Goal: Task Accomplishment & Management: Use online tool/utility

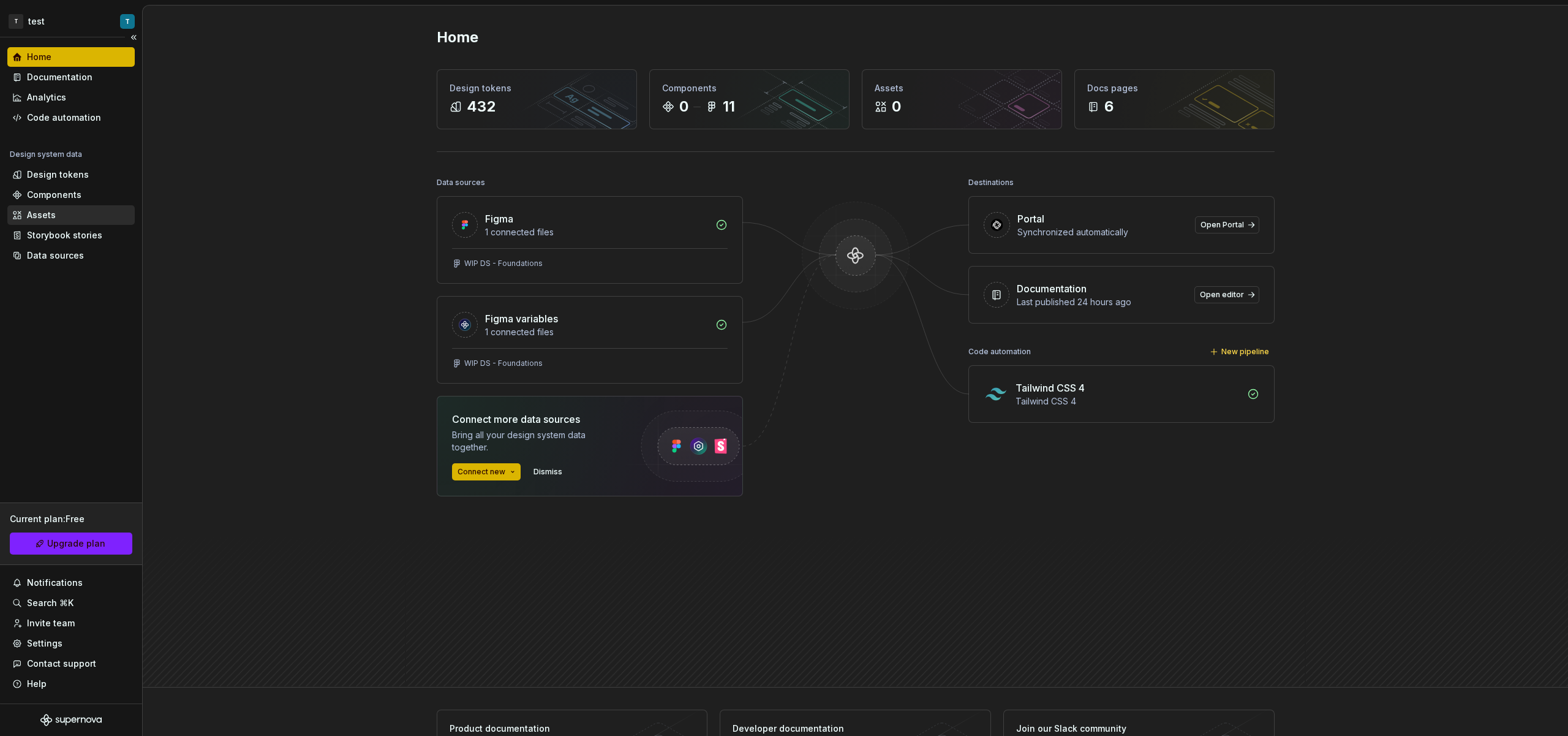
click at [70, 219] on div "Assets" at bounding box center [71, 215] width 117 height 12
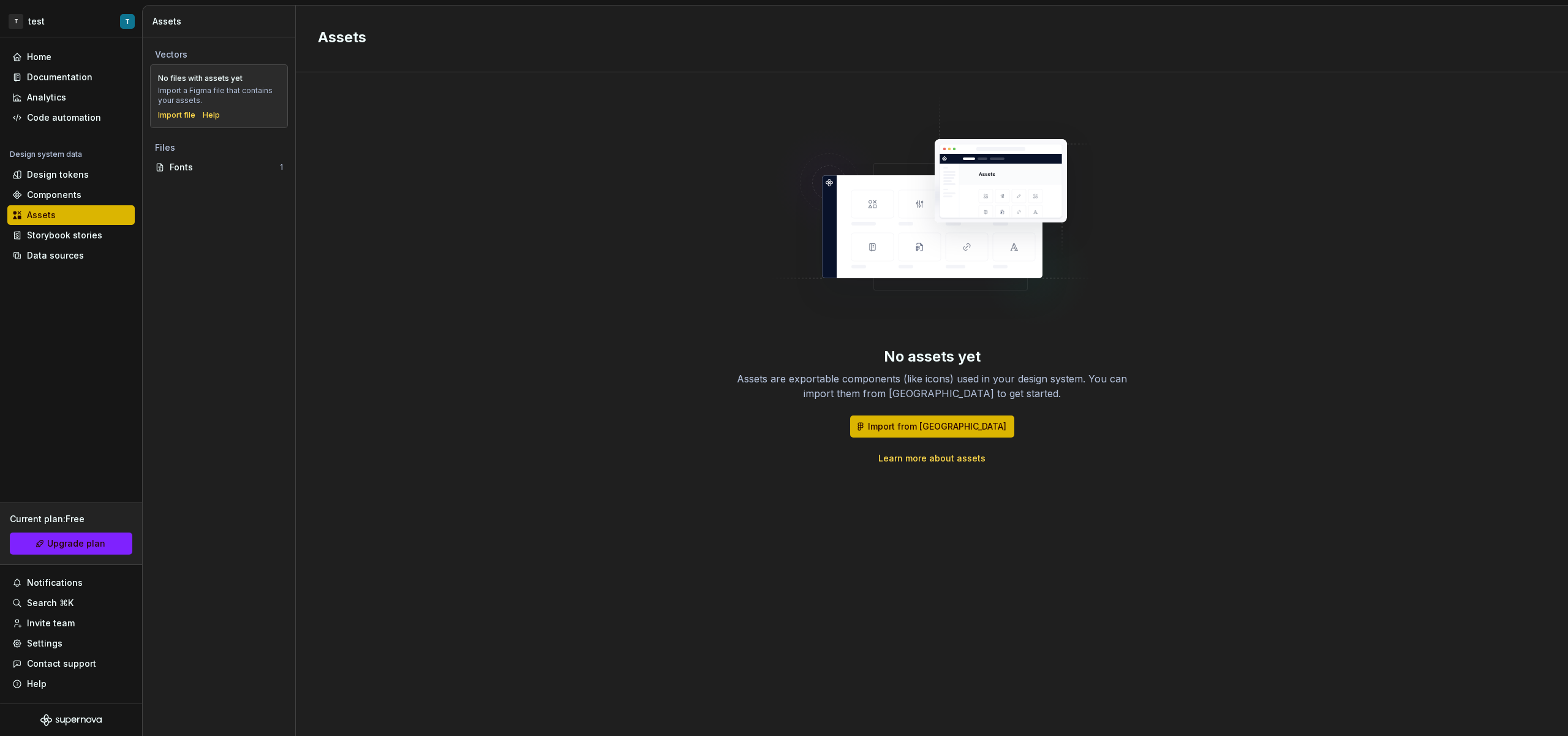
click at [177, 108] on div "No files with assets yet Import a Figma file that contains your assets. Import …" at bounding box center [219, 96] width 122 height 48
click at [181, 113] on div "Import file" at bounding box center [176, 115] width 37 height 10
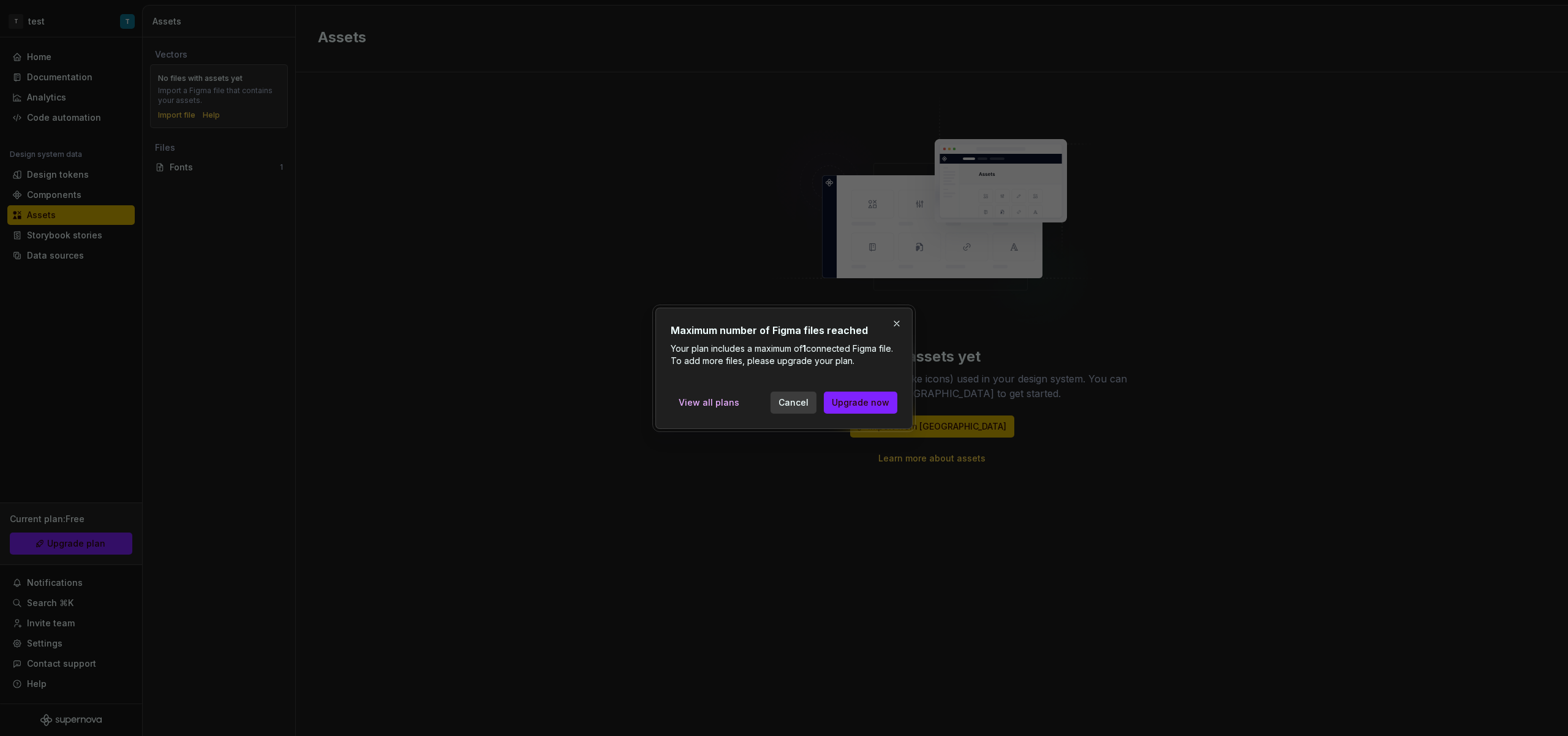
click at [790, 402] on span "Cancel" at bounding box center [793, 402] width 30 height 12
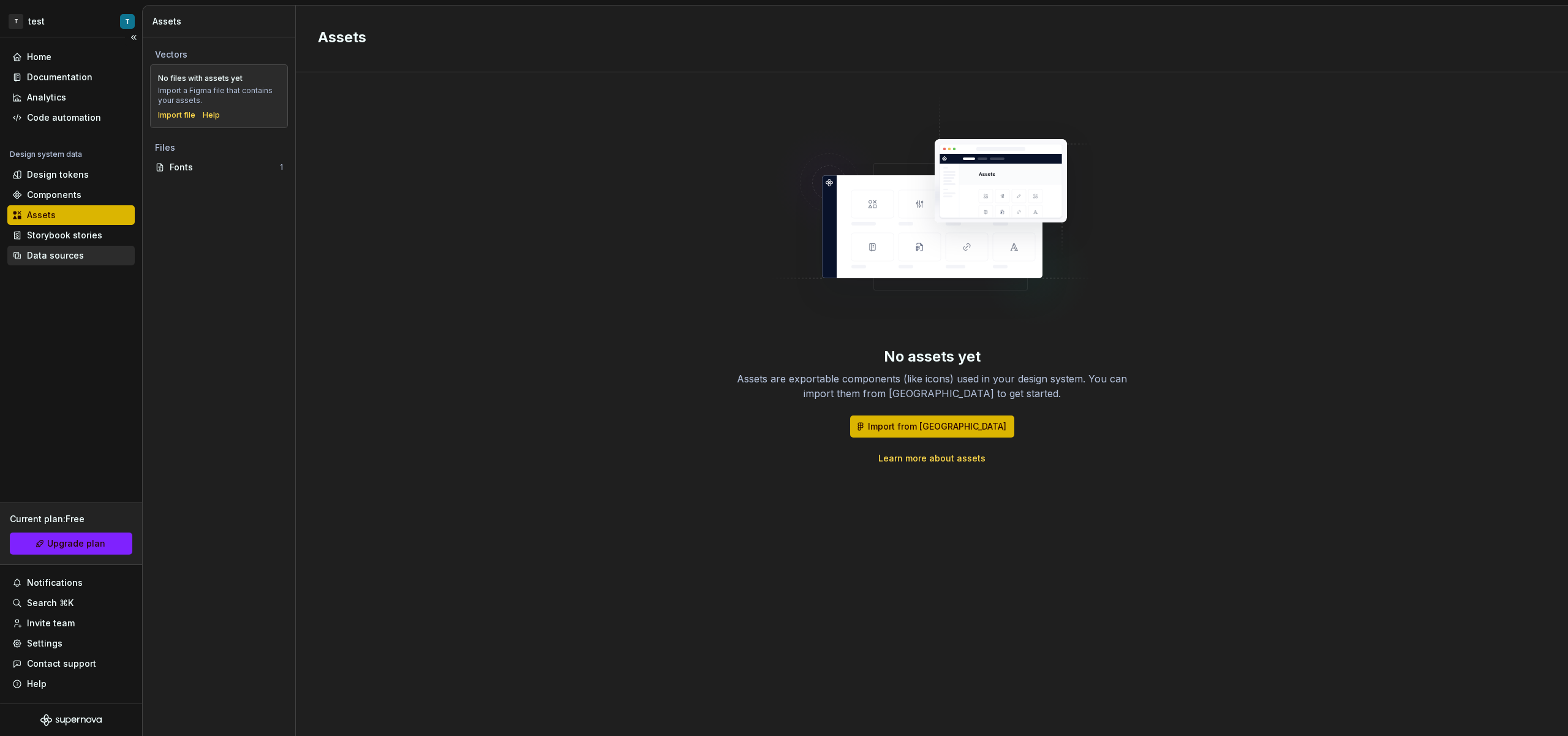
click at [81, 260] on div "Data sources" at bounding box center [71, 256] width 117 height 12
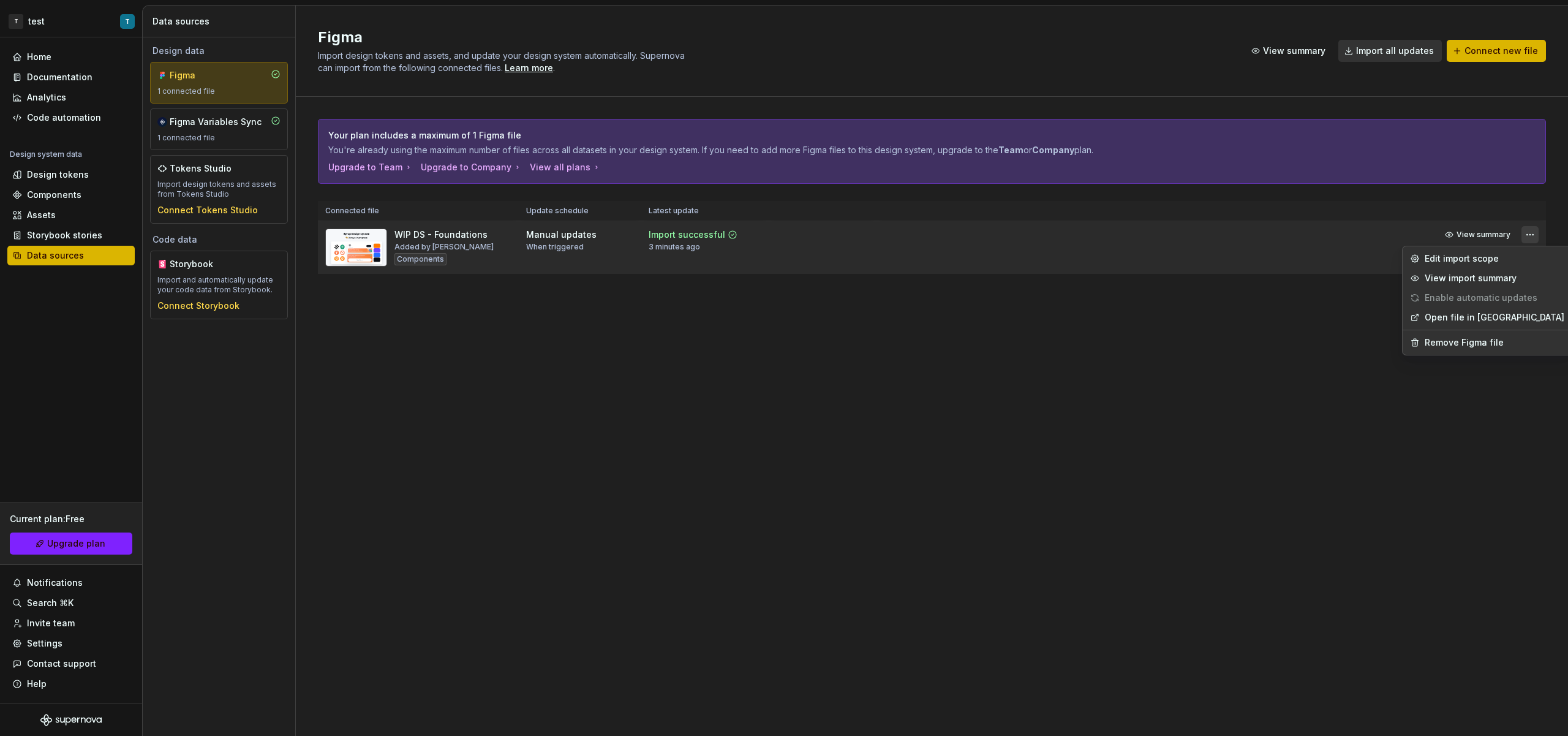
click at [1525, 239] on html "T test T Home Documentation Analytics Code automation Design system data Design…" at bounding box center [784, 368] width 1568 height 736
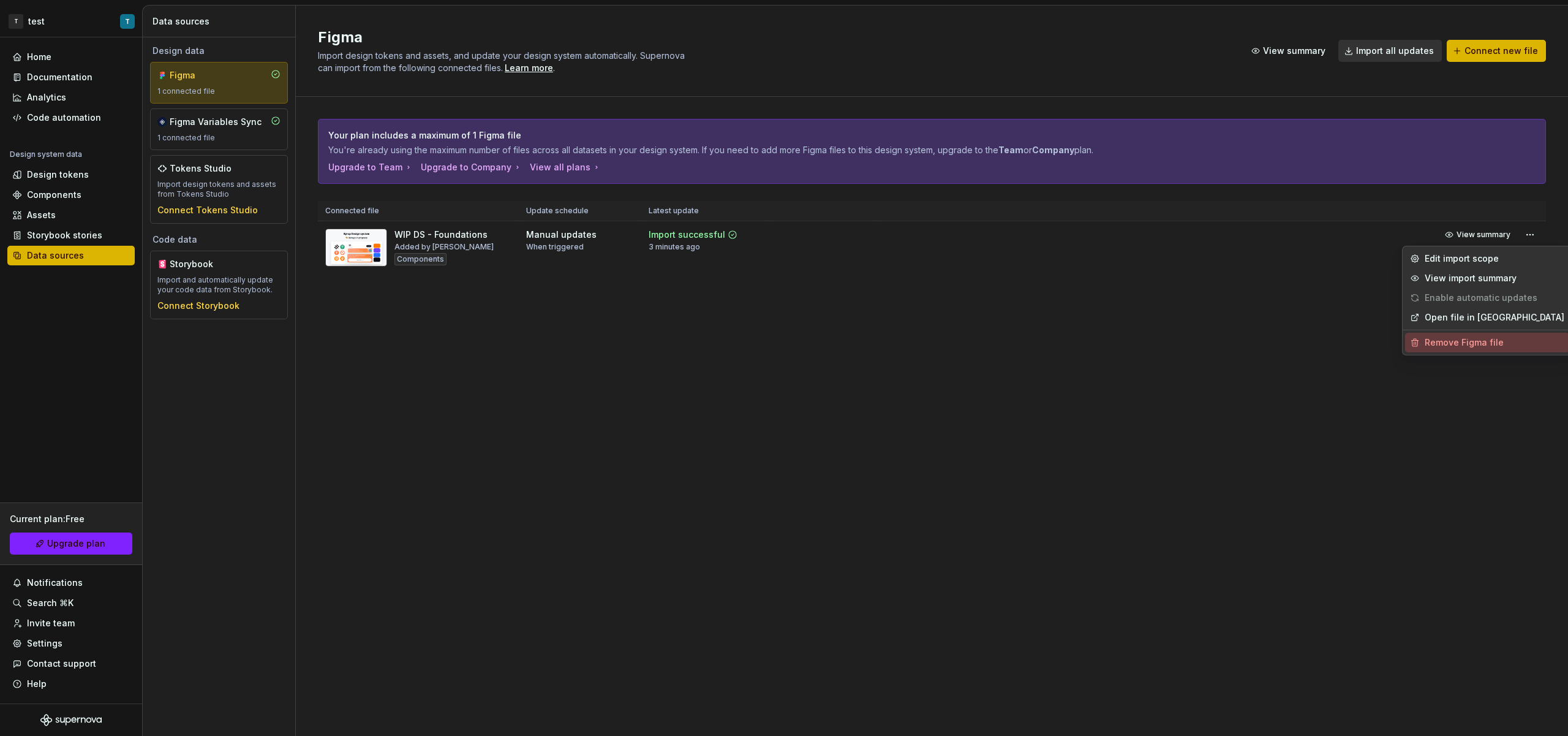
click at [1453, 342] on div "Remove Figma file" at bounding box center [1495, 342] width 139 height 12
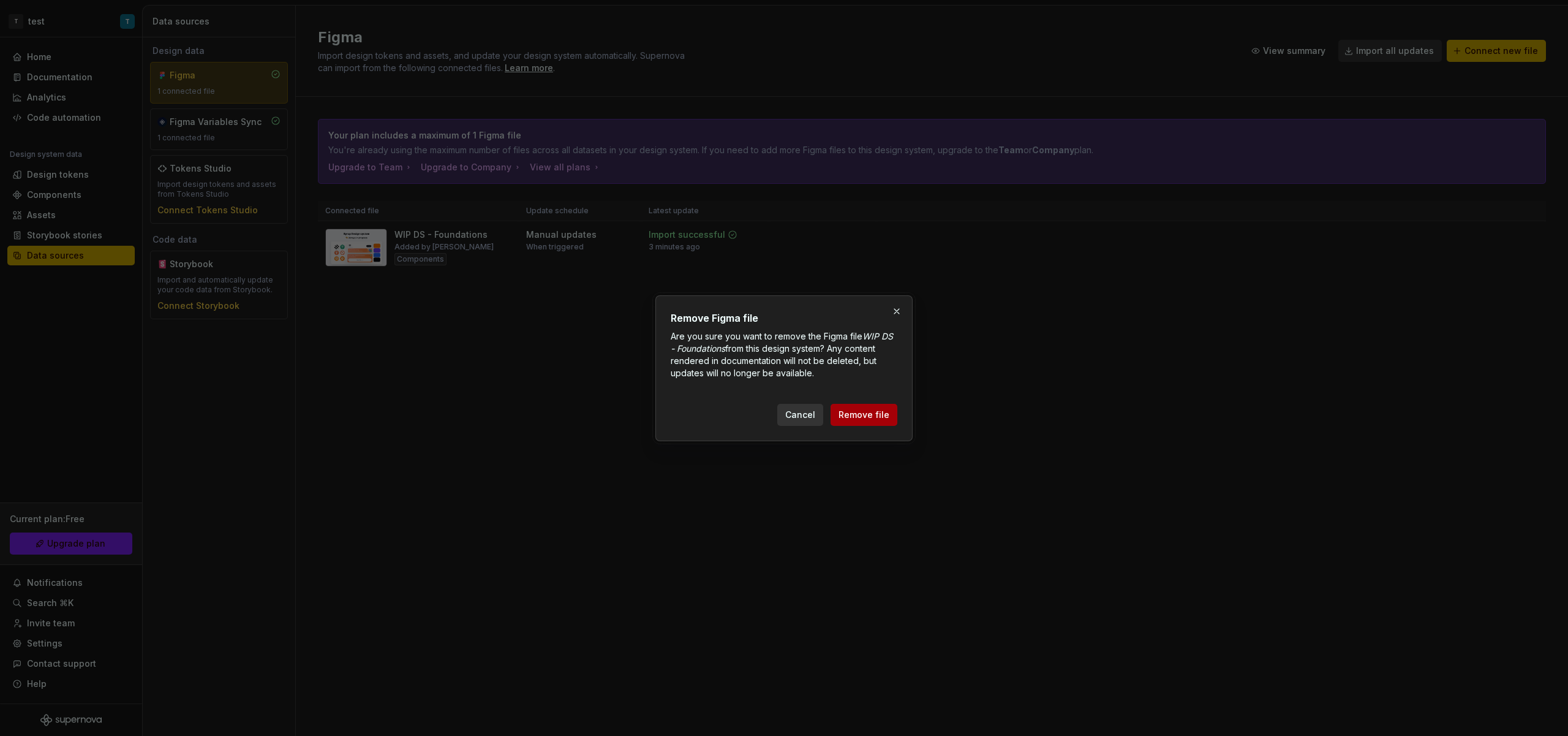
click at [863, 423] on button "Remove file" at bounding box center [864, 414] width 67 height 22
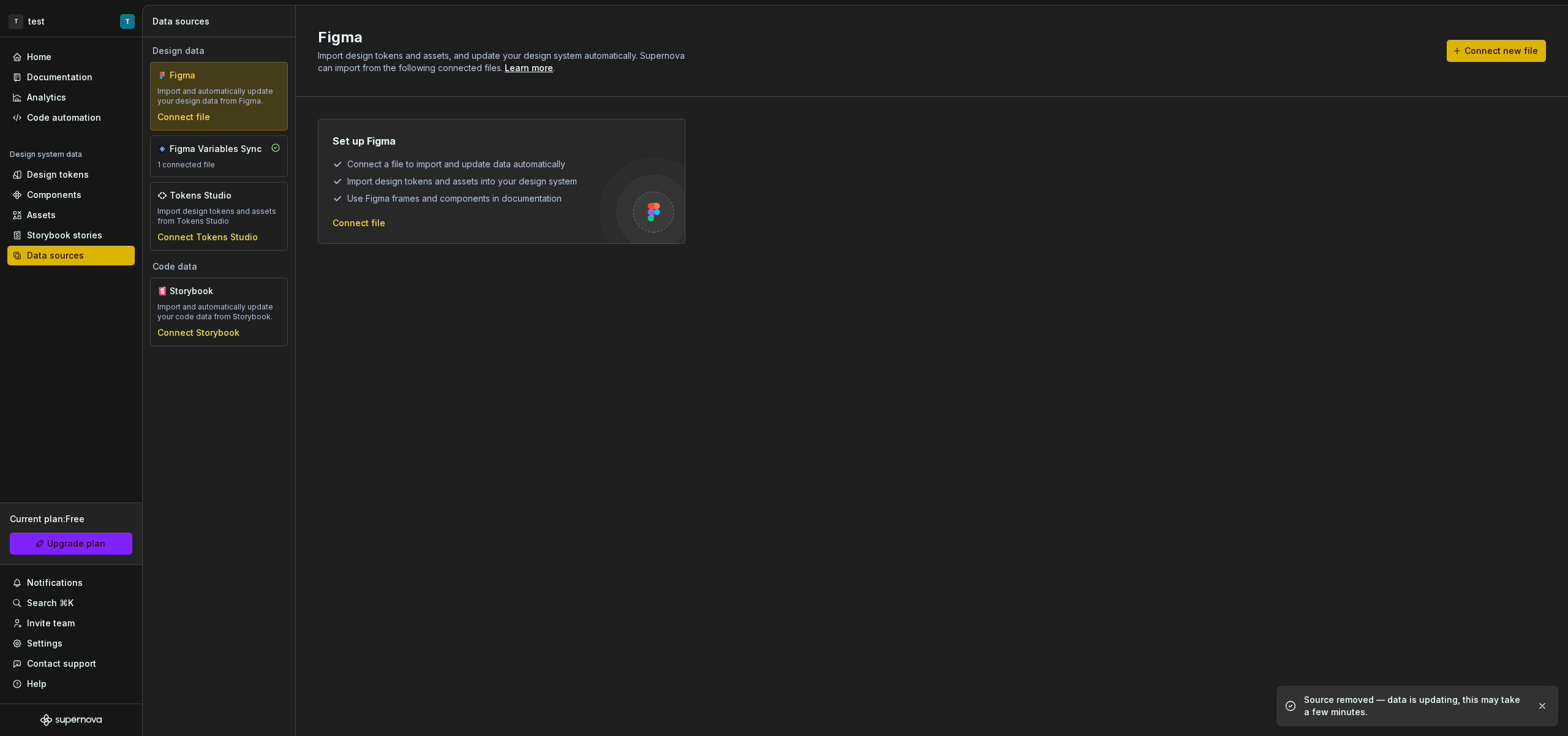
click at [65, 214] on div "Assets" at bounding box center [71, 215] width 117 height 12
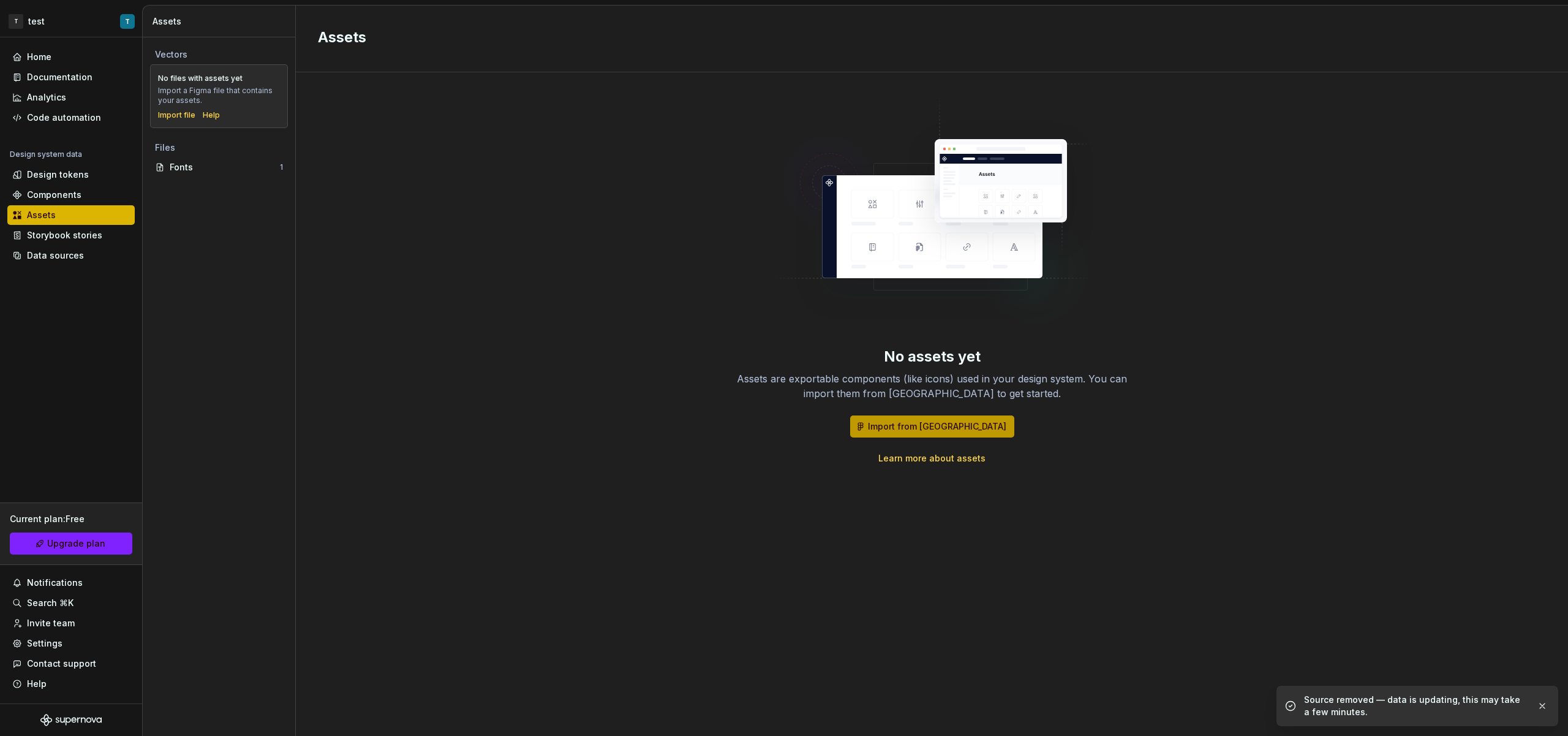
click at [965, 422] on span "Import from [GEOGRAPHIC_DATA]" at bounding box center [937, 426] width 139 height 12
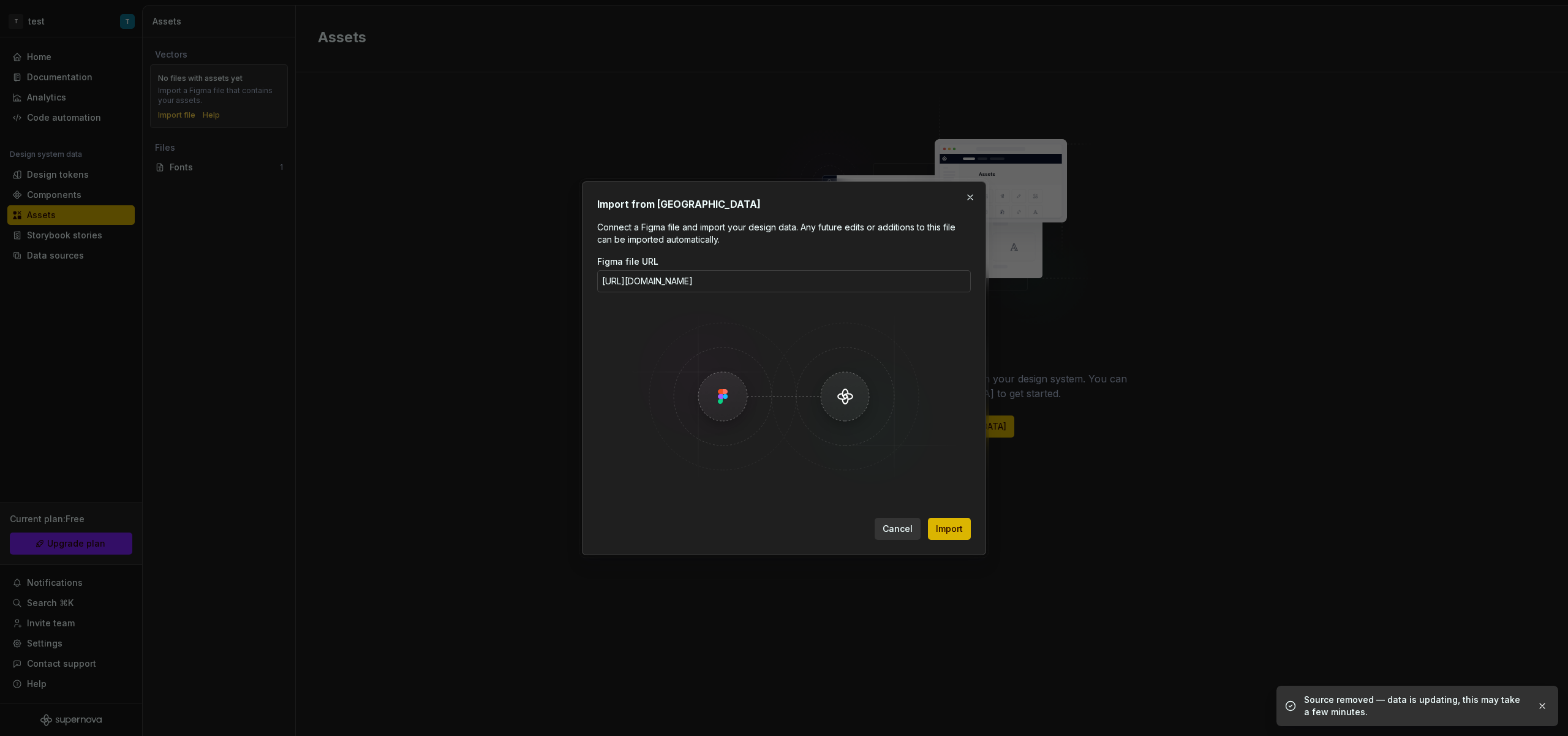
scroll to position [0, 173]
type input "[URL][DOMAIN_NAME]"
click at [945, 522] on span "Import" at bounding box center [949, 529] width 27 height 12
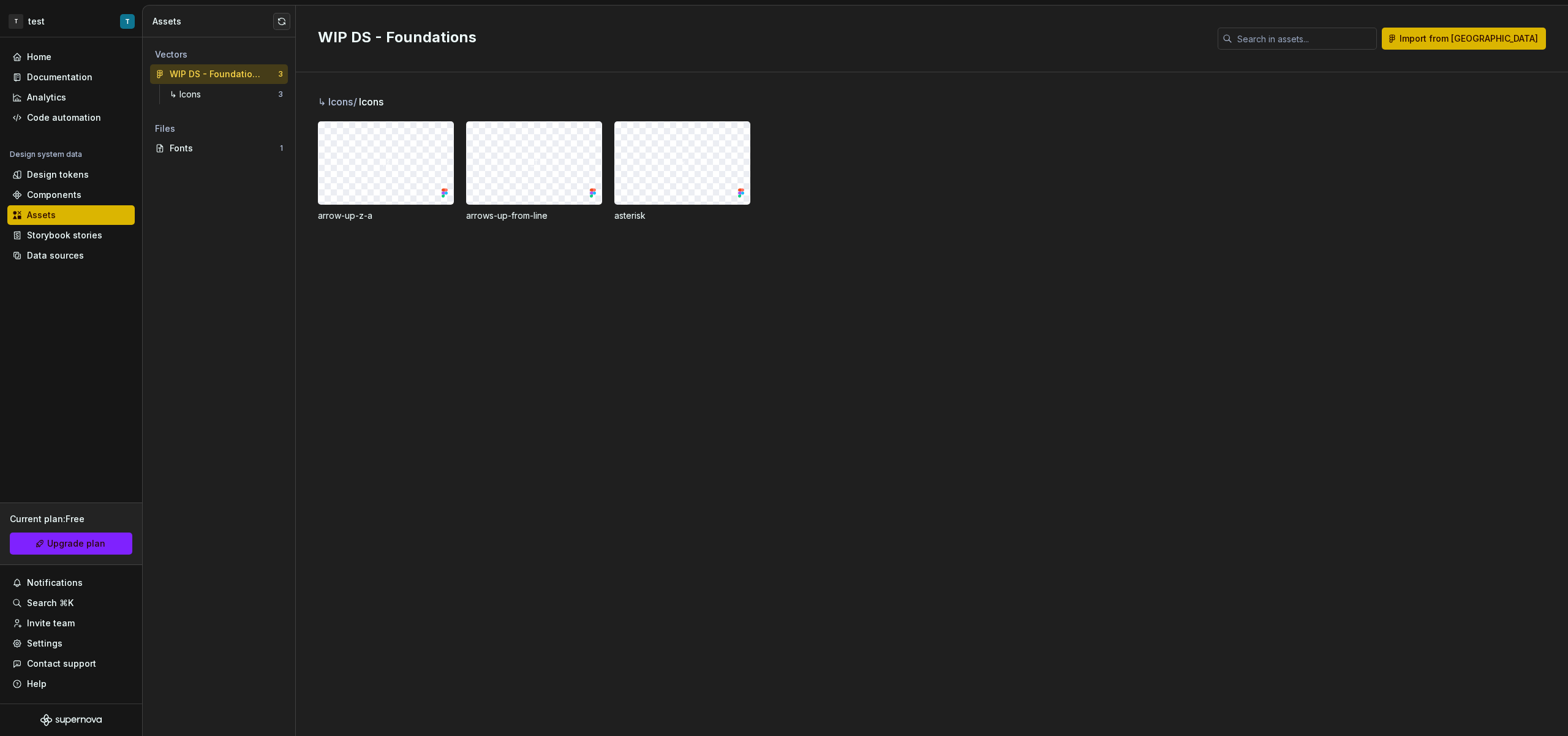
click at [356, 192] on div at bounding box center [386, 162] width 135 height 82
click at [353, 193] on div at bounding box center [386, 162] width 135 height 82
drag, startPoint x: 383, startPoint y: 171, endPoint x: 432, endPoint y: 190, distance: 52.6
click at [433, 190] on div at bounding box center [386, 162] width 135 height 82
drag, startPoint x: 403, startPoint y: 204, endPoint x: 416, endPoint y: 207, distance: 13.3
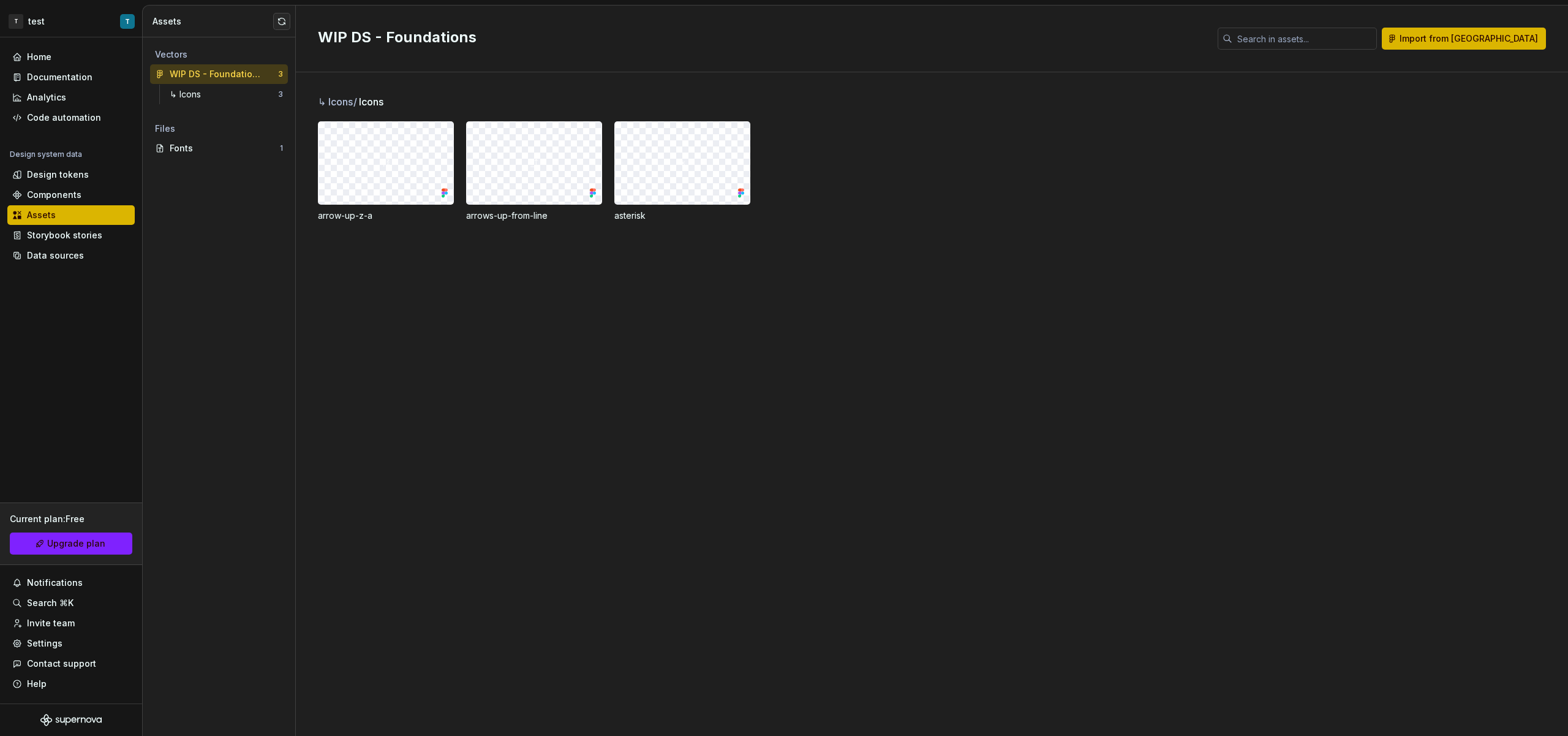
click at [409, 207] on div "arrow-up-z-a" at bounding box center [386, 171] width 136 height 101
click at [257, 101] on div "↳ Icons 3" at bounding box center [227, 94] width 124 height 19
click at [257, 96] on div "↳ Icons" at bounding box center [223, 94] width 109 height 12
click at [364, 177] on div at bounding box center [386, 162] width 135 height 82
click at [407, 173] on div at bounding box center [386, 162] width 135 height 82
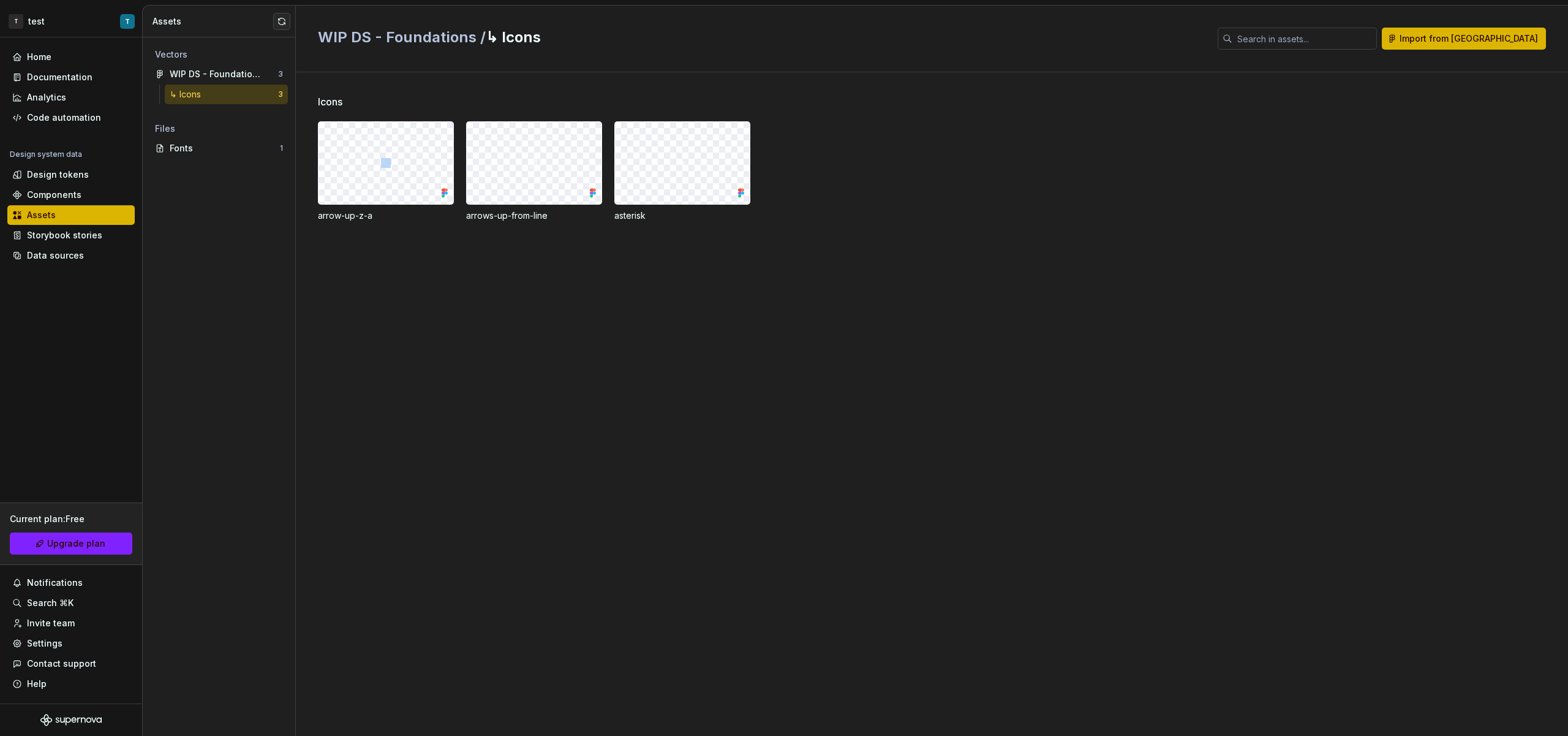
click at [407, 172] on div at bounding box center [386, 162] width 135 height 82
click at [409, 172] on div at bounding box center [386, 162] width 135 height 82
drag, startPoint x: 415, startPoint y: 176, endPoint x: 334, endPoint y: 146, distance: 86.4
click at [334, 146] on div at bounding box center [386, 162] width 135 height 82
drag, startPoint x: 376, startPoint y: 155, endPoint x: 387, endPoint y: 163, distance: 13.6
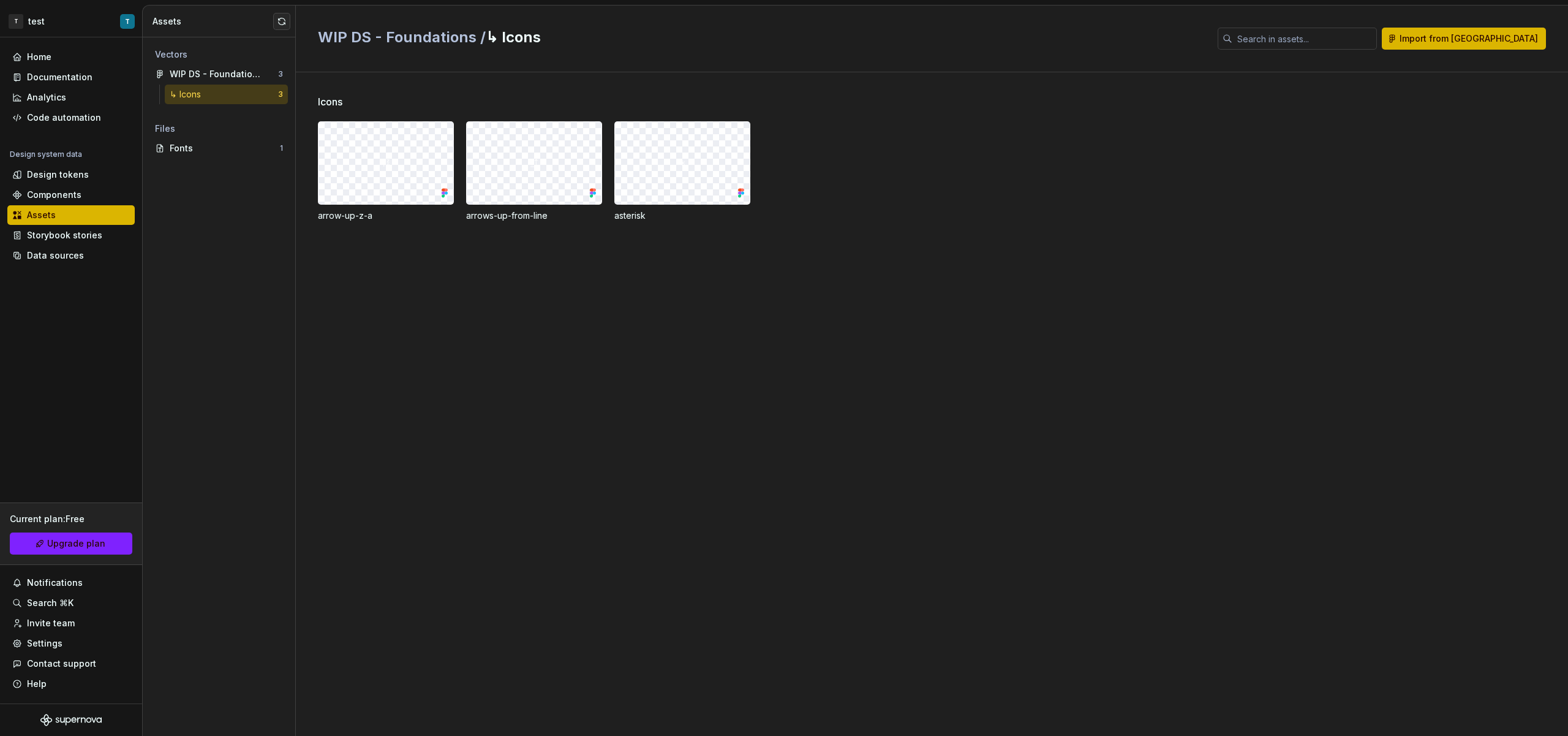
click at [376, 156] on div at bounding box center [386, 162] width 135 height 82
click at [401, 169] on div at bounding box center [386, 162] width 135 height 82
click at [390, 168] on img at bounding box center [386, 162] width 10 height 10
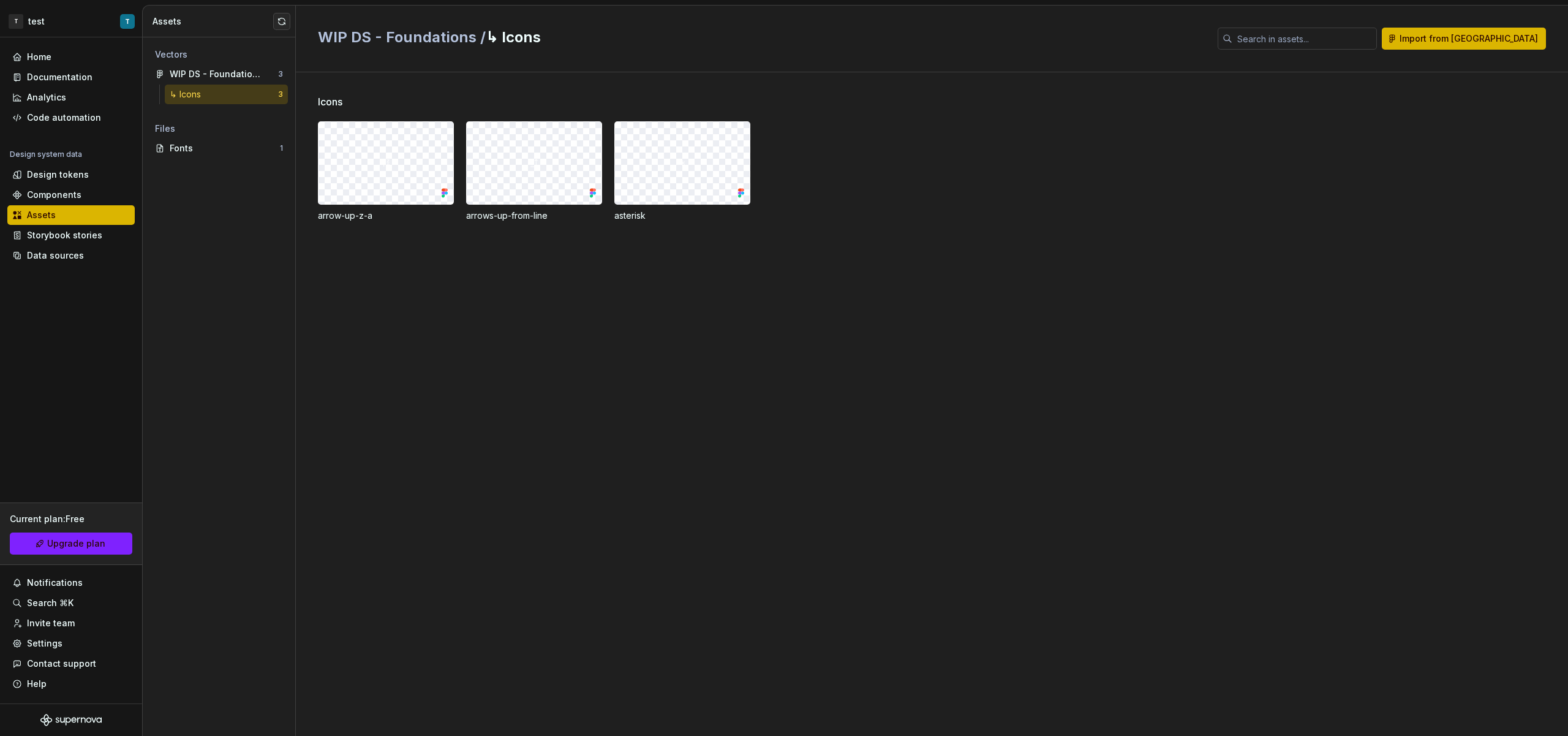
click at [386, 165] on img at bounding box center [386, 162] width 10 height 10
click at [90, 178] on div "Design tokens" at bounding box center [71, 175] width 117 height 12
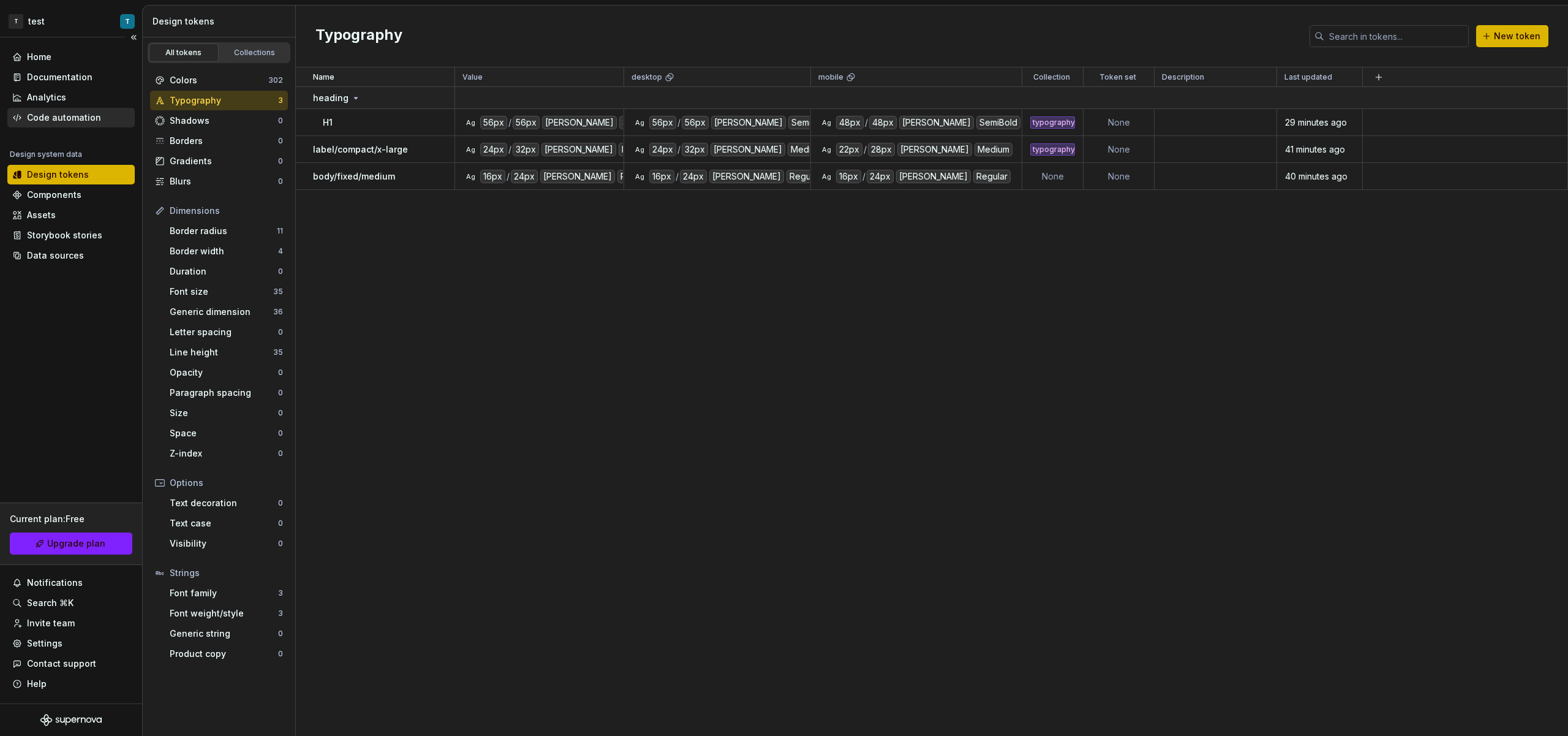
click at [68, 118] on div "Code automation" at bounding box center [64, 117] width 74 height 12
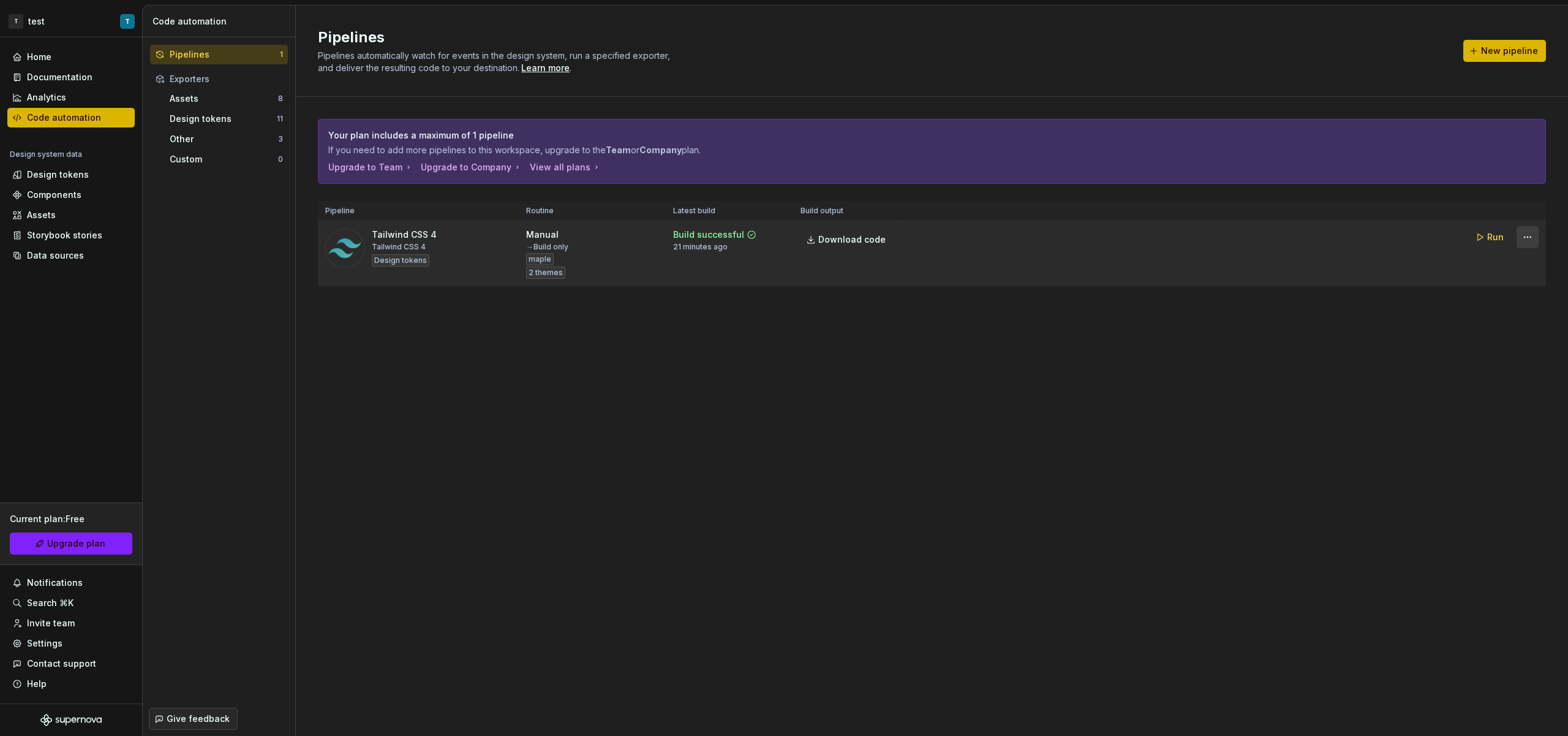
click at [1532, 234] on html "T test T Home Documentation Analytics Code automation Design system data Design…" at bounding box center [784, 368] width 1568 height 736
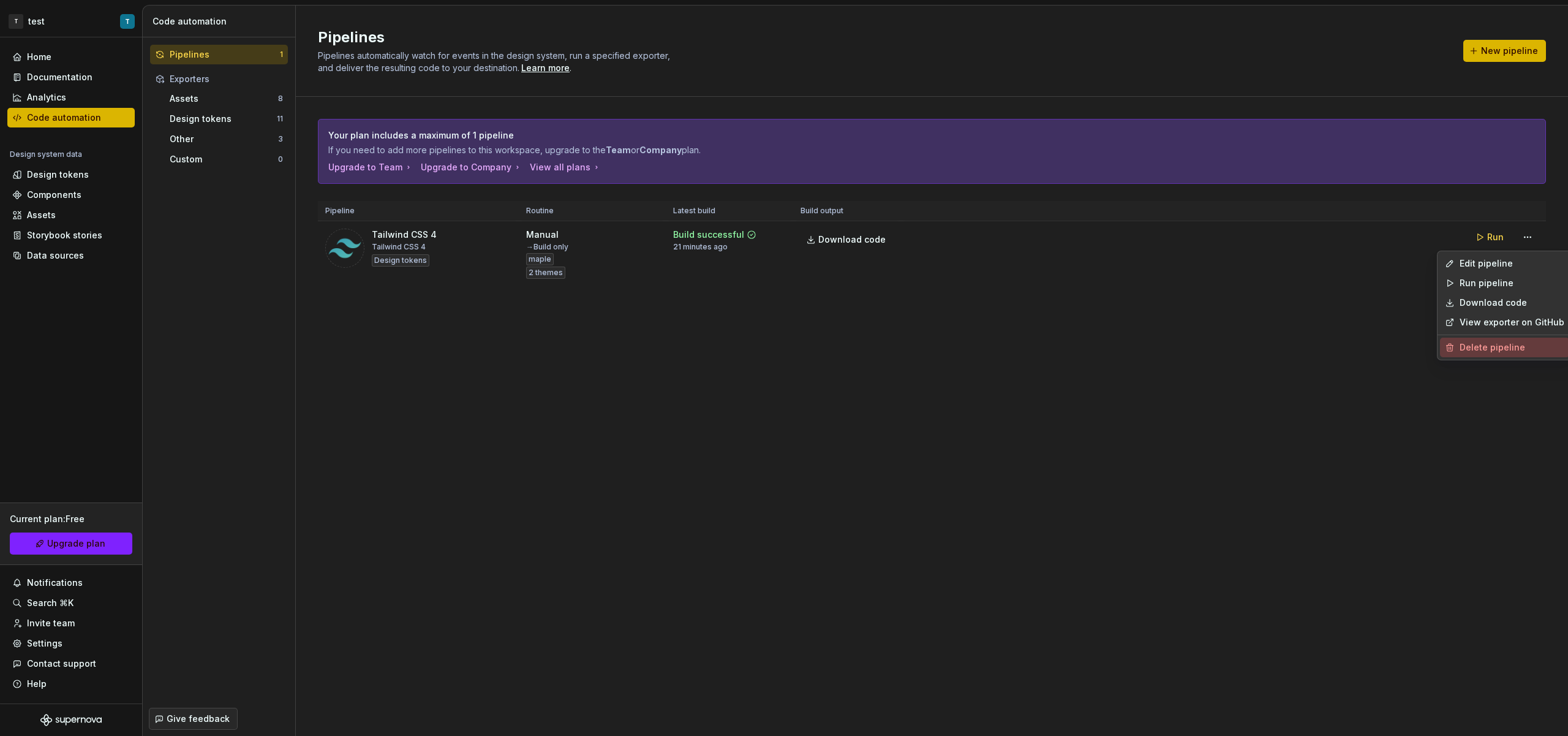
click at [1485, 348] on div "Delete pipeline" at bounding box center [1512, 348] width 105 height 12
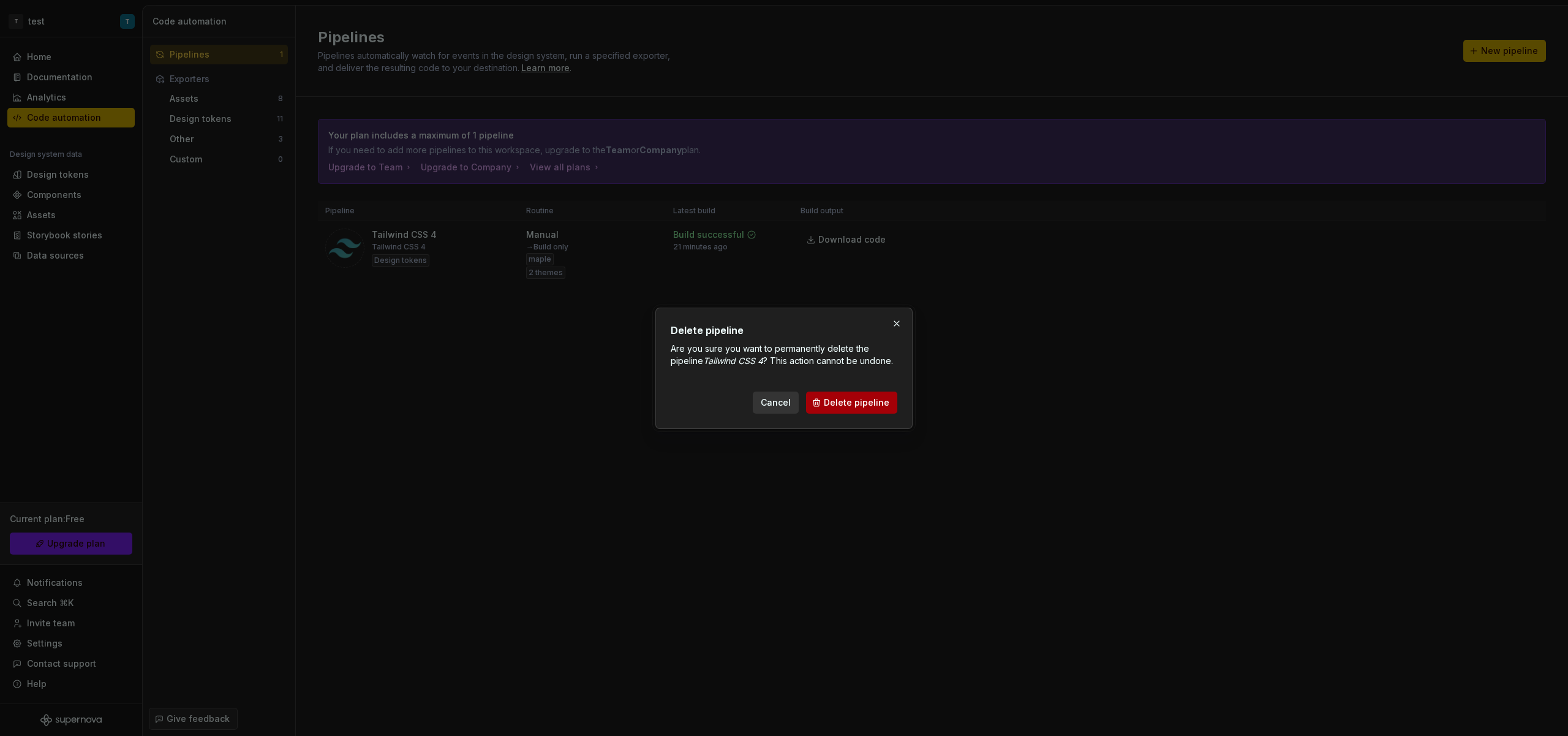
click at [864, 404] on span "Delete pipeline" at bounding box center [857, 402] width 65 height 12
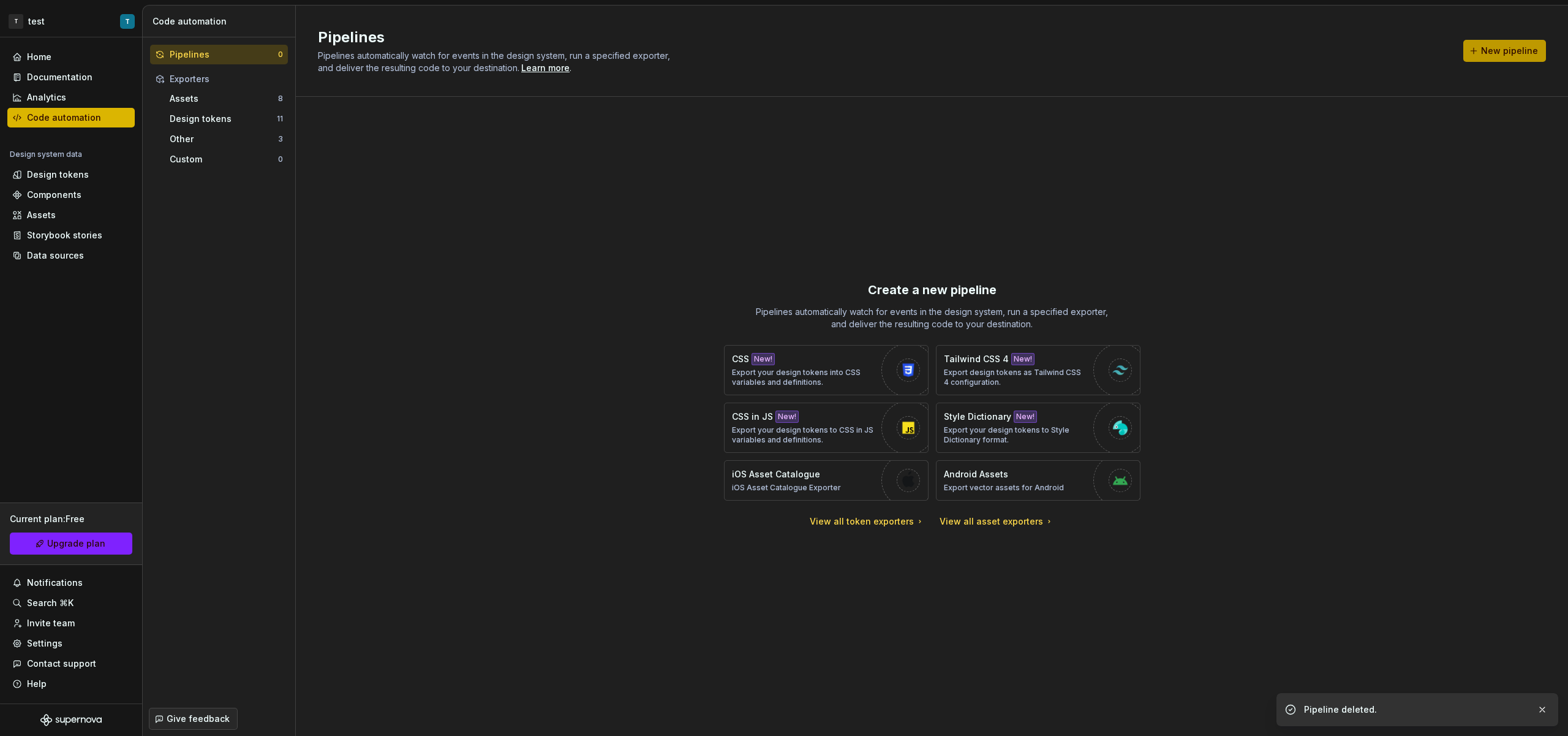
click at [1496, 49] on span "New pipeline" at bounding box center [1510, 51] width 57 height 12
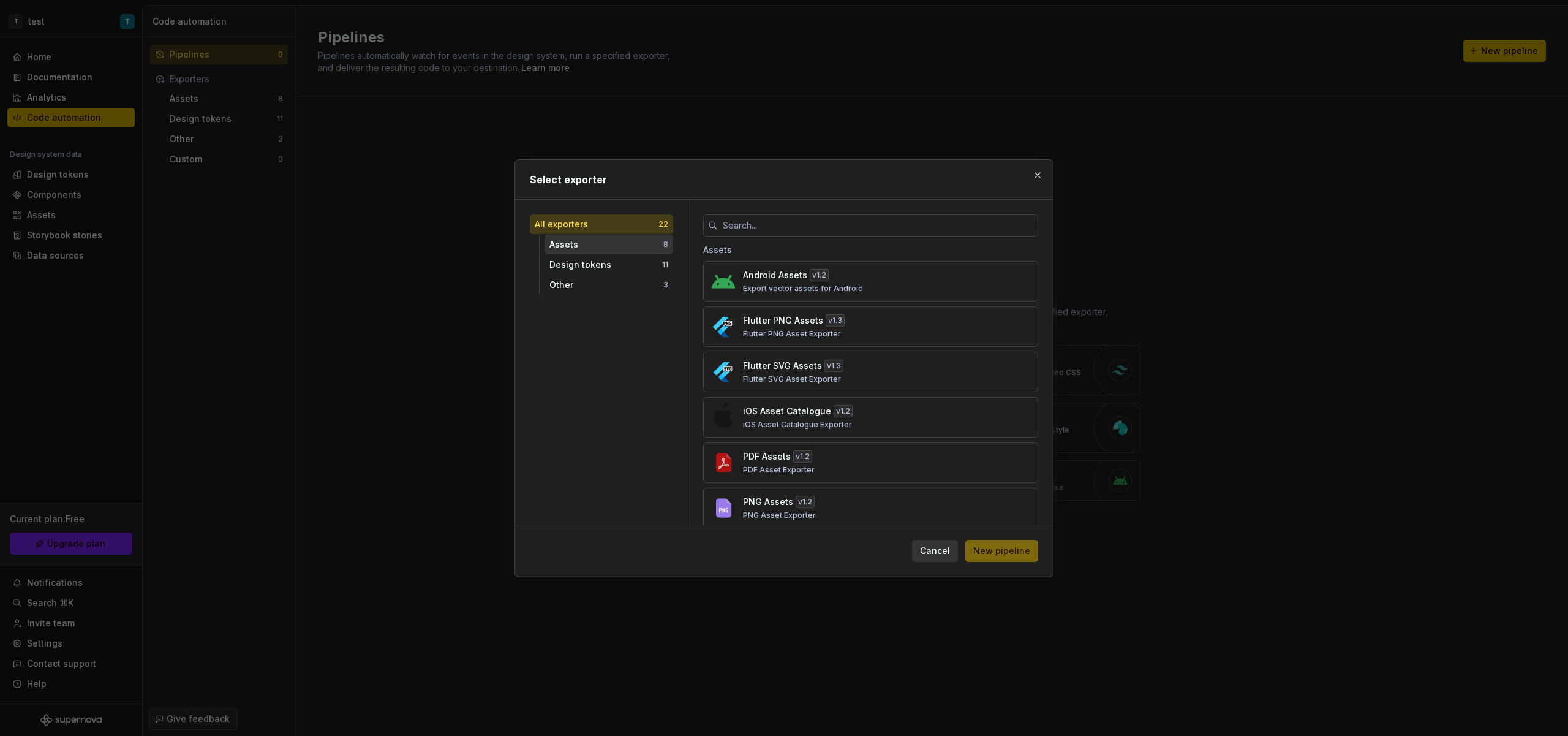
click at [619, 250] on div "Assets 8" at bounding box center [609, 244] width 129 height 19
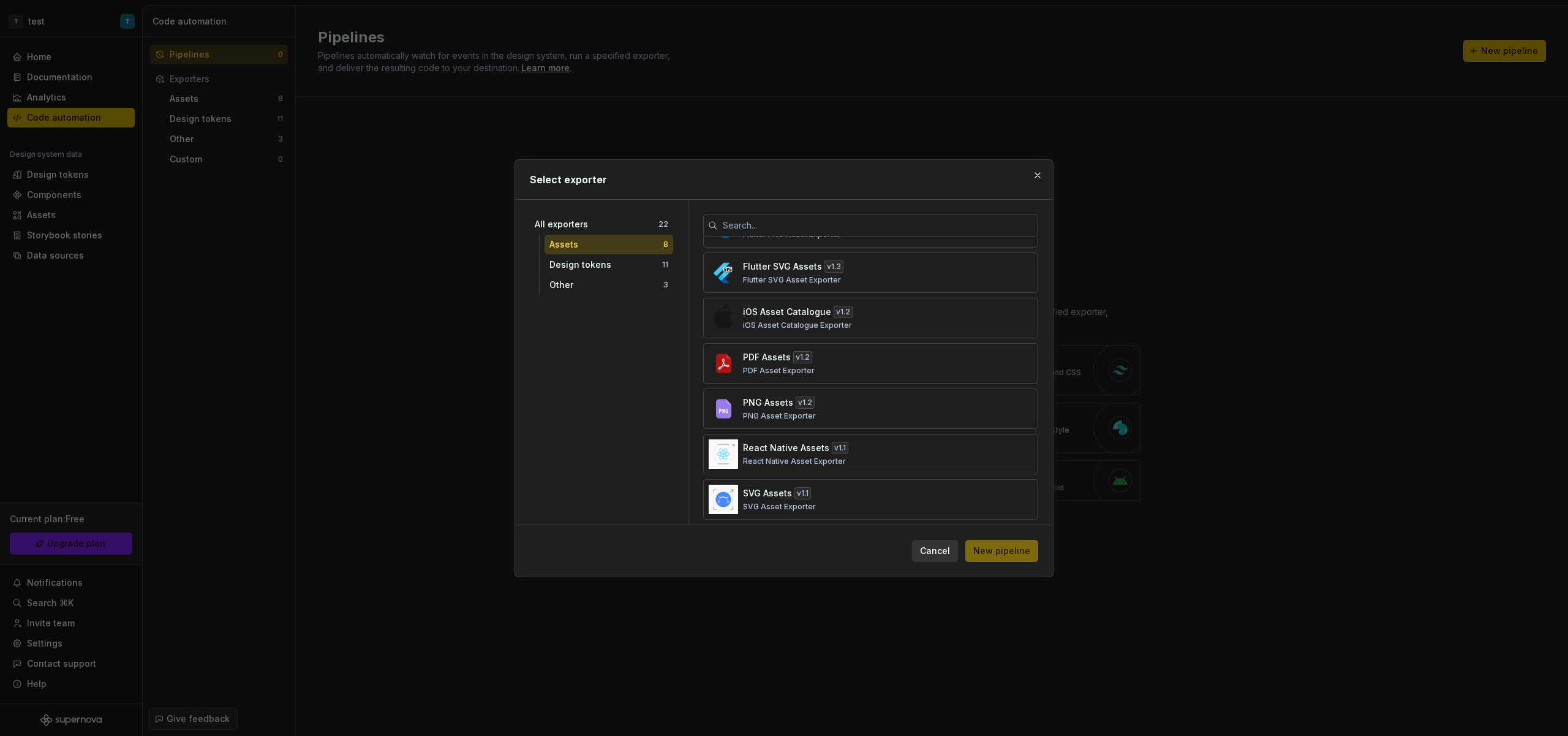
scroll to position [89, 0]
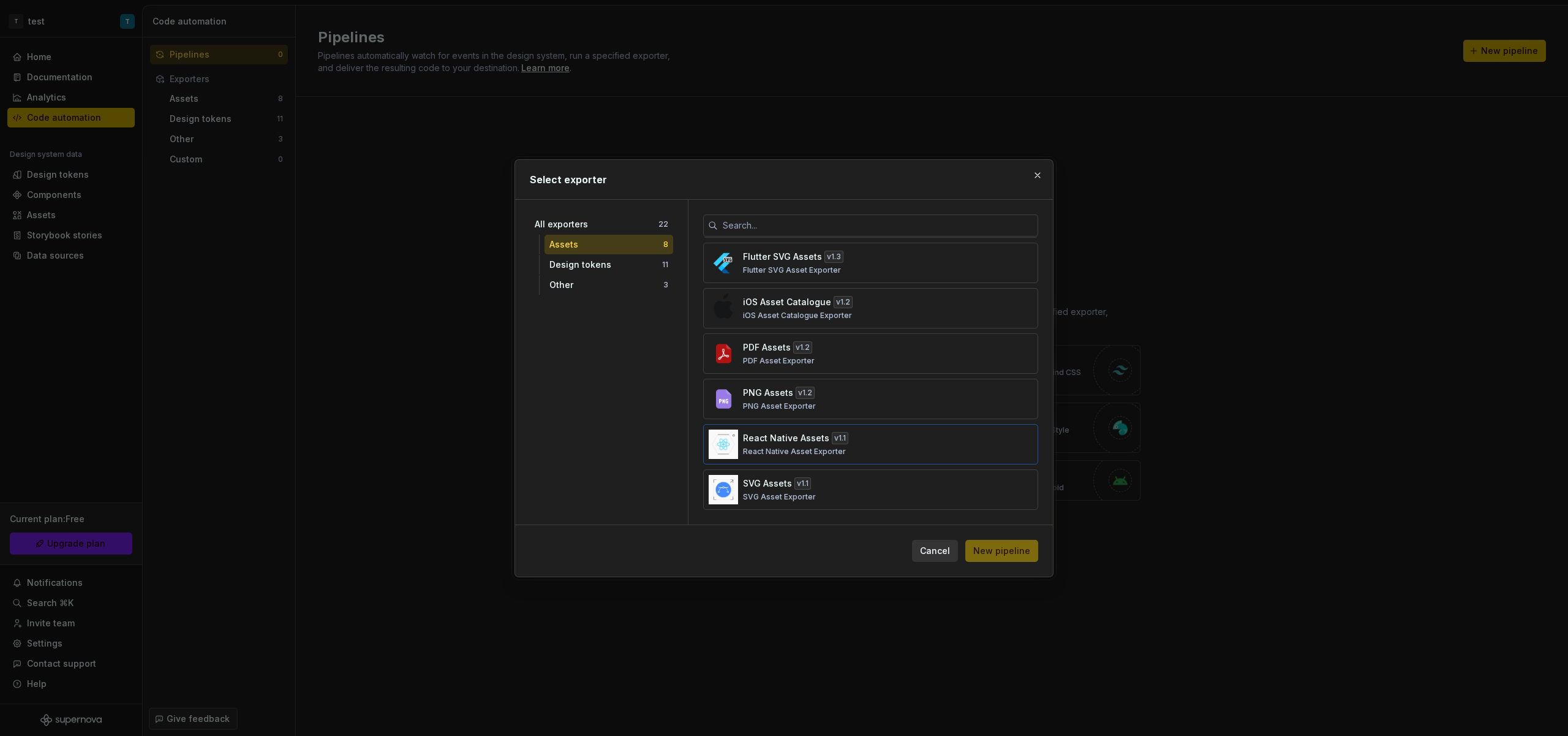
click at [887, 439] on div "React Native Assets v 1.1 React Native Asset Exporter" at bounding box center [867, 444] width 248 height 25
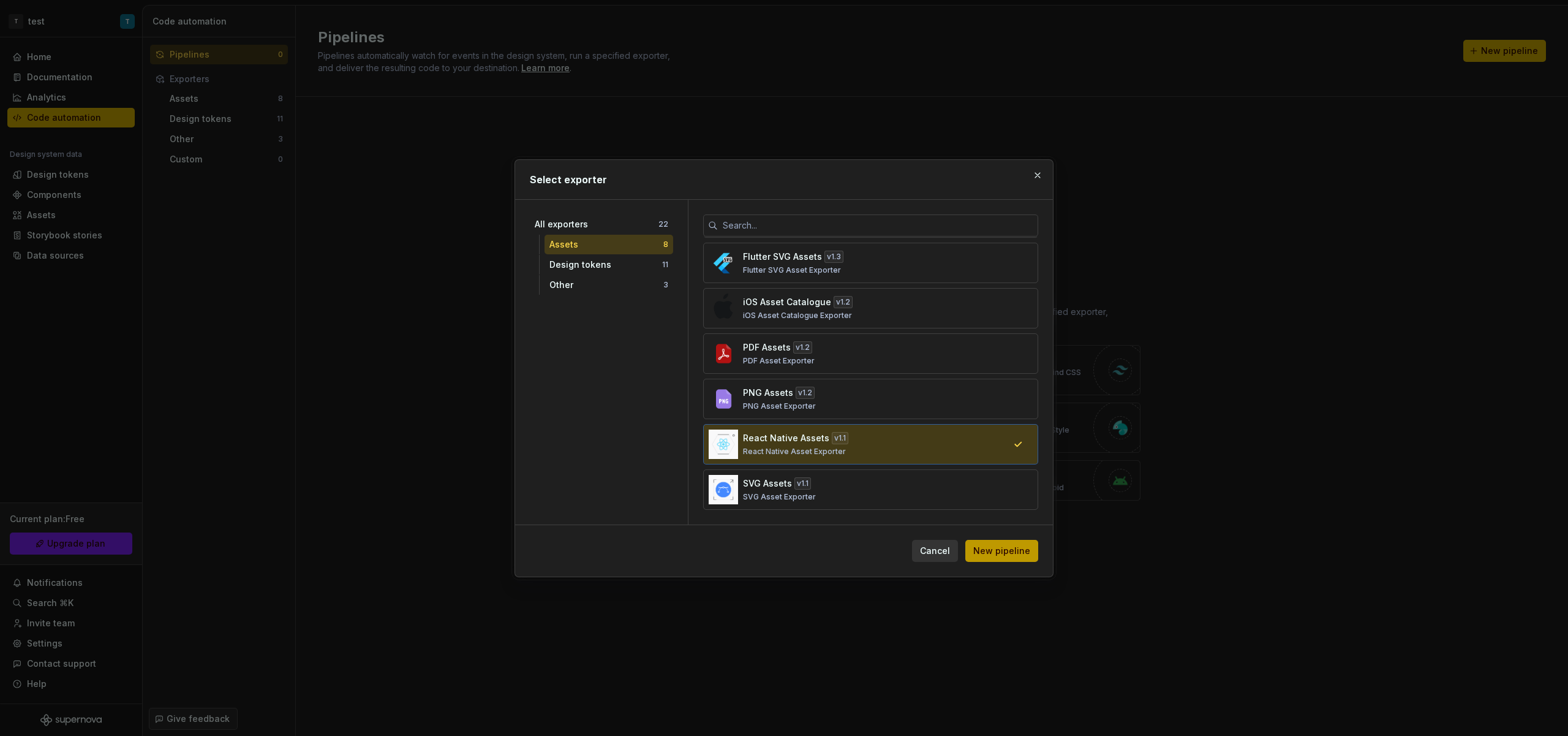
click at [1019, 560] on button "New pipeline" at bounding box center [1002, 551] width 73 height 22
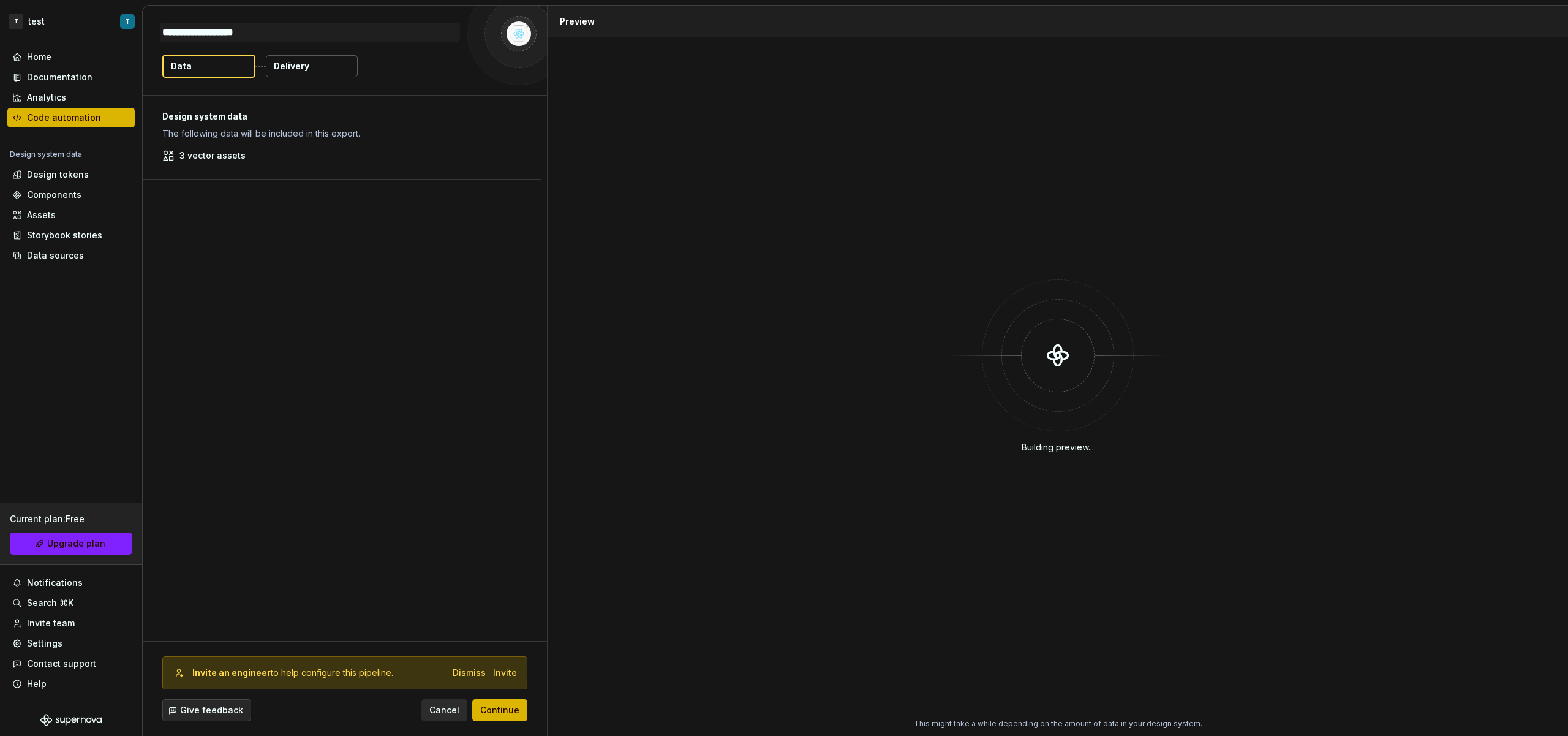
click at [301, 154] on div "3 vector assets" at bounding box center [341, 155] width 359 height 12
click at [229, 157] on p "3 vector assets" at bounding box center [212, 155] width 66 height 12
click at [325, 74] on button "Delivery" at bounding box center [311, 65] width 92 height 22
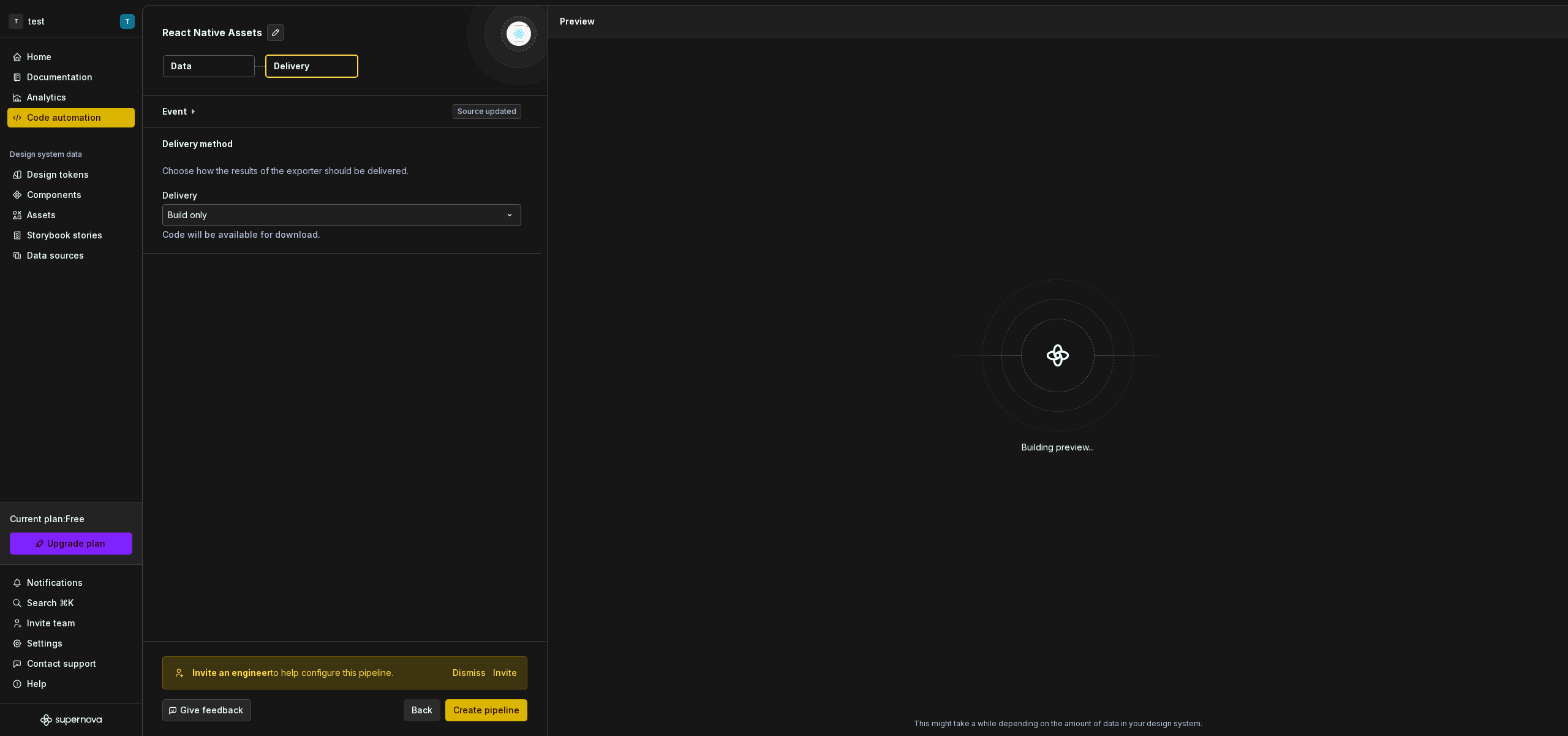
click at [294, 207] on html "**********" at bounding box center [784, 368] width 1568 height 736
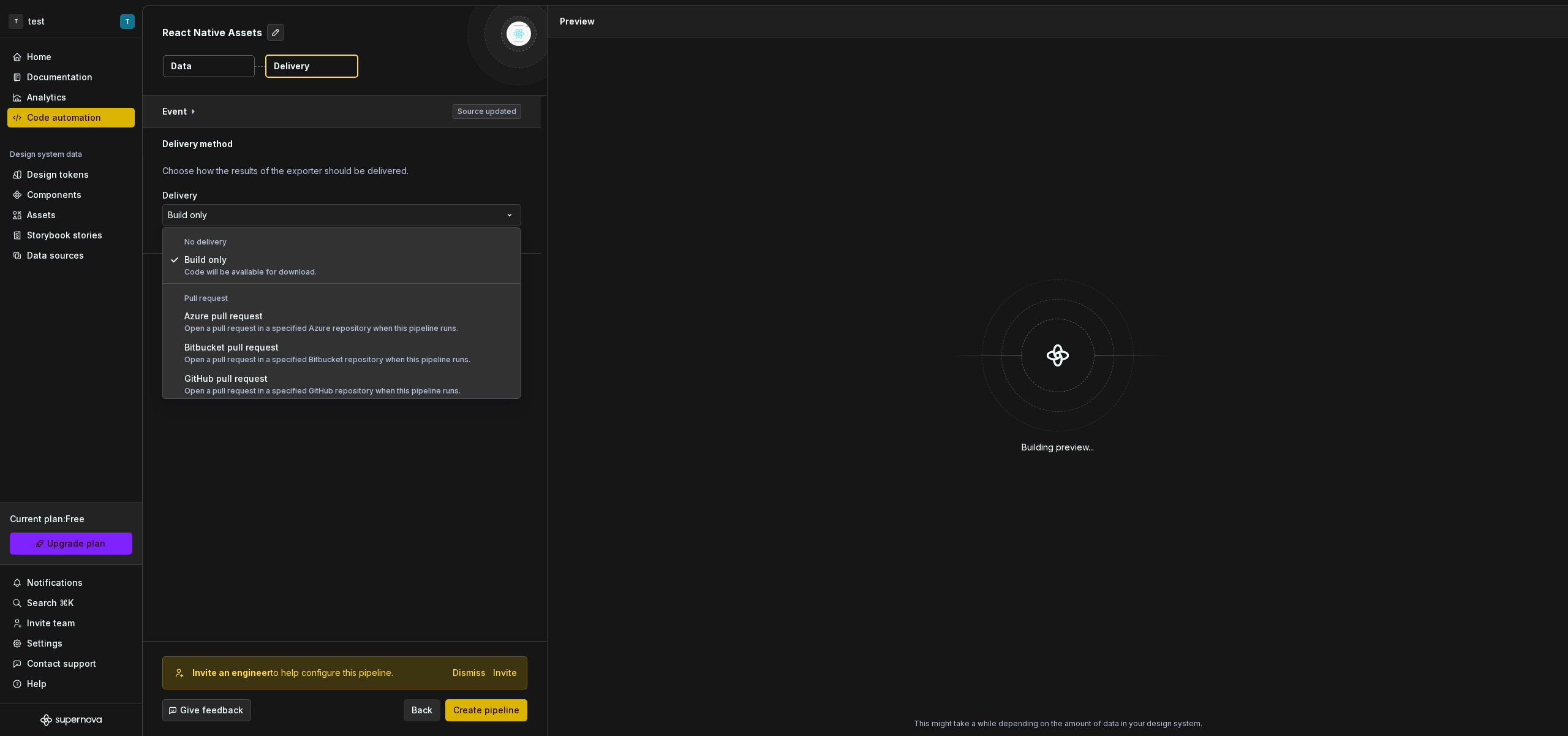
drag, startPoint x: 277, startPoint y: 255, endPoint x: 251, endPoint y: 121, distance: 136.5
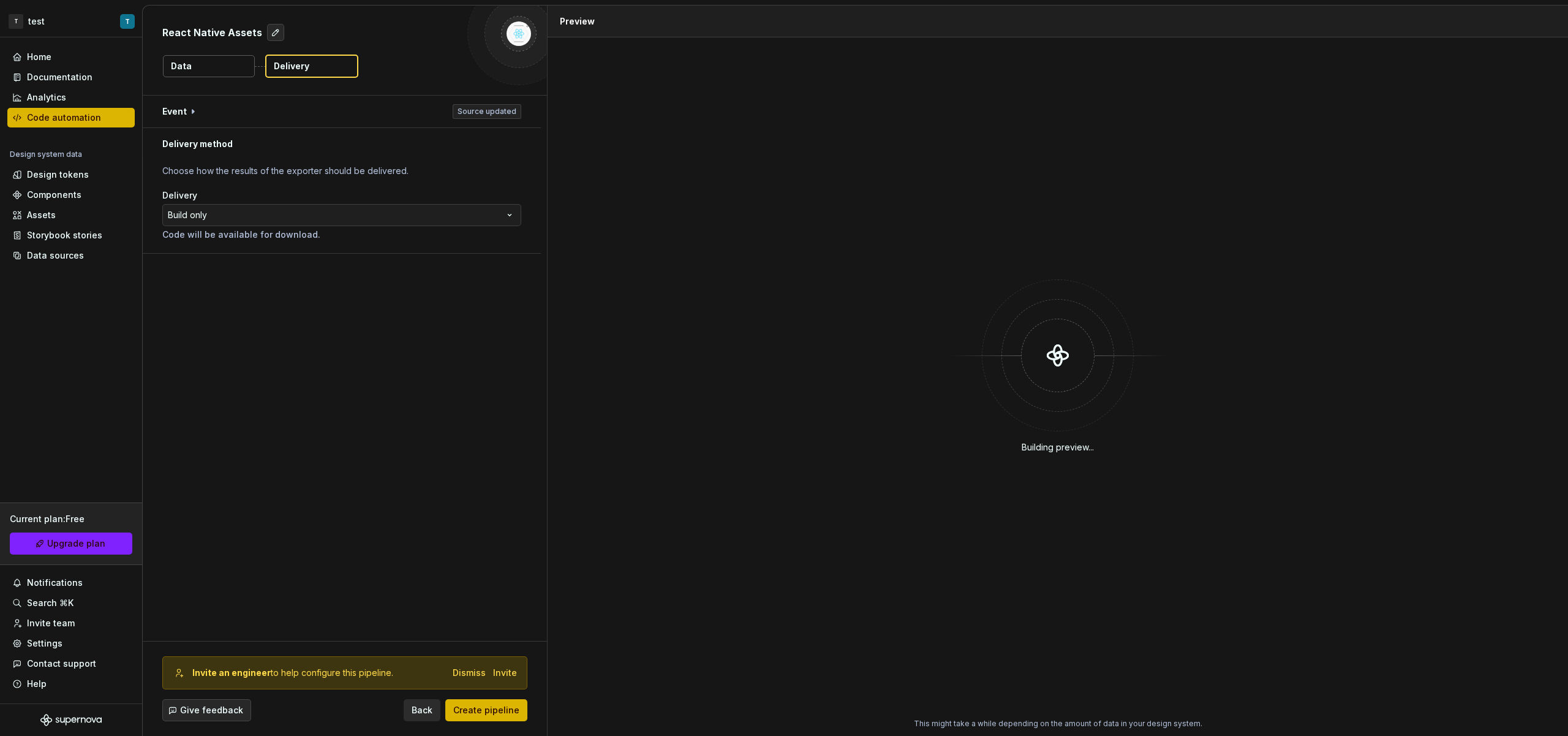
click at [229, 73] on button "Data" at bounding box center [209, 65] width 92 height 22
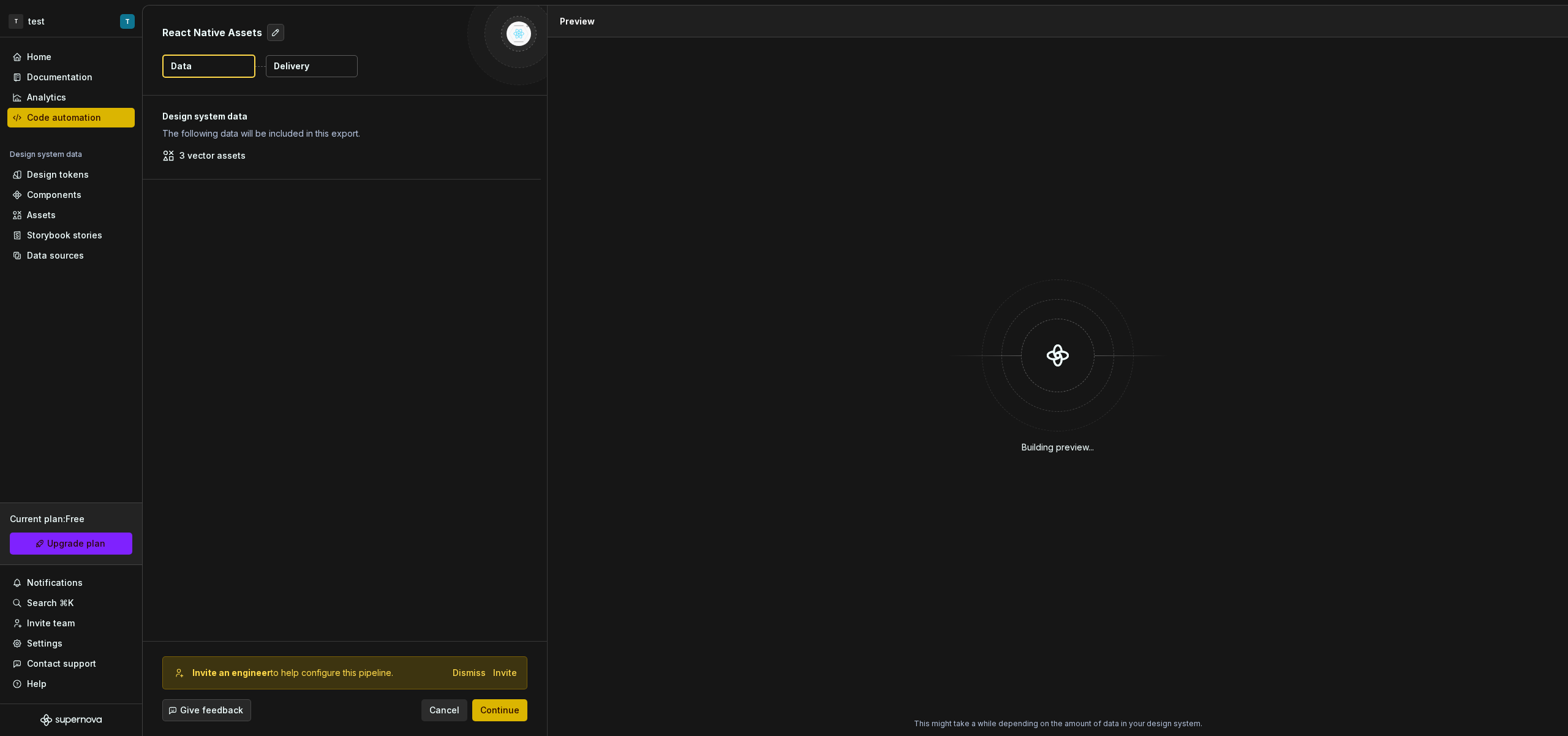
click at [217, 149] on p "3 vector assets" at bounding box center [212, 155] width 66 height 12
click at [203, 160] on p "3 vector assets" at bounding box center [212, 155] width 66 height 12
click at [178, 153] on div "3 vector assets" at bounding box center [341, 155] width 359 height 12
click at [485, 671] on div "Dismiss" at bounding box center [469, 672] width 33 height 12
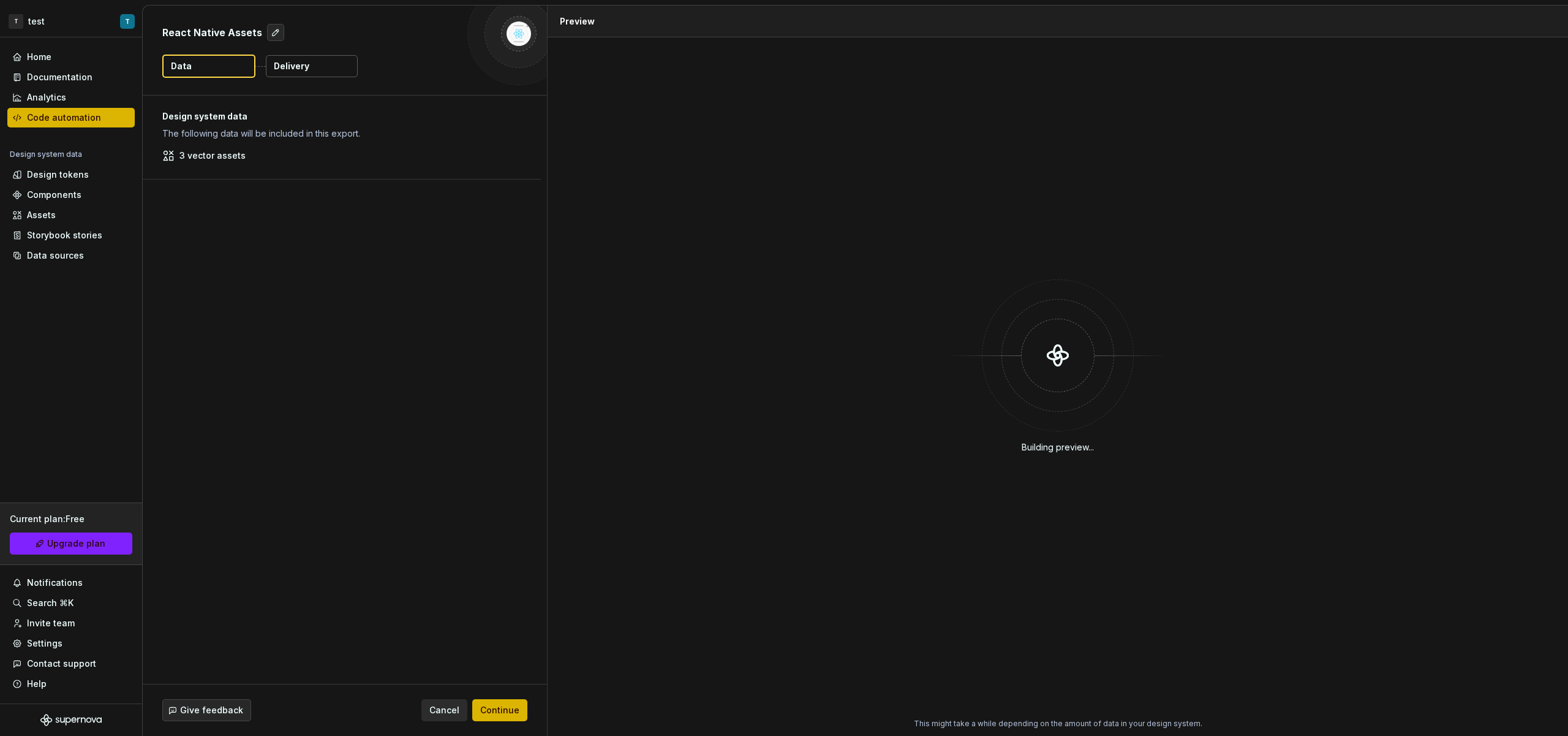
click at [303, 77] on button "Delivery" at bounding box center [311, 65] width 92 height 22
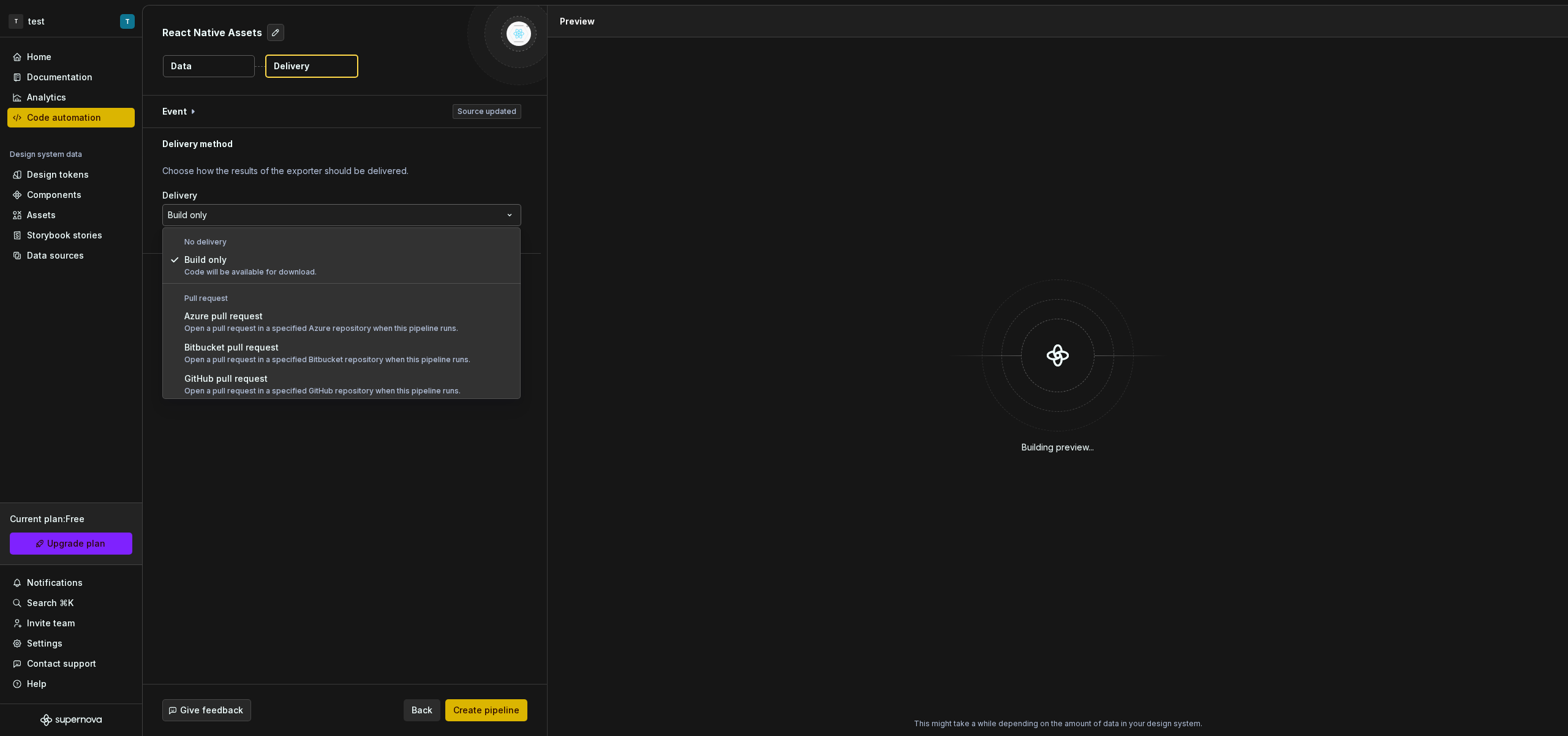
click at [214, 209] on html "**********" at bounding box center [784, 368] width 1568 height 736
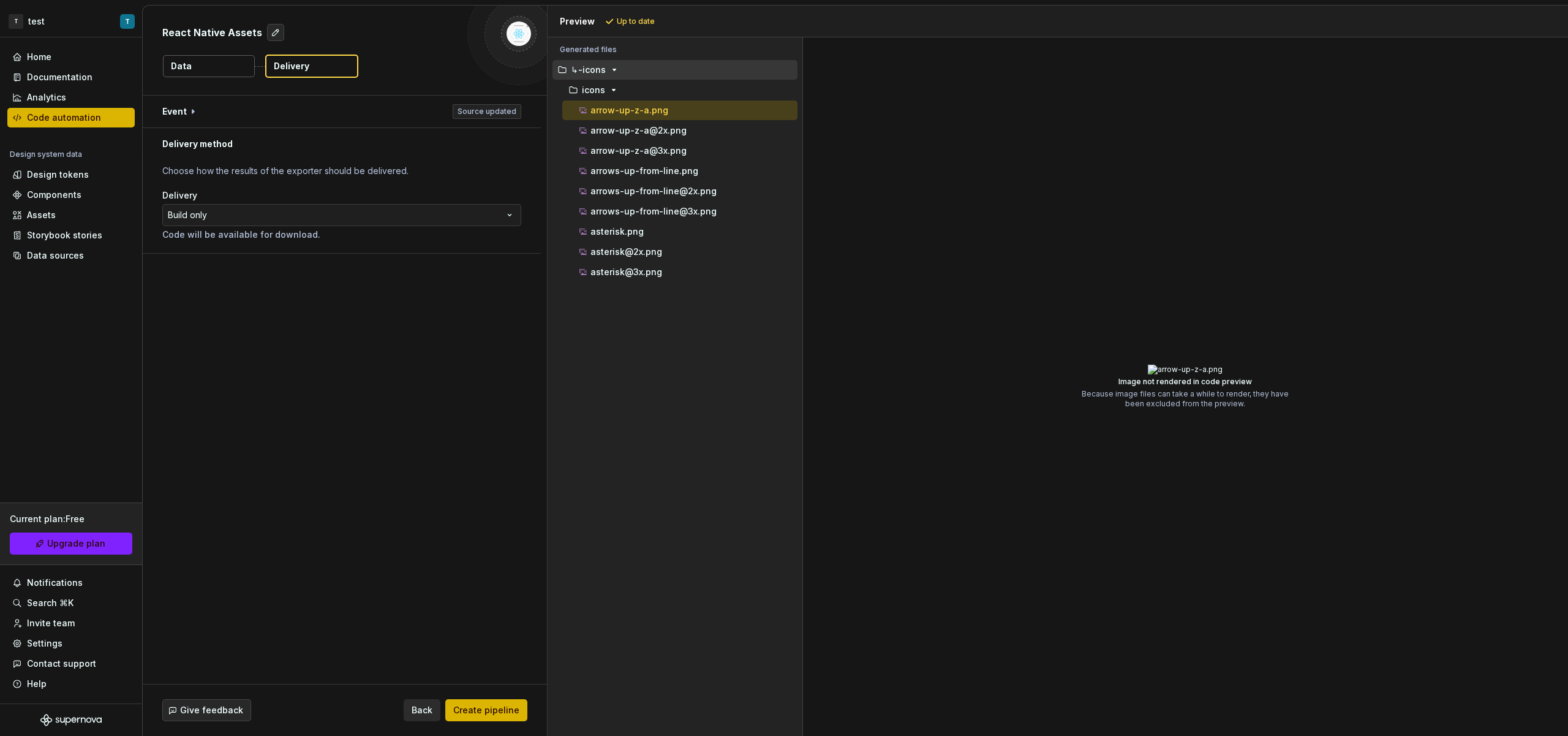
click at [702, 351] on html "**********" at bounding box center [784, 368] width 1568 height 736
click at [658, 274] on p "asterisk@3x.png" at bounding box center [626, 272] width 71 height 10
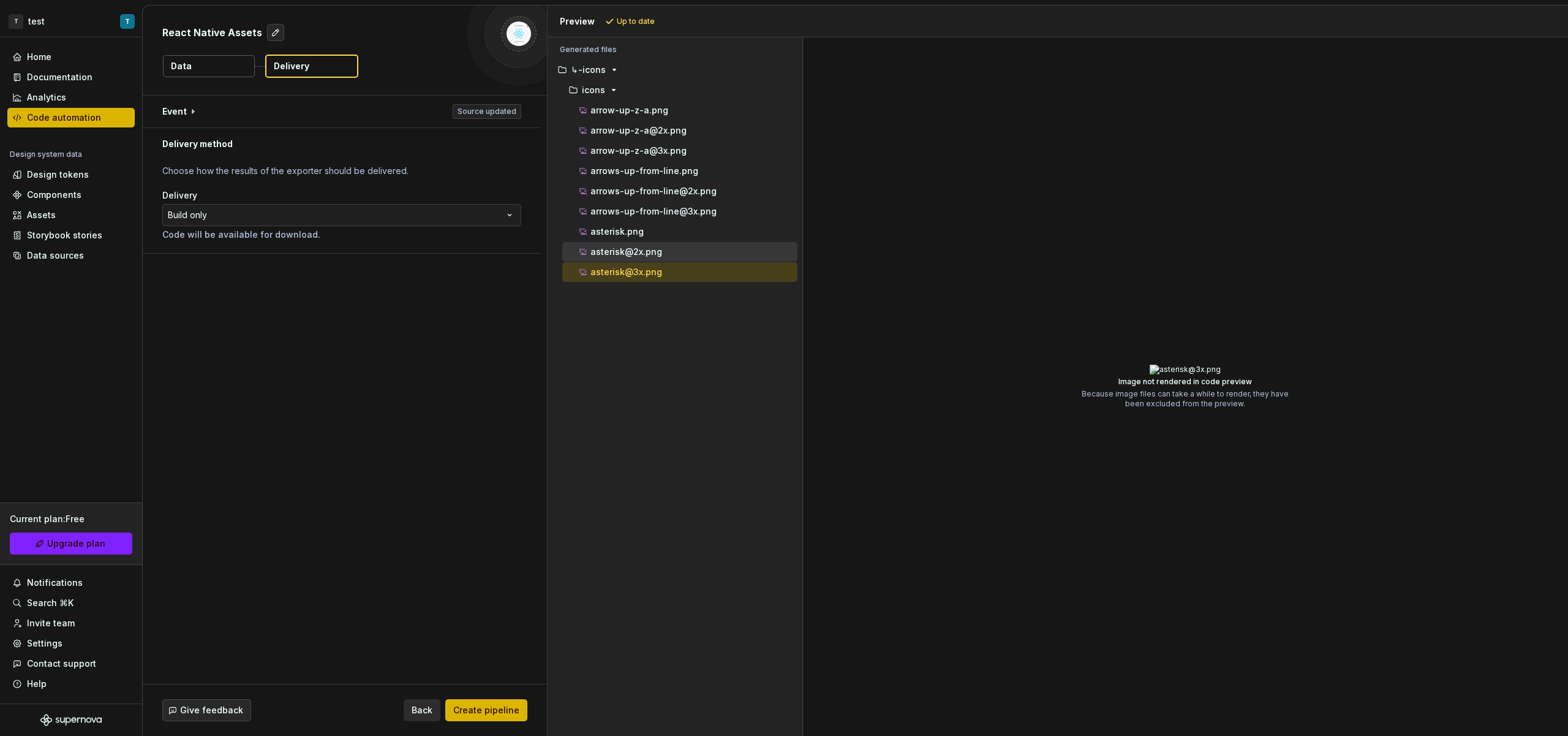
click at [662, 251] on div "asterisk@2x.png" at bounding box center [687, 252] width 221 height 12
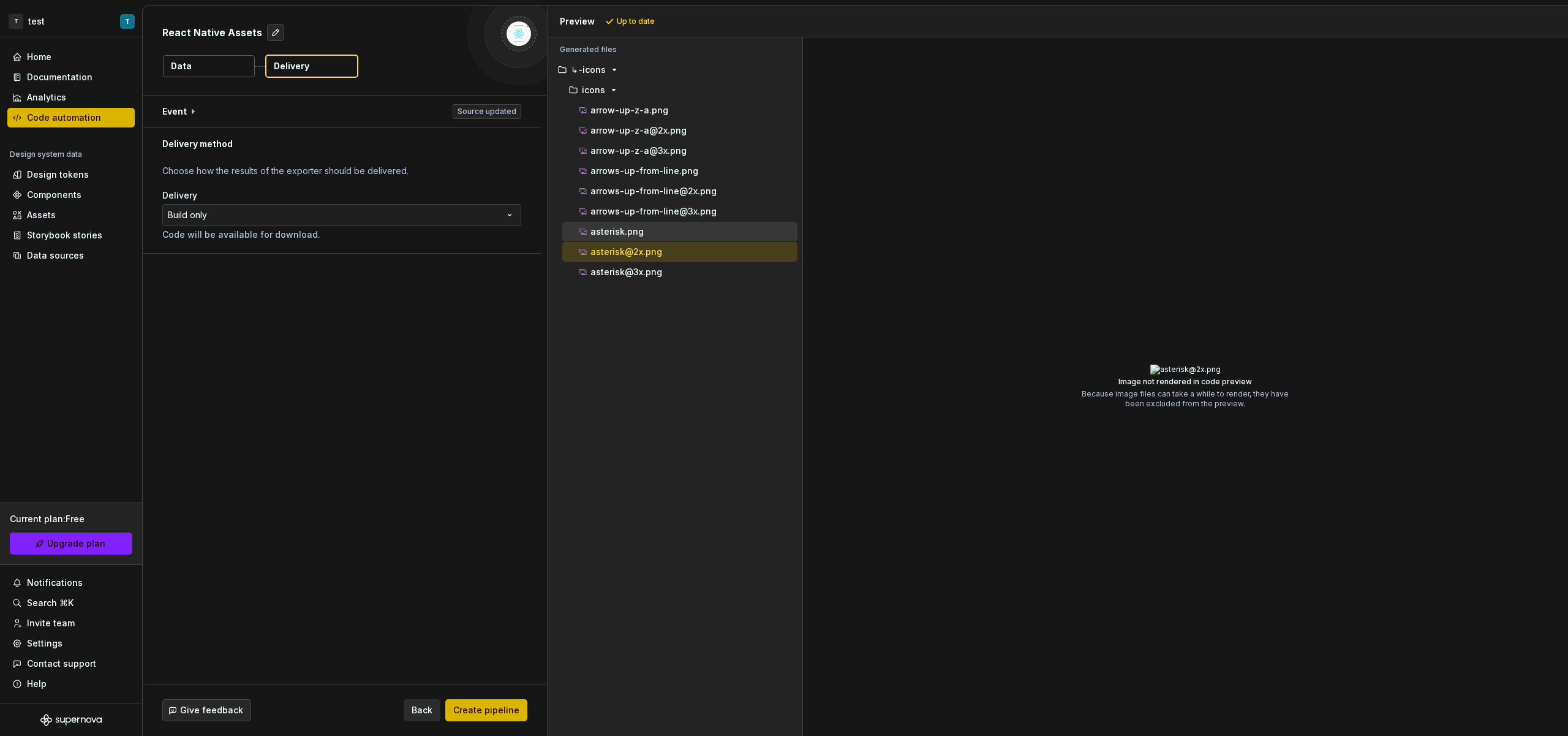
click at [662, 231] on div "asterisk.png" at bounding box center [687, 231] width 221 height 12
click at [668, 217] on div "arrows-up-from-line@3x.png" at bounding box center [687, 212] width 221 height 12
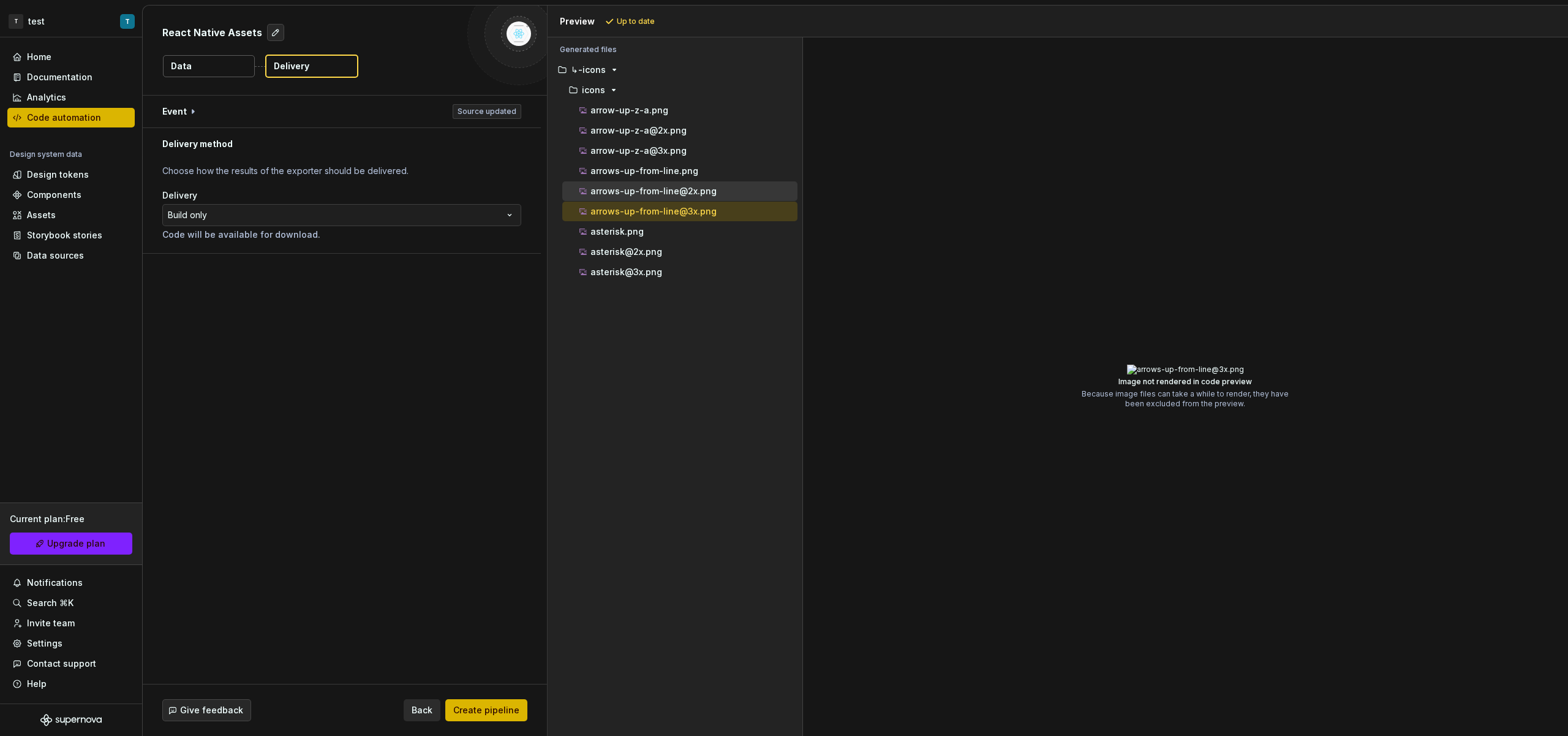
click at [671, 199] on div "arrows-up-from-line@2x.png" at bounding box center [679, 191] width 236 height 19
click at [671, 177] on div "arrows-up-from-line.png" at bounding box center [679, 171] width 236 height 19
click at [663, 153] on p "arrow-up-z-a@3x.png" at bounding box center [638, 150] width 96 height 10
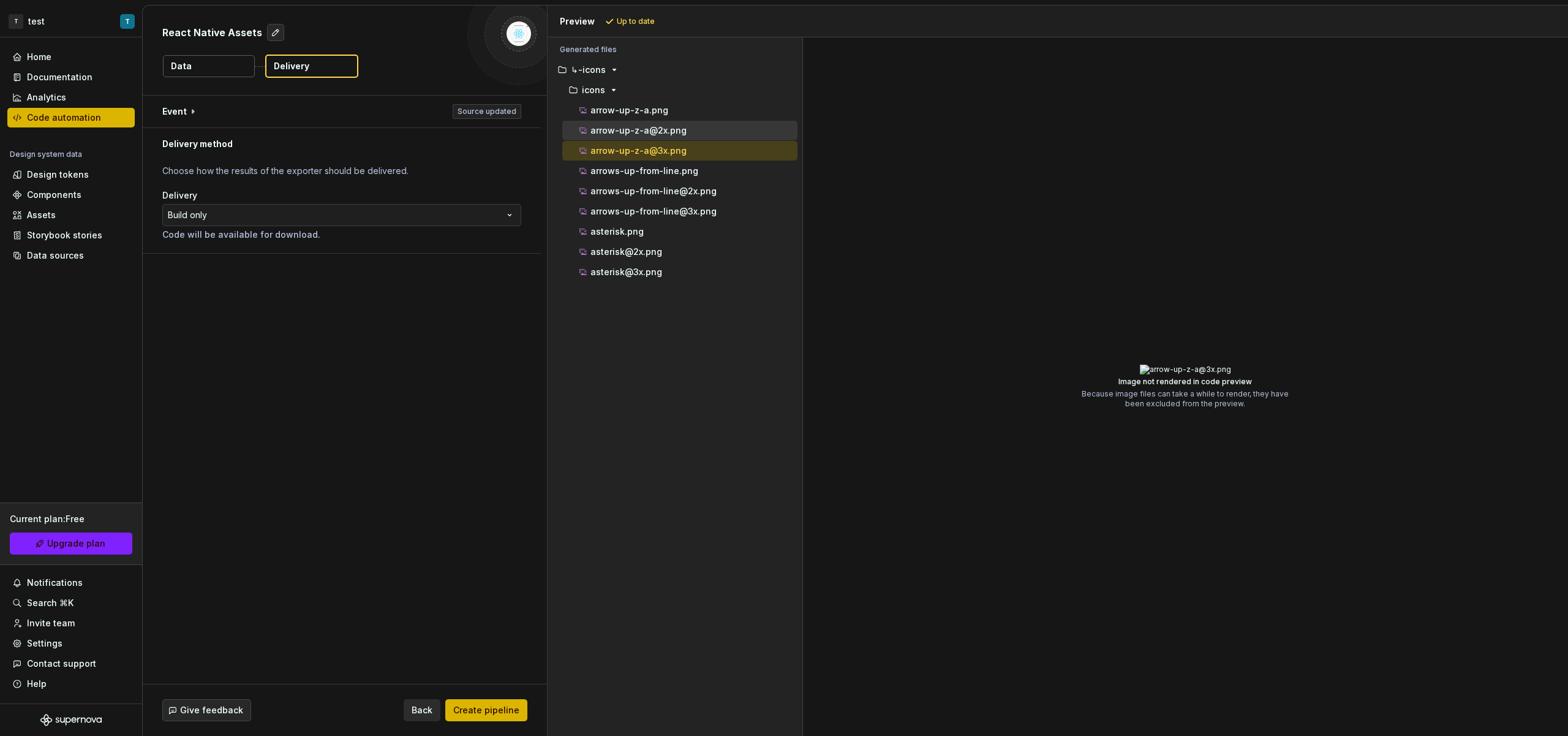
click at [664, 139] on div "arrow-up-z-a@2x.png" at bounding box center [679, 131] width 236 height 19
click at [664, 131] on p "arrow-up-z-a@2x.png" at bounding box center [638, 130] width 96 height 10
click at [664, 117] on div "arrow-up-z-a.png" at bounding box center [679, 110] width 236 height 19
click at [664, 112] on p "arrow-up-z-a.png" at bounding box center [629, 109] width 78 height 10
click at [671, 146] on p "arrow-up-z-a@3x.png" at bounding box center [638, 150] width 96 height 10
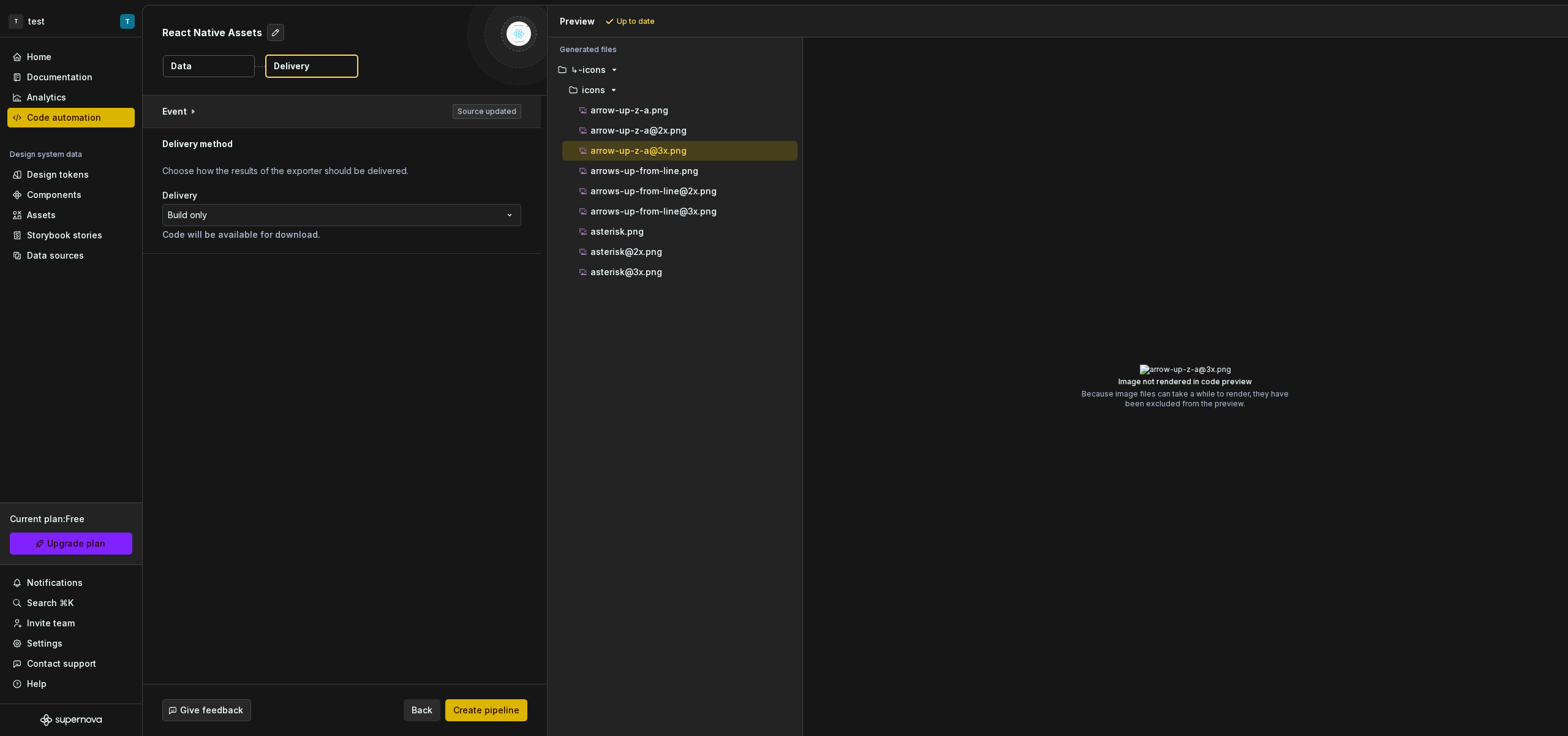
click at [186, 113] on button "button" at bounding box center [341, 111] width 398 height 32
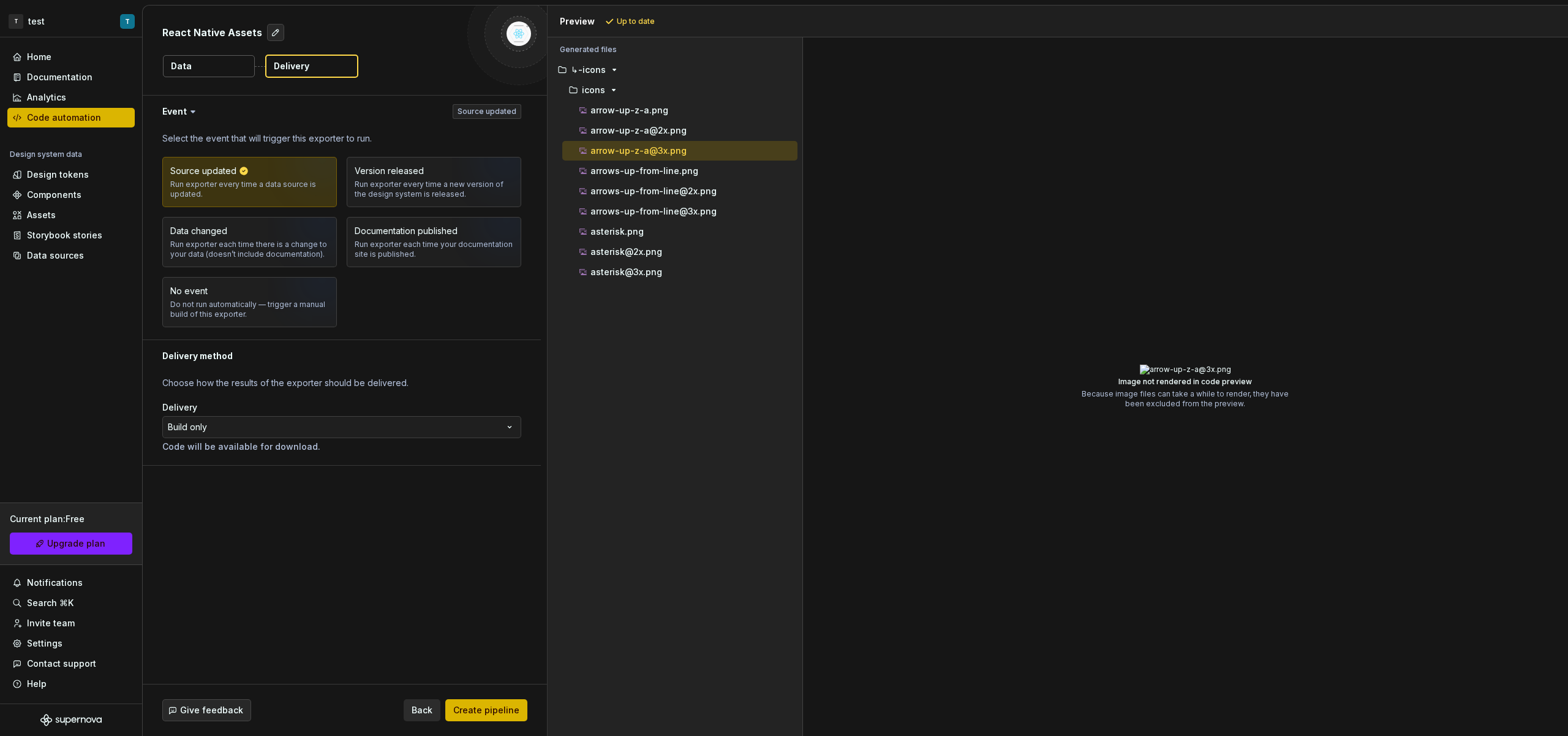
click at [214, 73] on button "Data" at bounding box center [209, 65] width 92 height 22
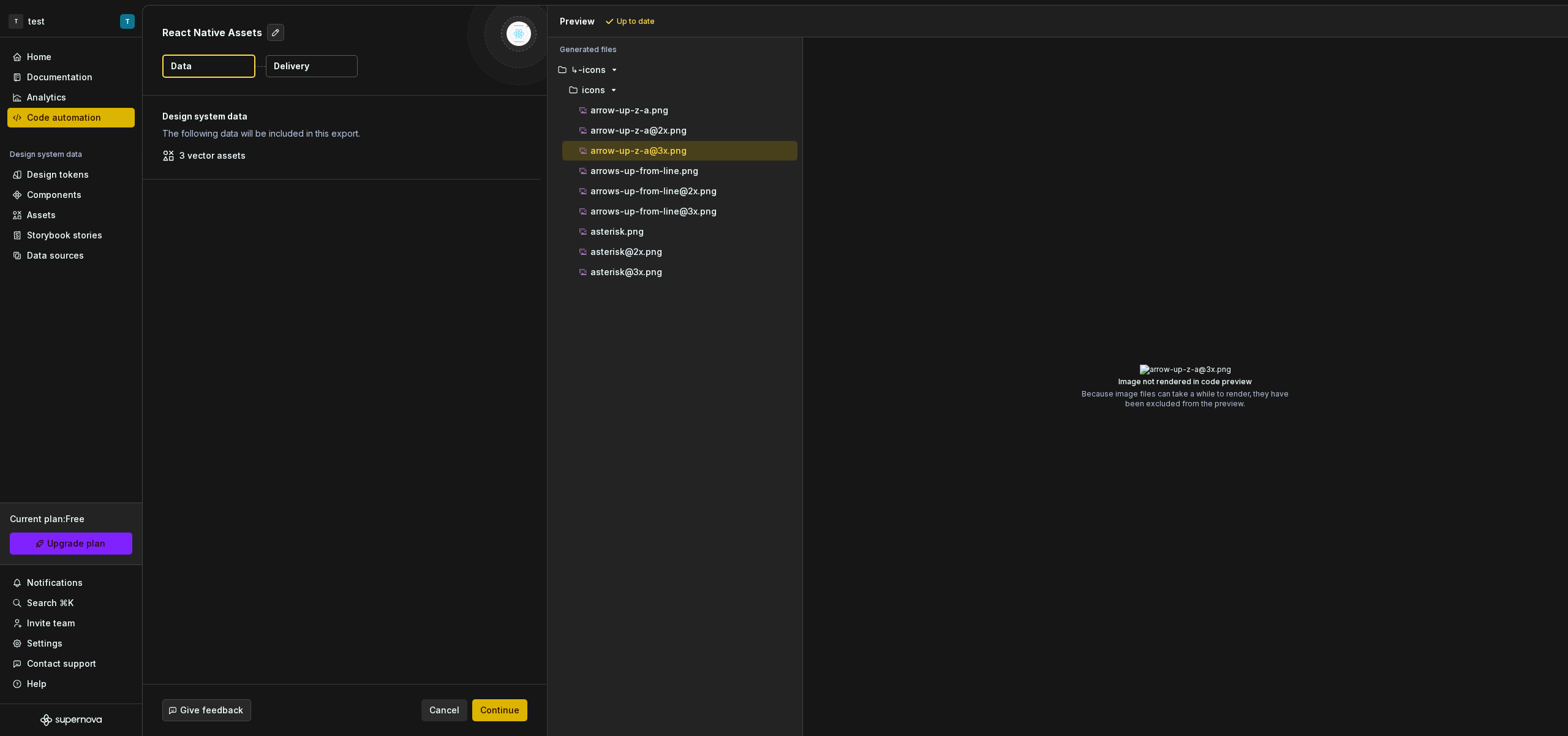
drag, startPoint x: 225, startPoint y: 148, endPoint x: 184, endPoint y: 158, distance: 42.2
click at [224, 148] on div "Design system data The following data will be included in this export. 3 vector…" at bounding box center [341, 137] width 398 height 83
drag, startPoint x: 167, startPoint y: 155, endPoint x: 289, endPoint y: 161, distance: 122.1
click at [289, 159] on div "3 vector assets" at bounding box center [341, 155] width 359 height 12
click at [57, 214] on div "Assets" at bounding box center [71, 215] width 117 height 12
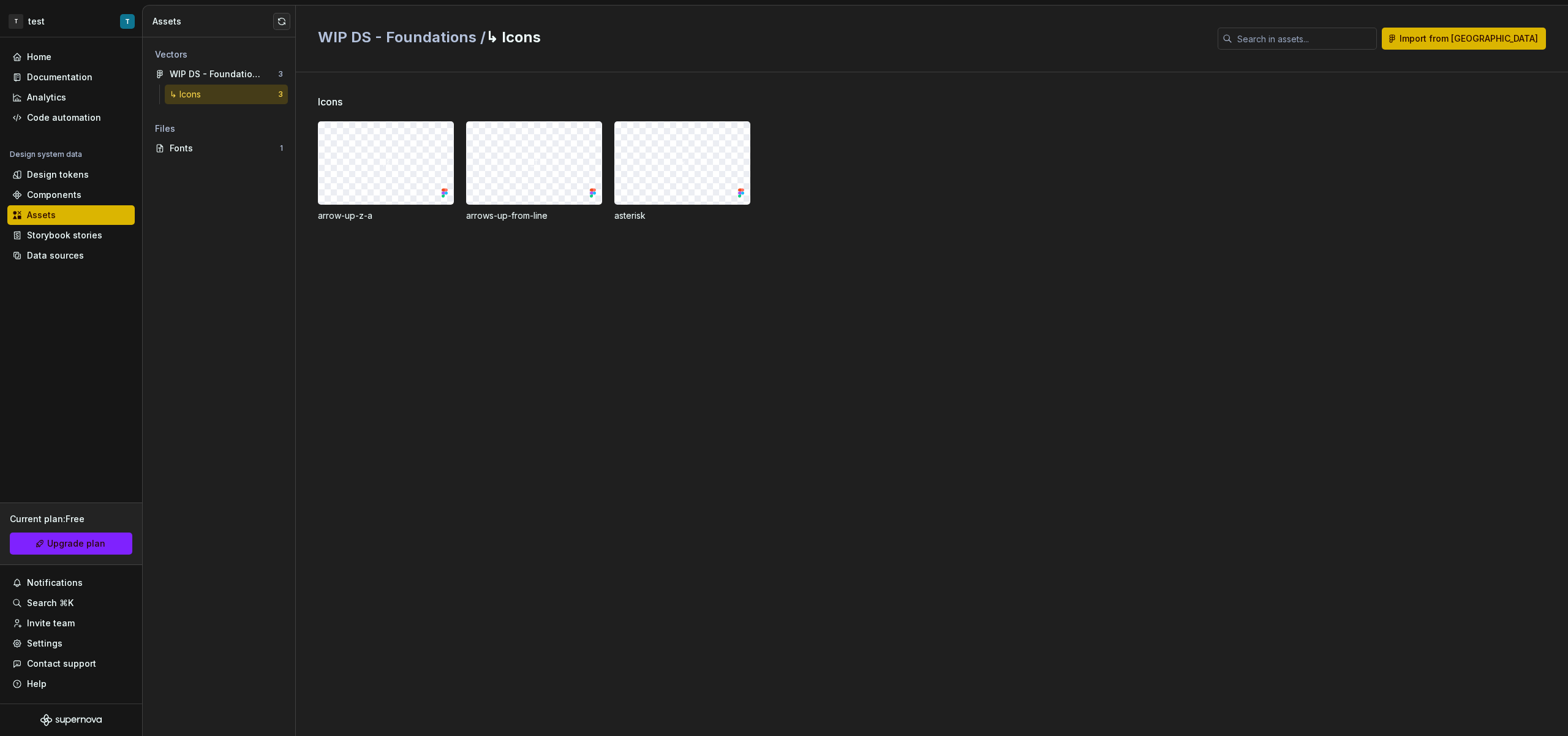
click at [228, 94] on div "↳ Icons" at bounding box center [223, 94] width 109 height 12
click at [373, 164] on div at bounding box center [386, 162] width 135 height 82
drag, startPoint x: 417, startPoint y: 169, endPoint x: 364, endPoint y: 148, distance: 57.0
click at [364, 148] on div at bounding box center [386, 162] width 135 height 82
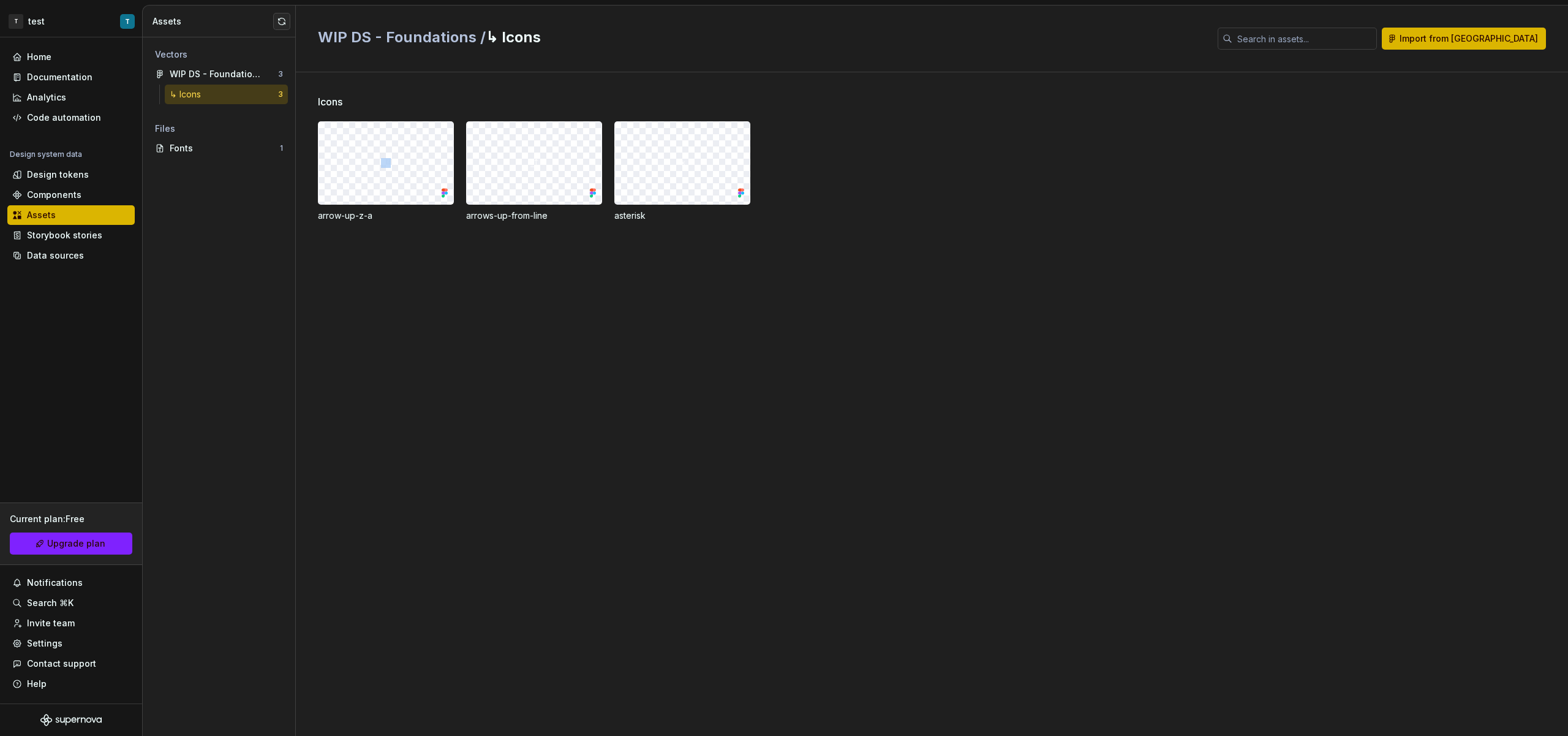
click at [364, 148] on div at bounding box center [386, 162] width 135 height 82
click at [216, 151] on div "Fonts" at bounding box center [224, 148] width 110 height 12
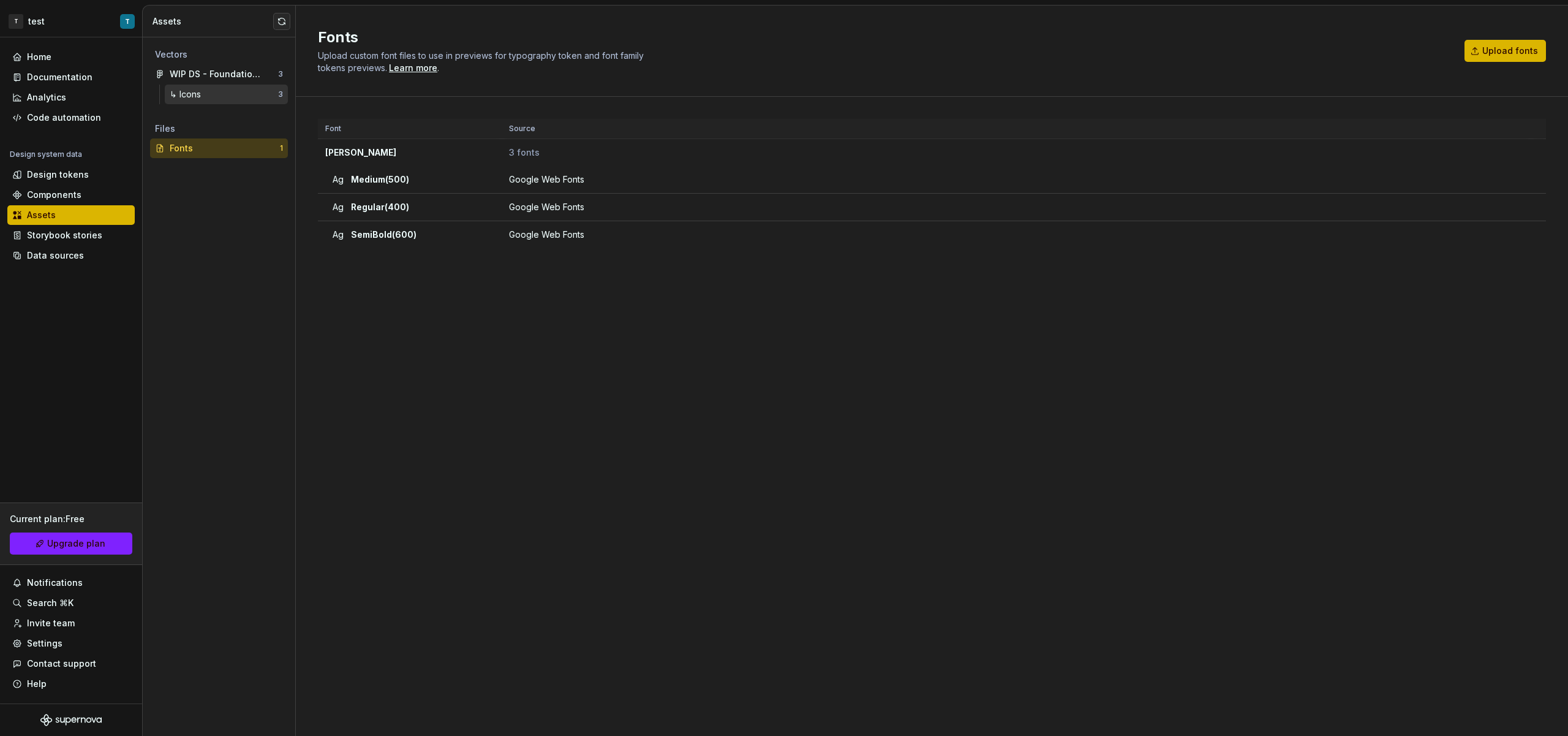
click at [228, 100] on div "↳ Icons" at bounding box center [223, 94] width 109 height 12
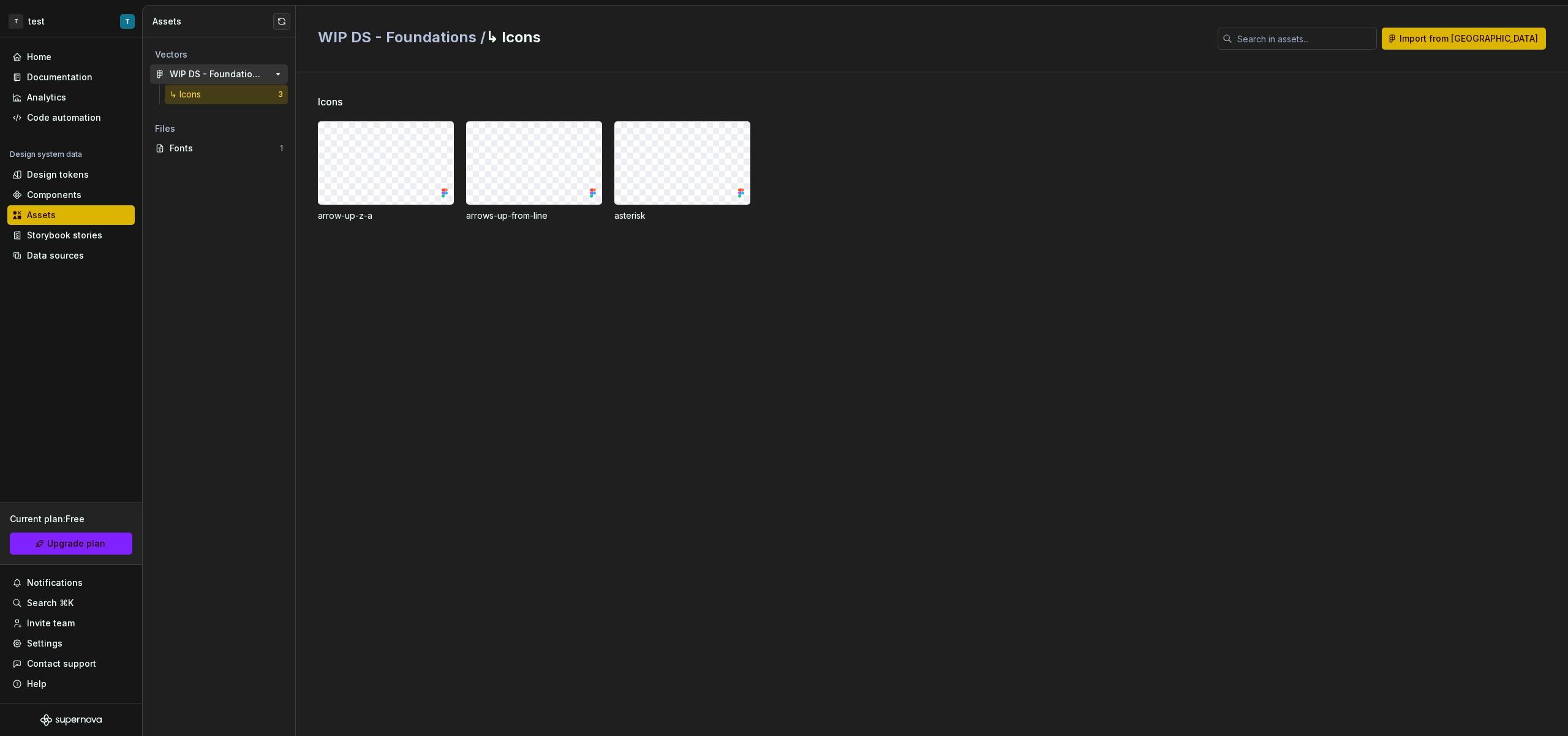
click at [223, 75] on div "WIP DS - Foundations" at bounding box center [214, 74] width 91 height 12
click at [364, 148] on div at bounding box center [386, 162] width 135 height 82
click at [357, 101] on span "↳ Icons /" at bounding box center [337, 101] width 40 height 15
click at [43, 187] on div "Components" at bounding box center [71, 195] width 127 height 19
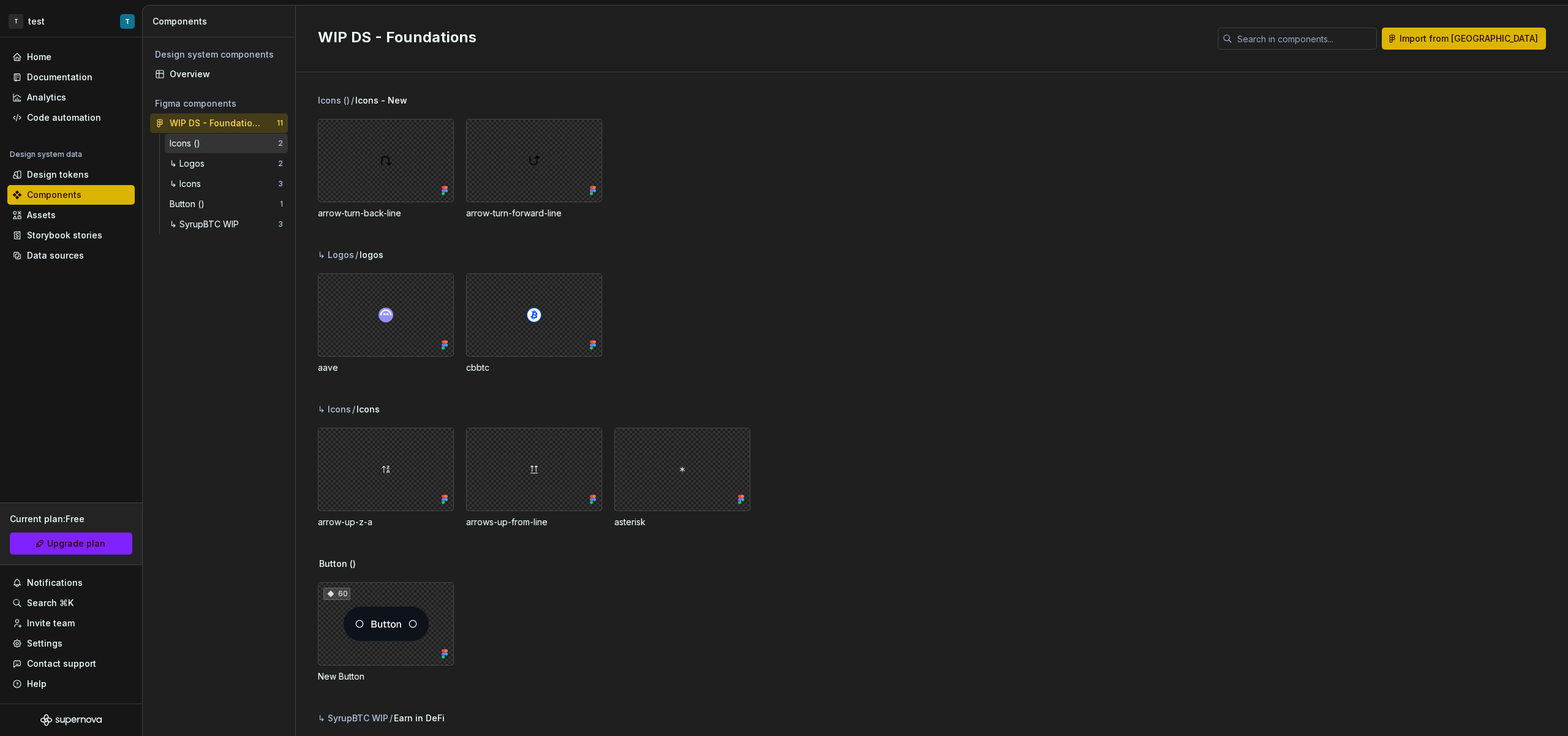
click at [242, 146] on div "Icons ()" at bounding box center [223, 144] width 109 height 12
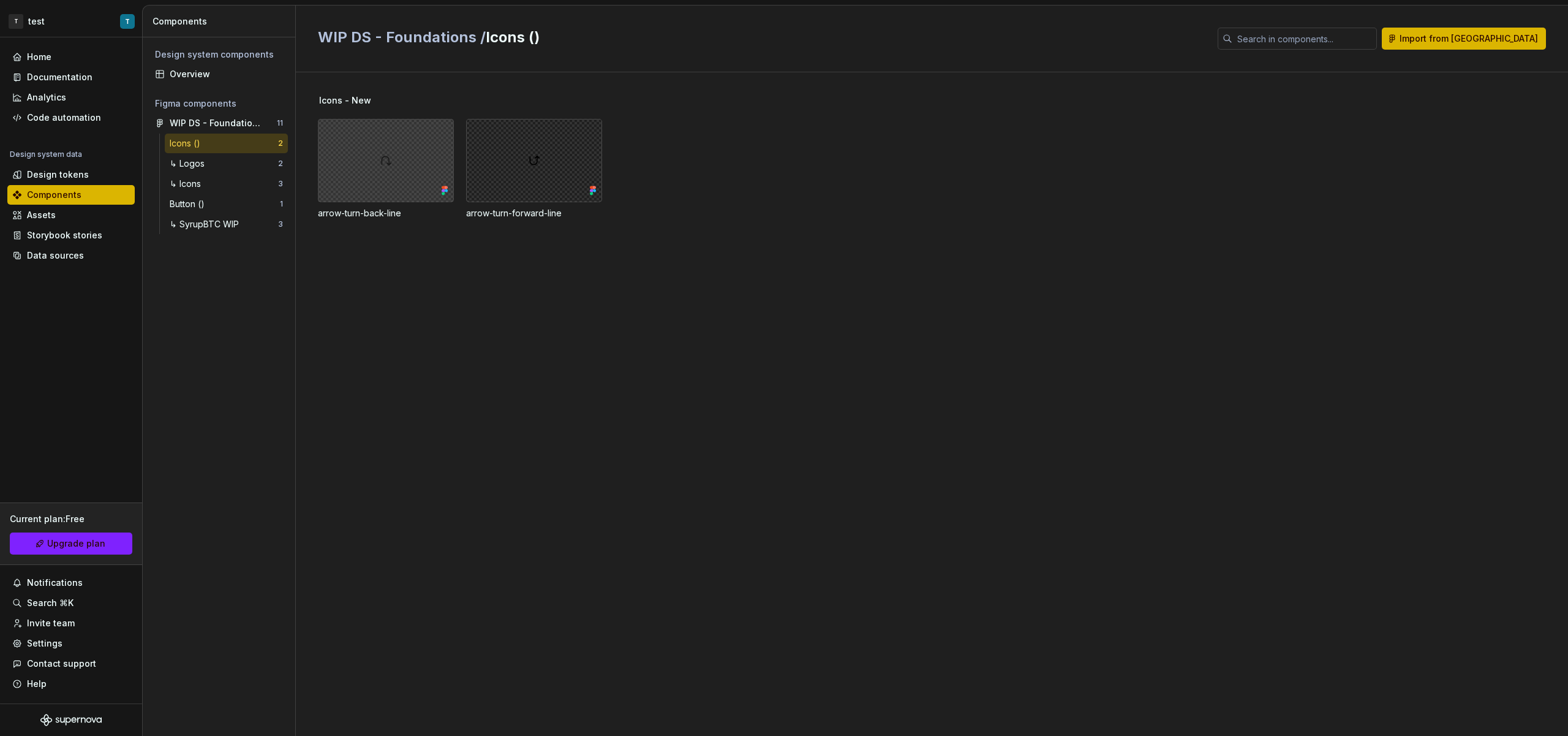
click at [393, 155] on div at bounding box center [386, 161] width 136 height 83
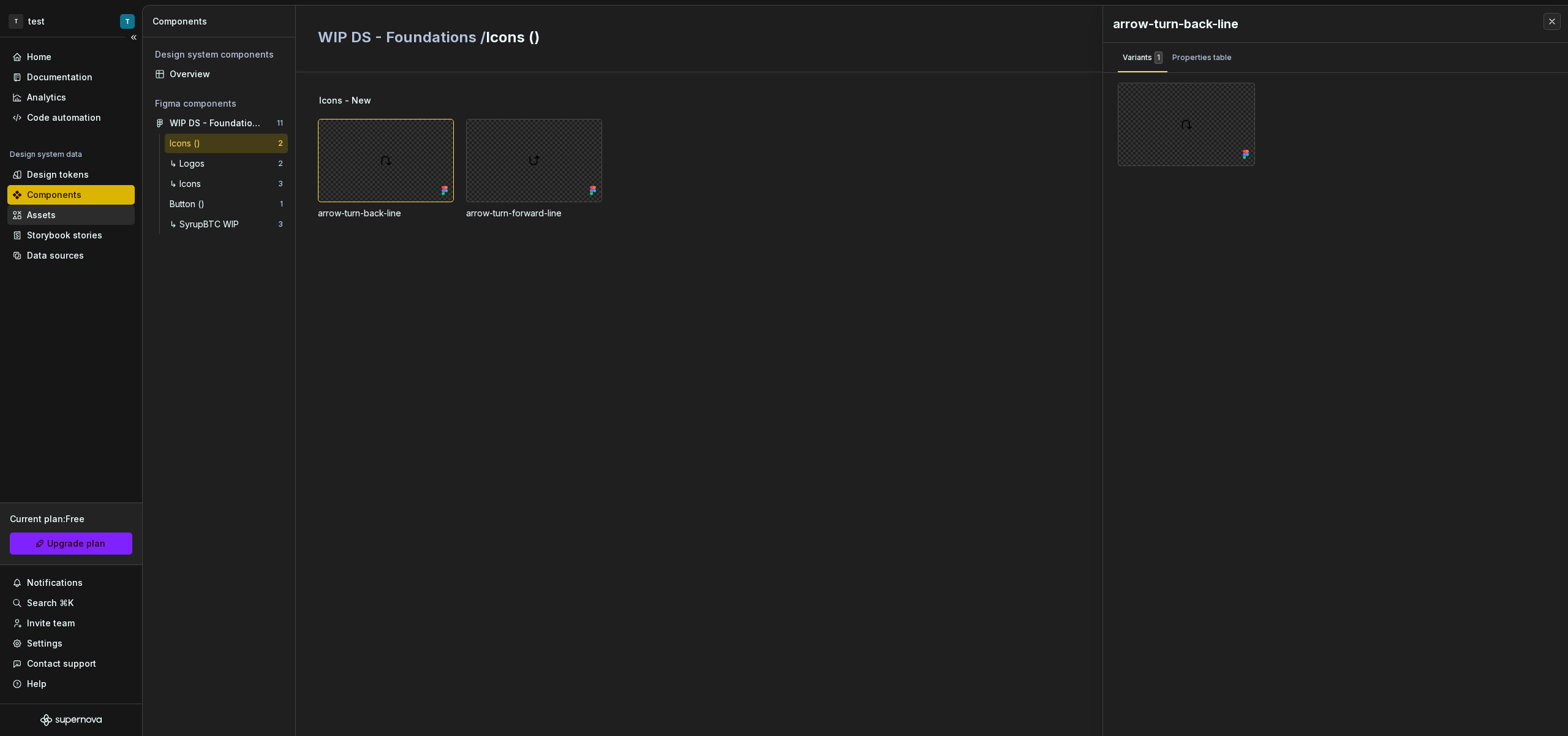
click at [65, 207] on div "Assets" at bounding box center [71, 215] width 127 height 19
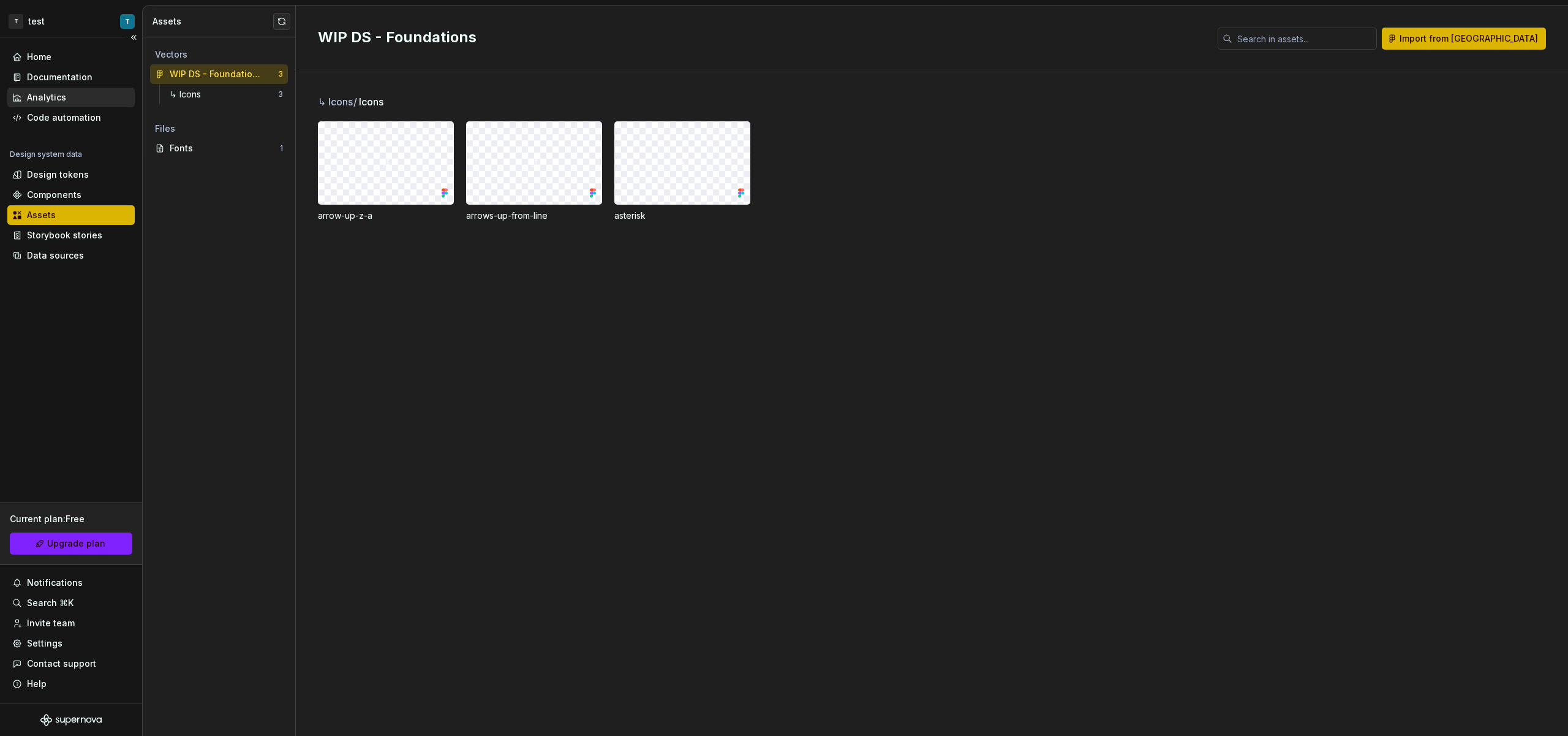
click at [71, 100] on div "Analytics" at bounding box center [71, 97] width 117 height 12
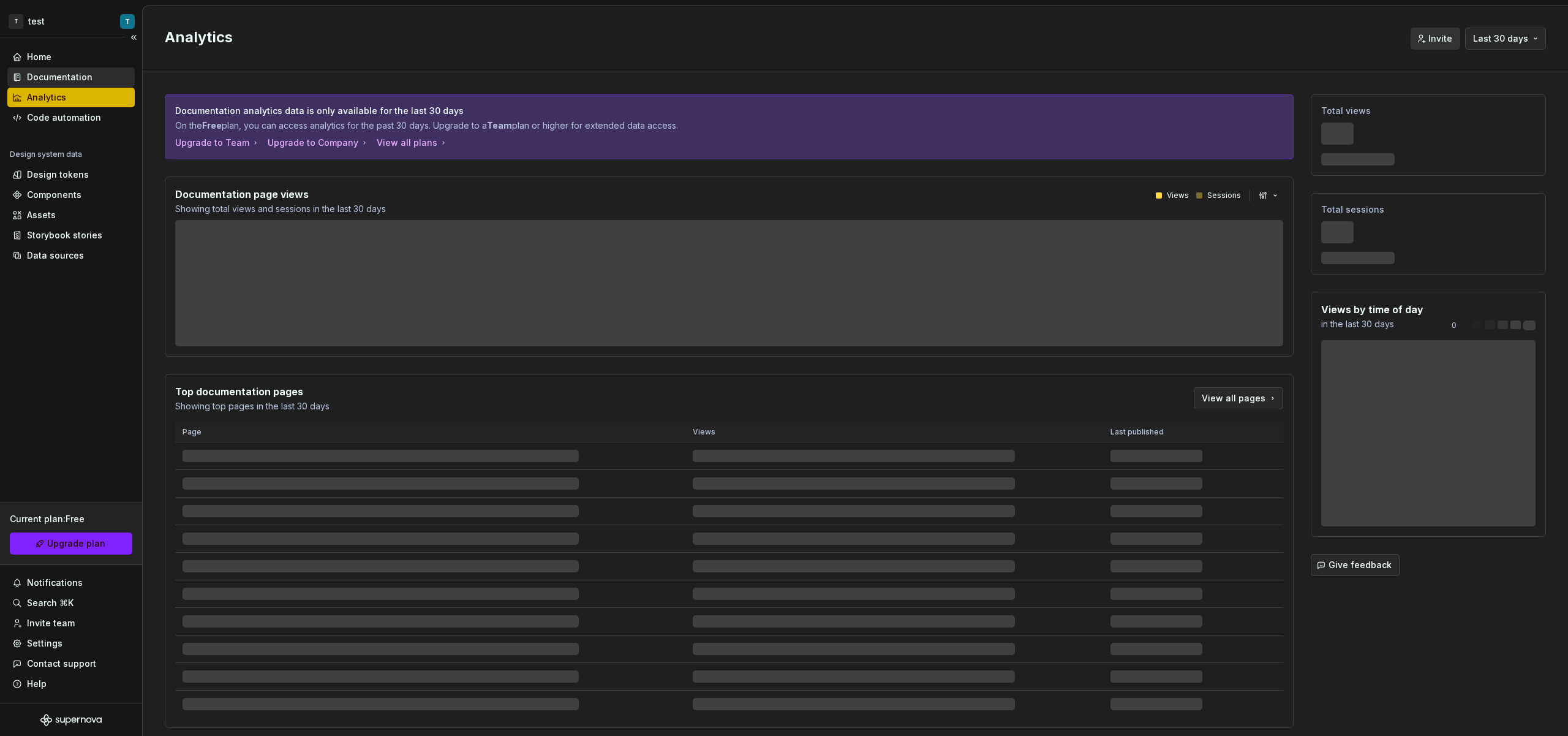
click at [77, 71] on div "Documentation" at bounding box center [60, 78] width 65 height 12
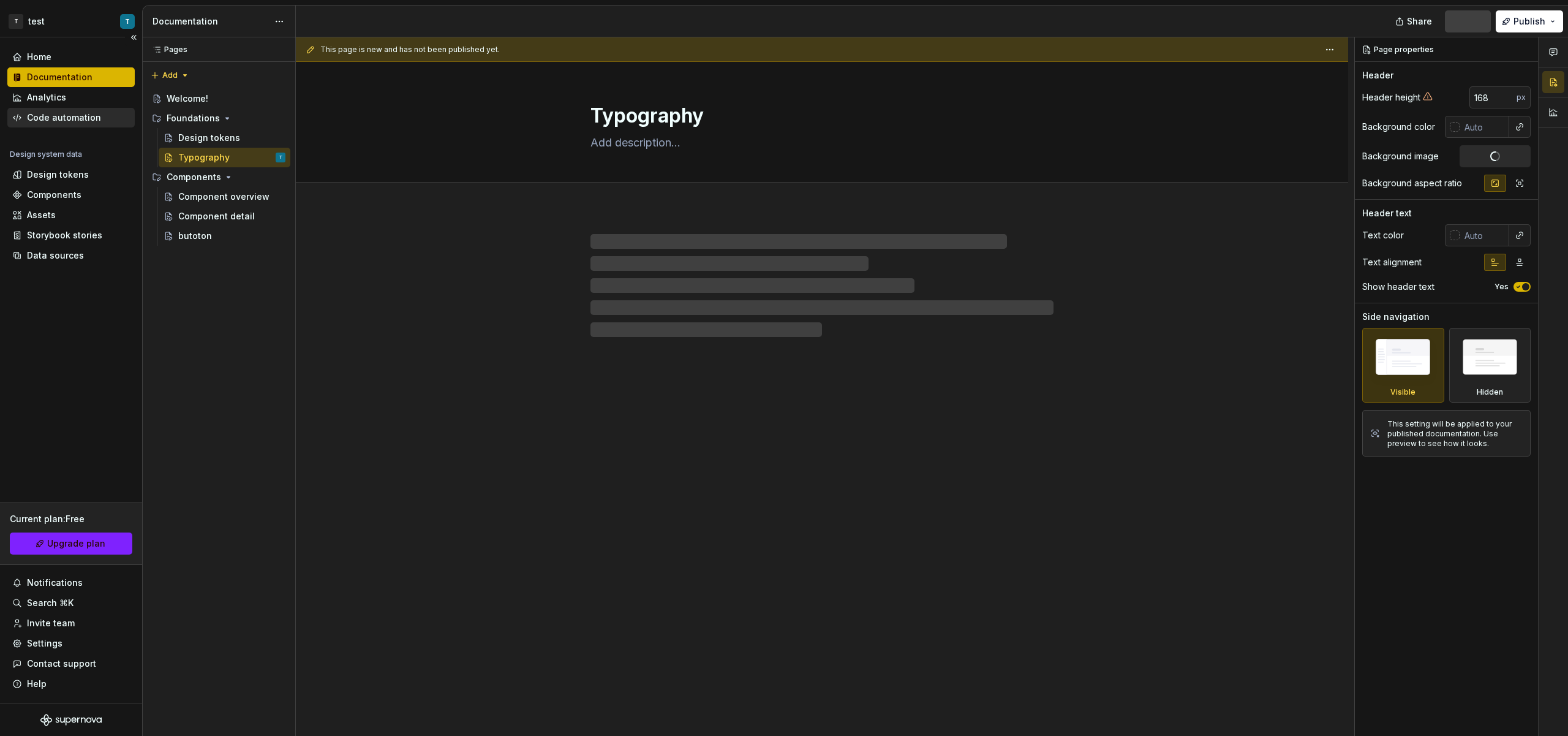
click at [79, 114] on div "Code automation" at bounding box center [64, 117] width 74 height 12
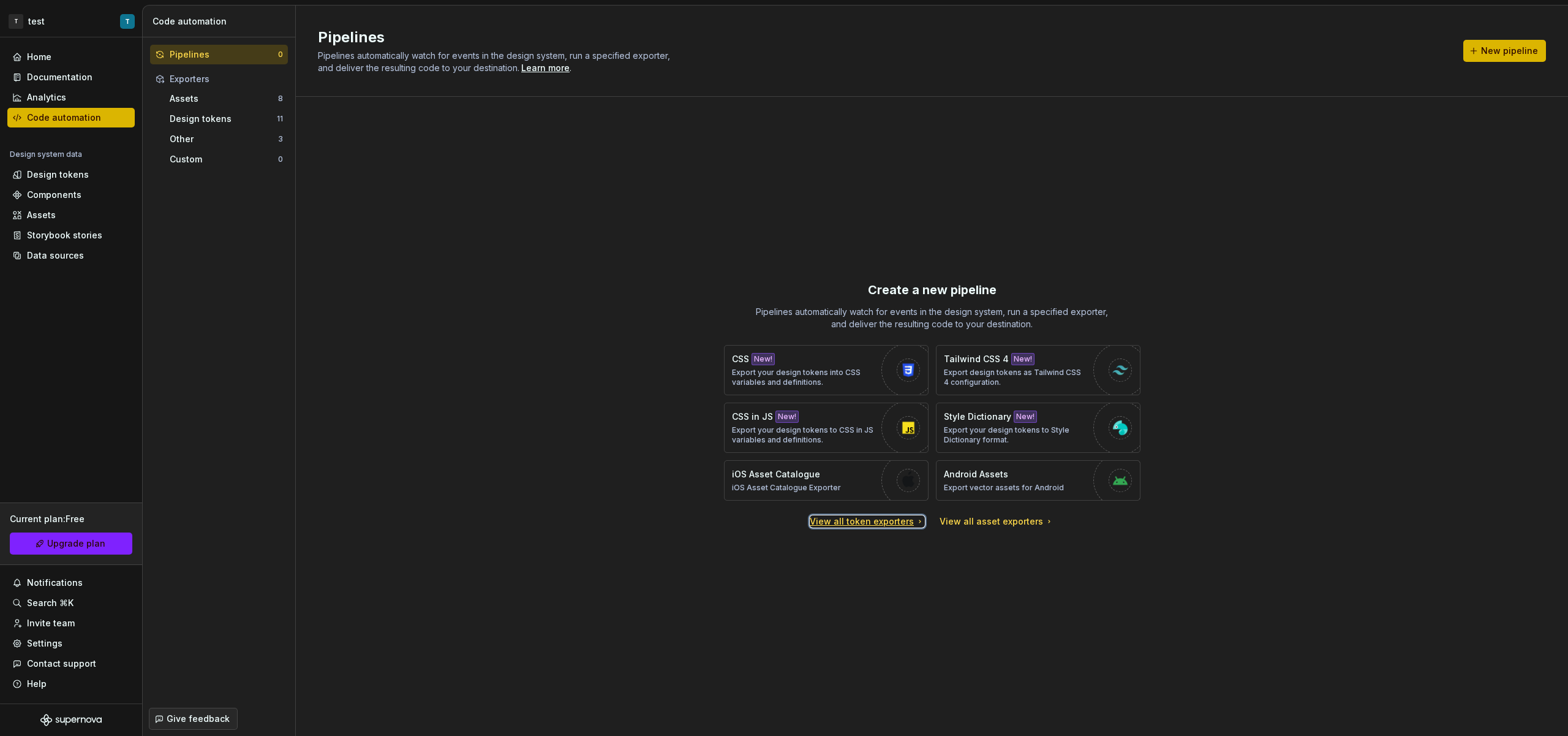
click at [867, 518] on div "View all token exporters" at bounding box center [867, 522] width 116 height 12
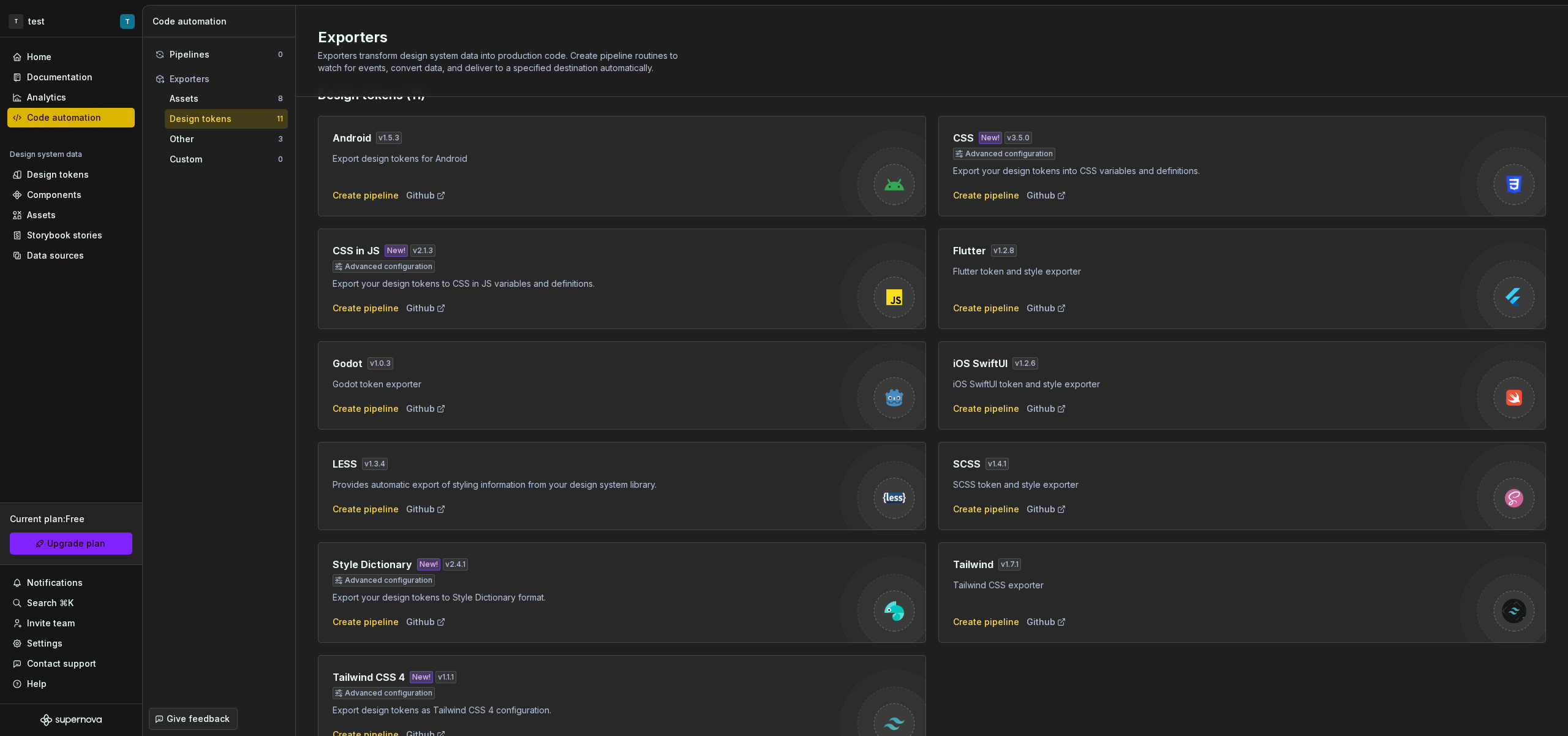
scroll to position [99, 0]
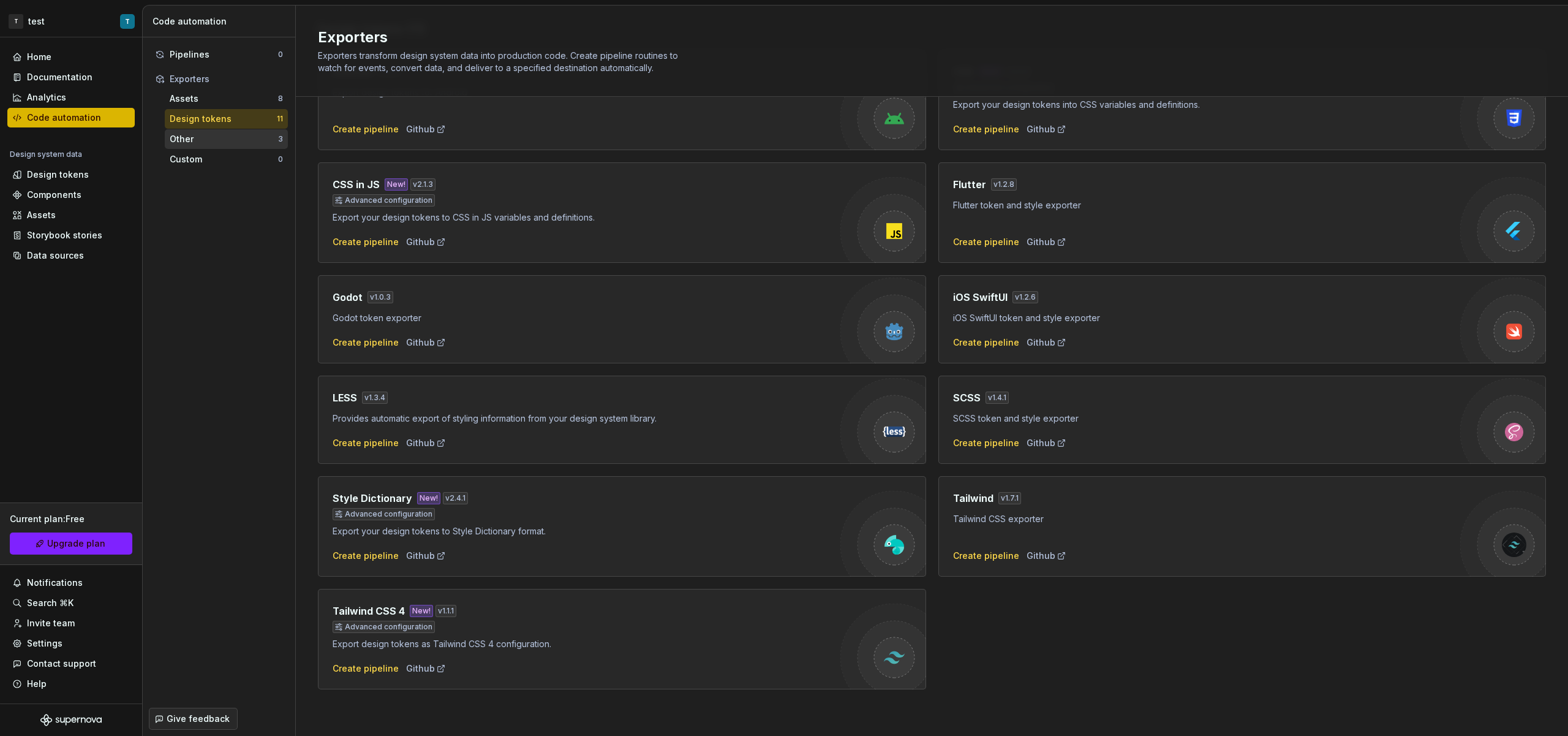
click at [213, 147] on div "Other 3" at bounding box center [227, 139] width 124 height 19
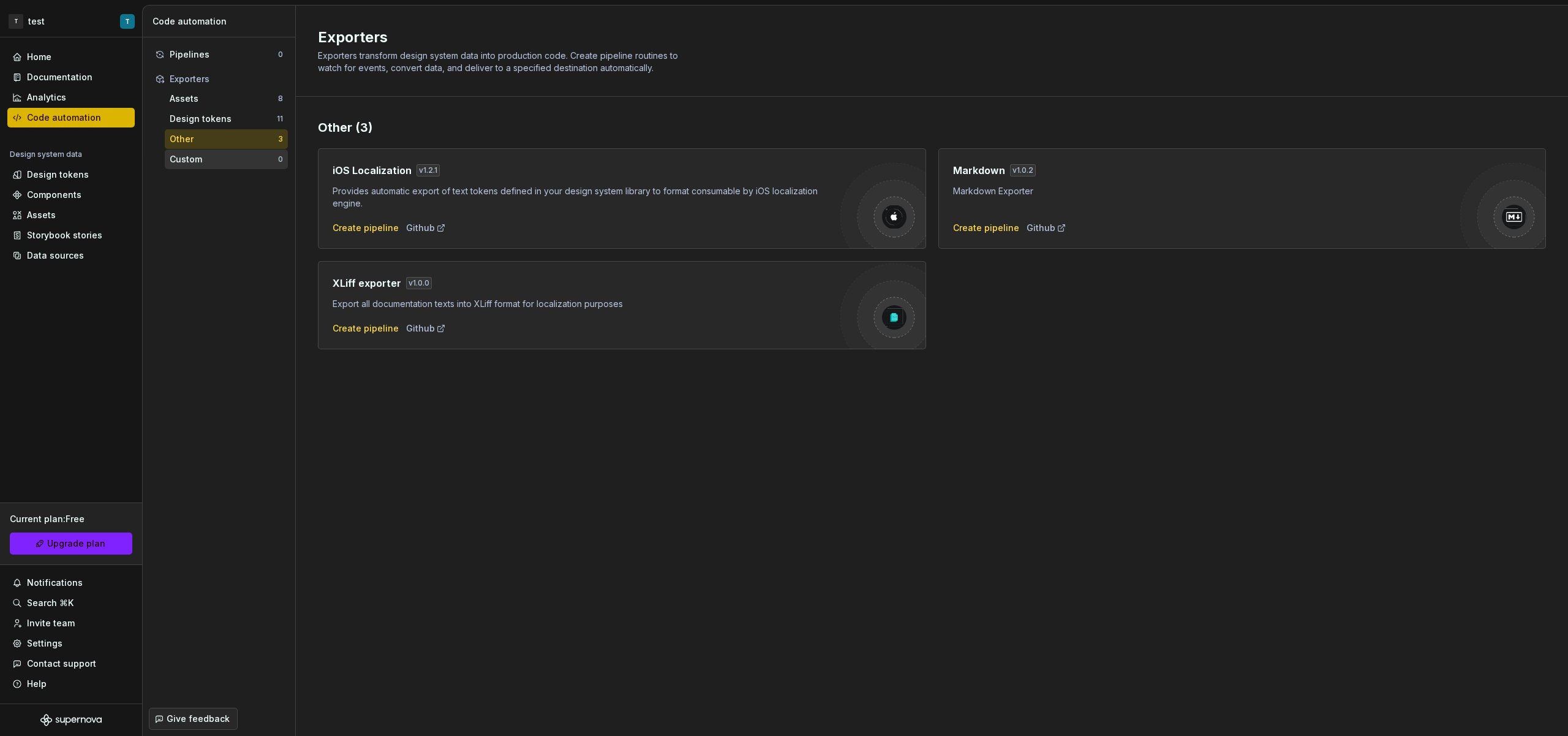
click at [213, 155] on div "Custom" at bounding box center [223, 160] width 109 height 12
click at [223, 154] on div "Custom" at bounding box center [223, 160] width 109 height 12
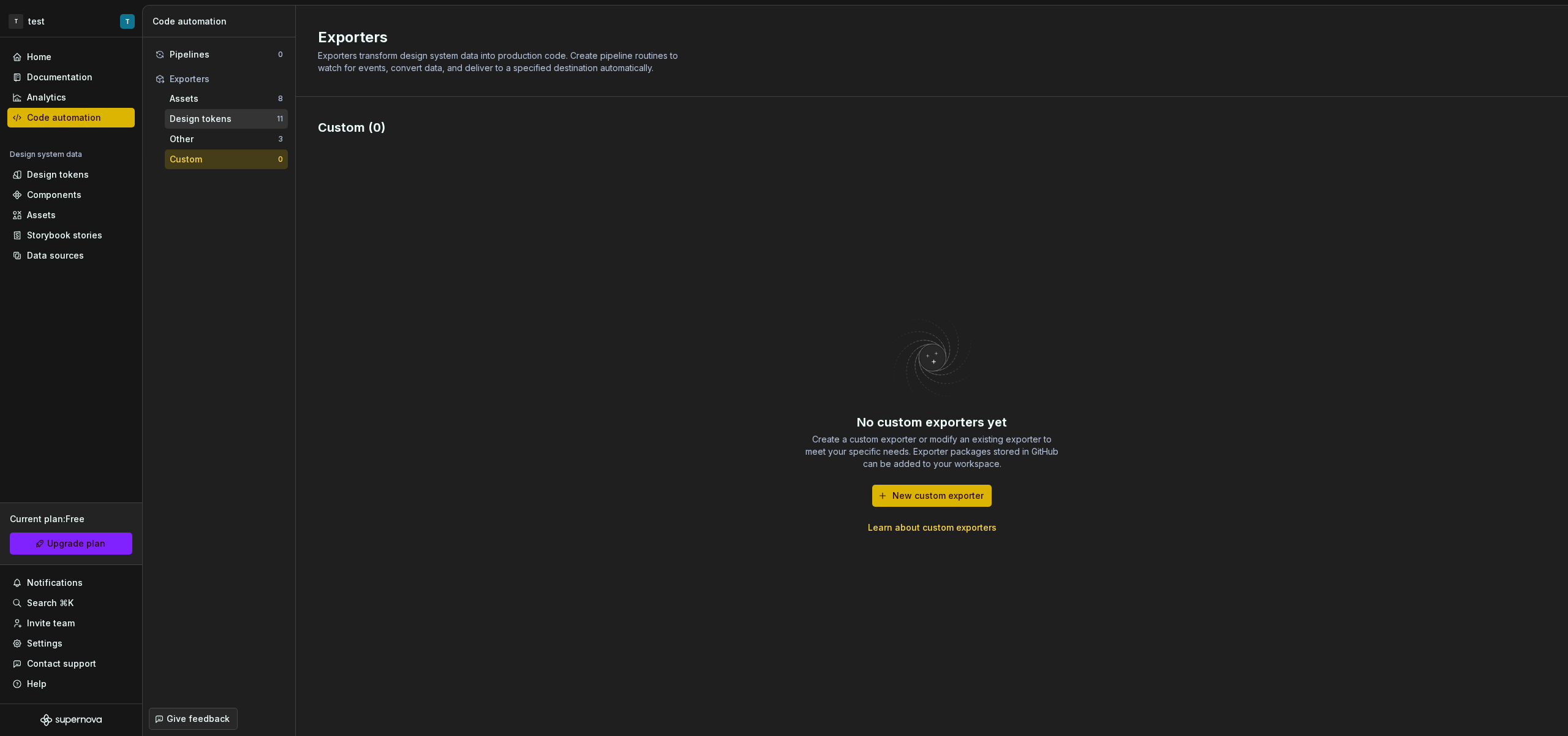
click at [230, 120] on div "Design tokens" at bounding box center [222, 119] width 107 height 12
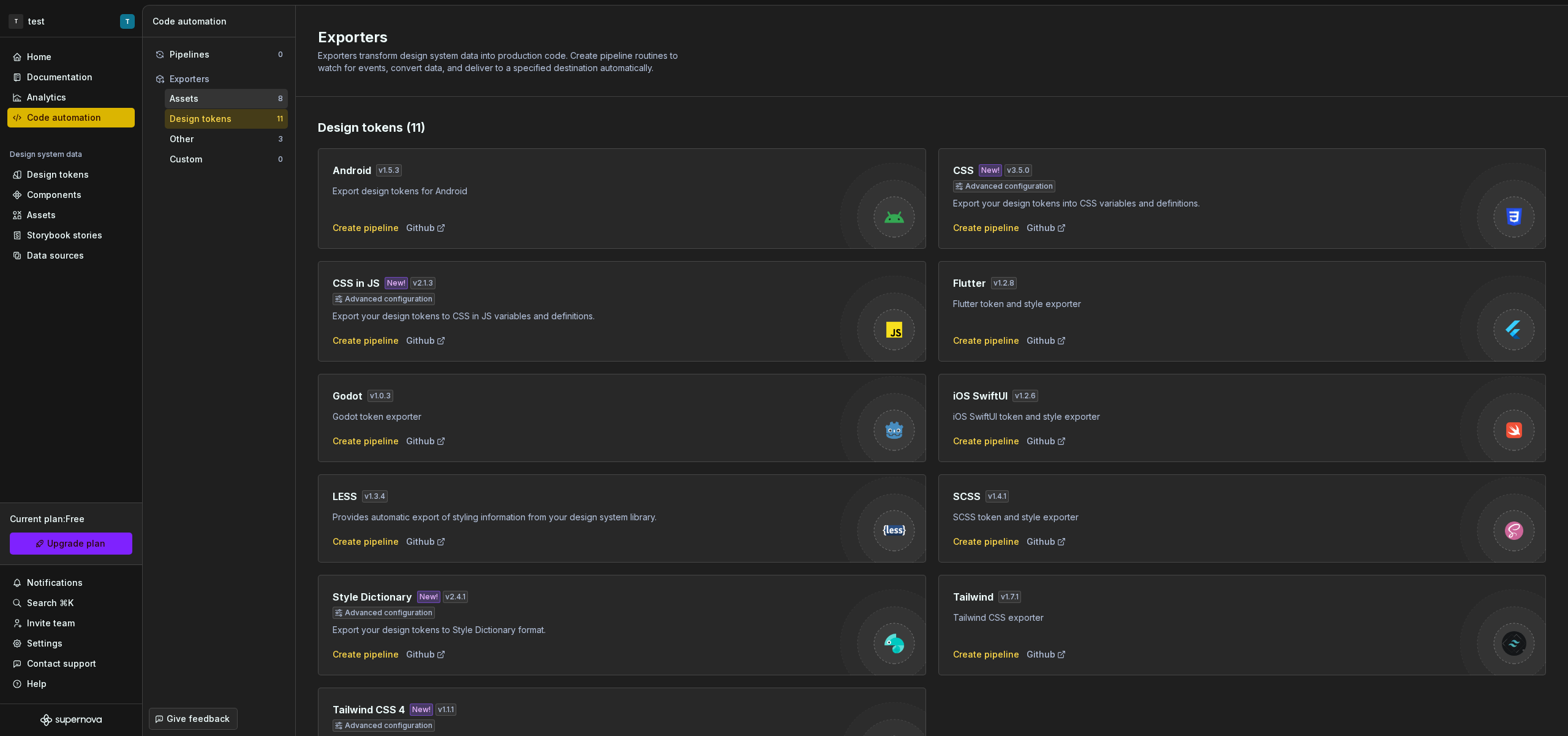
click at [229, 101] on div "Assets" at bounding box center [223, 99] width 109 height 12
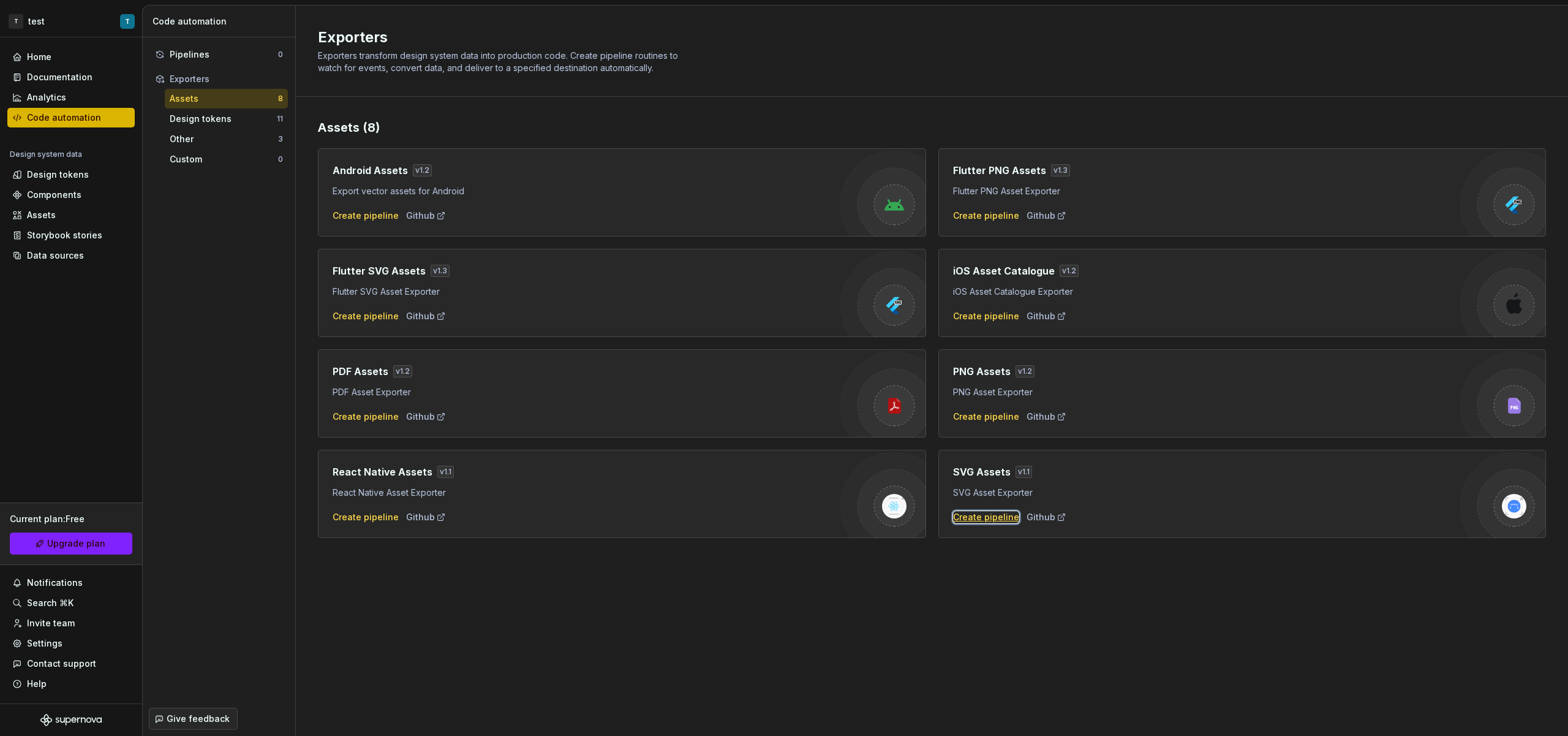
click at [1000, 522] on div "Create pipeline" at bounding box center [986, 517] width 66 height 12
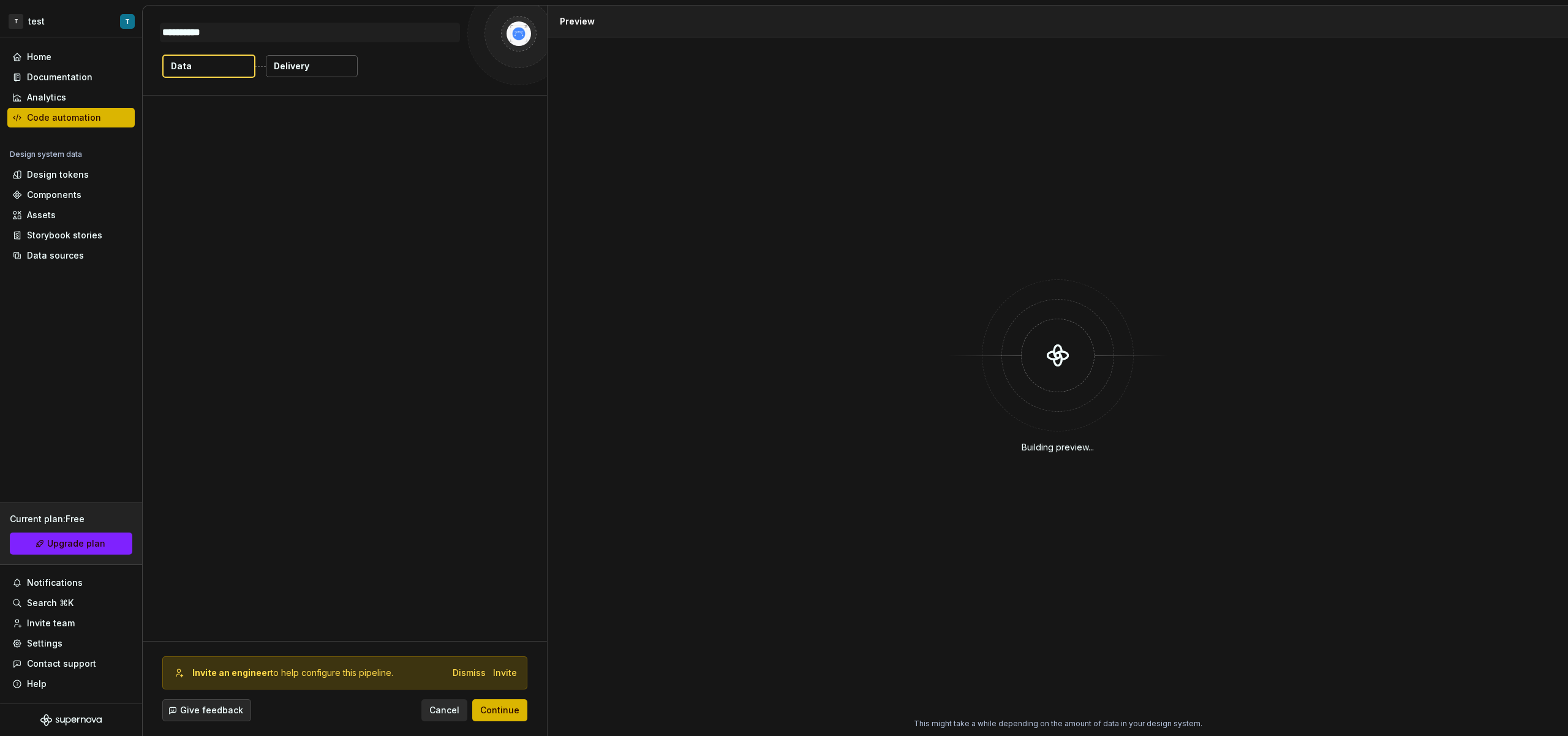
type textarea "*"
click at [283, 64] on p "Delivery" at bounding box center [291, 66] width 35 height 12
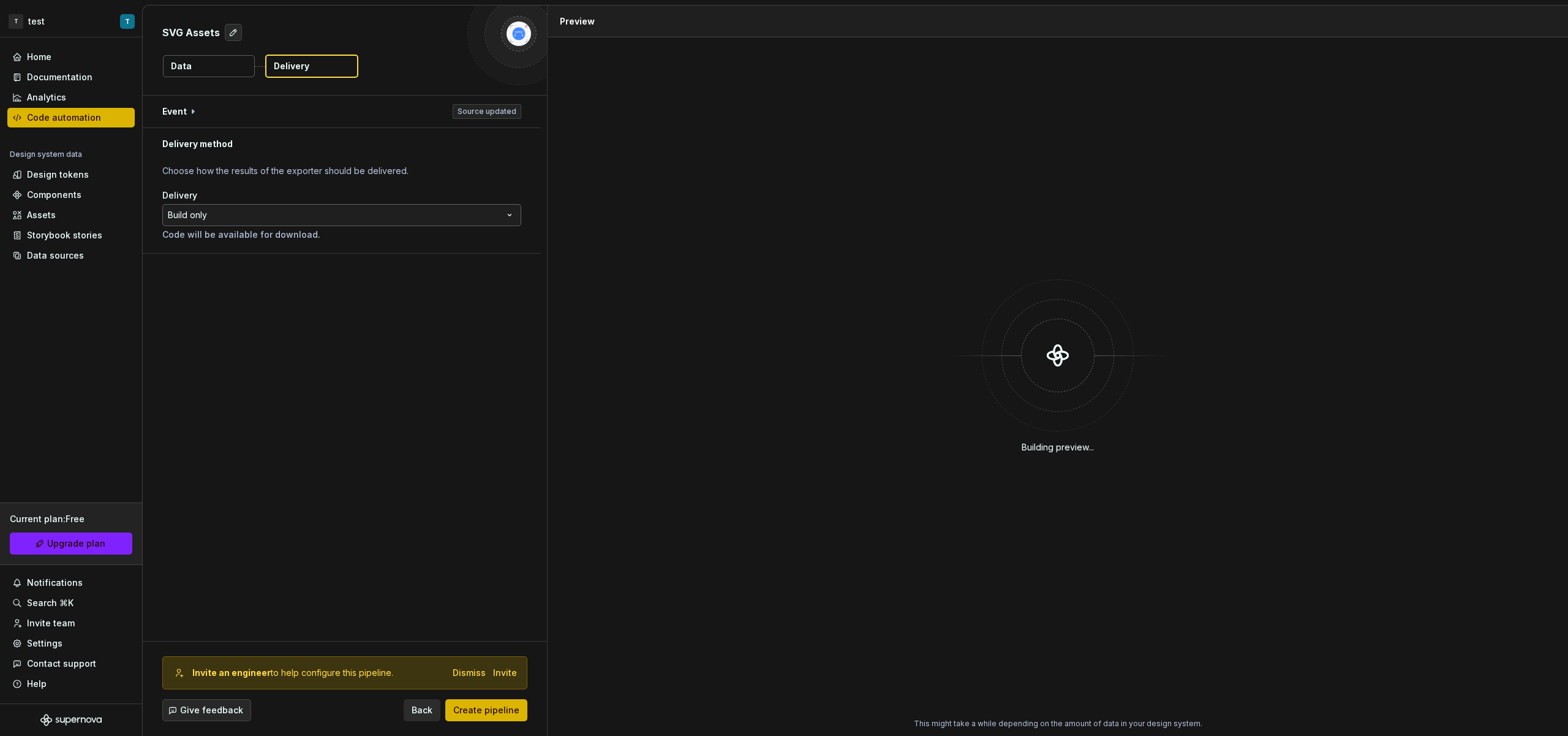
click at [206, 212] on html "**********" at bounding box center [784, 368] width 1568 height 736
click at [192, 115] on button "button" at bounding box center [341, 111] width 398 height 32
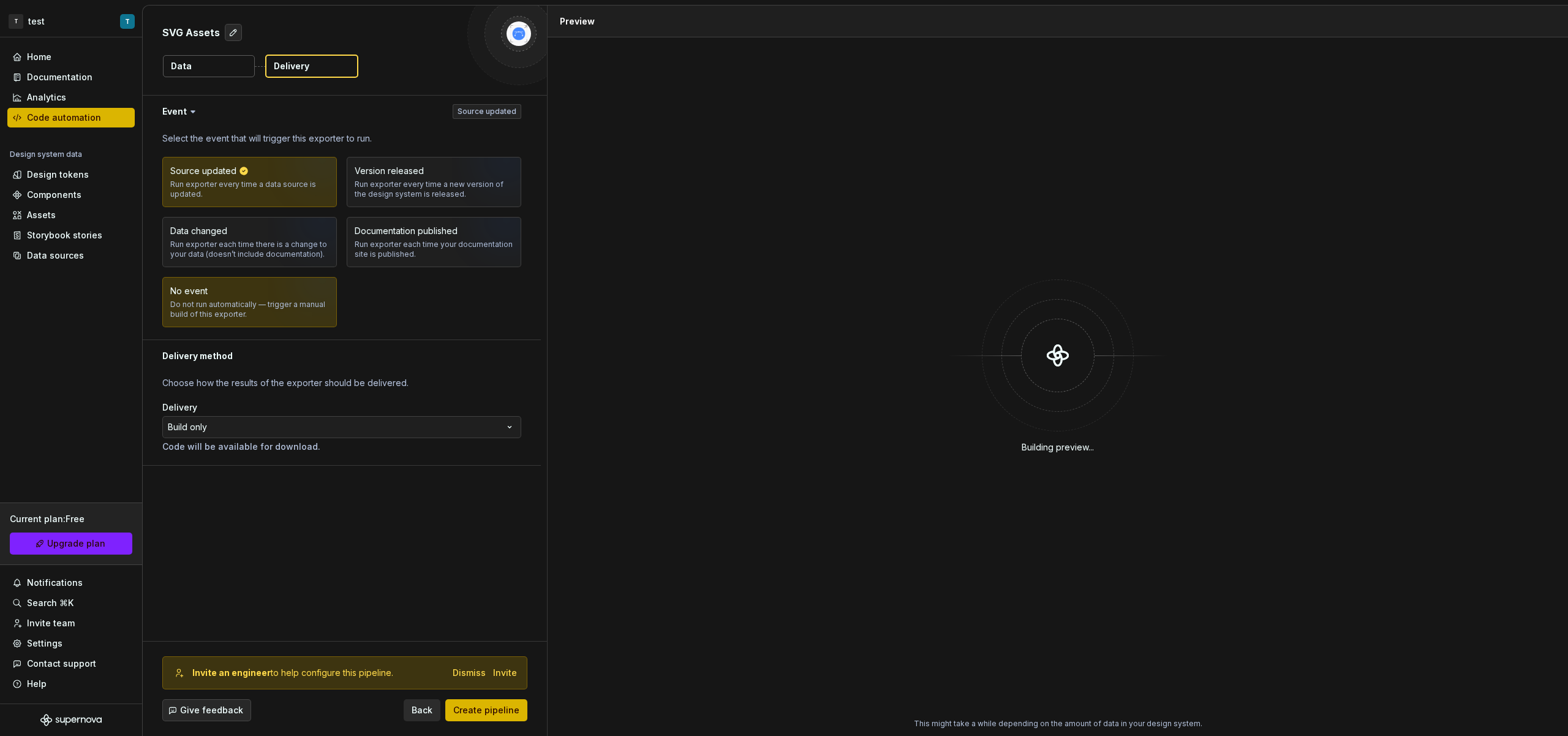
click at [260, 285] on div "No event Do not run automatically — trigger a manual build of this exporter." at bounding box center [250, 302] width 159 height 34
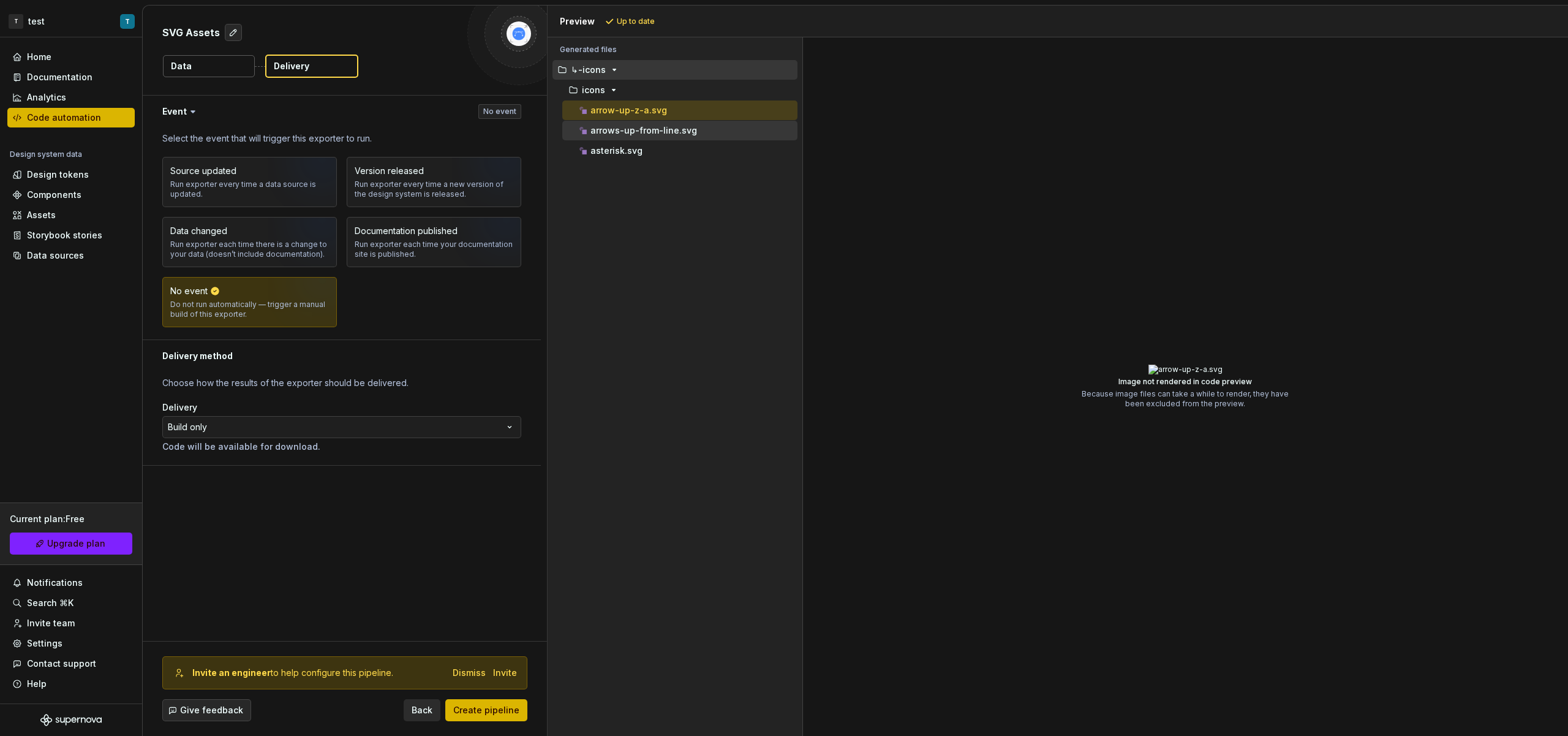
click at [627, 122] on div "arrows-up-from-line.svg" at bounding box center [679, 131] width 236 height 19
click at [665, 128] on p "arrows-up-from-line.svg" at bounding box center [643, 130] width 107 height 10
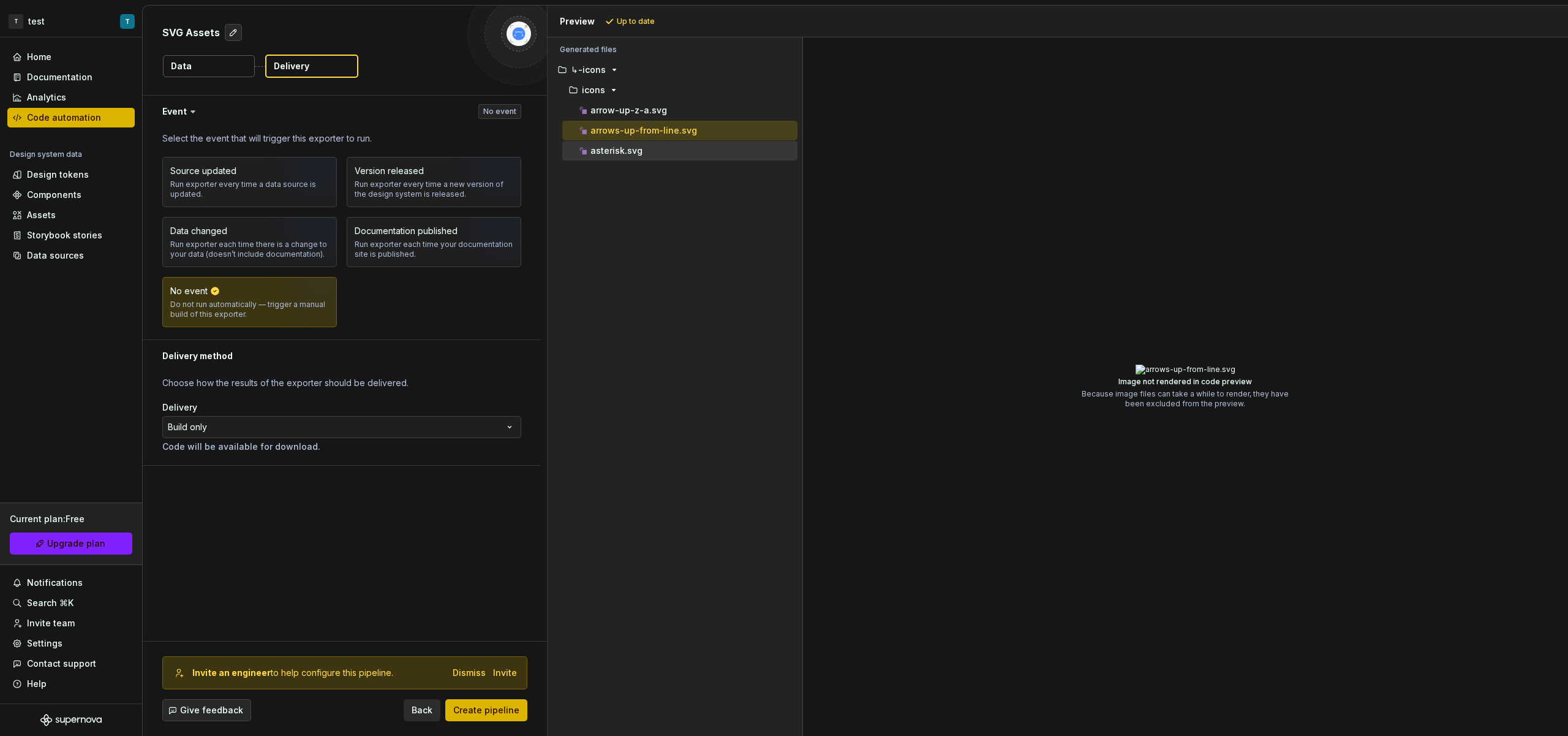
click at [640, 154] on div "asterisk.svg" at bounding box center [687, 151] width 221 height 12
click at [491, 704] on span "Create pipeline" at bounding box center [486, 710] width 66 height 12
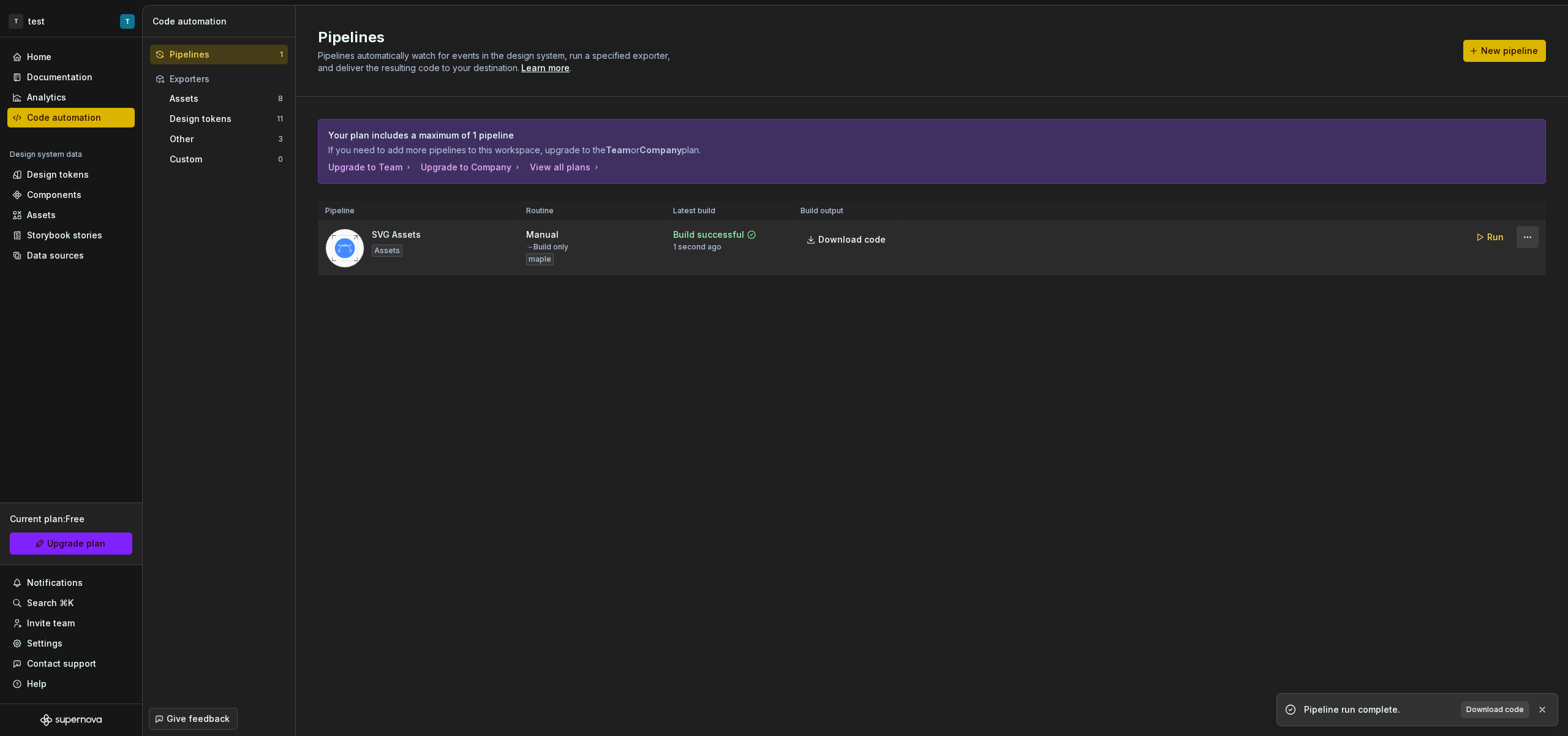
click at [1529, 241] on html "T test T Home Documentation Analytics Code automation Design system data Design…" at bounding box center [784, 368] width 1568 height 736
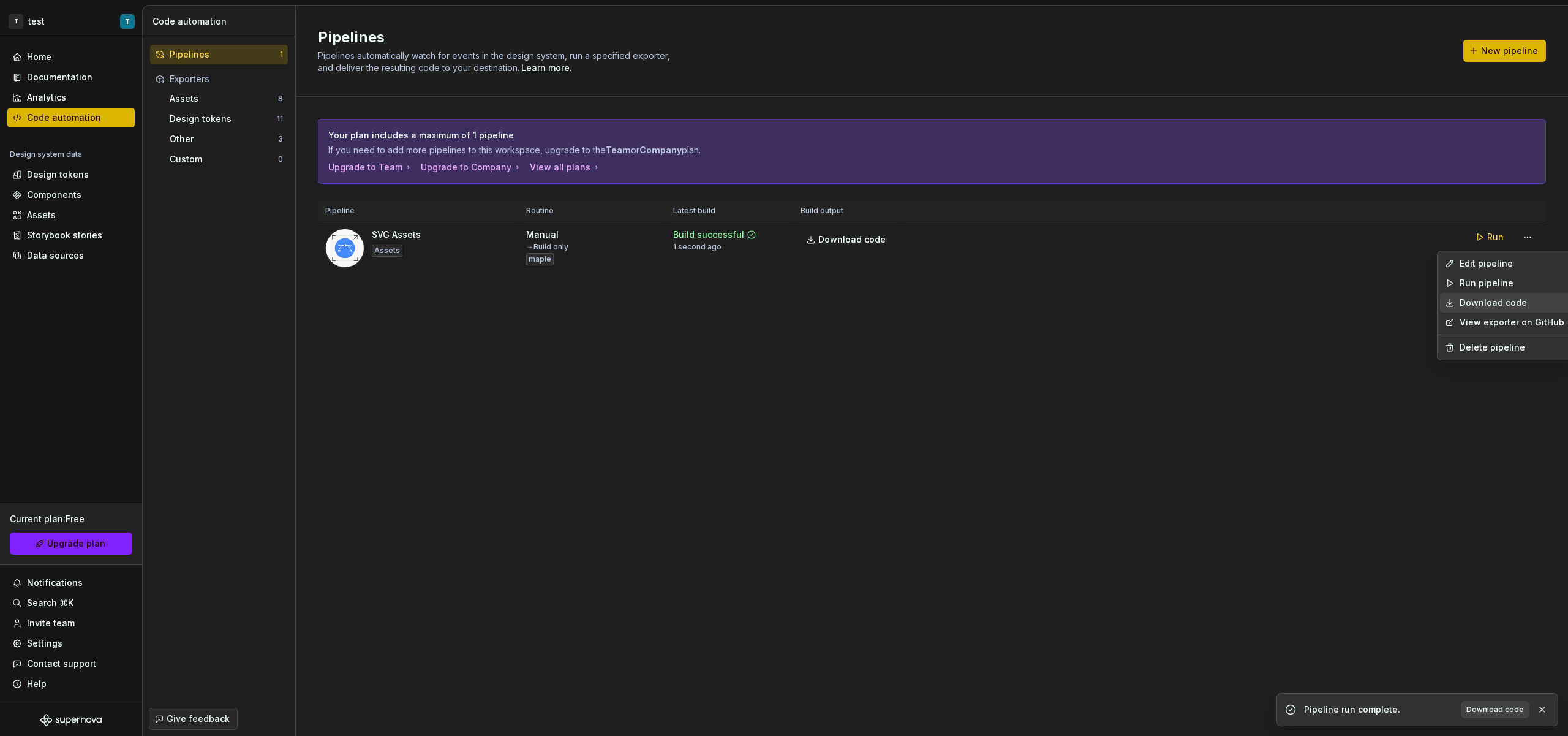
click at [1491, 302] on link "Download code" at bounding box center [1512, 303] width 105 height 12
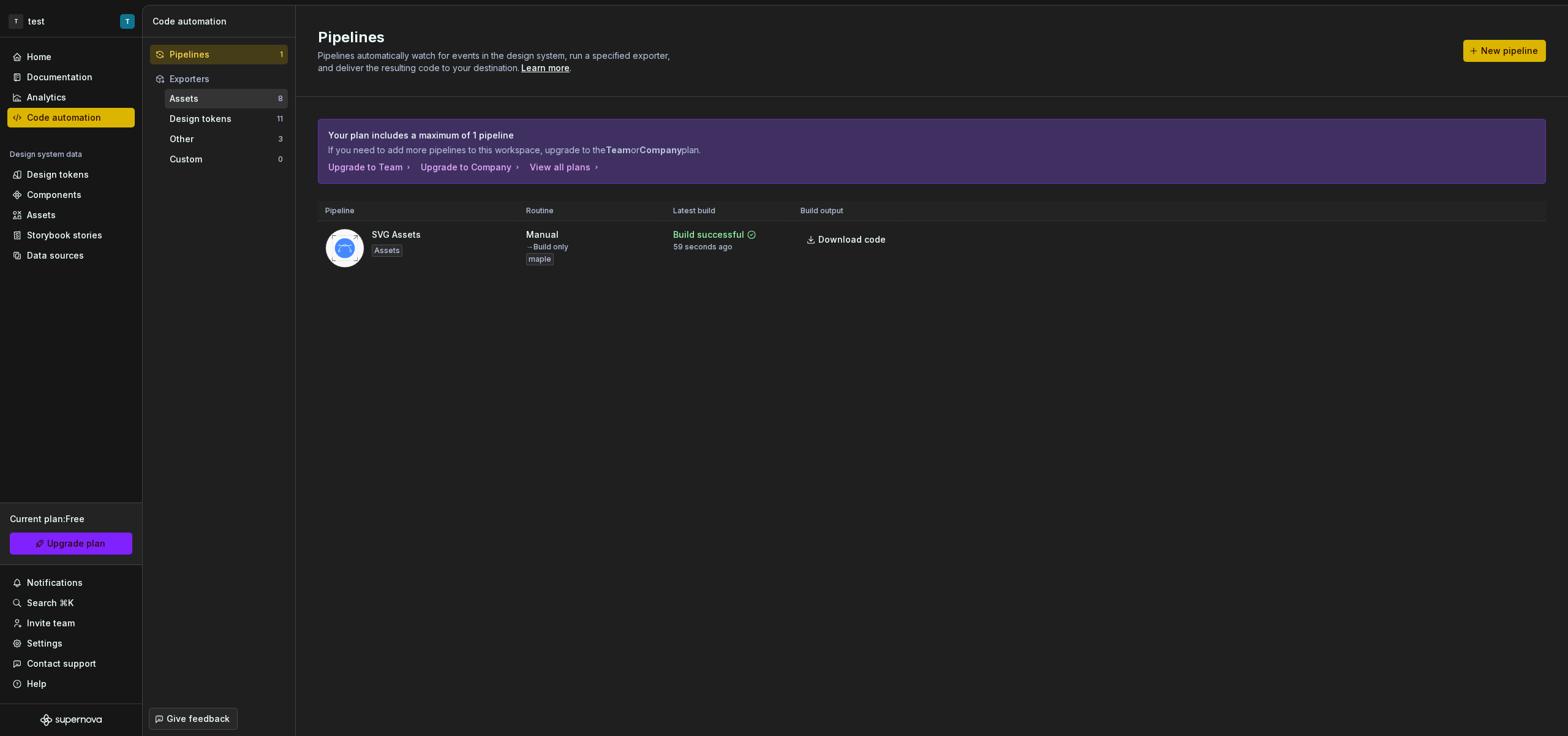
click at [234, 101] on div "Assets" at bounding box center [223, 99] width 109 height 12
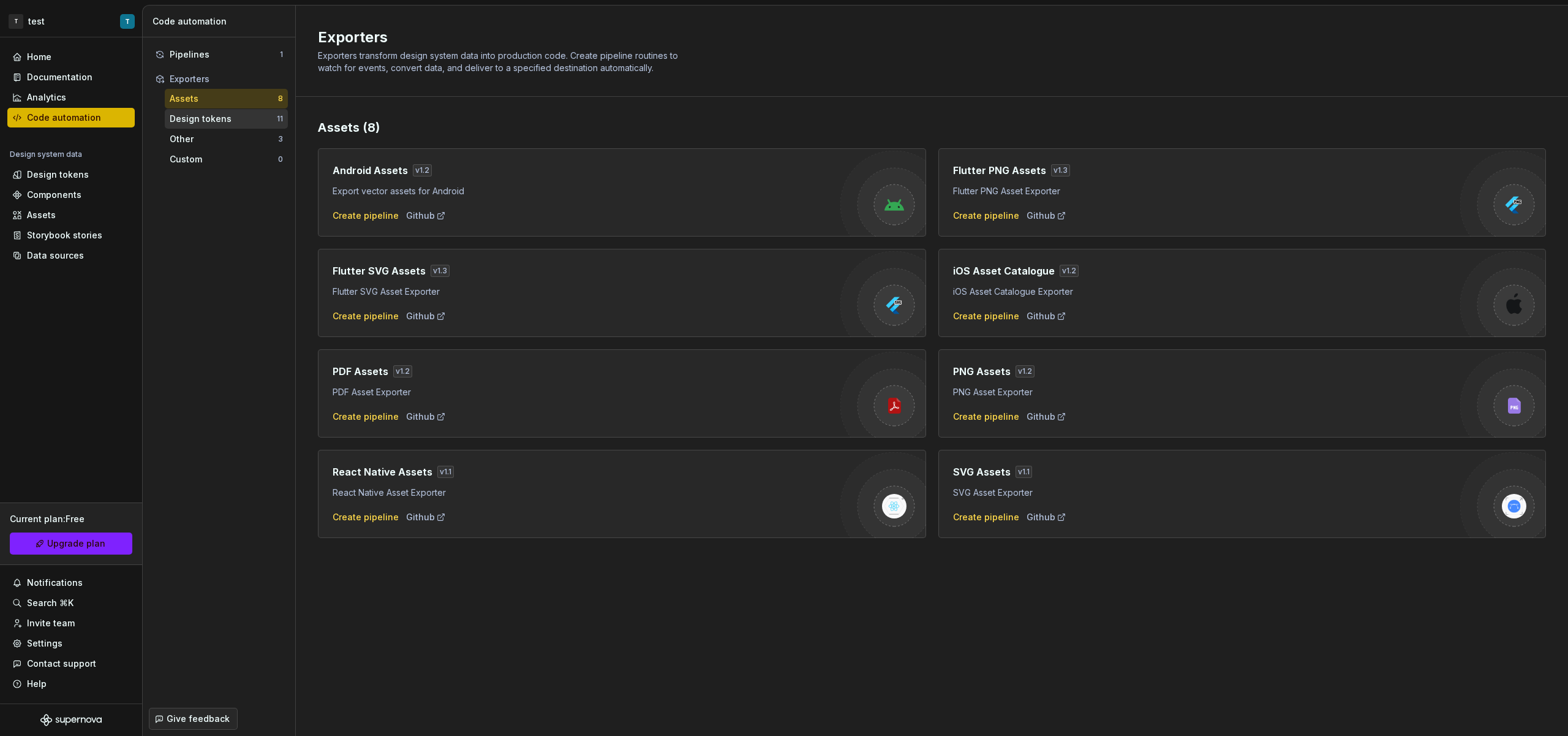
click at [202, 119] on div "Design tokens" at bounding box center [222, 119] width 107 height 12
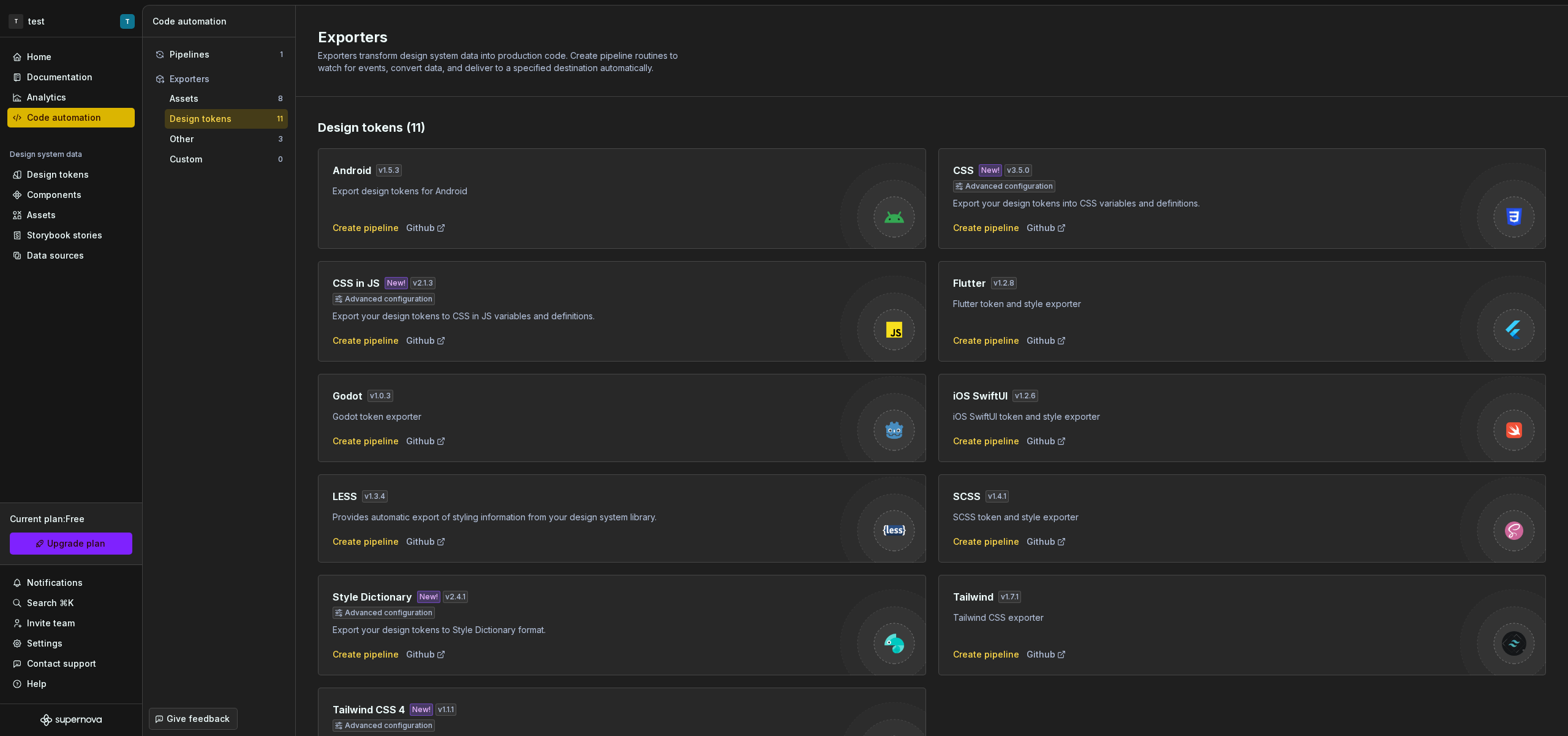
click at [207, 82] on div "Exporters" at bounding box center [226, 79] width 113 height 12
click at [212, 91] on div "Assets 8" at bounding box center [227, 99] width 124 height 19
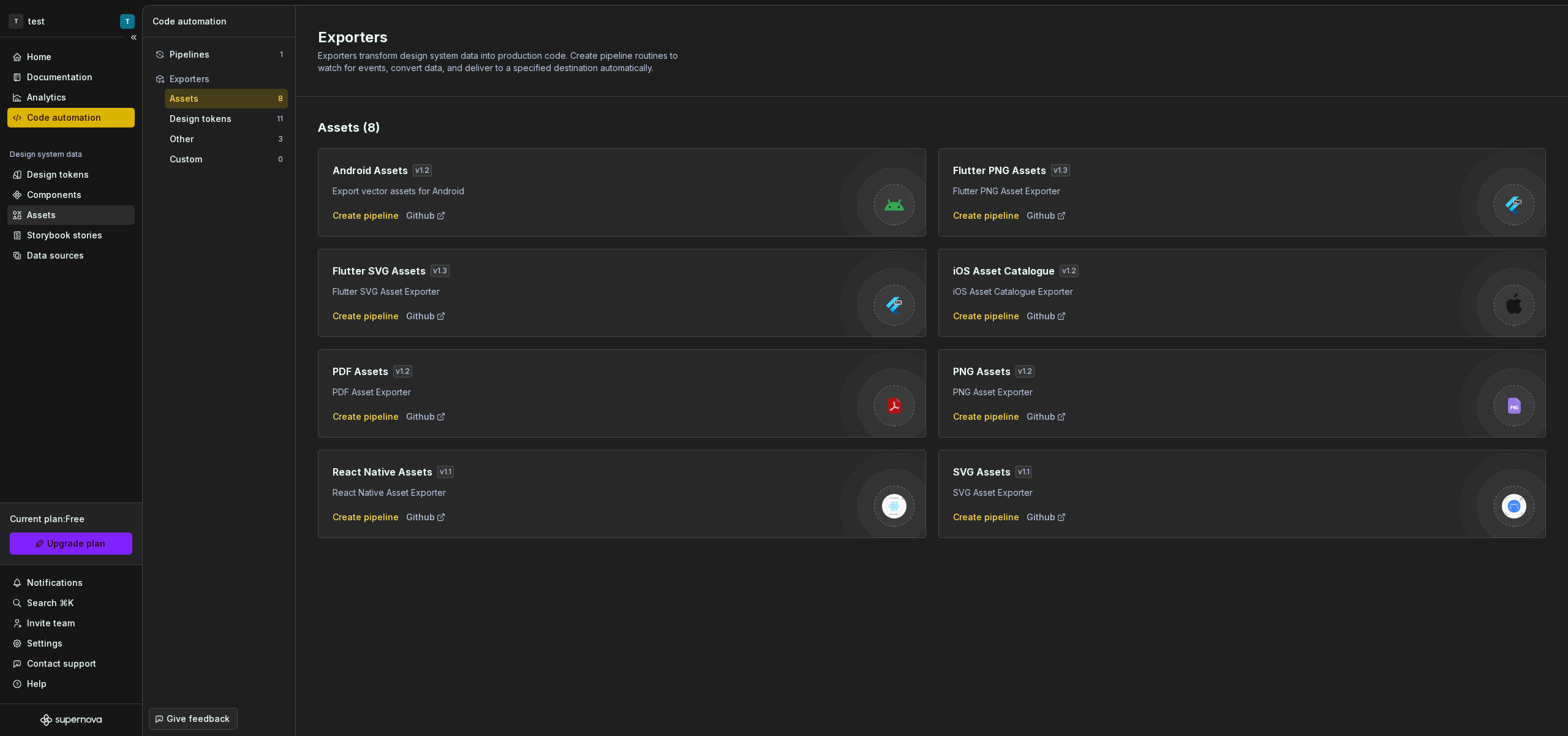
click at [76, 211] on div "Assets" at bounding box center [71, 215] width 117 height 12
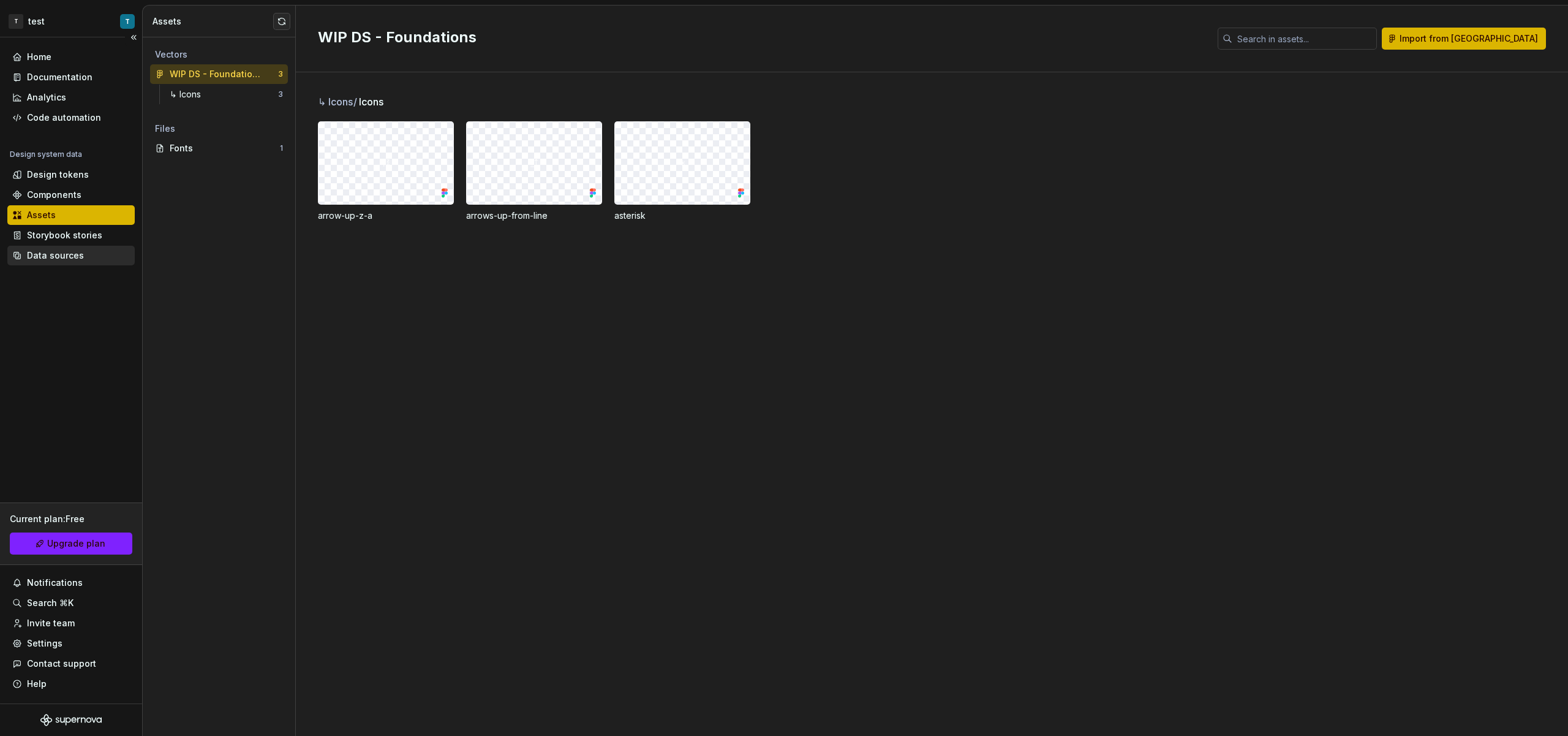
click at [80, 252] on div "Data sources" at bounding box center [56, 256] width 57 height 12
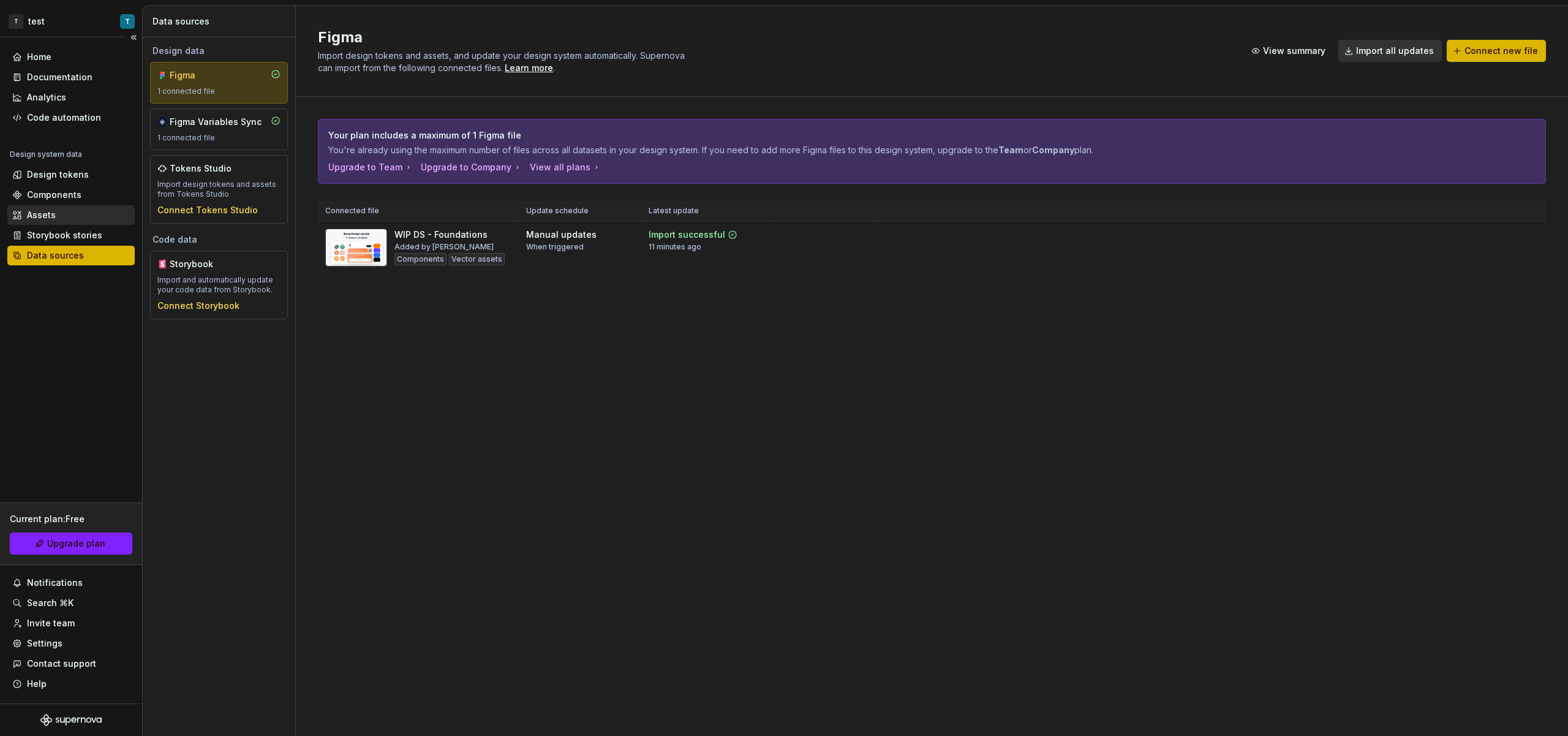
click at [75, 213] on div "Assets" at bounding box center [71, 215] width 117 height 12
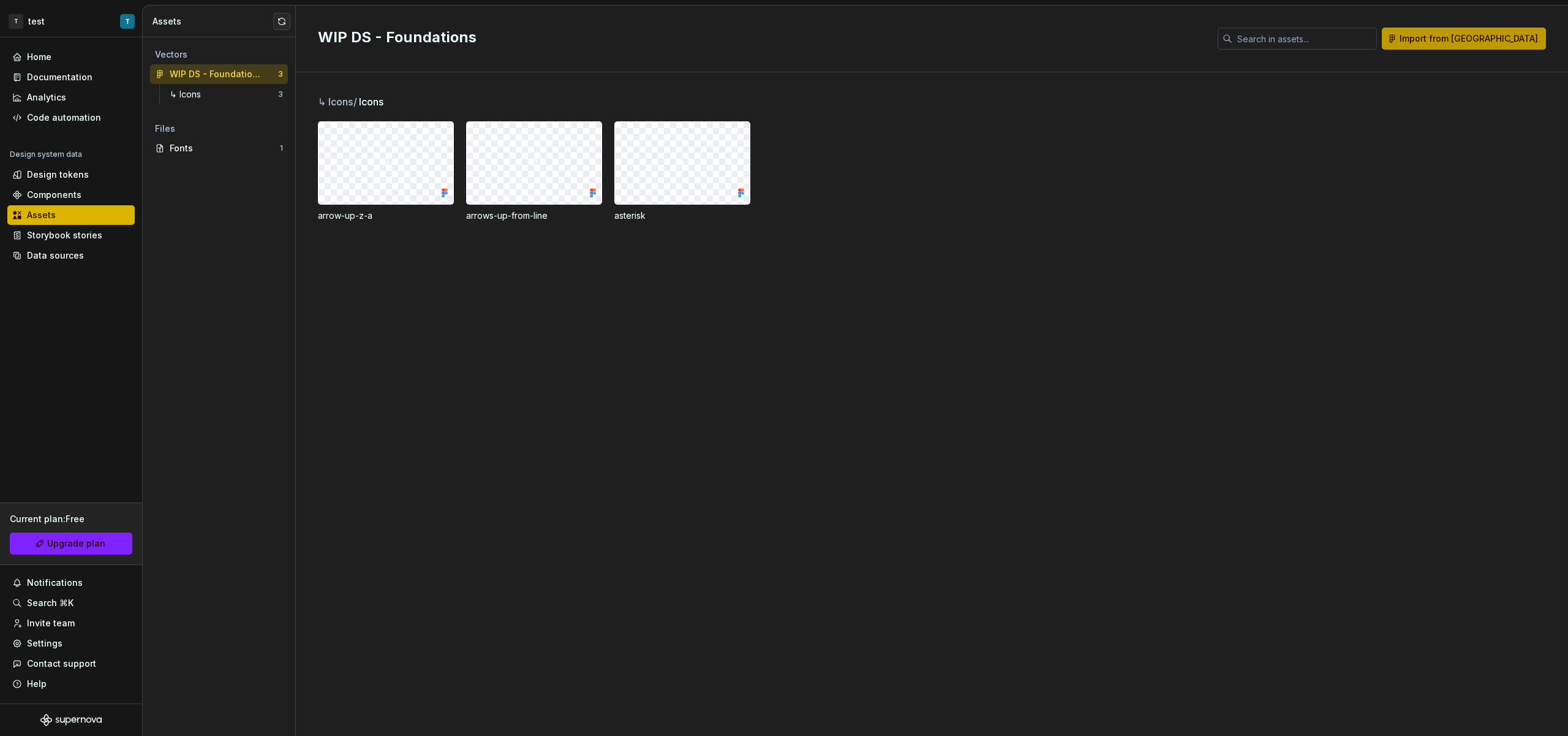
click at [1507, 27] on button "Import from [GEOGRAPHIC_DATA]" at bounding box center [1464, 38] width 164 height 22
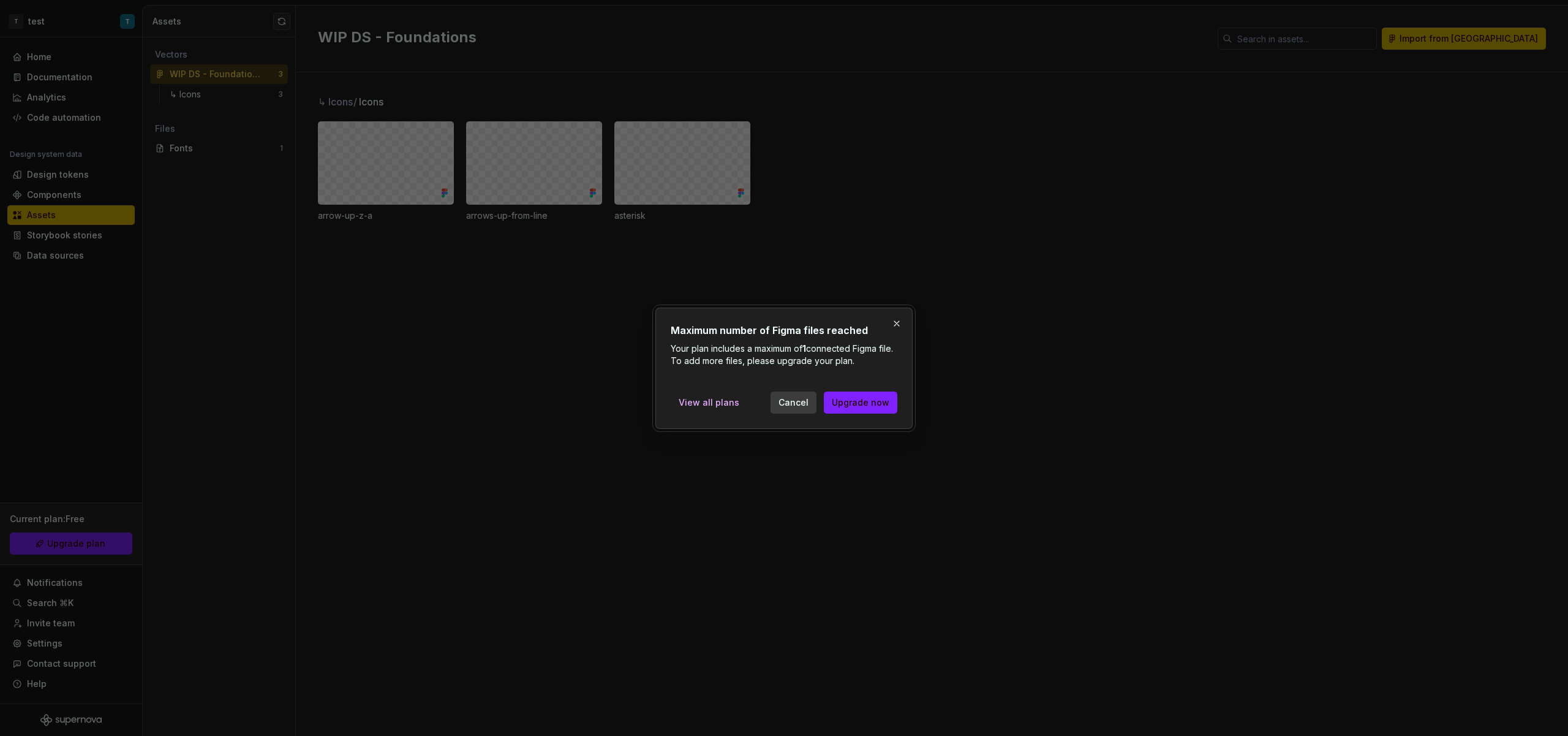
click at [807, 406] on span "Cancel" at bounding box center [793, 402] width 30 height 12
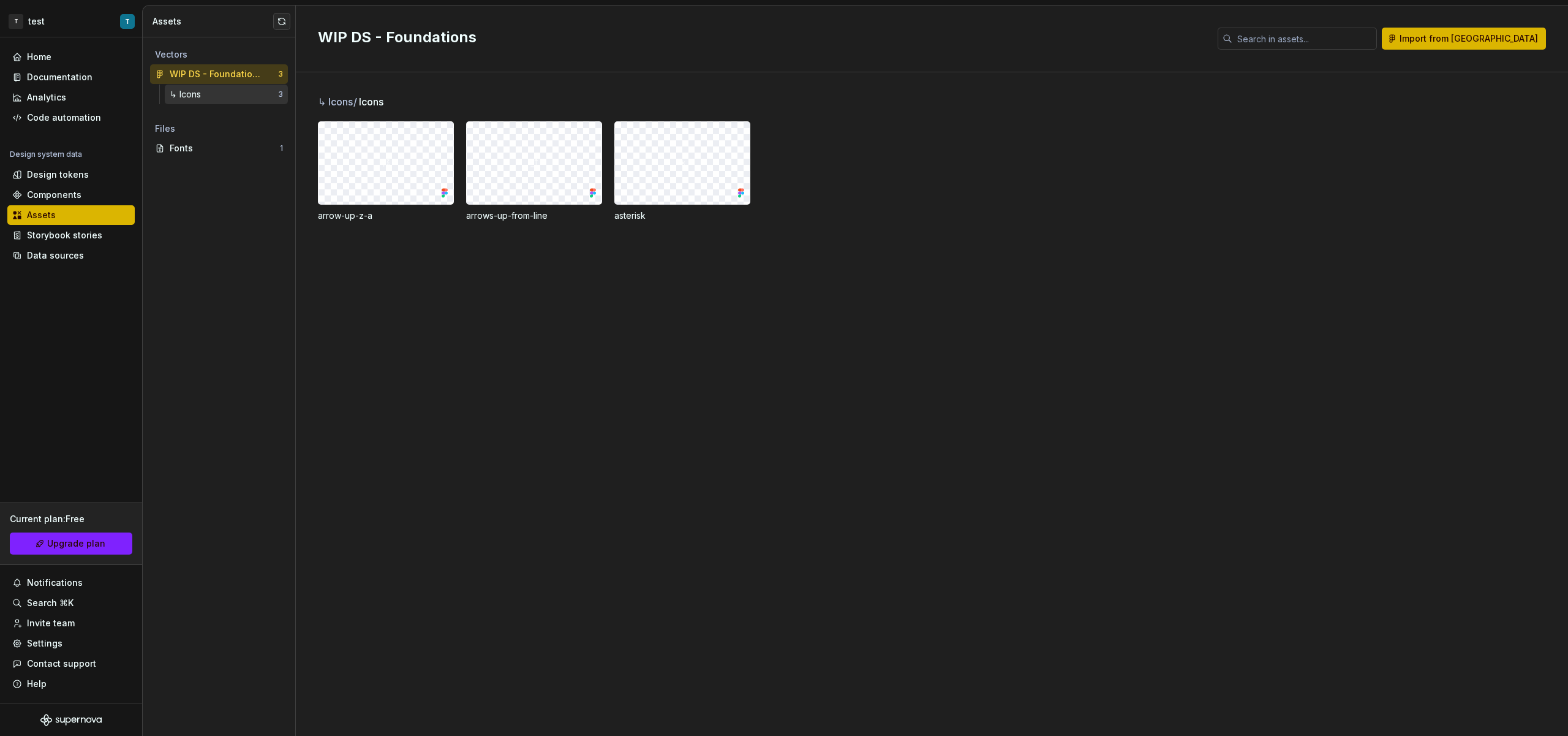
click at [235, 91] on div "↳ Icons" at bounding box center [223, 94] width 109 height 12
click at [194, 153] on div "Fonts" at bounding box center [224, 148] width 110 height 12
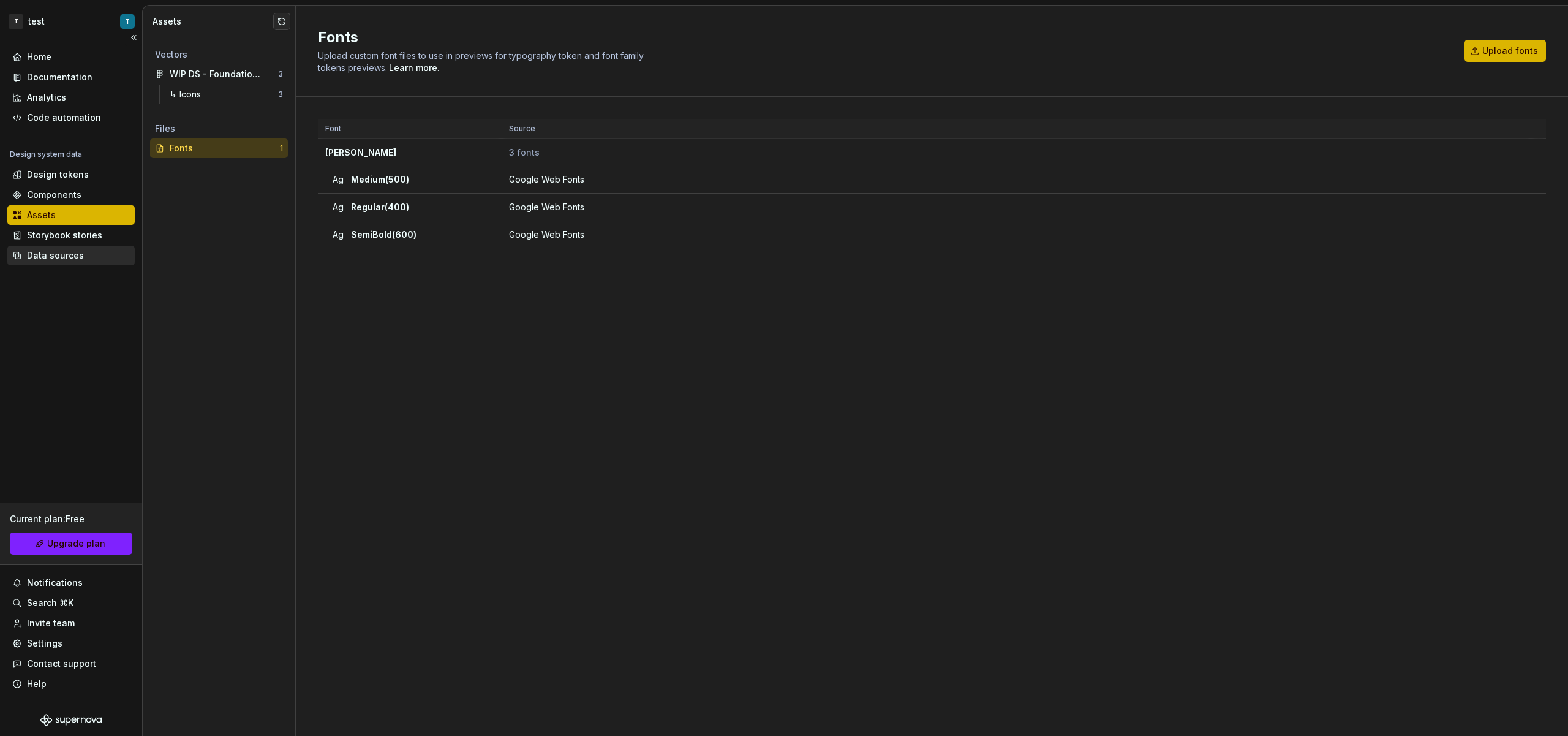
click at [91, 251] on div "Data sources" at bounding box center [71, 256] width 117 height 12
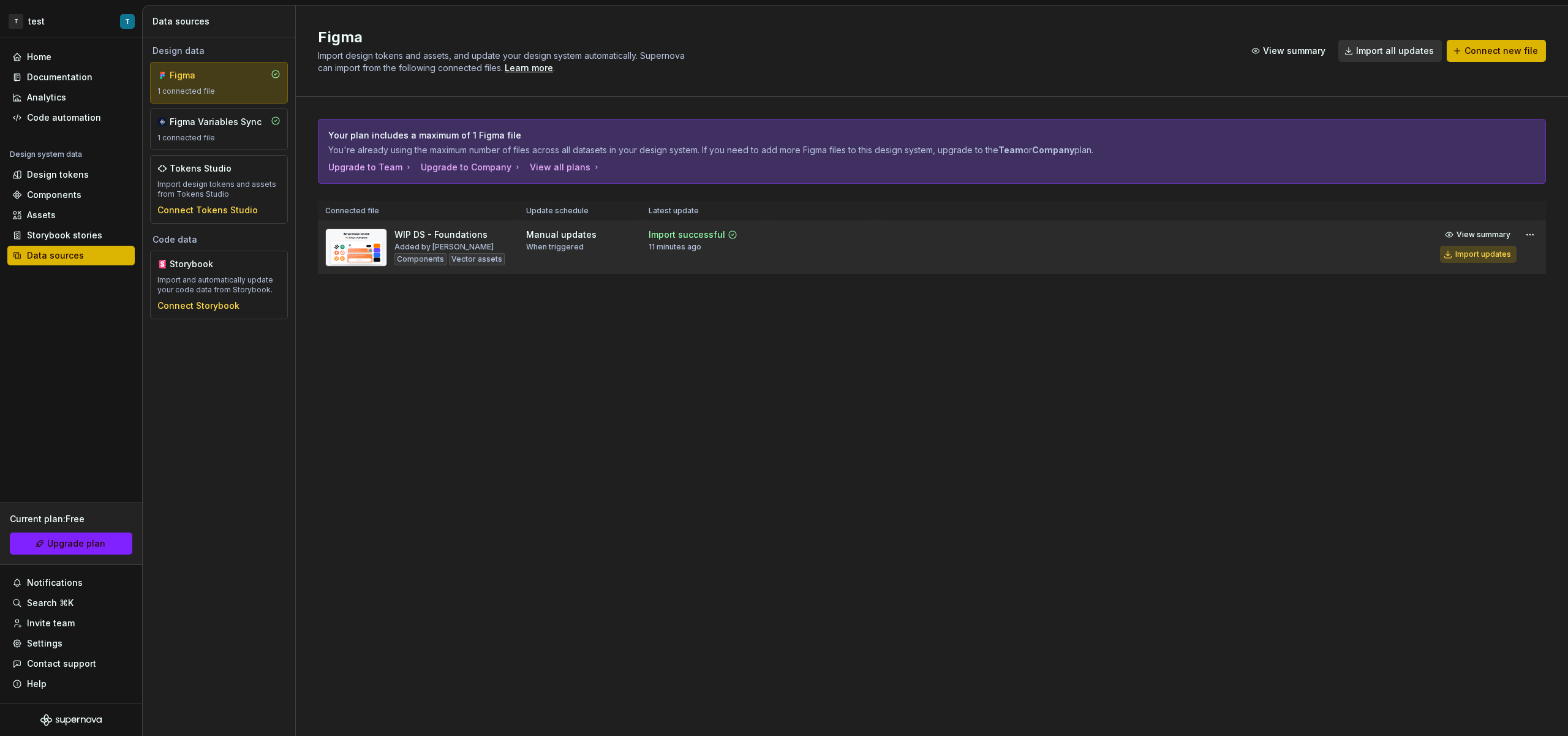
click at [1483, 258] on div "Import updates" at bounding box center [1482, 254] width 56 height 10
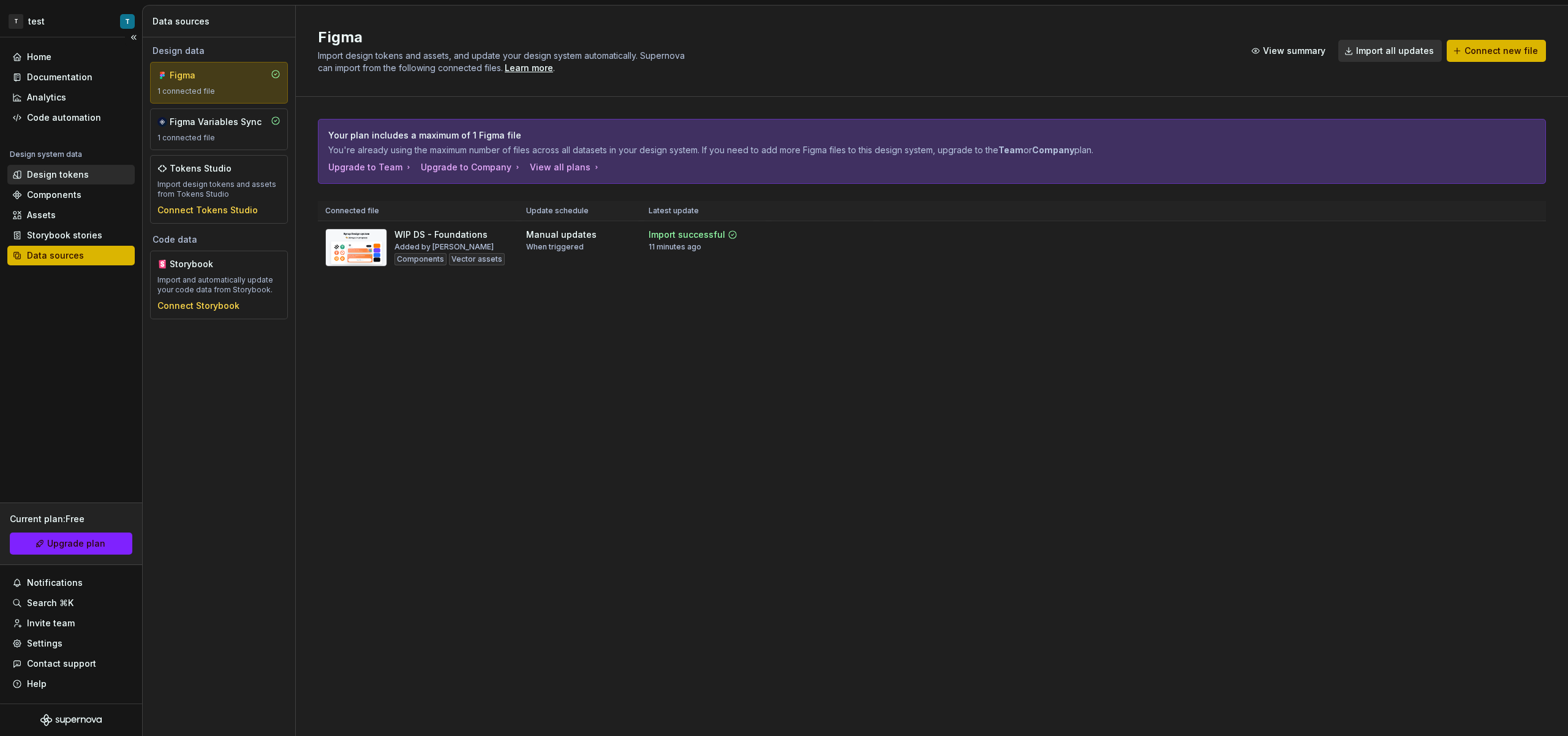
click at [46, 176] on div "Design tokens" at bounding box center [58, 175] width 62 height 12
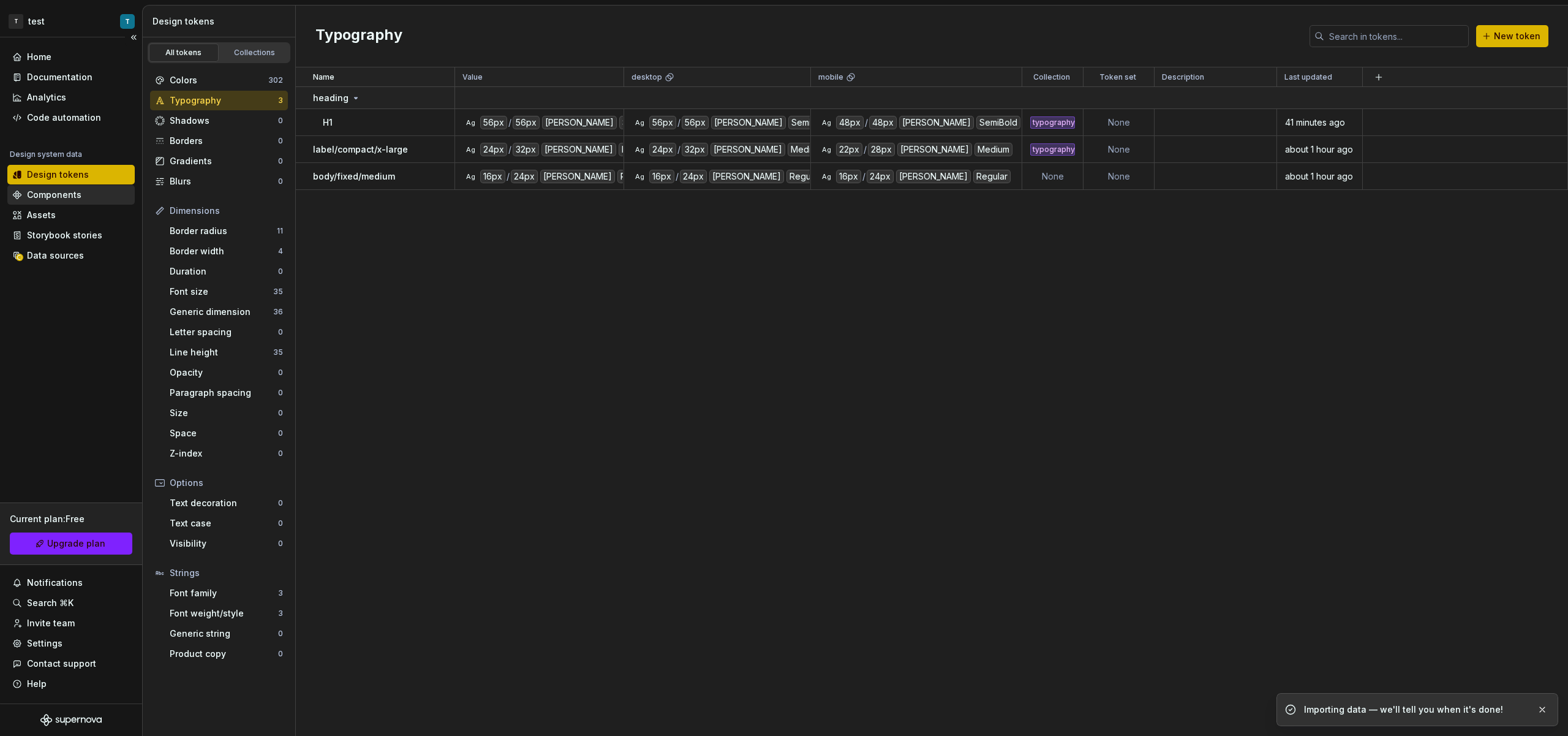
click at [54, 190] on div "Components" at bounding box center [55, 195] width 55 height 12
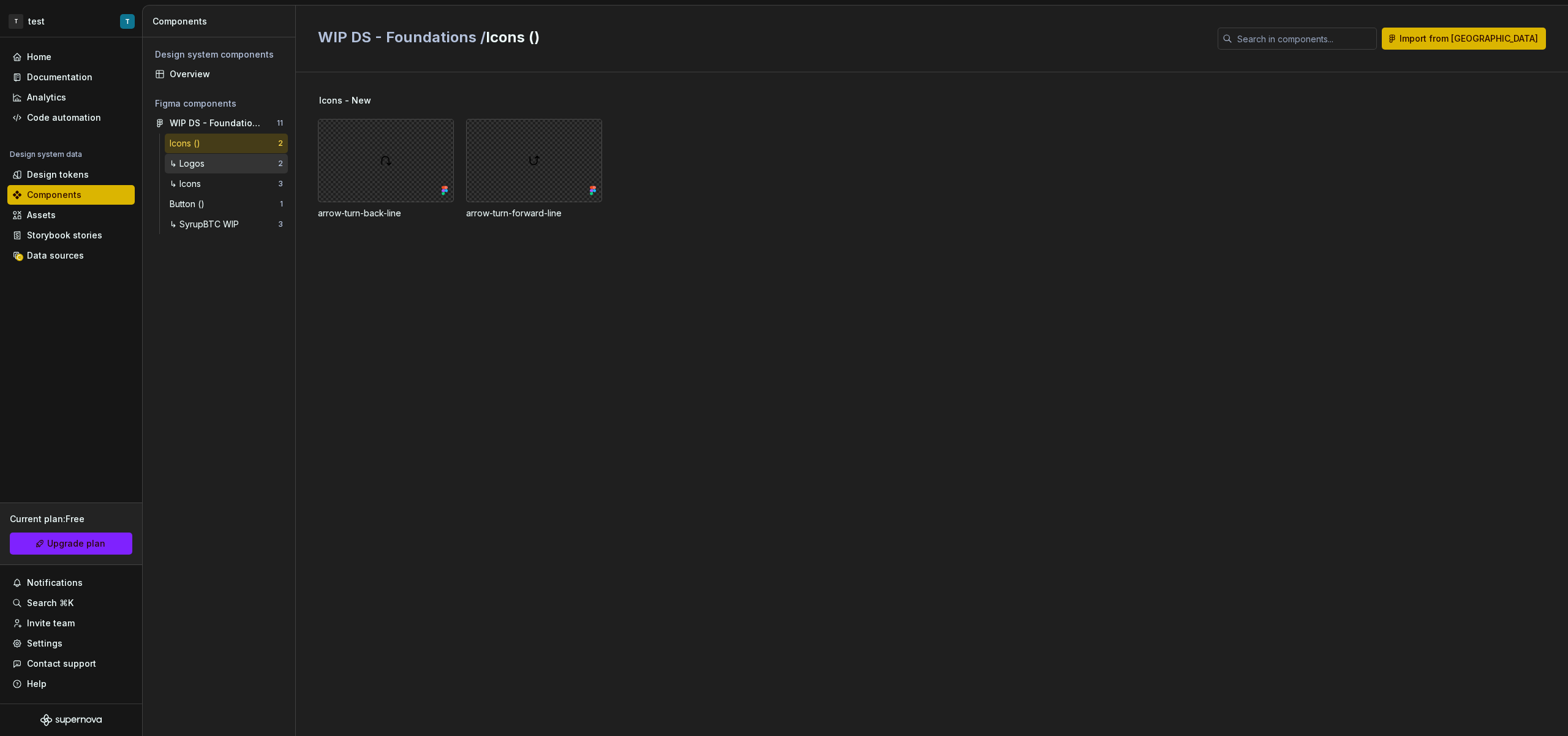
click at [228, 172] on div "↳ Logos 2" at bounding box center [227, 163] width 124 height 19
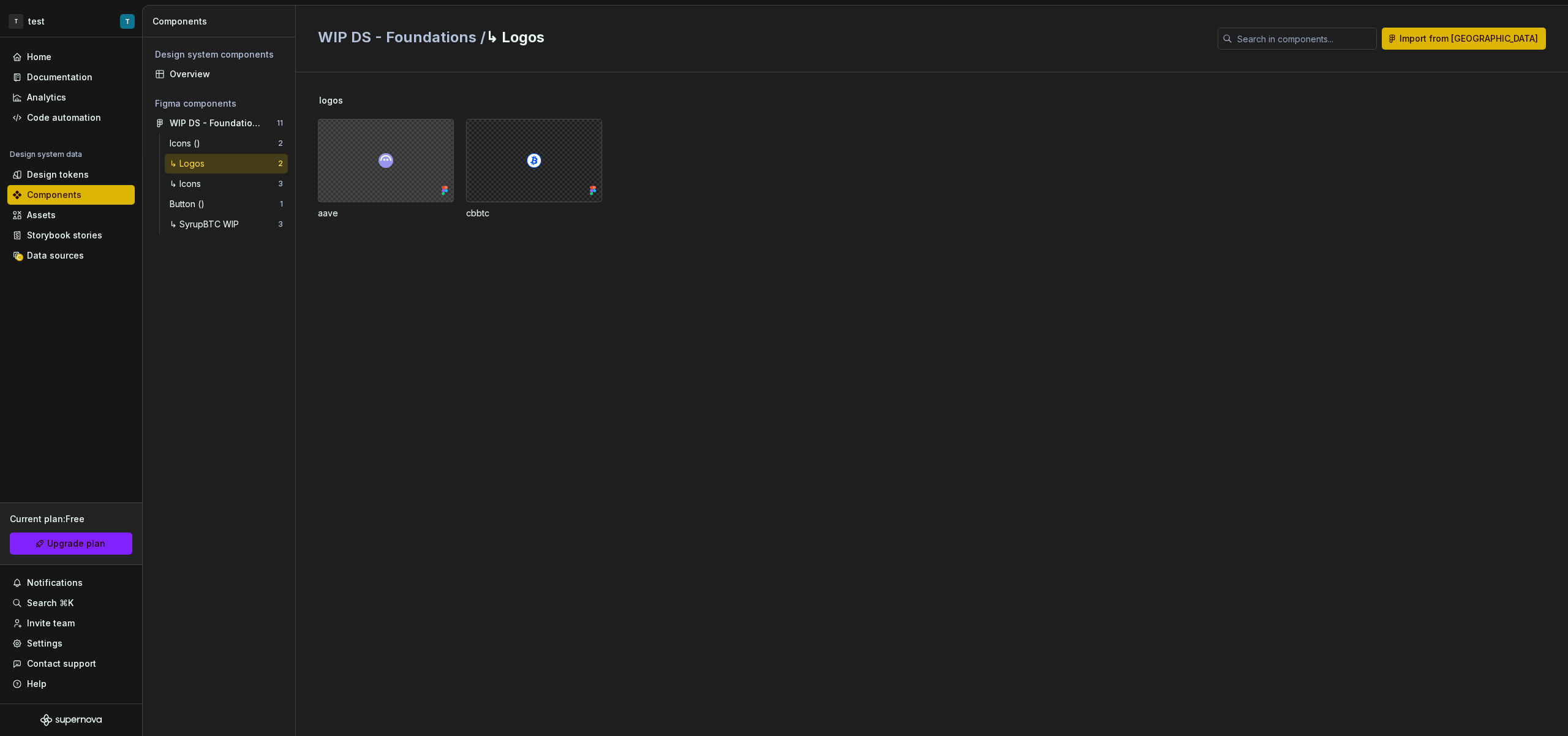
click at [402, 163] on div at bounding box center [386, 161] width 136 height 83
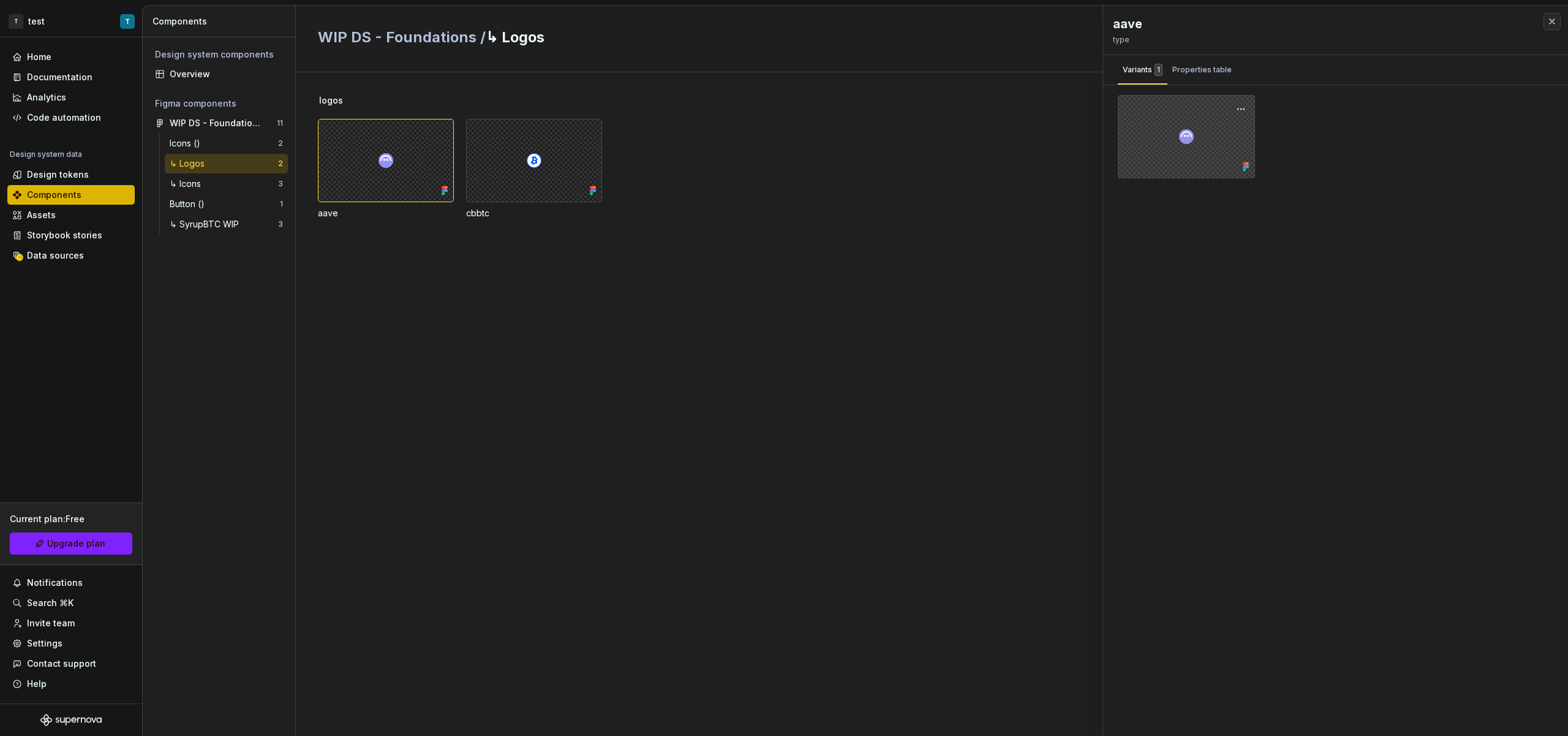
click at [1206, 146] on div at bounding box center [1187, 137] width 138 height 83
click at [1189, 142] on div at bounding box center [1187, 137] width 138 height 83
click at [1239, 116] on button "button" at bounding box center [1241, 109] width 17 height 17
click at [1204, 69] on div "Properties table" at bounding box center [1202, 70] width 59 height 12
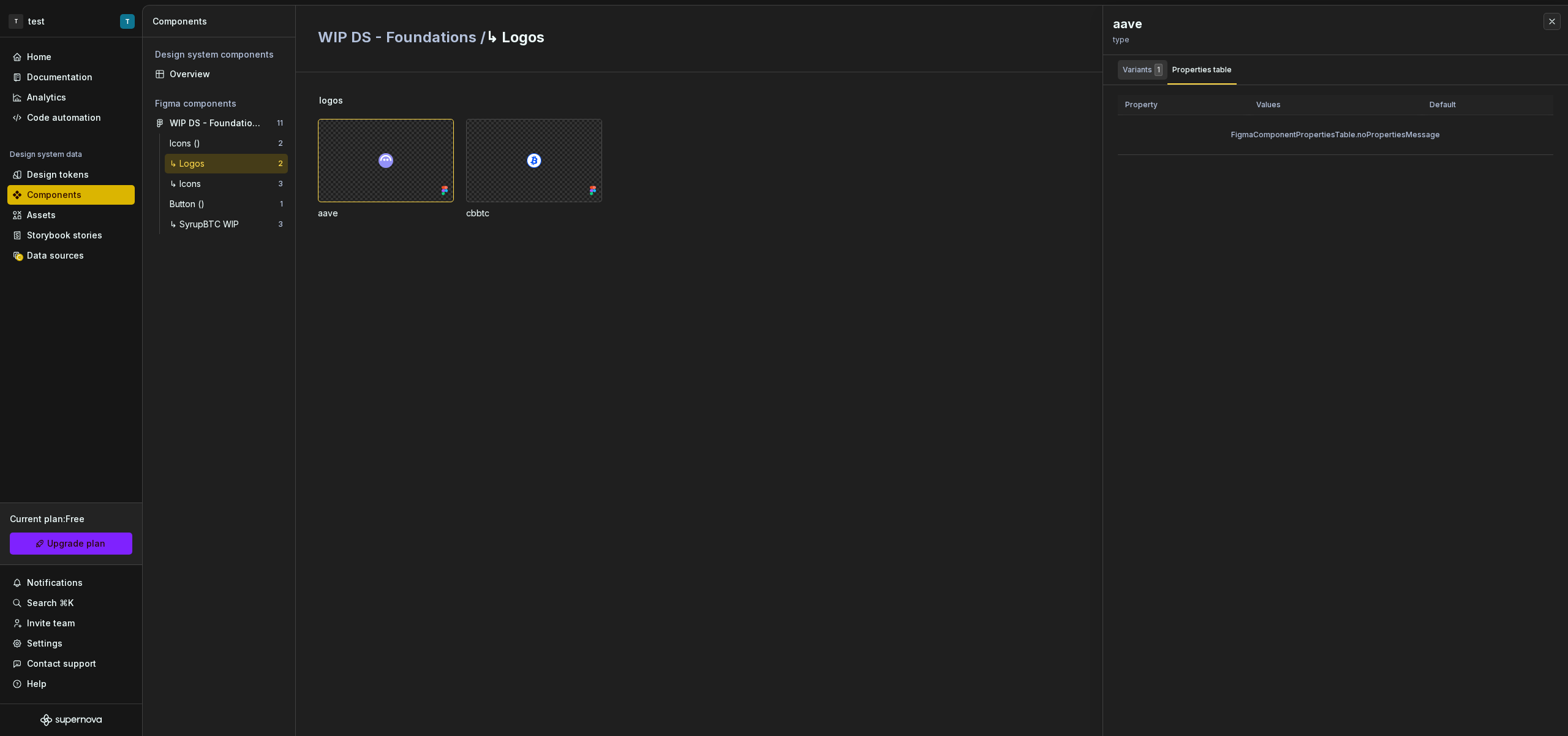
click at [1144, 69] on div "Variants 1" at bounding box center [1142, 70] width 40 height 12
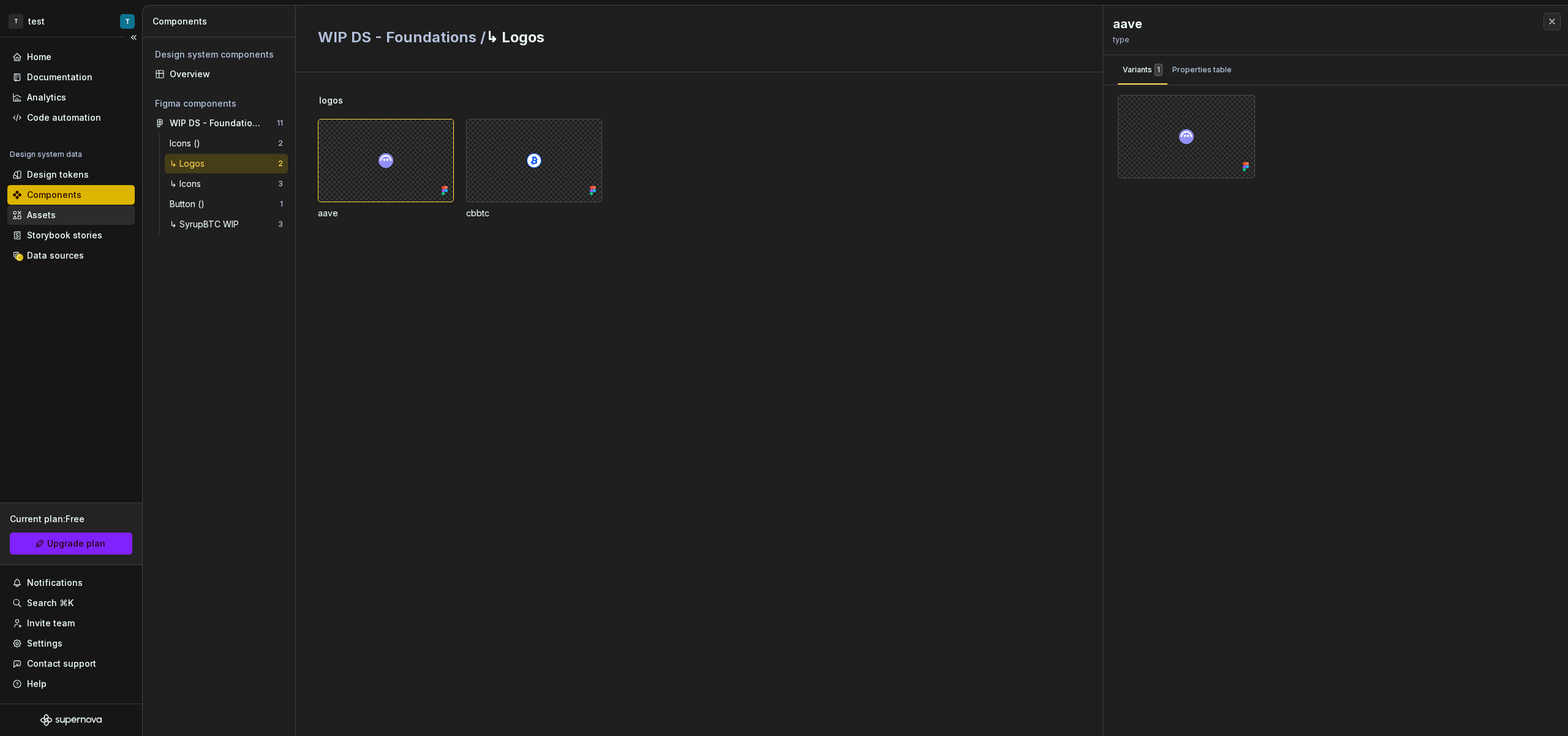
click at [99, 215] on div "Assets" at bounding box center [71, 215] width 117 height 12
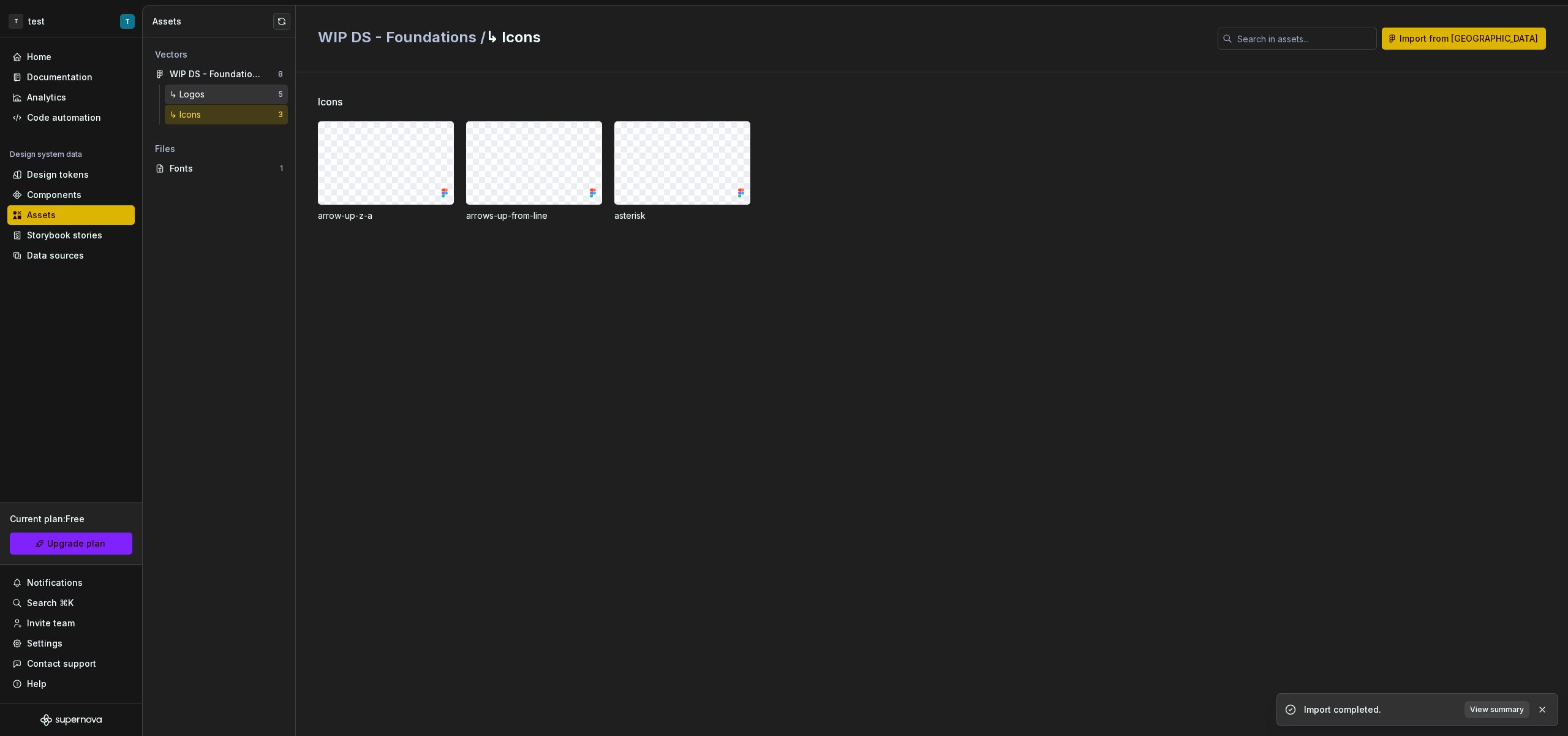
click at [219, 94] on div "↳ Logos" at bounding box center [223, 94] width 109 height 12
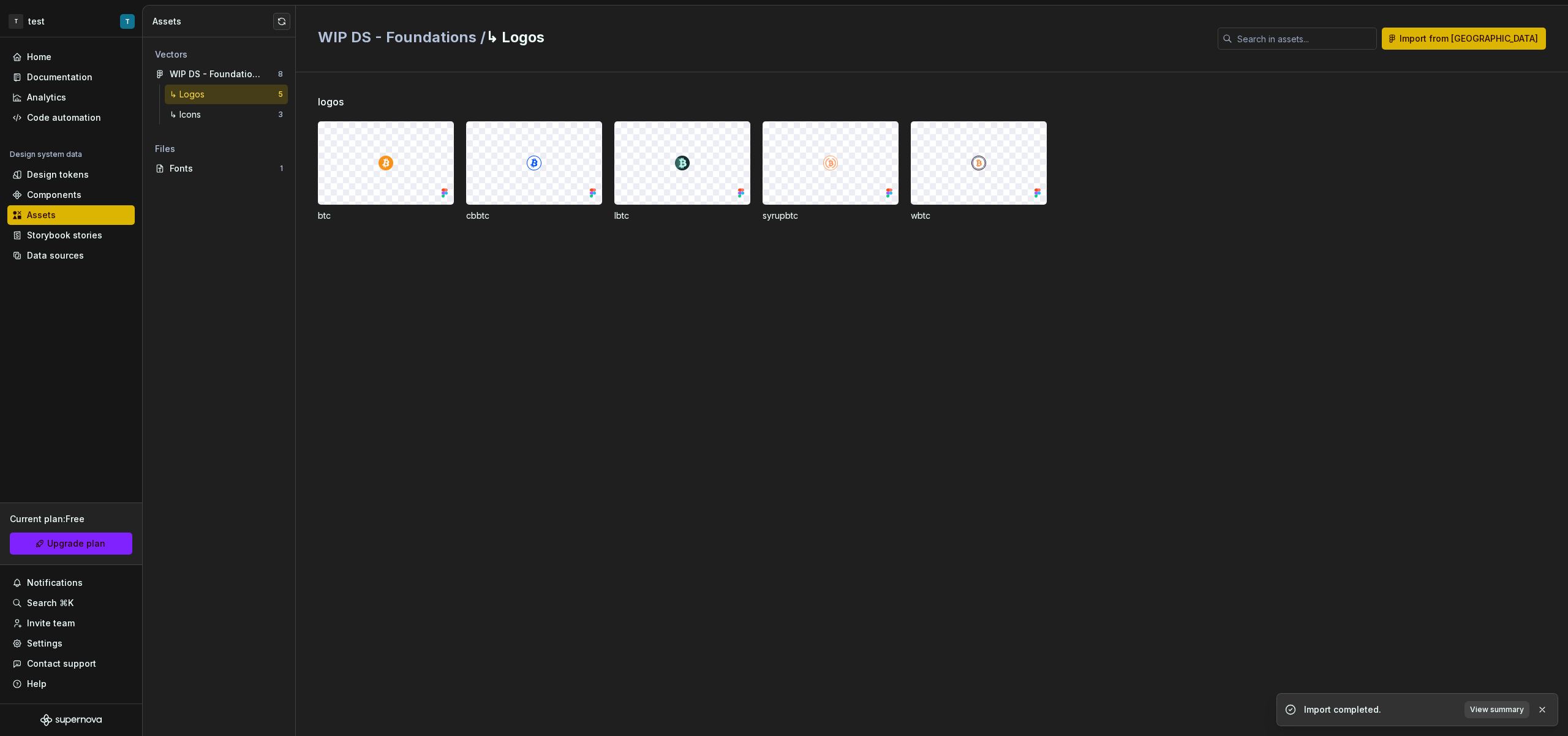
click at [401, 163] on div at bounding box center [386, 162] width 135 height 82
click at [228, 105] on div "↳ Icons 3" at bounding box center [227, 115] width 124 height 19
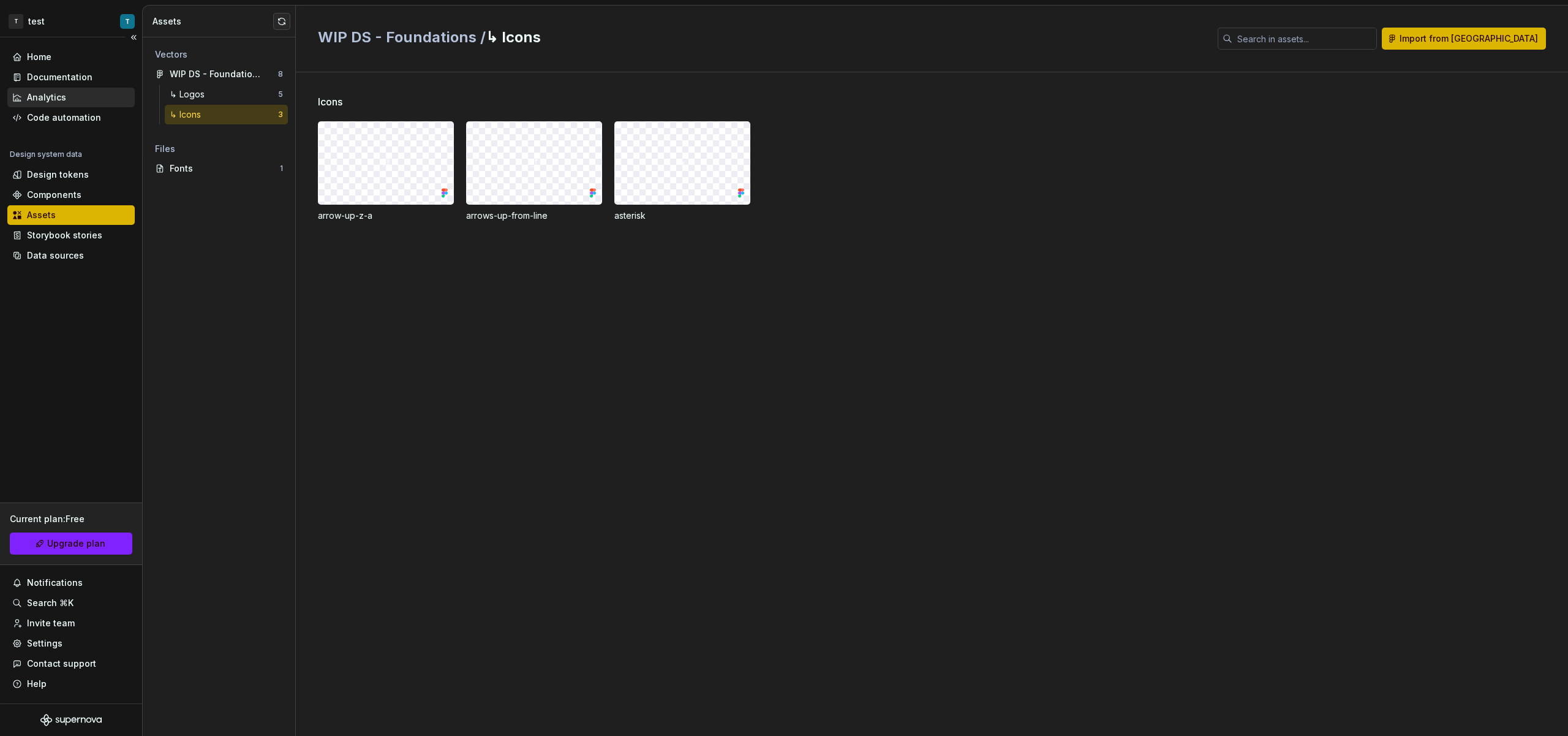
click at [61, 106] on div "Analytics" at bounding box center [71, 97] width 127 height 19
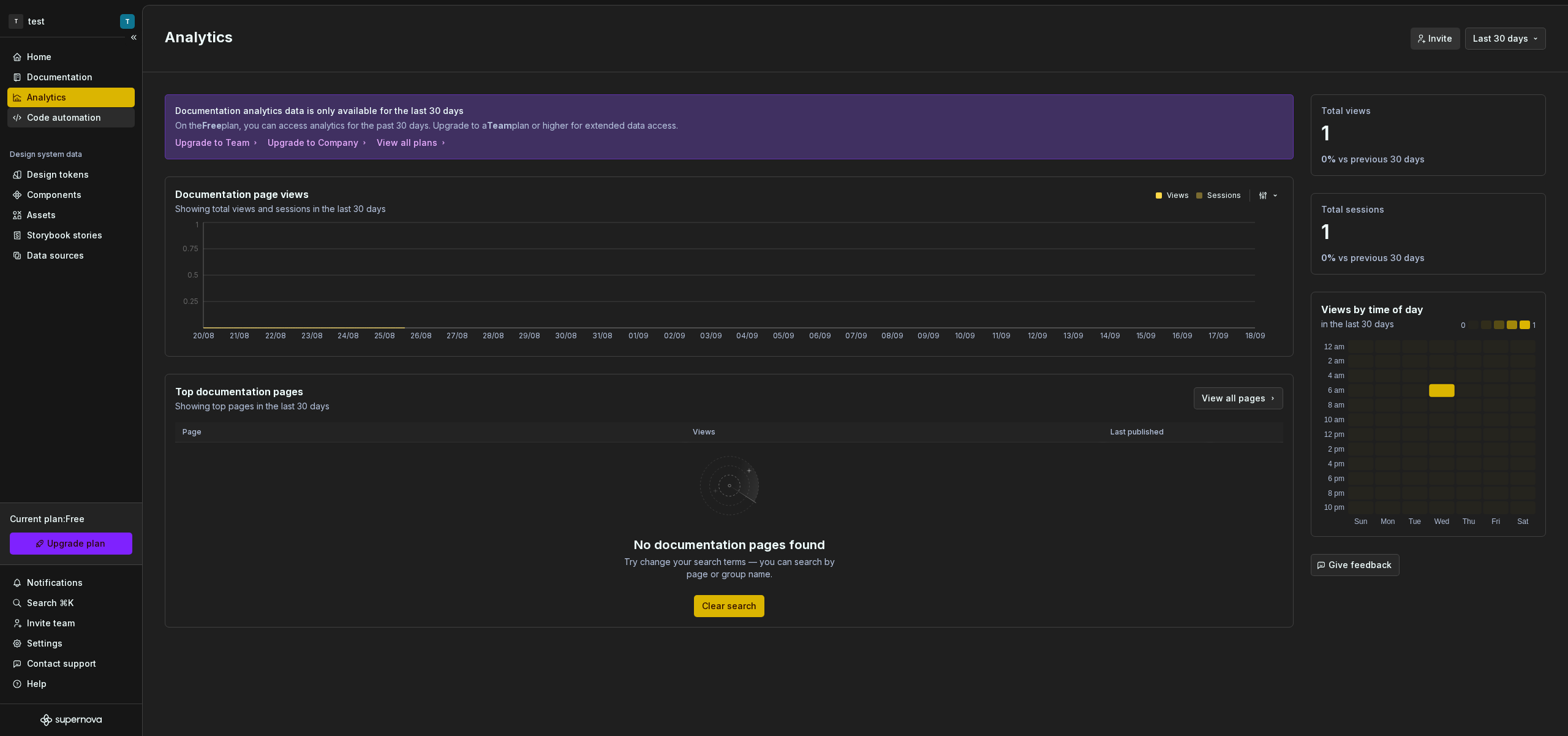
click at [68, 118] on div "Code automation" at bounding box center [64, 117] width 74 height 12
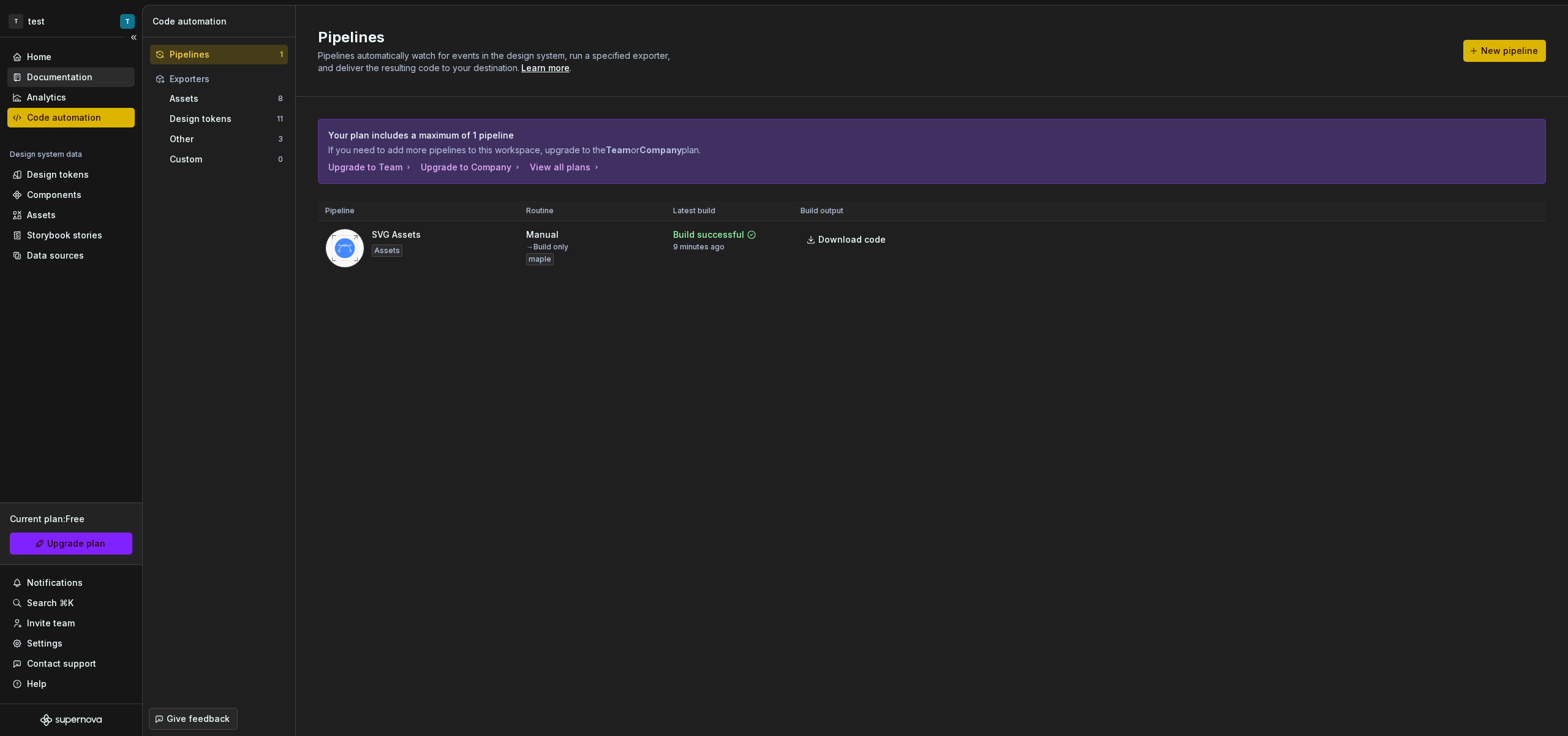
click at [81, 78] on div "Documentation" at bounding box center [60, 78] width 65 height 12
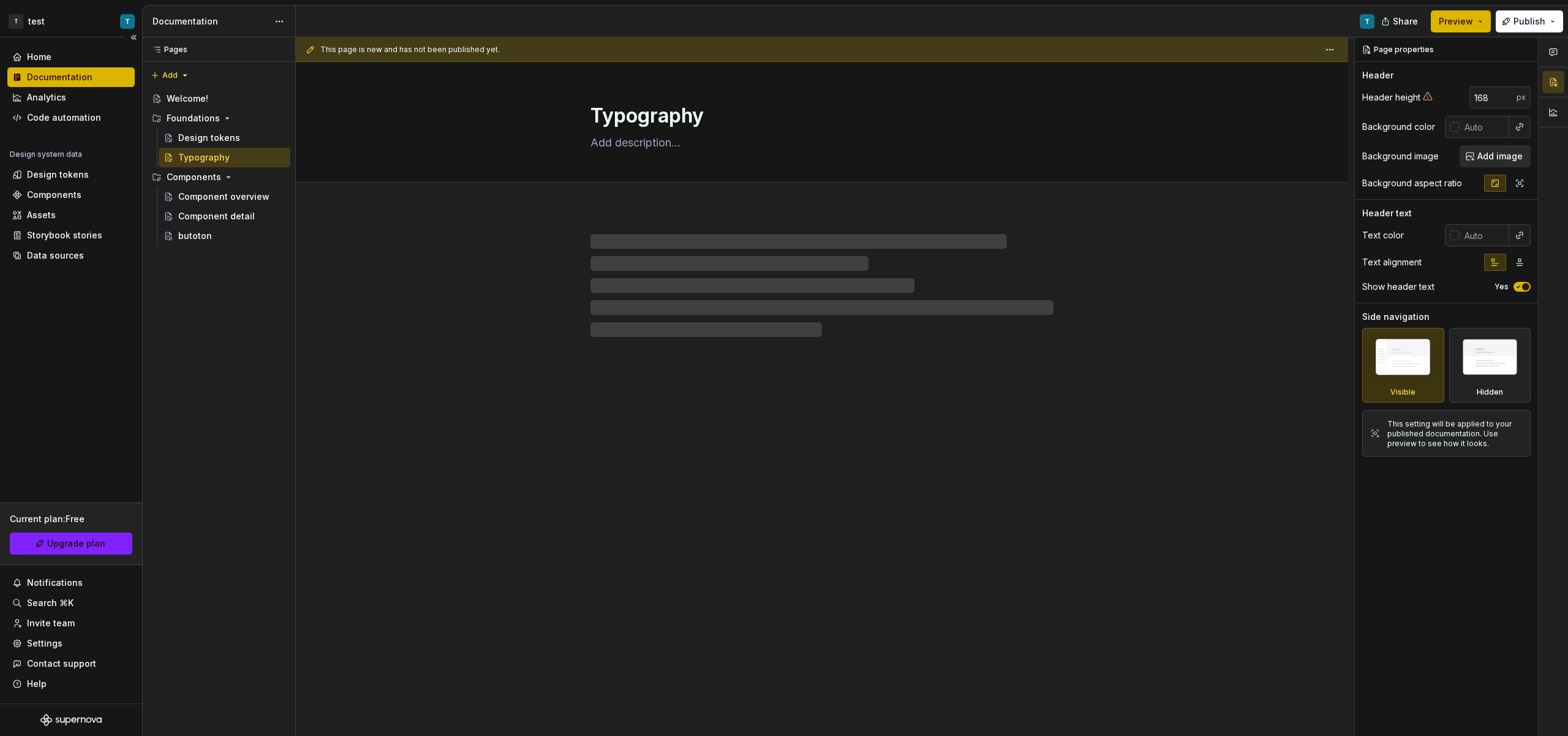
type textarea "*"
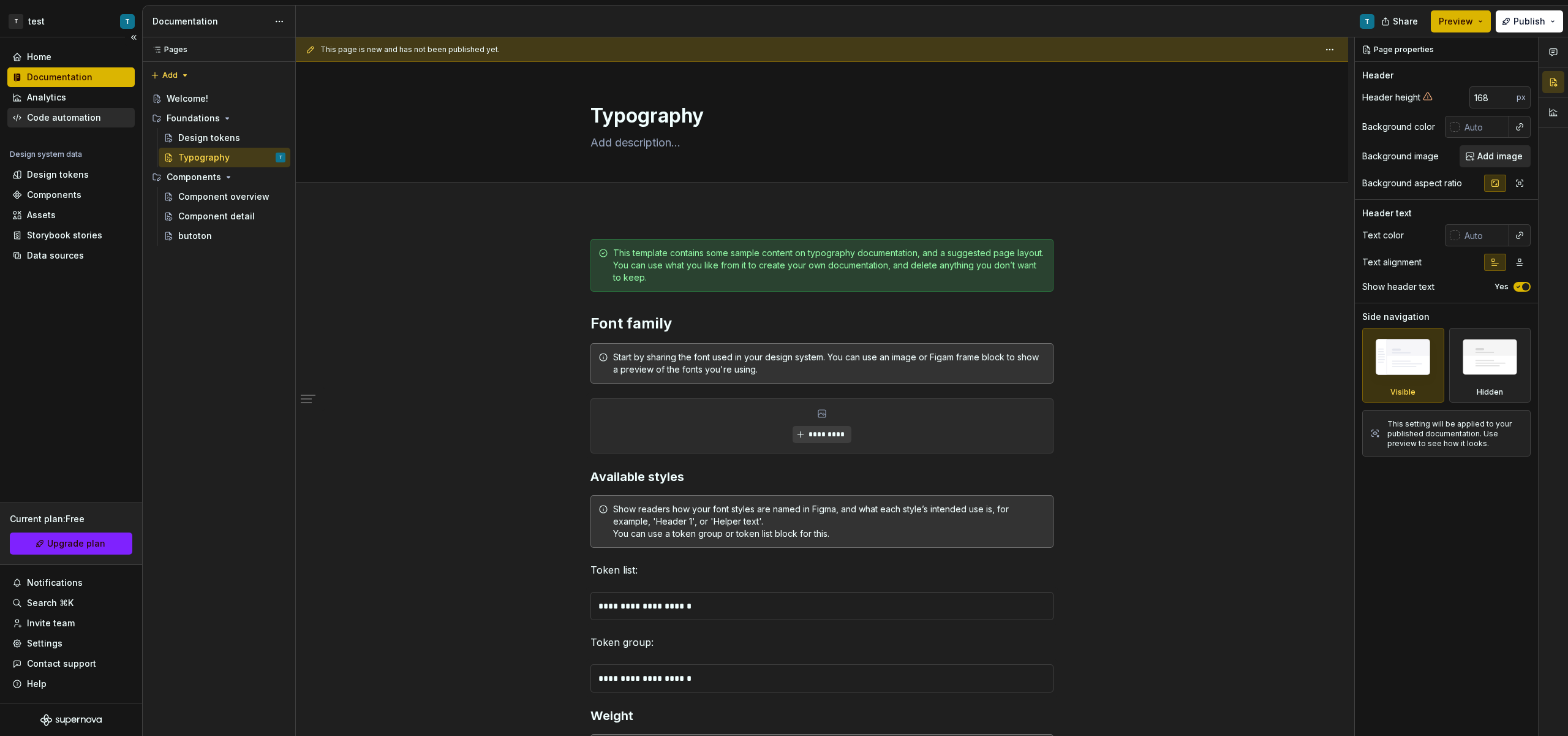
click at [75, 117] on div "Code automation" at bounding box center [64, 117] width 74 height 12
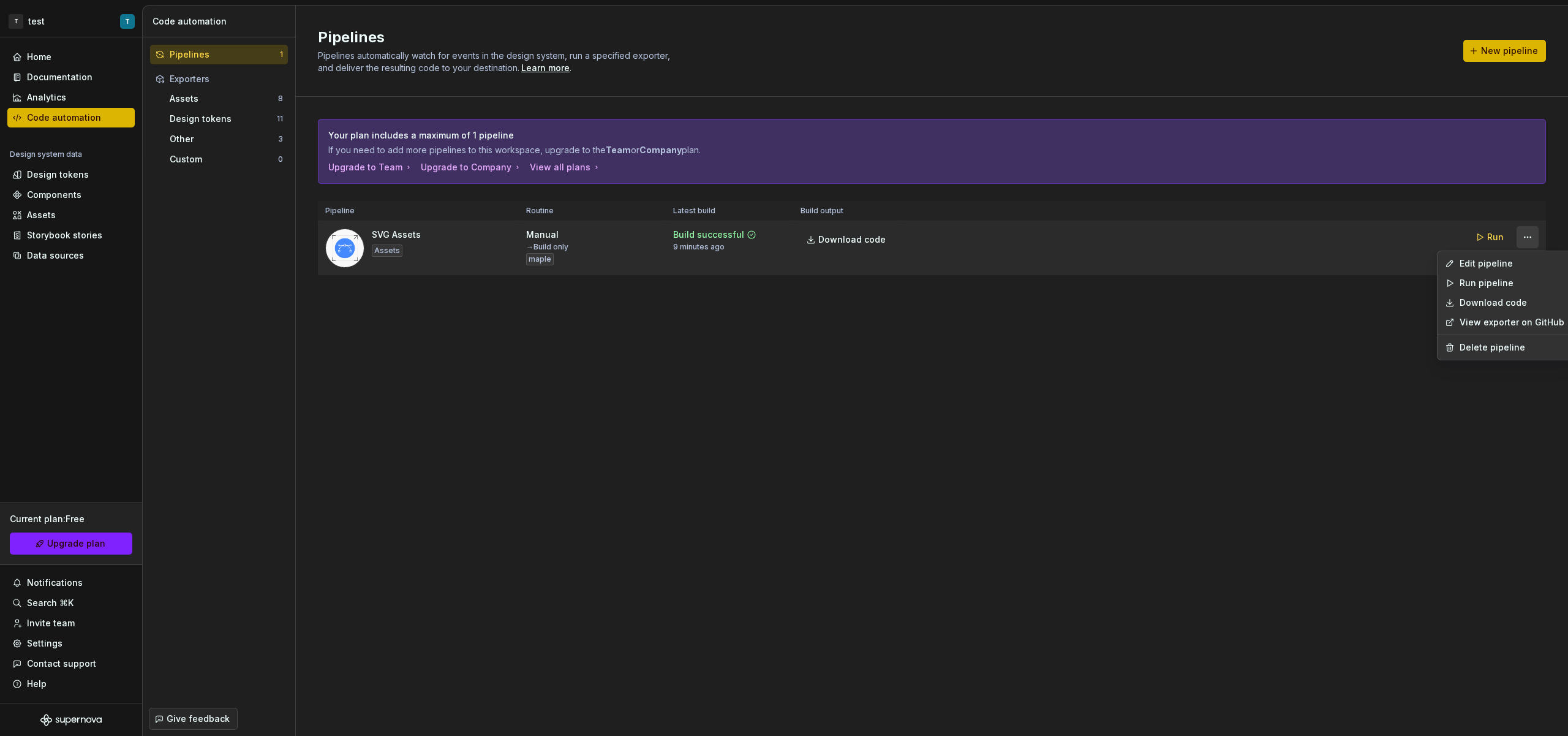
click at [1518, 239] on html "T test T Home Documentation Analytics Code automation Design system data Design…" at bounding box center [784, 368] width 1568 height 736
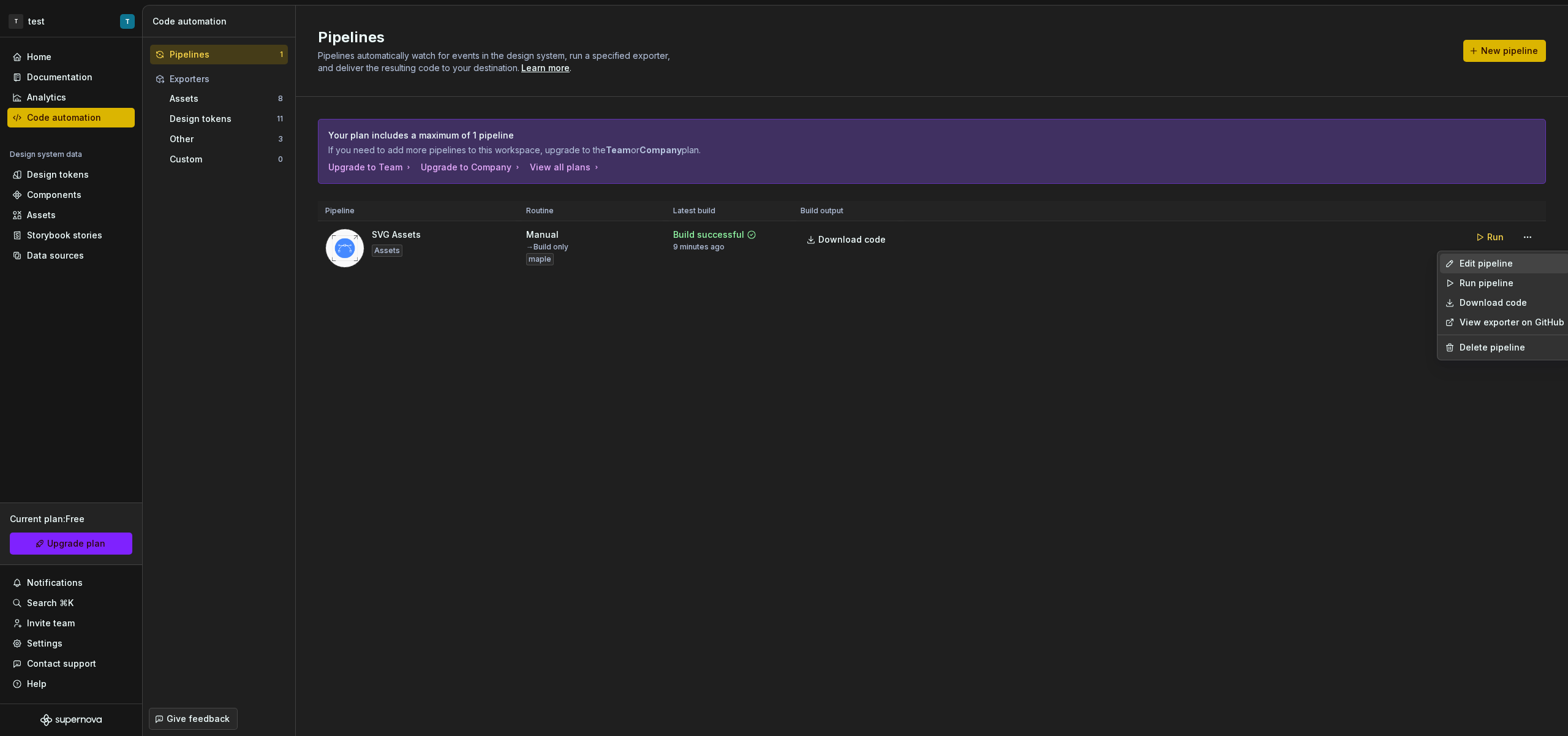
click at [1504, 263] on div "Edit pipeline" at bounding box center [1512, 264] width 105 height 12
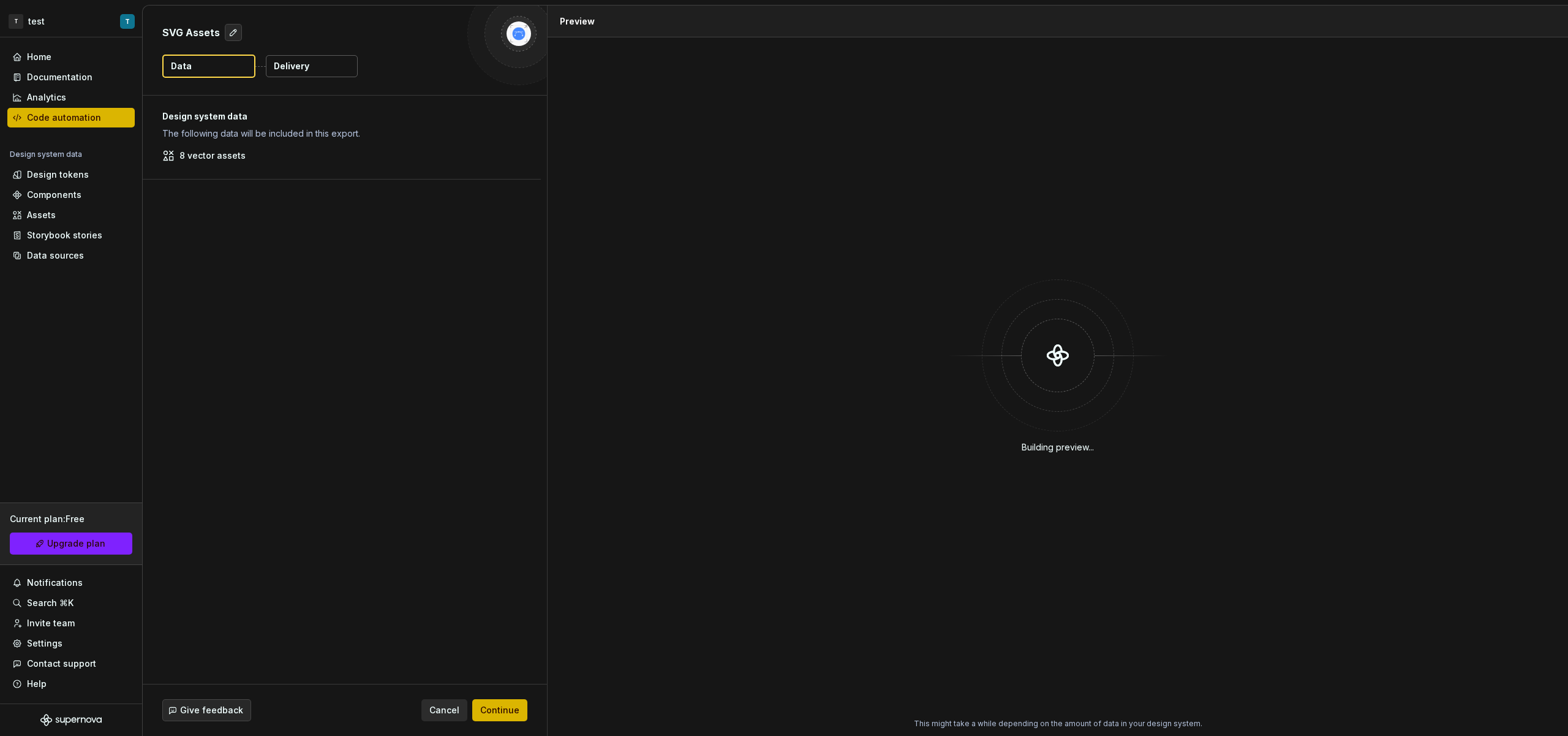
click at [206, 163] on div "Design system data The following data will be included in this export. 8 vector…" at bounding box center [341, 137] width 398 height 83
drag, startPoint x: 148, startPoint y: 146, endPoint x: 265, endPoint y: 138, distance: 117.3
click at [250, 139] on div "Design system data The following data will be included in this export. 8 vector…" at bounding box center [341, 137] width 398 height 83
click at [333, 76] on button "Delivery" at bounding box center [311, 65] width 92 height 22
click at [319, 68] on button "Delivery" at bounding box center [311, 65] width 92 height 22
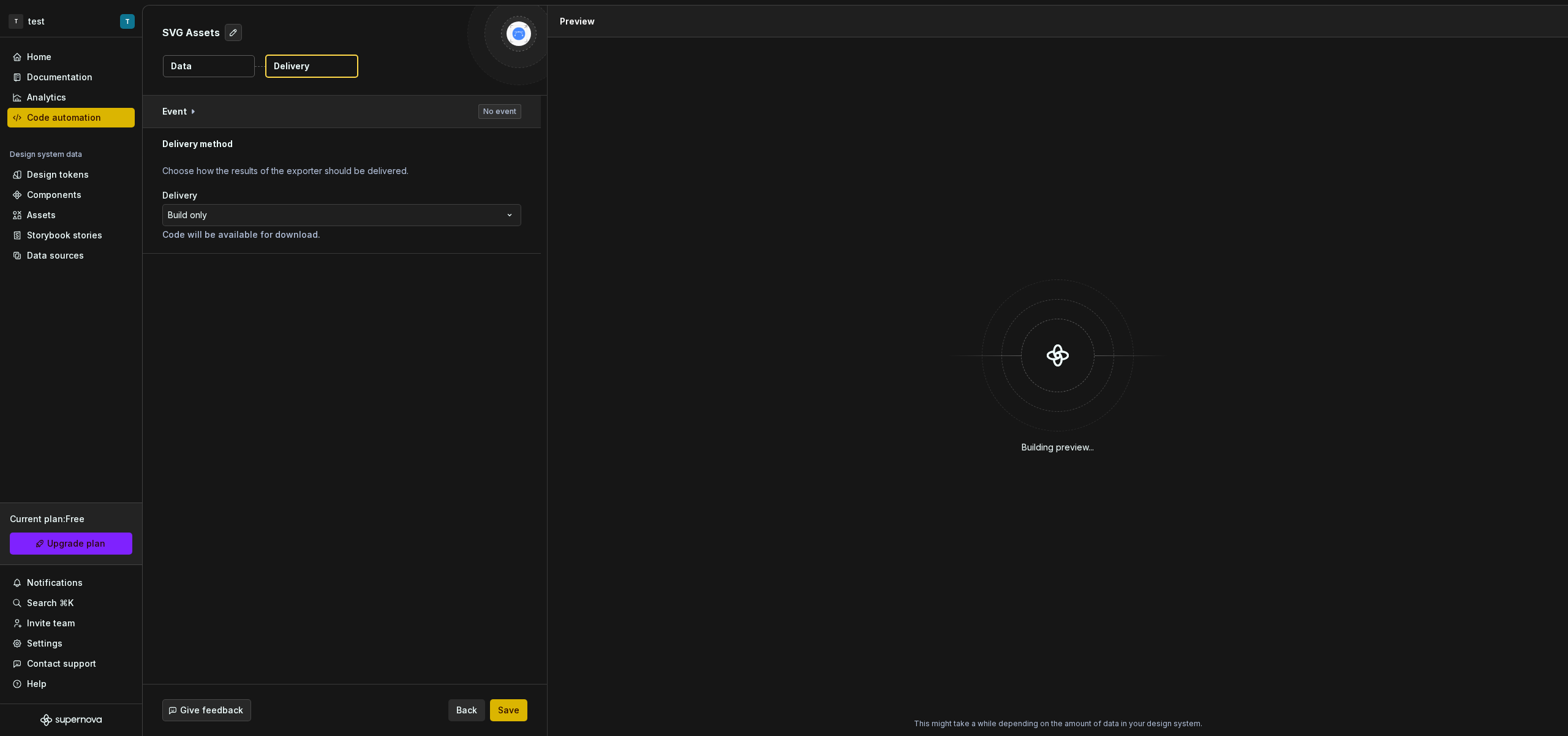
click at [161, 105] on button "button" at bounding box center [341, 111] width 398 height 32
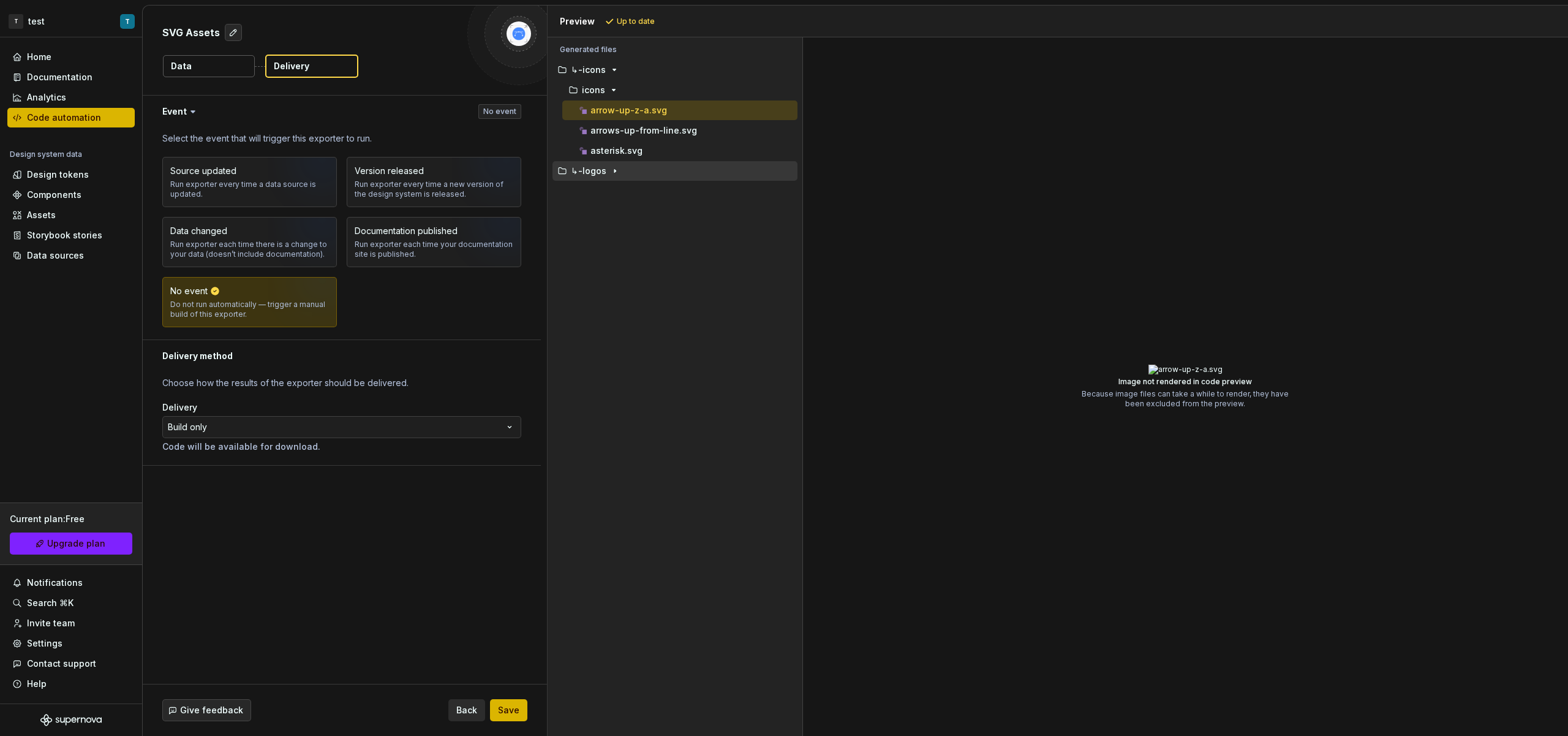
click at [612, 165] on button "↳-logos" at bounding box center [675, 170] width 245 height 13
click at [614, 192] on icon "button" at bounding box center [614, 191] width 1 height 3
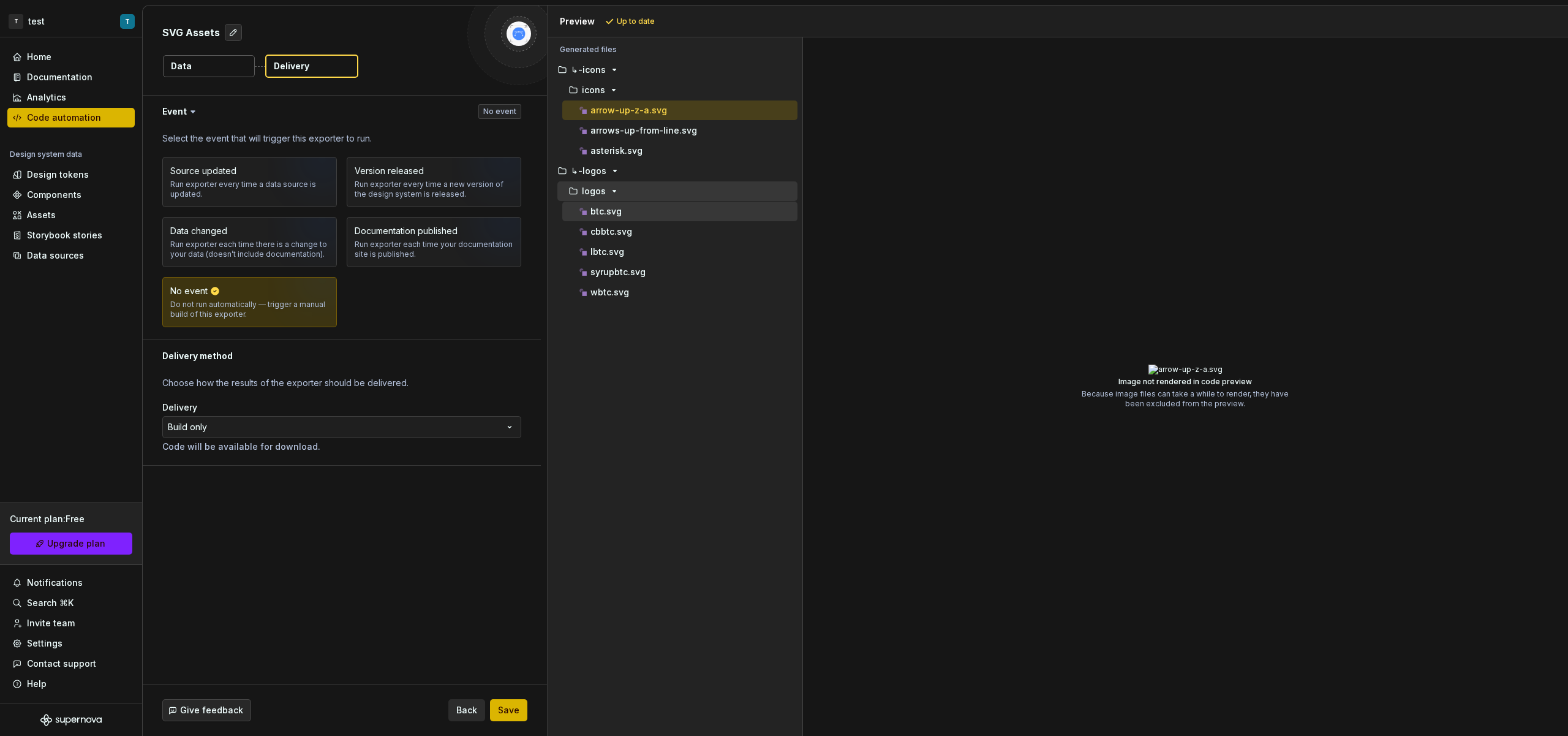
click at [644, 216] on div "btc.svg" at bounding box center [687, 212] width 221 height 12
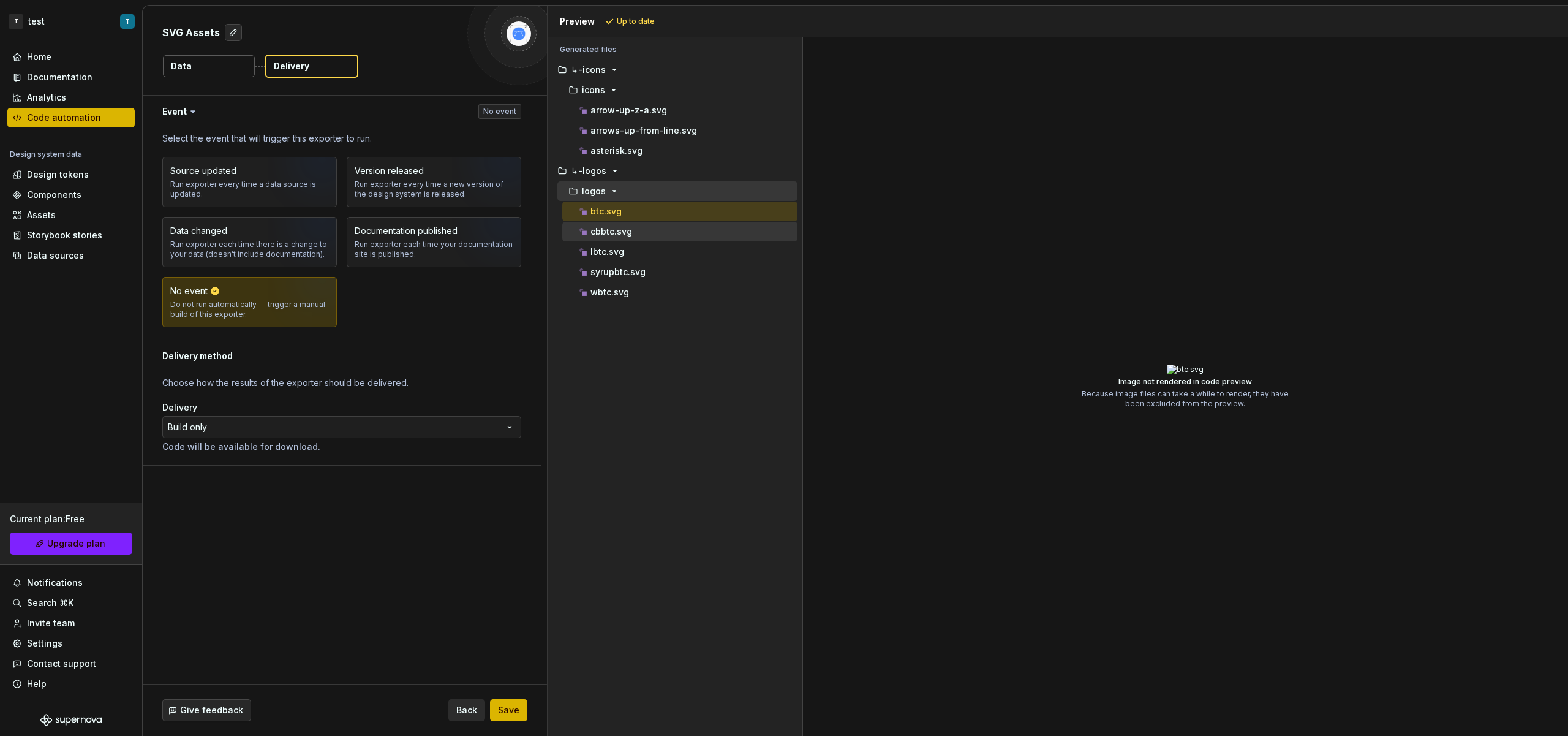
click at [644, 225] on button "cbbtc.svg" at bounding box center [679, 231] width 236 height 13
click at [656, 252] on div "lbtc.svg" at bounding box center [687, 252] width 221 height 12
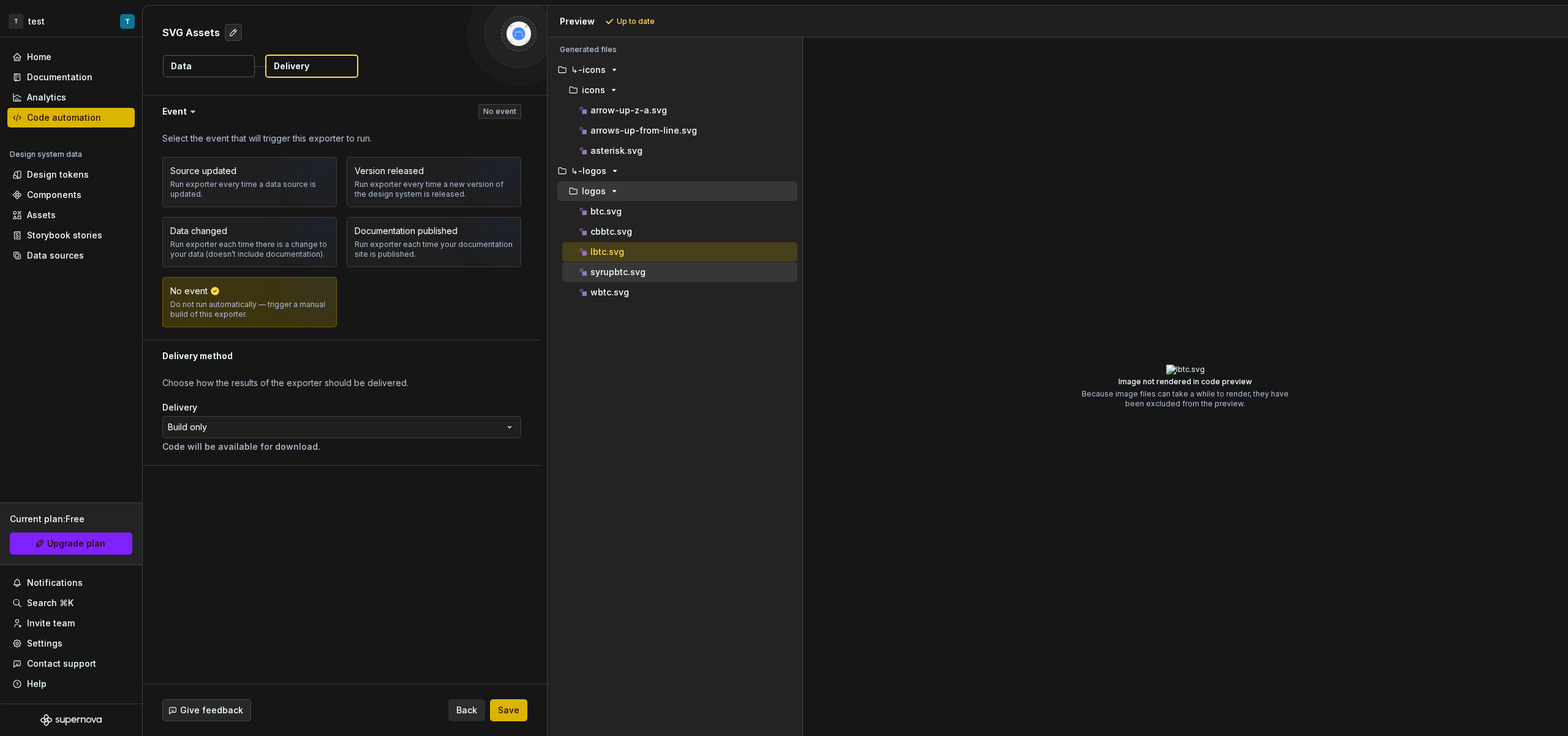
click at [664, 272] on div "syrupbtc.svg" at bounding box center [687, 272] width 221 height 12
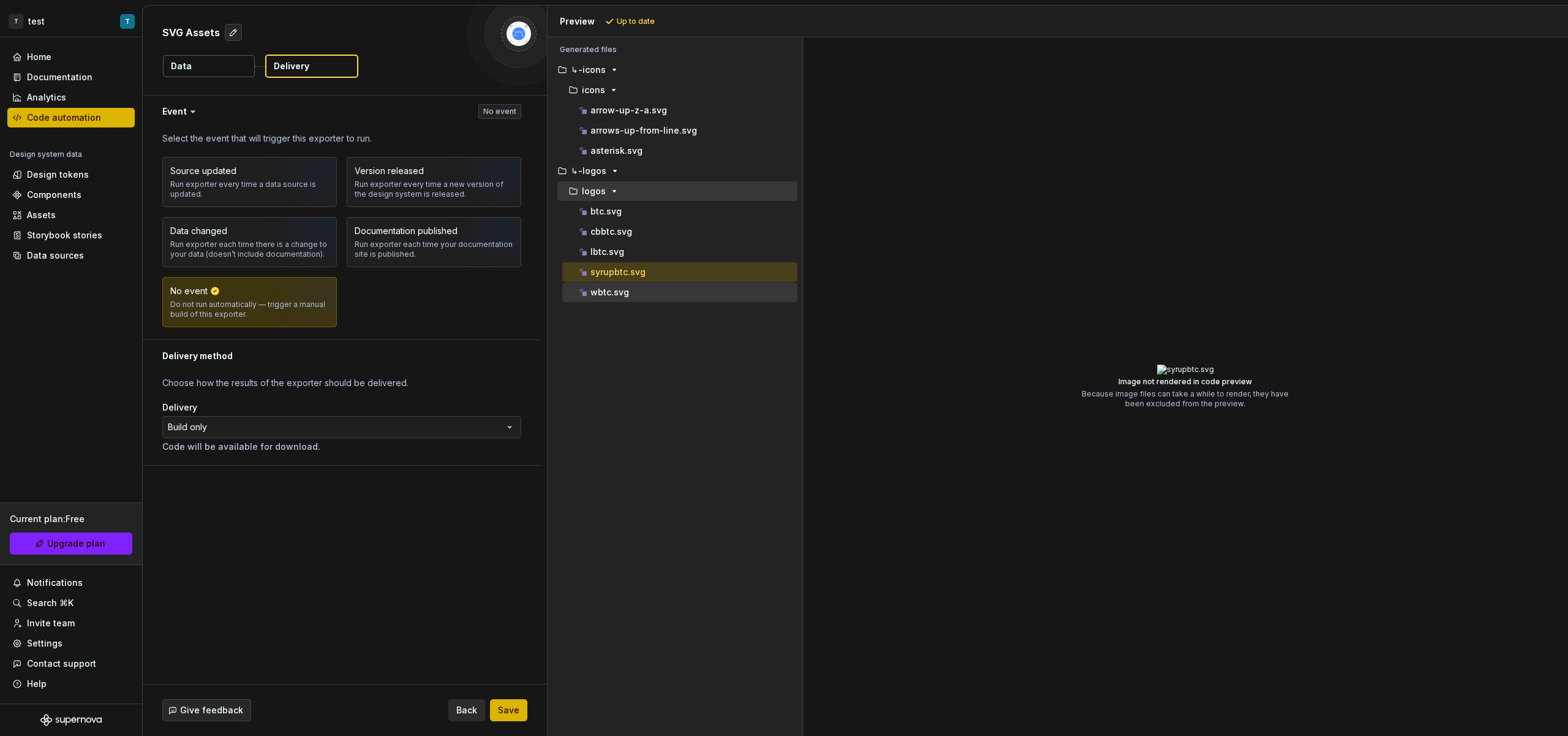
click at [662, 286] on div "wbtc.svg" at bounding box center [679, 292] width 236 height 19
click at [662, 283] on div "wbtc.svg" at bounding box center [679, 292] width 236 height 19
click at [655, 259] on div "lbtc.svg" at bounding box center [679, 252] width 236 height 19
click at [652, 220] on div "btc.svg" at bounding box center [679, 211] width 236 height 19
click at [461, 494] on div "**********" at bounding box center [345, 389] width 404 height 588
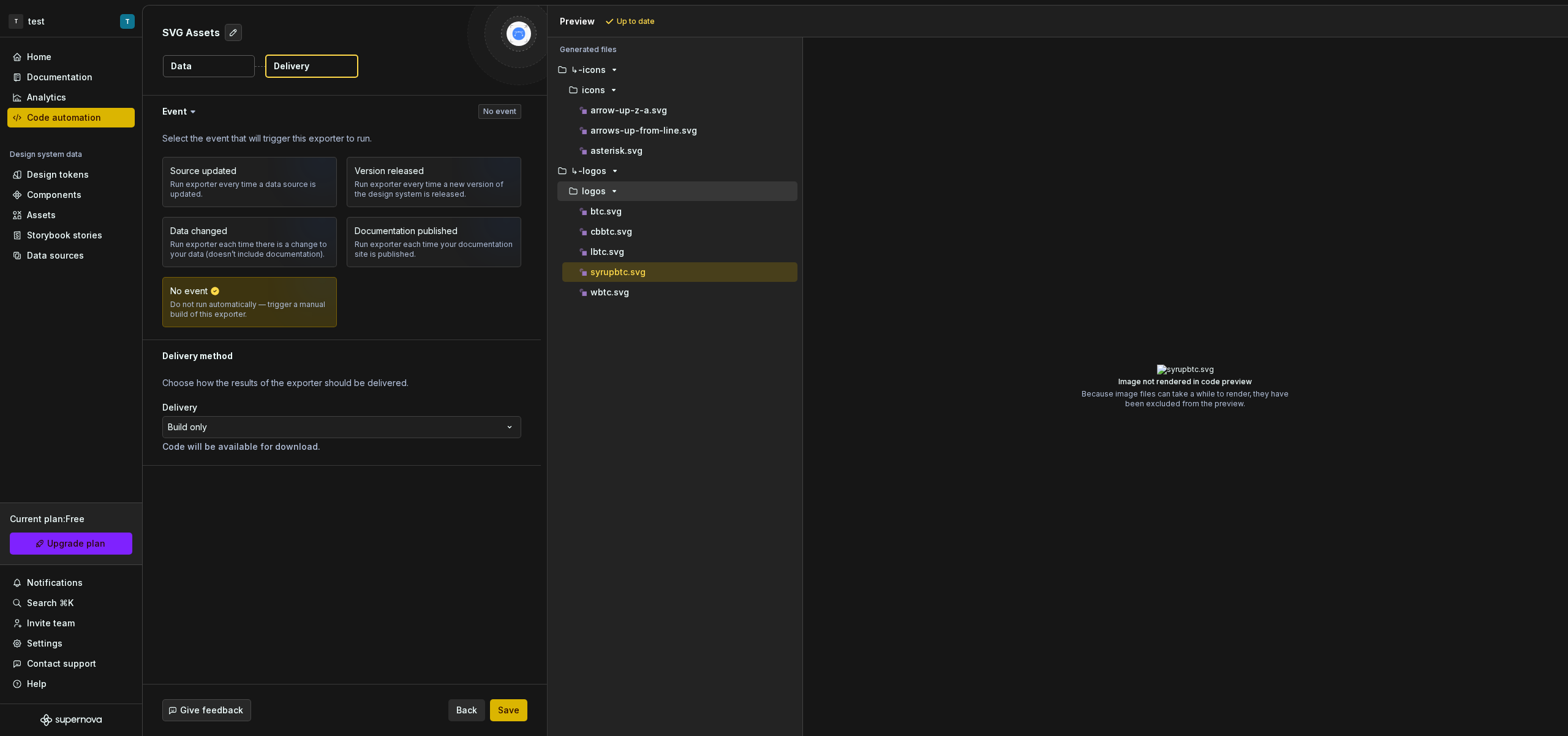
drag, startPoint x: 521, startPoint y: 711, endPoint x: 637, endPoint y: 648, distance: 132.0
click at [521, 711] on button "Save" at bounding box center [508, 710] width 37 height 22
click at [521, 705] on button "Save" at bounding box center [508, 710] width 37 height 22
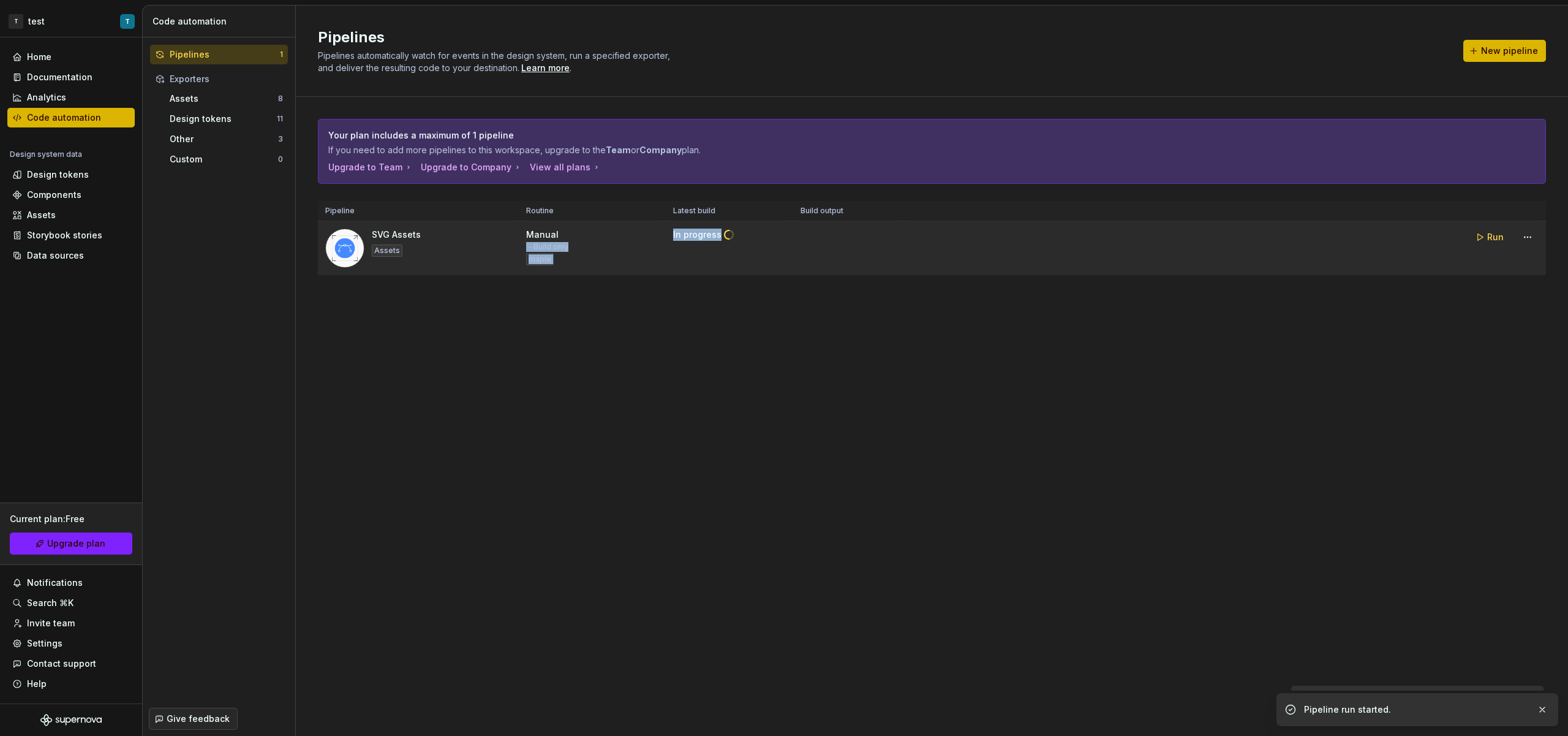
drag, startPoint x: 650, startPoint y: 234, endPoint x: 761, endPoint y: 236, distance: 111.0
click at [761, 236] on tr "SVG Assets Assets Manual → Build only maple In progress Run" at bounding box center [932, 249] width 1228 height 55
drag, startPoint x: 1482, startPoint y: 241, endPoint x: 1439, endPoint y: 252, distance: 44.4
click at [1482, 240] on button "Run" at bounding box center [1490, 237] width 42 height 22
click at [866, 235] on span "Download code" at bounding box center [852, 239] width 67 height 12
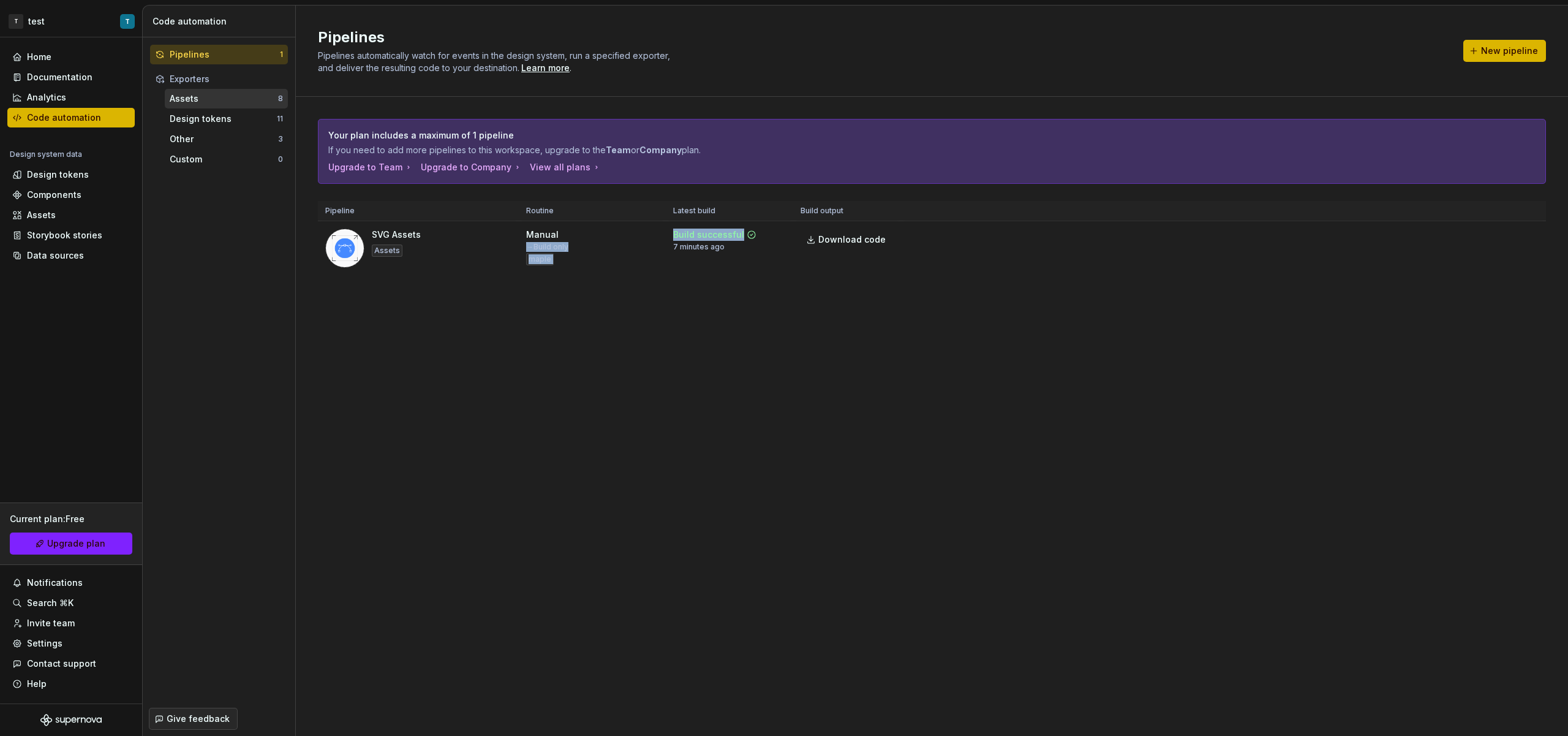
click at [229, 89] on div "Assets 8" at bounding box center [227, 99] width 124 height 19
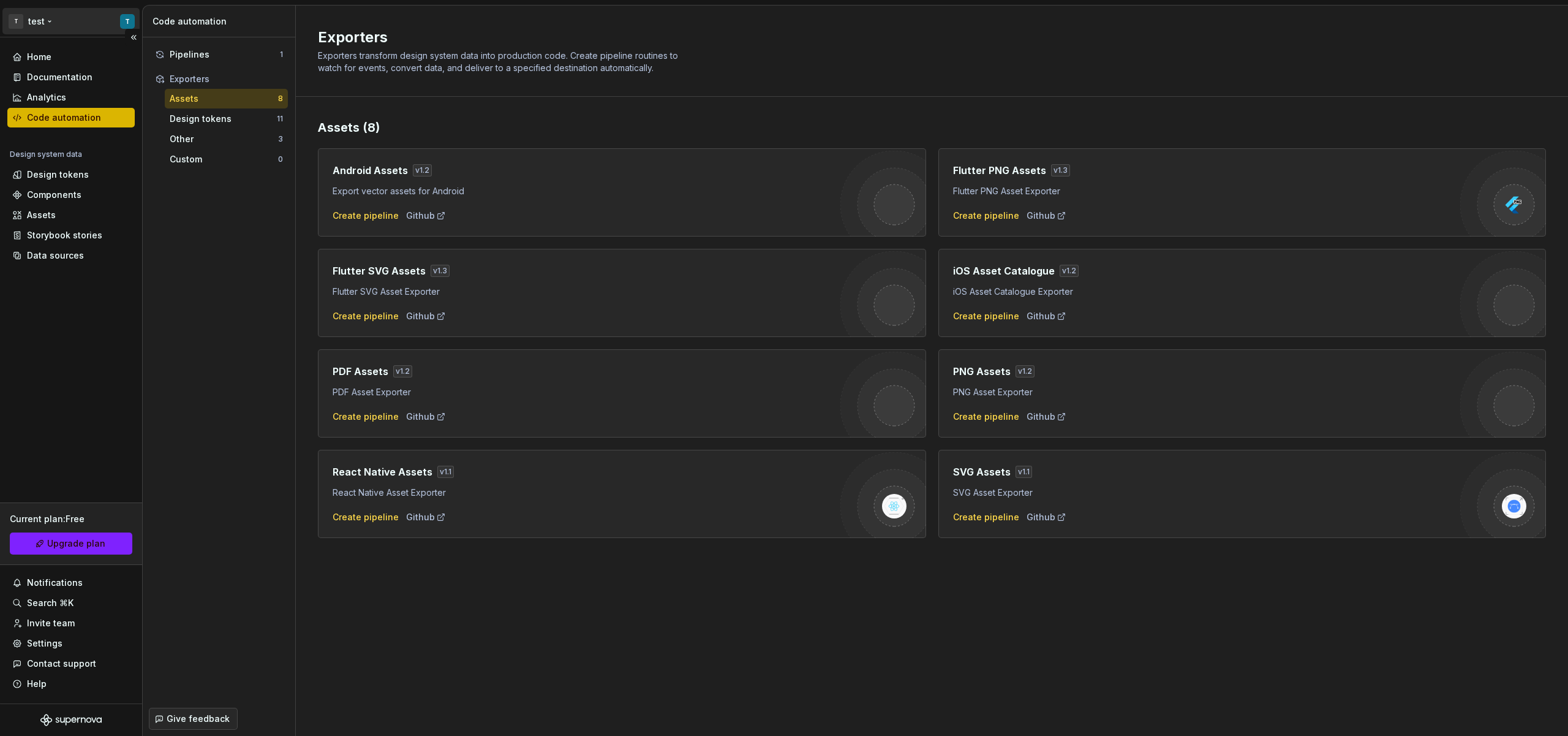
click at [124, 23] on html "T test T Home Documentation Analytics Code automation Design system data Design…" at bounding box center [784, 368] width 1568 height 736
click at [457, 558] on html "T test T Home Documentation Analytics Code automation Design system data Design…" at bounding box center [784, 368] width 1568 height 736
click at [251, 130] on div "Other 3" at bounding box center [227, 139] width 124 height 19
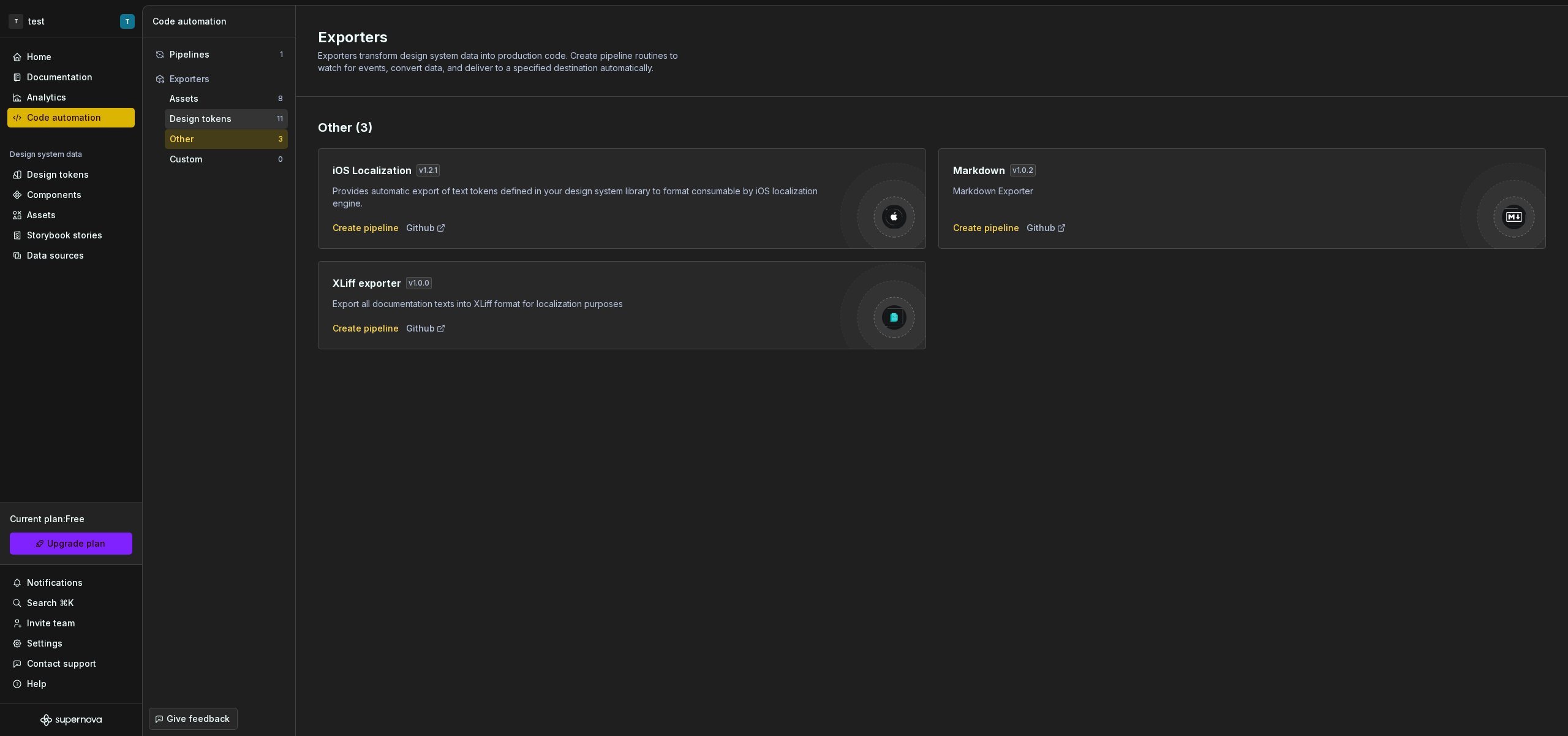
click at [250, 118] on div "Design tokens" at bounding box center [222, 119] width 107 height 12
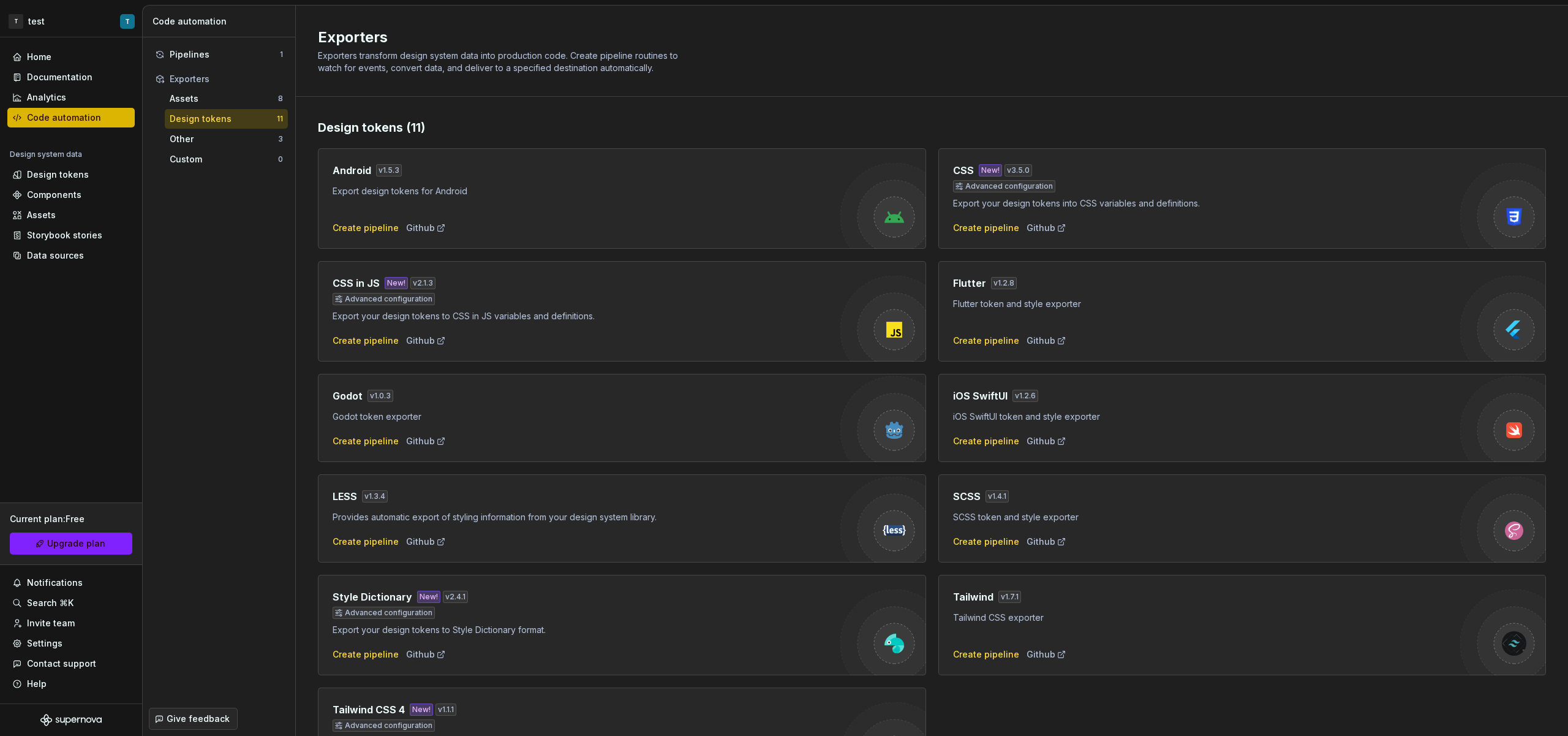
scroll to position [99, 0]
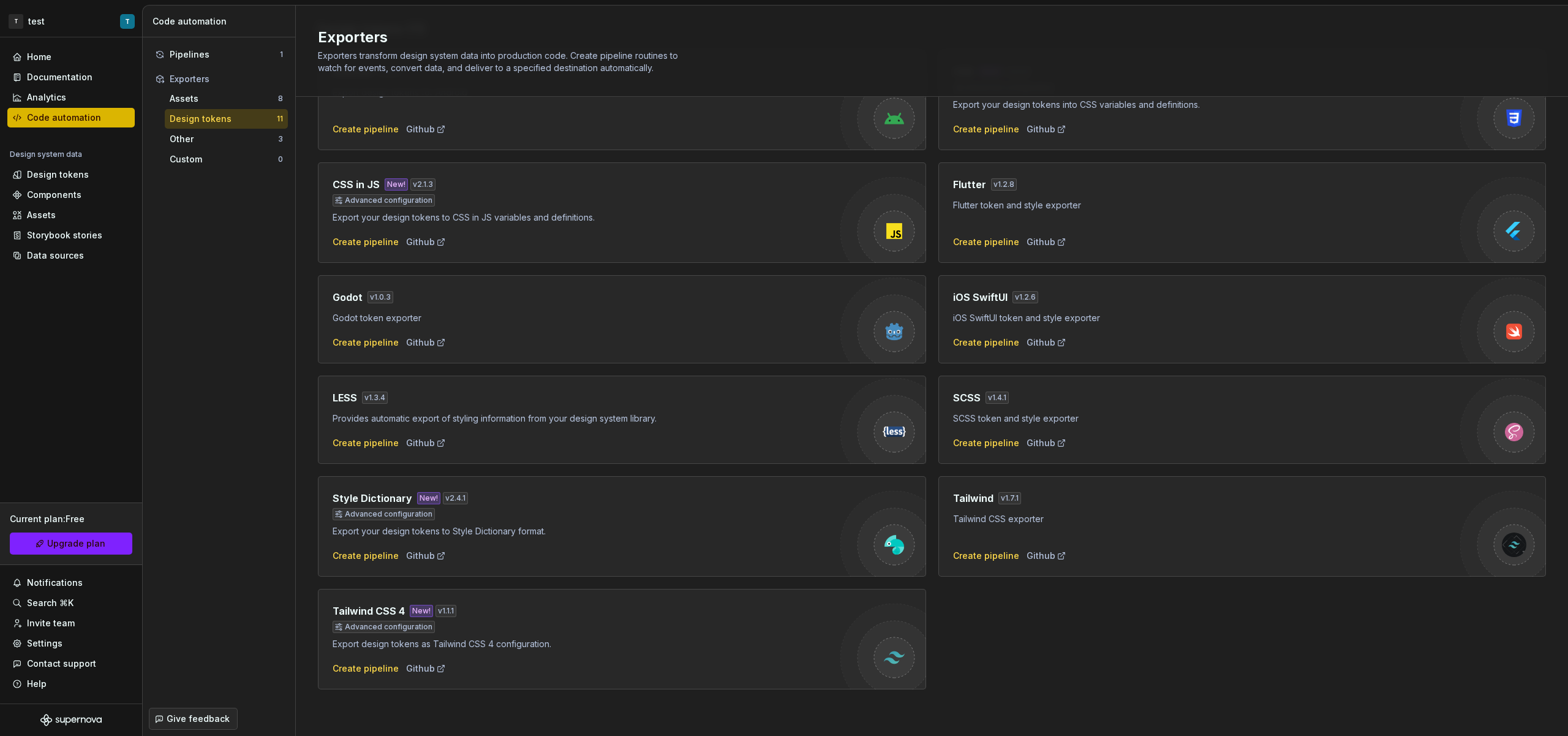
click at [199, 116] on div "Design tokens" at bounding box center [222, 119] width 107 height 12
click at [214, 56] on div "Pipelines" at bounding box center [224, 55] width 110 height 12
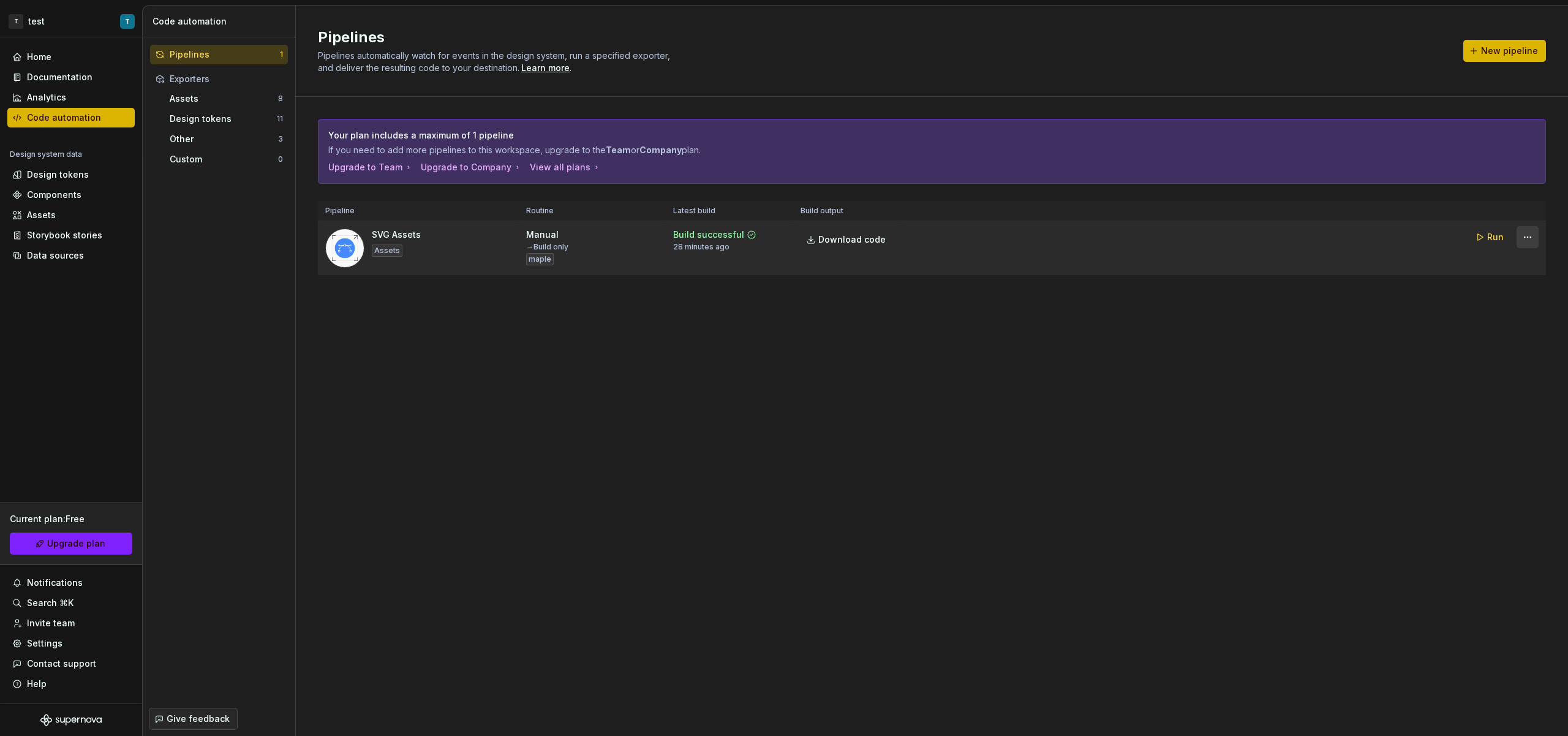
click at [1535, 233] on html "T test T Home Documentation Analytics Code automation Design system data Design…" at bounding box center [784, 368] width 1568 height 736
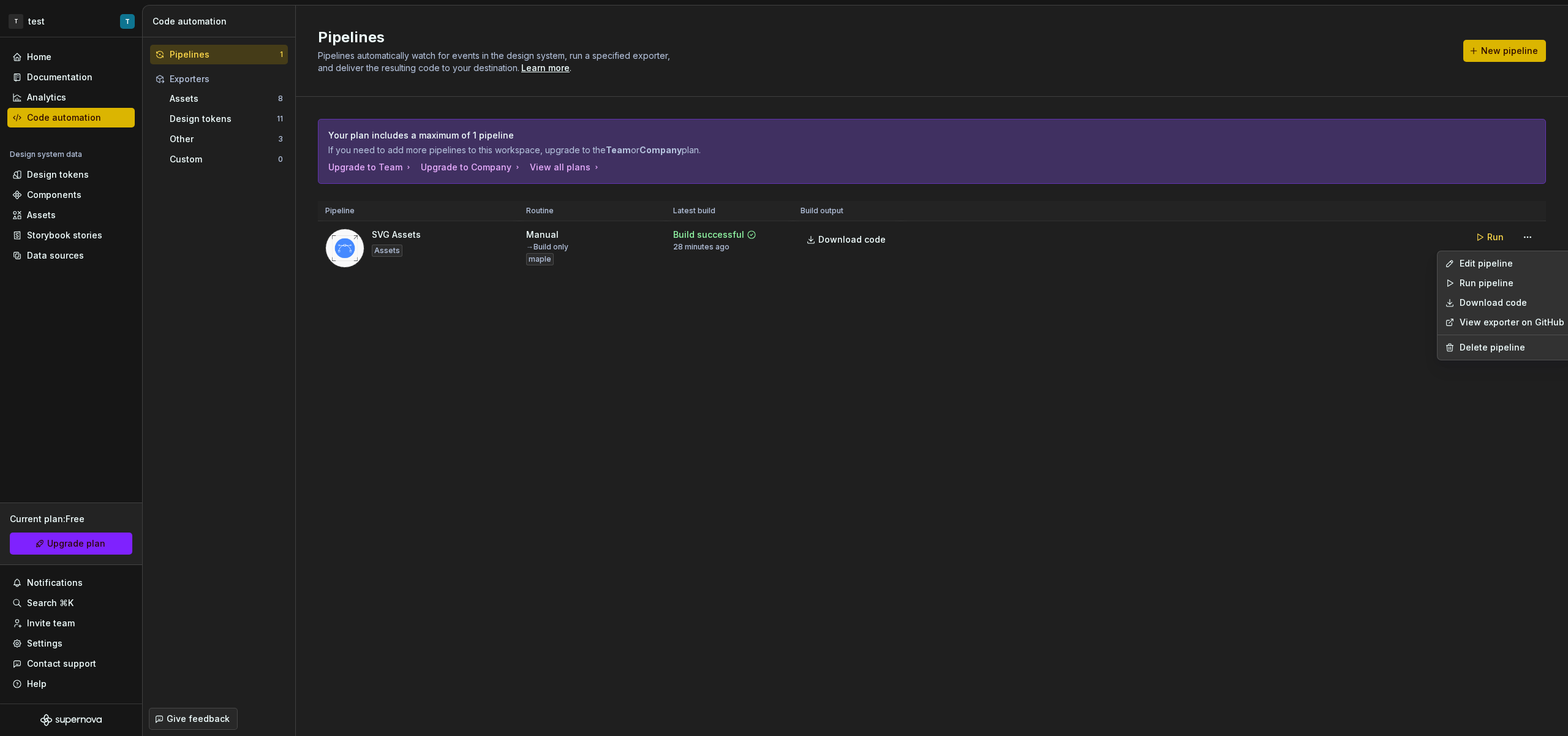
click at [1513, 326] on link "View exporter on GitHub" at bounding box center [1512, 322] width 105 height 12
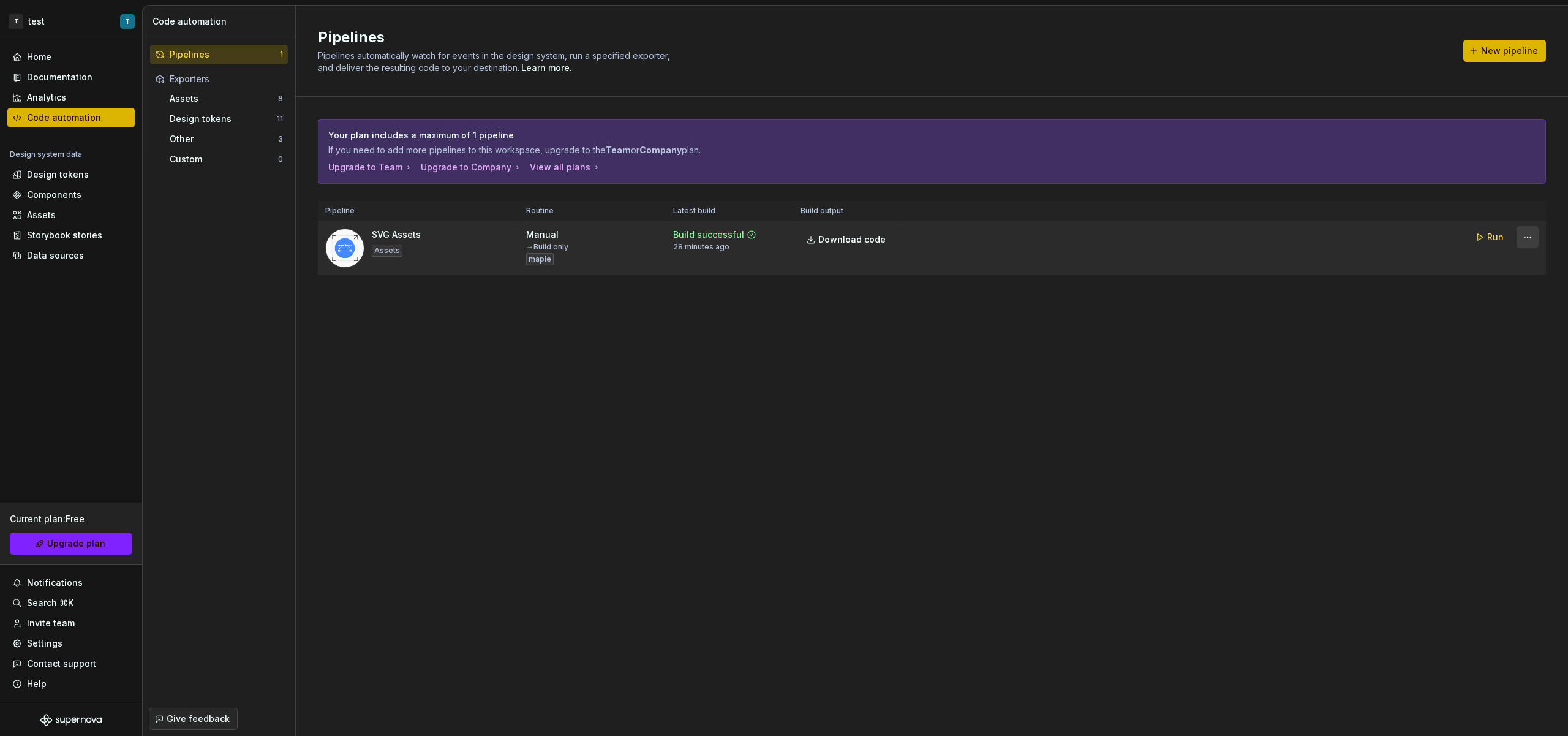
click at [1527, 232] on html "T test T Home Documentation Analytics Code automation Design system data Design…" at bounding box center [784, 368] width 1568 height 736
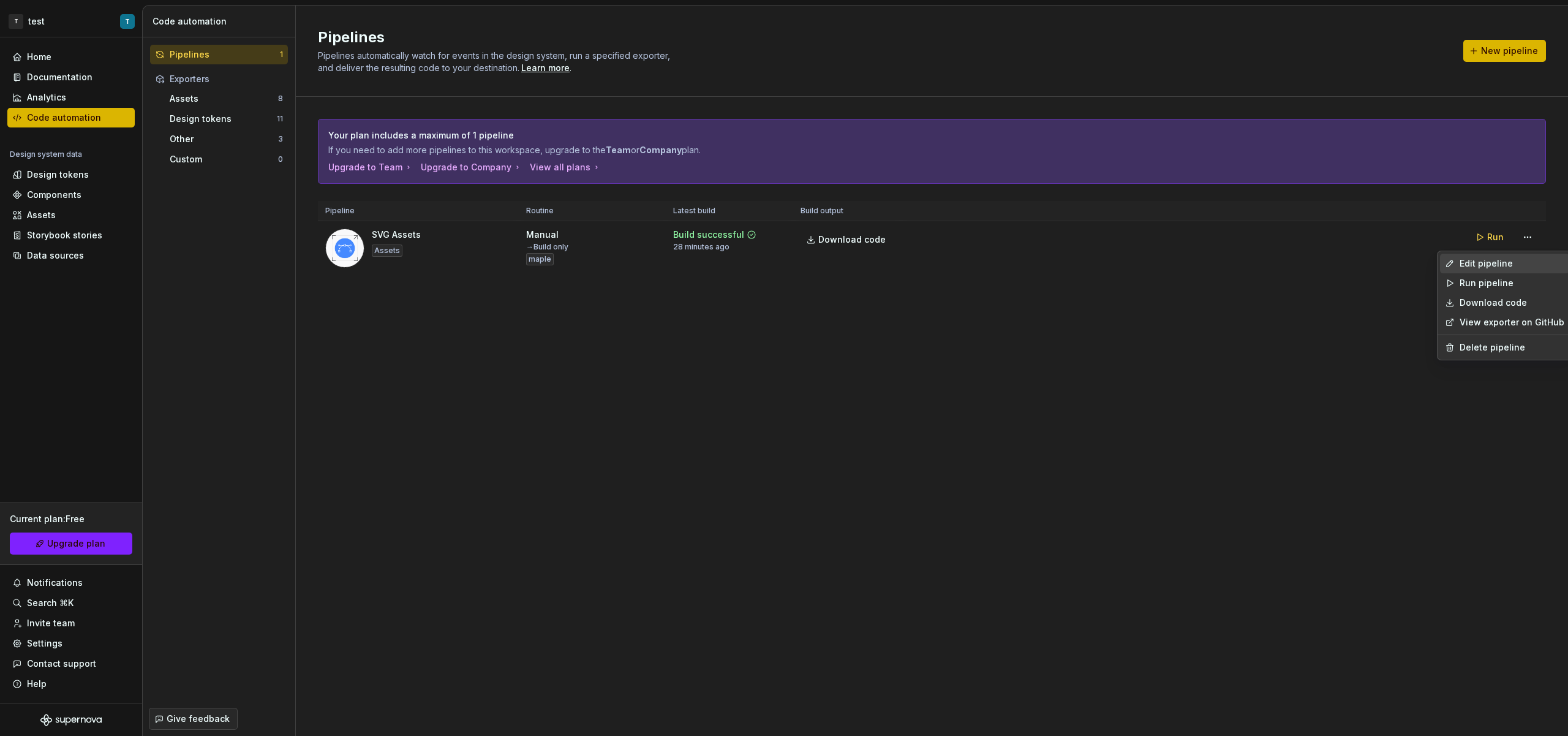
click at [1496, 269] on div "Edit pipeline" at bounding box center [1512, 264] width 105 height 12
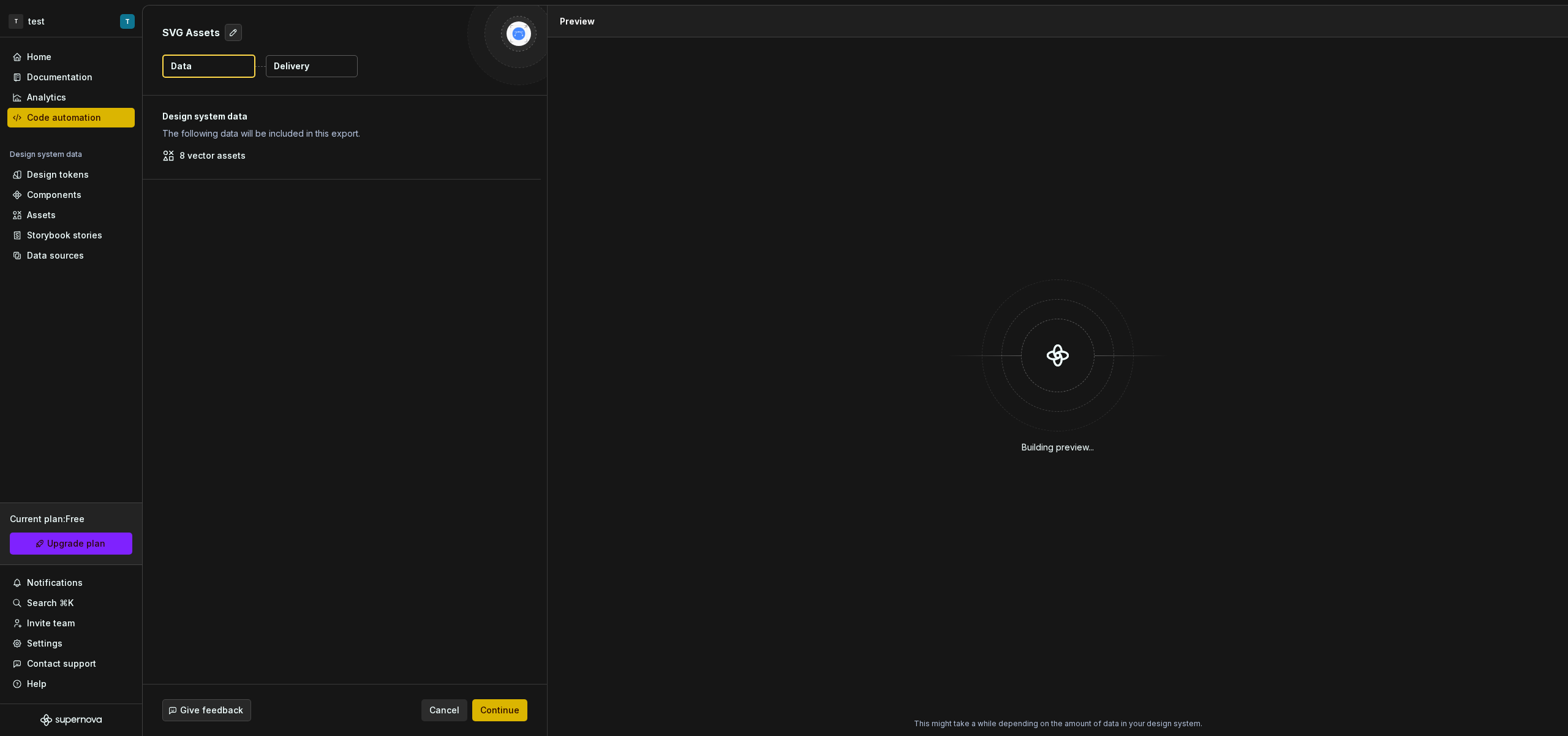
click at [299, 70] on p "Delivery" at bounding box center [291, 66] width 35 height 12
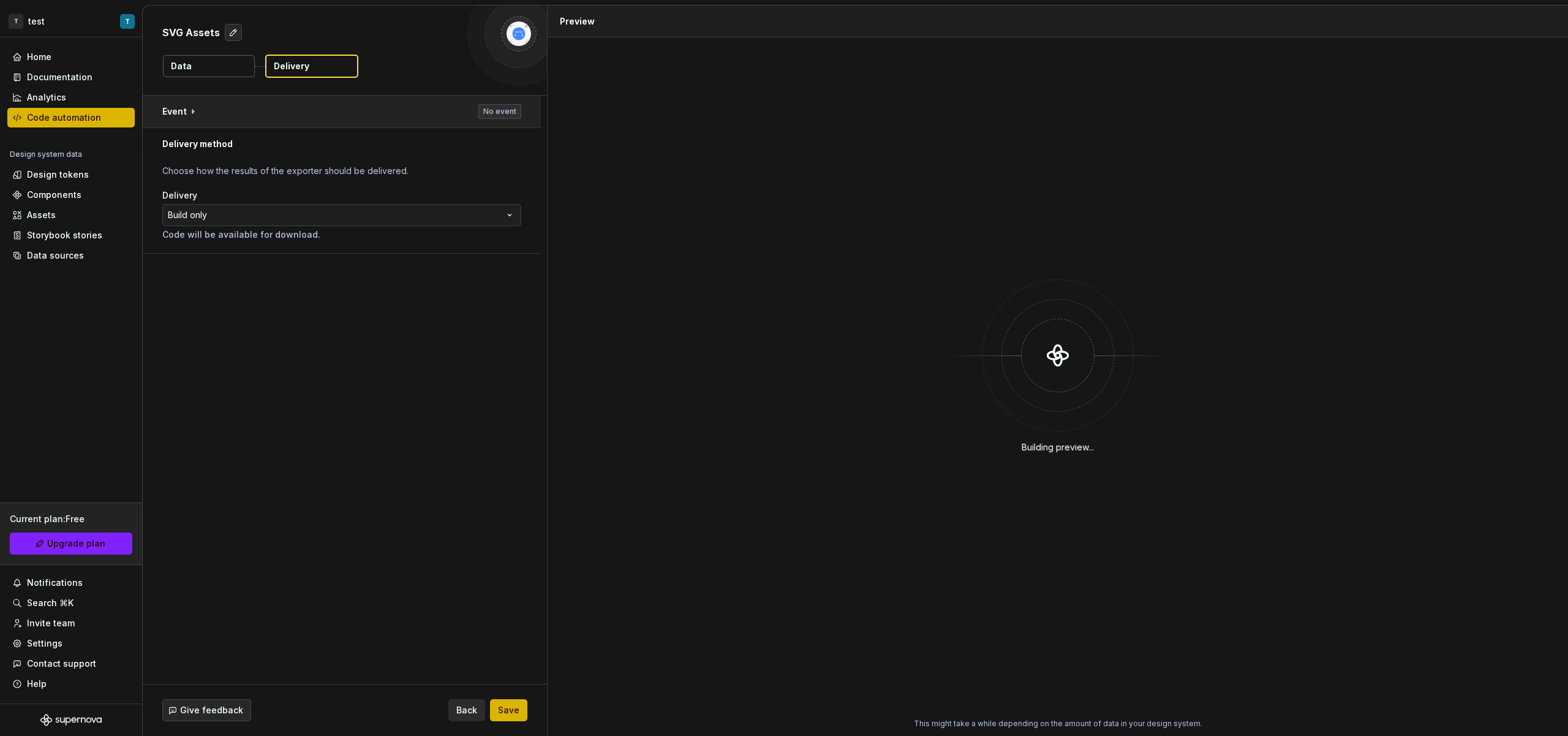
click at [445, 113] on button "button" at bounding box center [341, 111] width 398 height 32
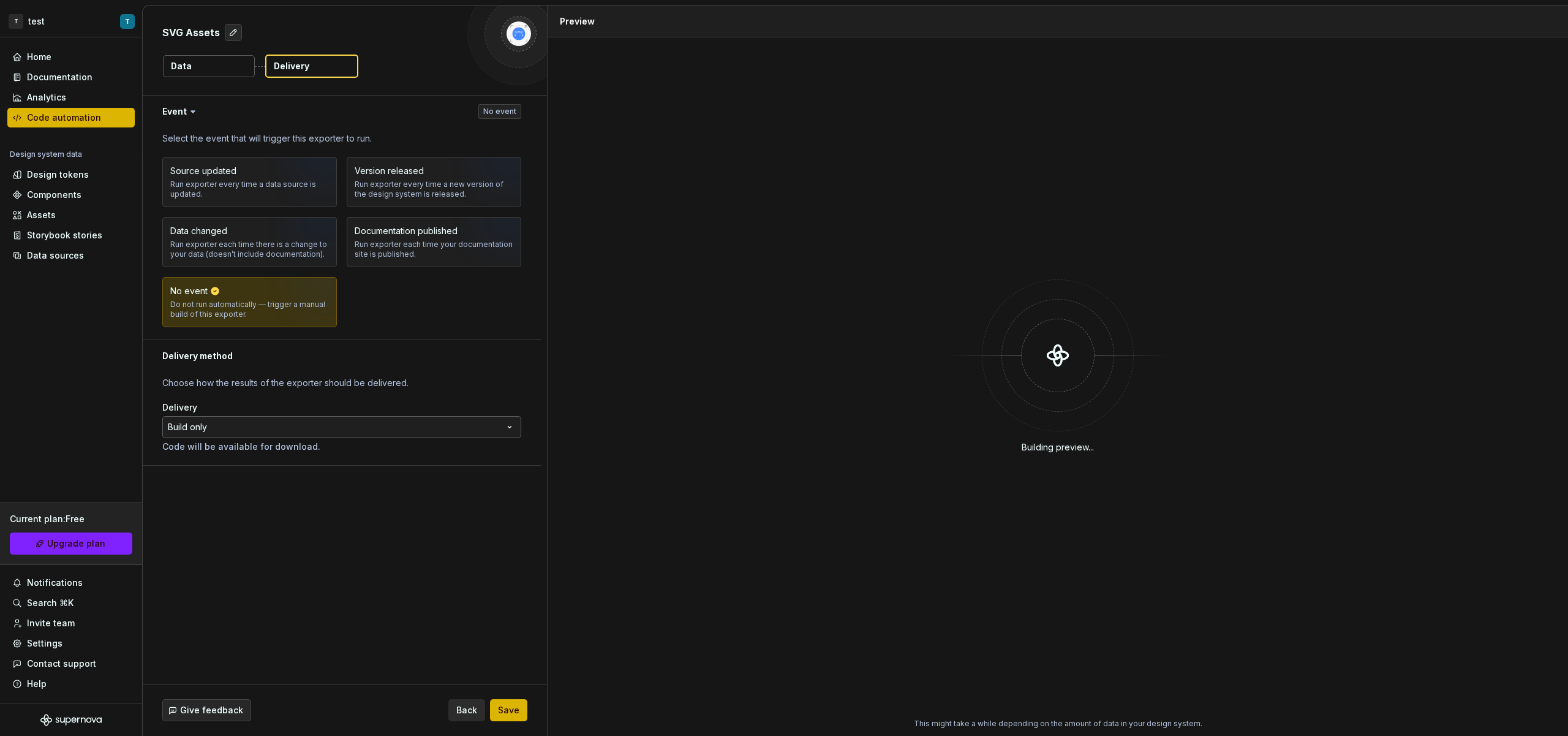
click at [318, 428] on html "**********" at bounding box center [784, 368] width 1568 height 736
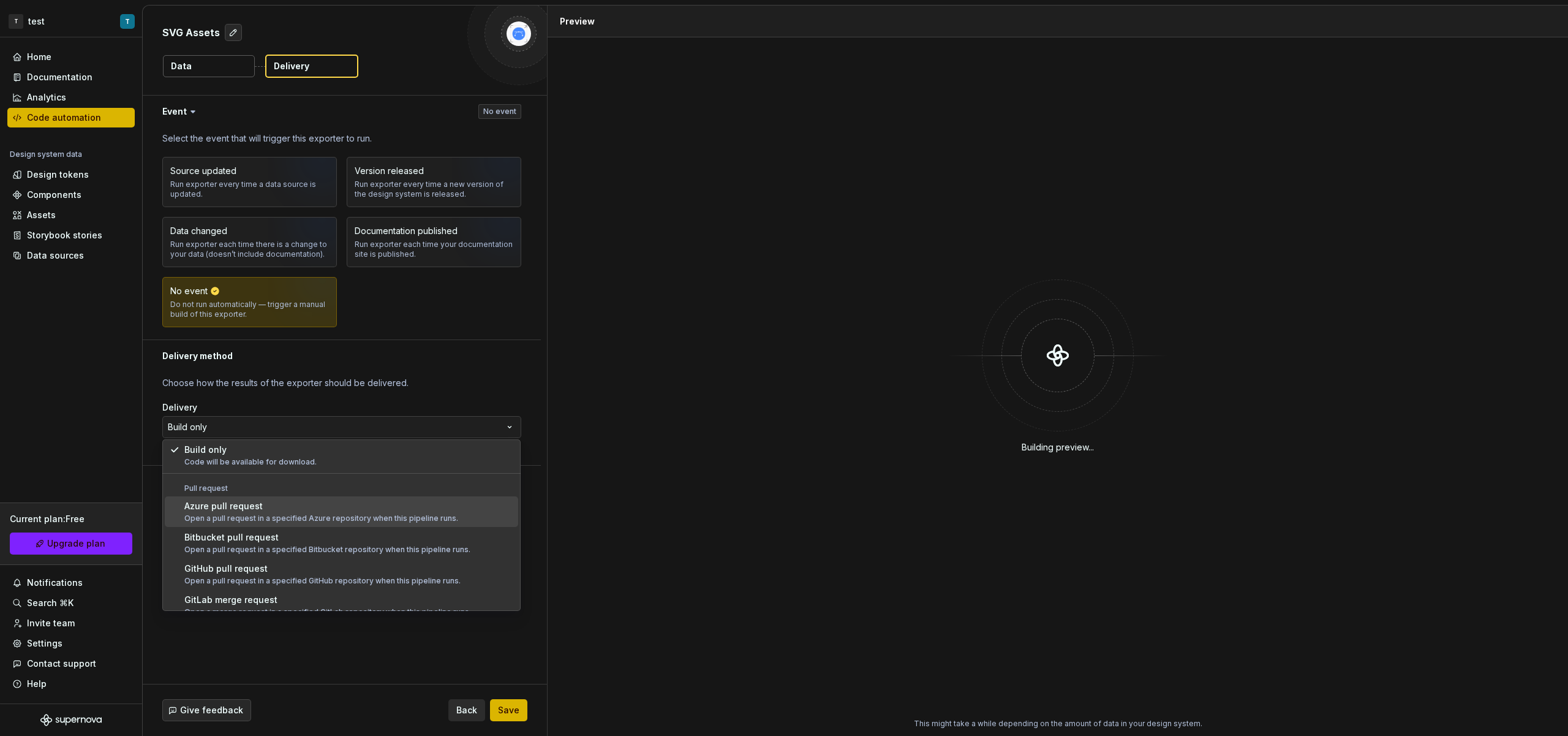
scroll to position [34, 0]
select select "******"
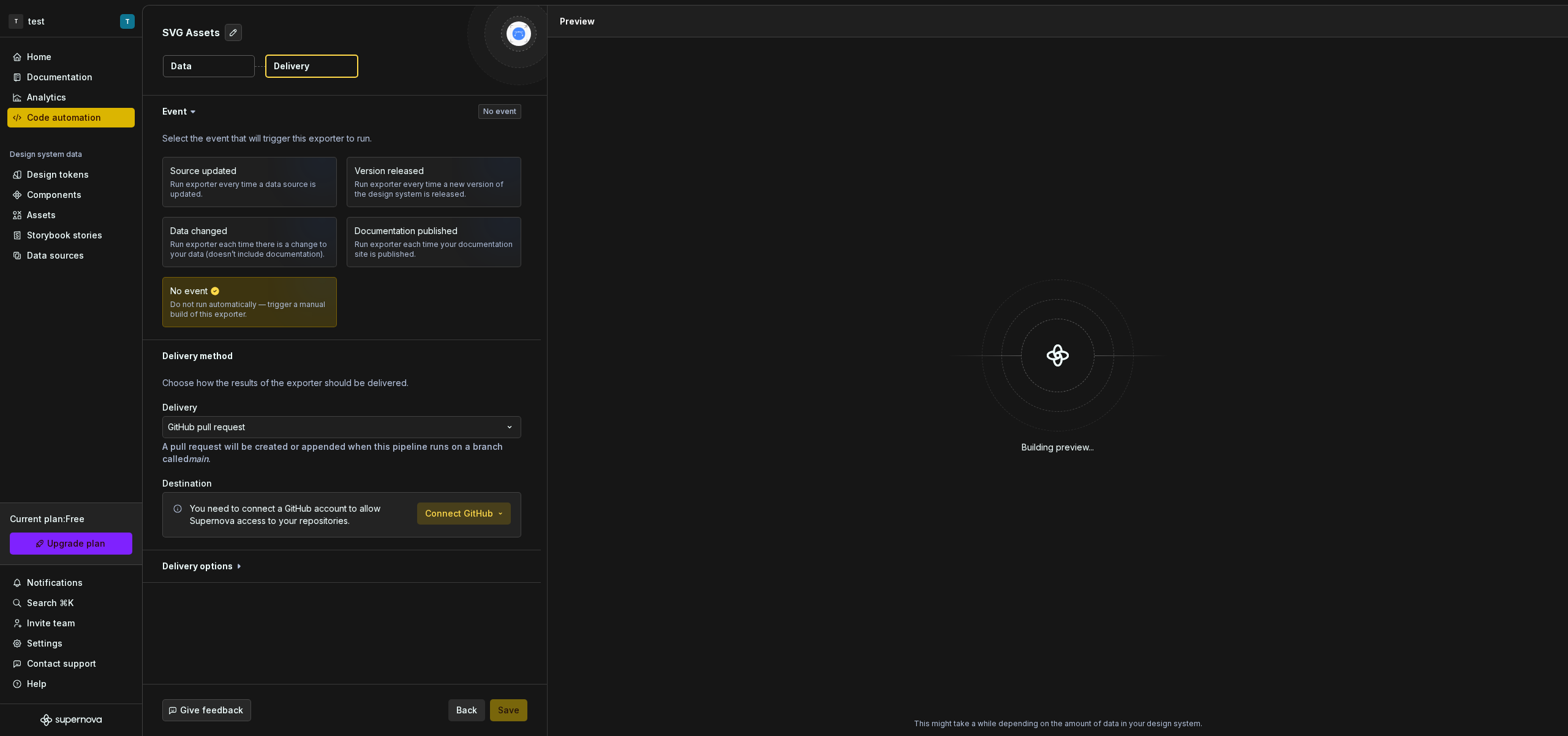
click at [454, 506] on html "**********" at bounding box center [784, 368] width 1568 height 736
click at [482, 540] on span "Connect GitHub account" at bounding box center [505, 540] width 125 height 12
click at [490, 512] on html "**********" at bounding box center [784, 368] width 1568 height 736
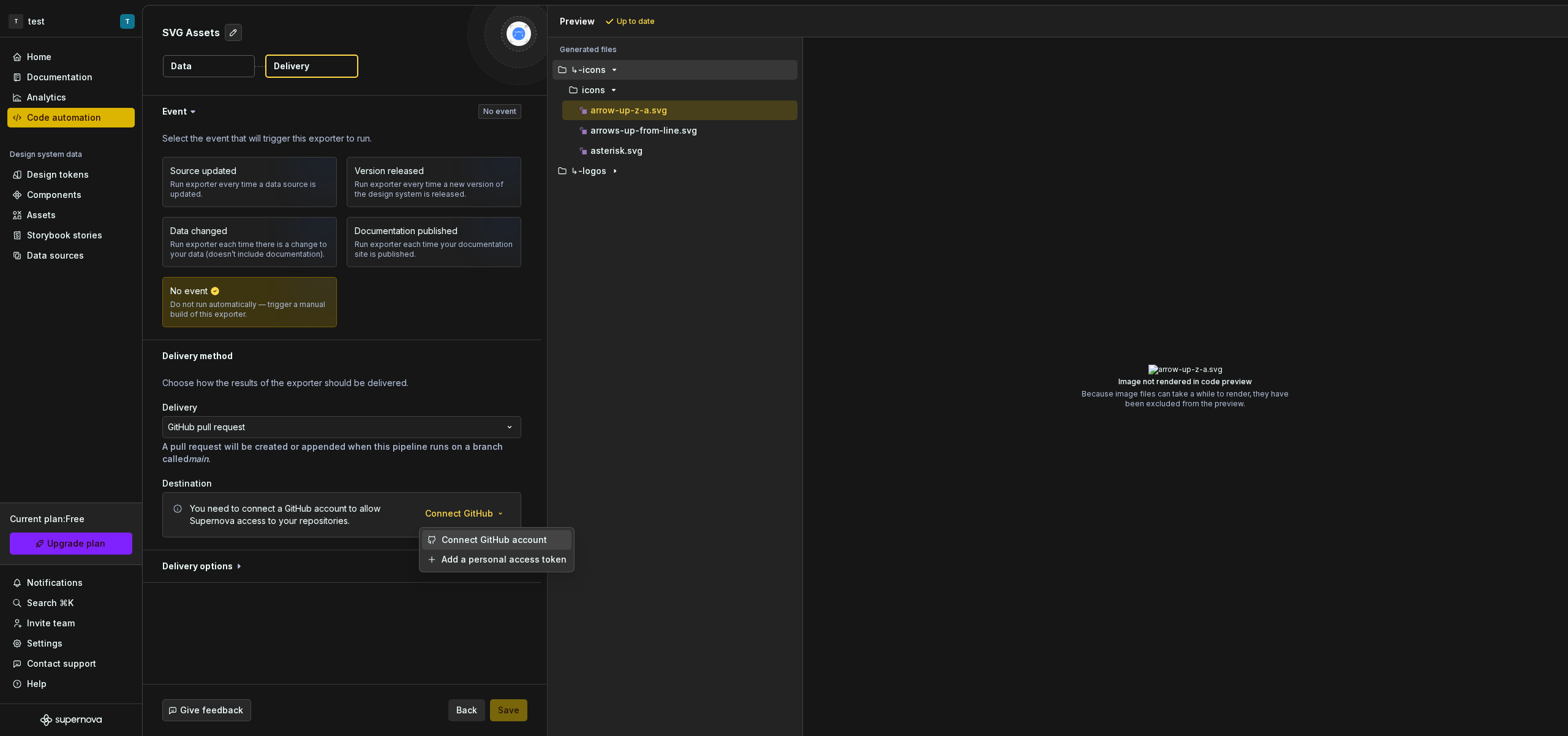
click at [529, 536] on span "Connect GitHub account" at bounding box center [505, 540] width 125 height 12
click at [482, 507] on html "**********" at bounding box center [784, 368] width 1568 height 736
click at [491, 559] on span "Add a personal access token" at bounding box center [505, 560] width 125 height 12
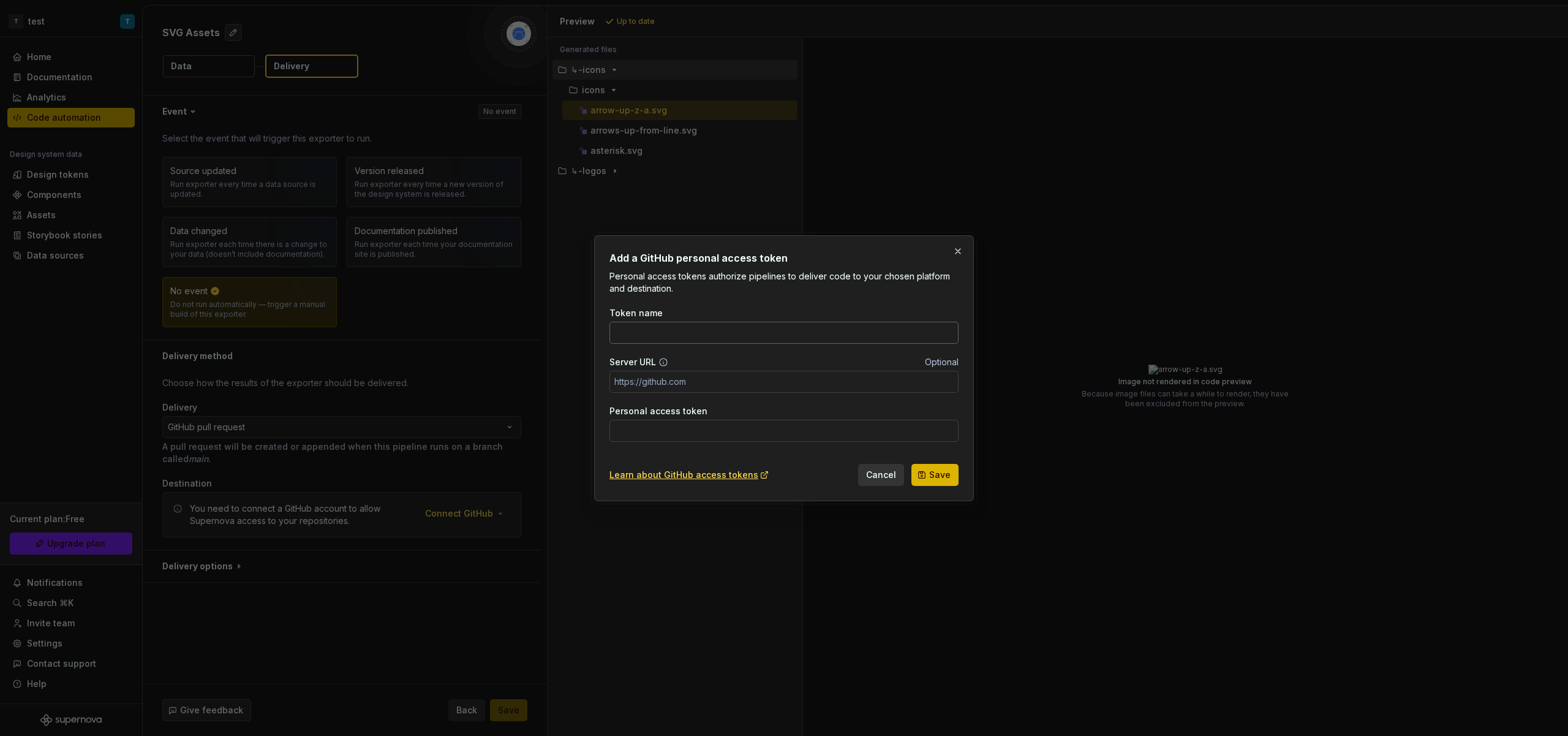
click at [689, 329] on input "Token name" at bounding box center [784, 332] width 349 height 22
click at [950, 252] on button "button" at bounding box center [957, 251] width 17 height 17
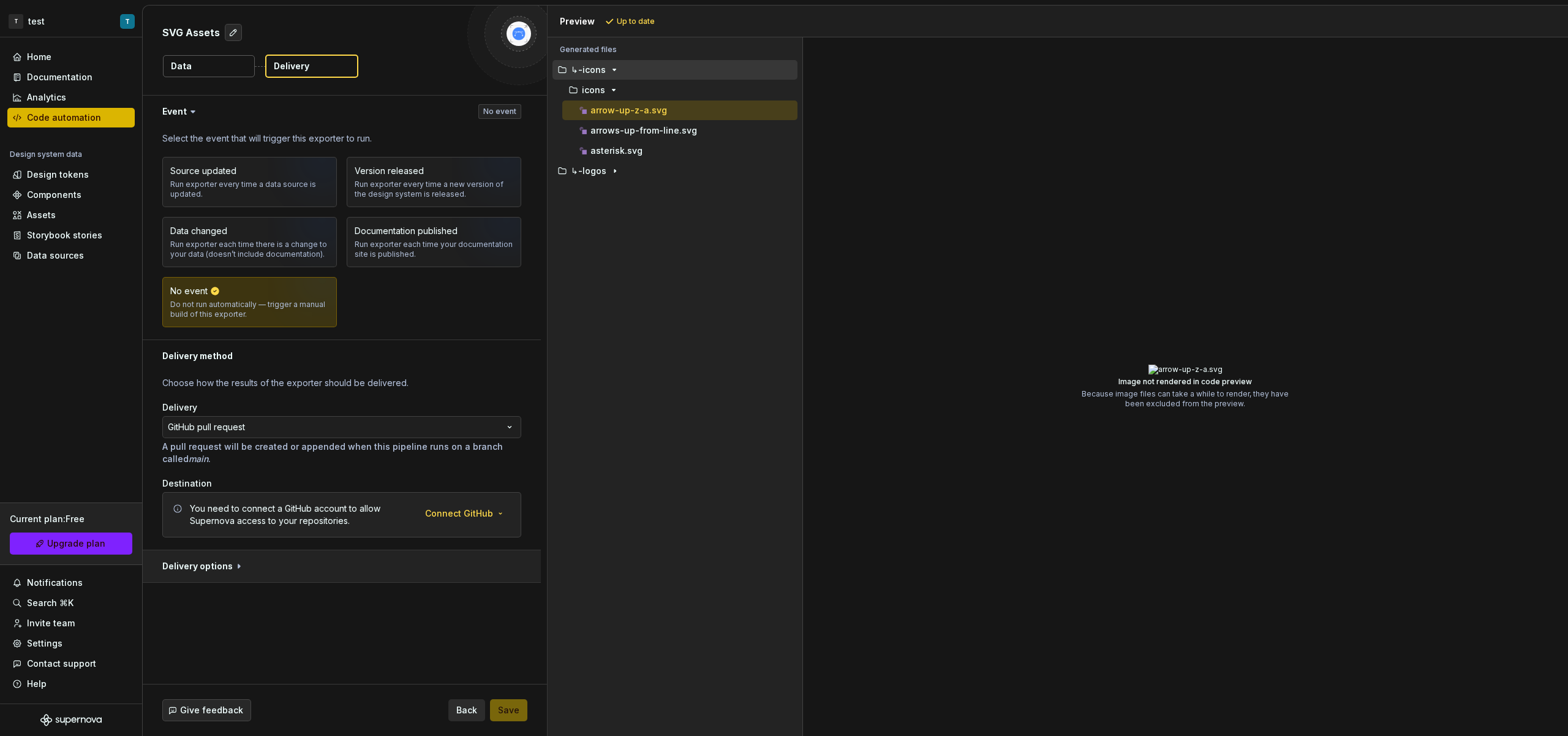
click at [245, 572] on button "button" at bounding box center [341, 566] width 398 height 32
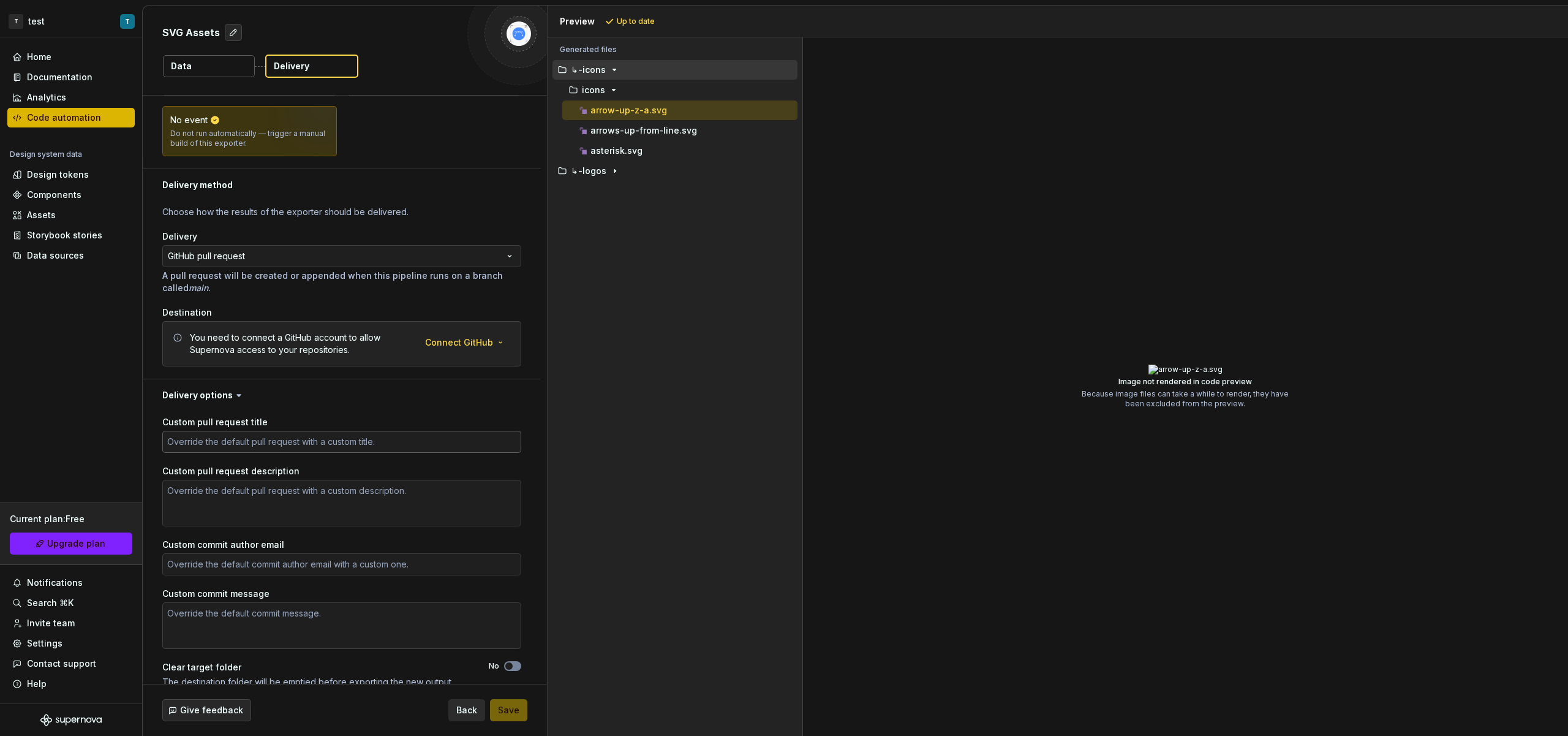
scroll to position [188, 0]
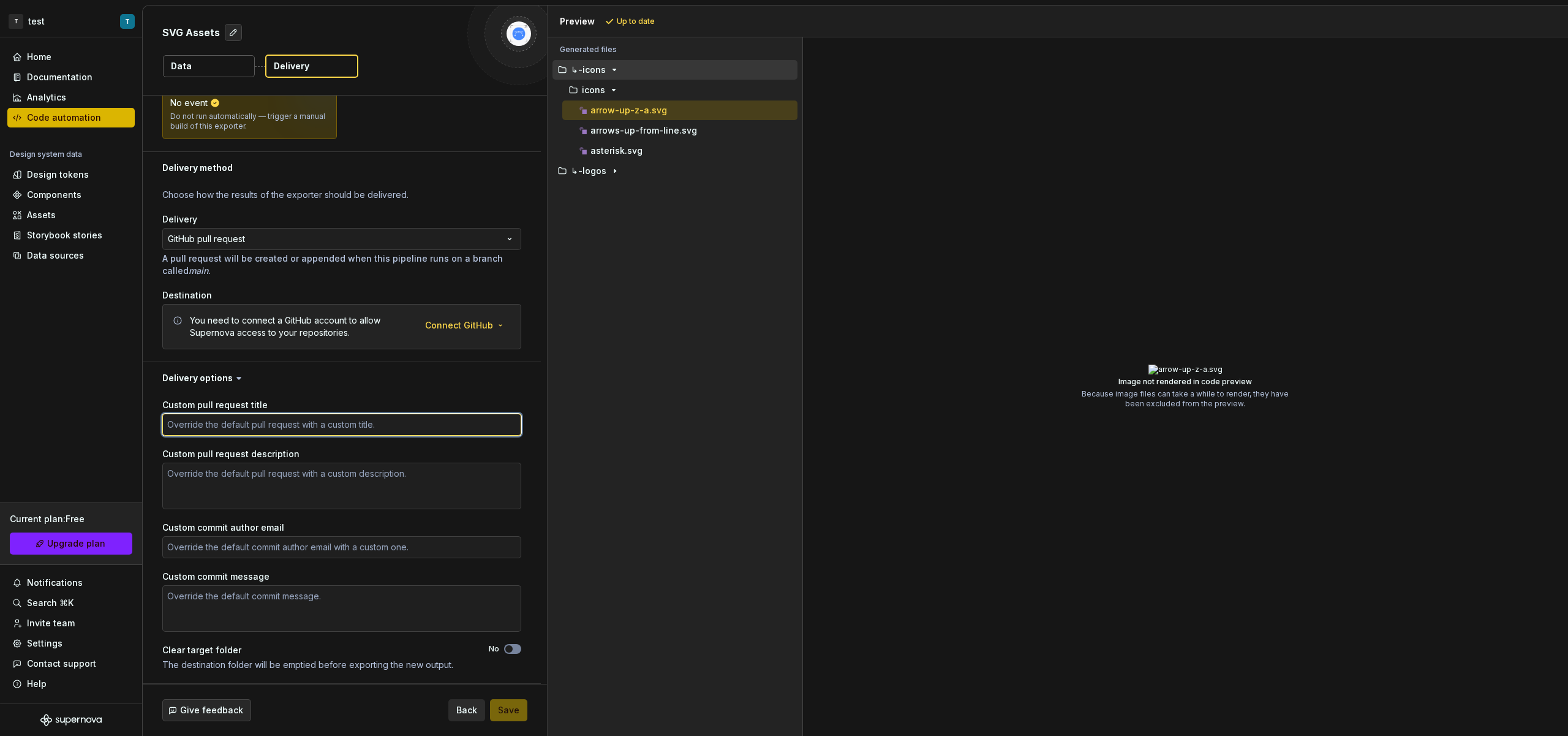
click at [334, 417] on textarea "Custom pull request title" at bounding box center [341, 424] width 359 height 22
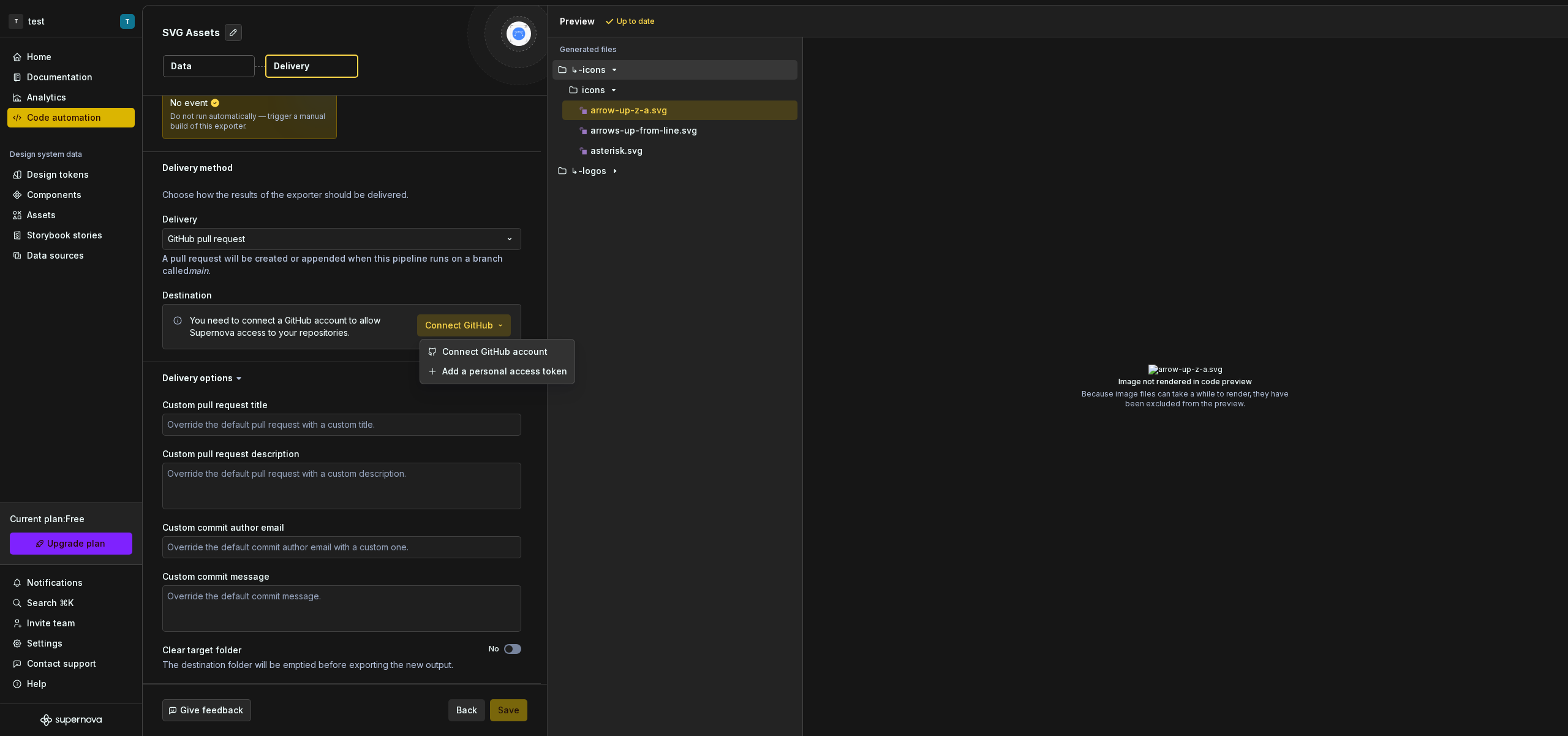
click at [468, 319] on html "**********" at bounding box center [784, 368] width 1568 height 736
click at [477, 349] on span "Connect GitHub account" at bounding box center [505, 352] width 125 height 12
click at [476, 330] on html "**********" at bounding box center [784, 368] width 1568 height 736
click at [476, 340] on div "Connect GitHub account Add a personal access token" at bounding box center [497, 361] width 155 height 45
click at [477, 349] on span "Connect GitHub account" at bounding box center [505, 352] width 125 height 12
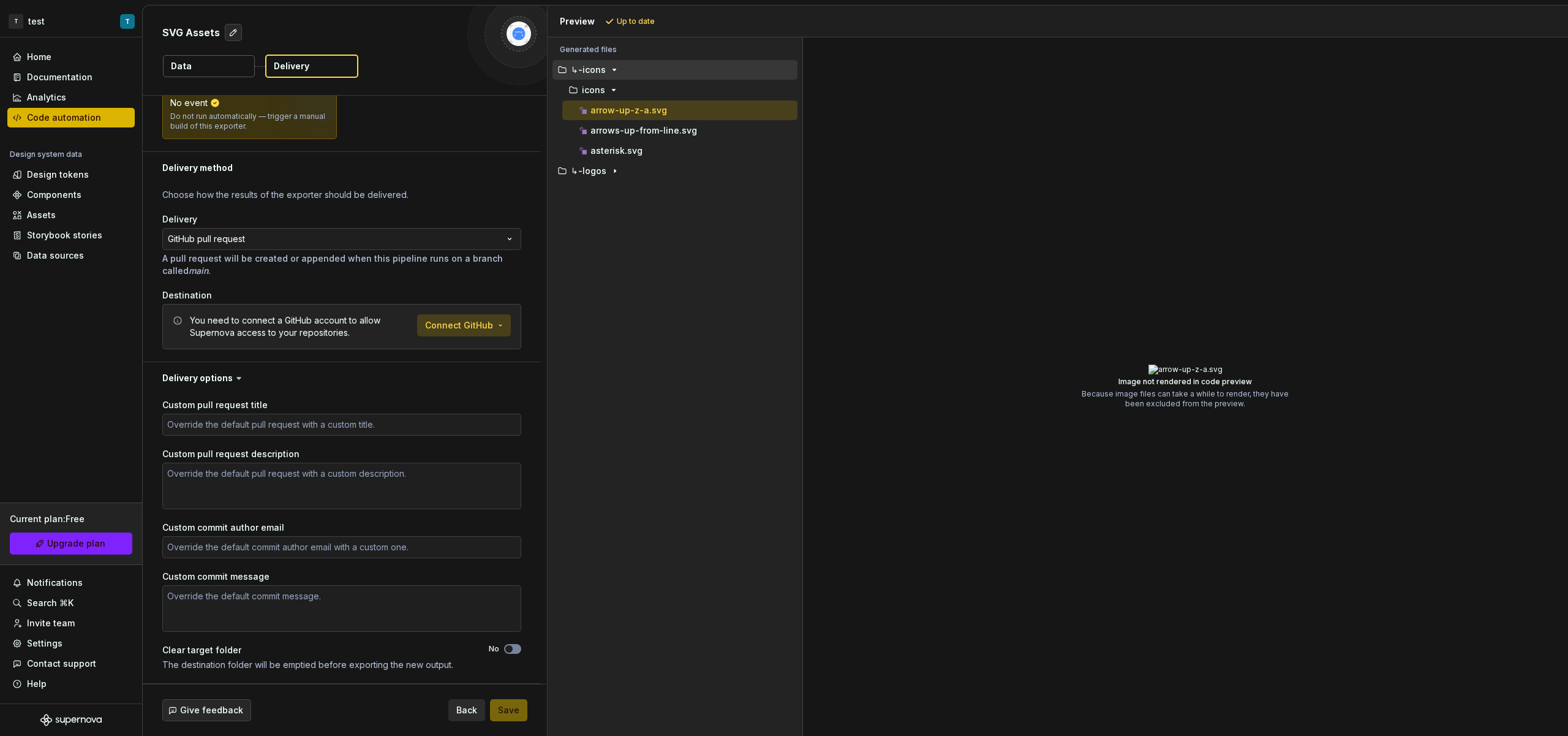
click at [447, 313] on html "**********" at bounding box center [784, 368] width 1568 height 736
click at [461, 348] on span "Connect GitHub account" at bounding box center [505, 352] width 125 height 12
type textarea "*"
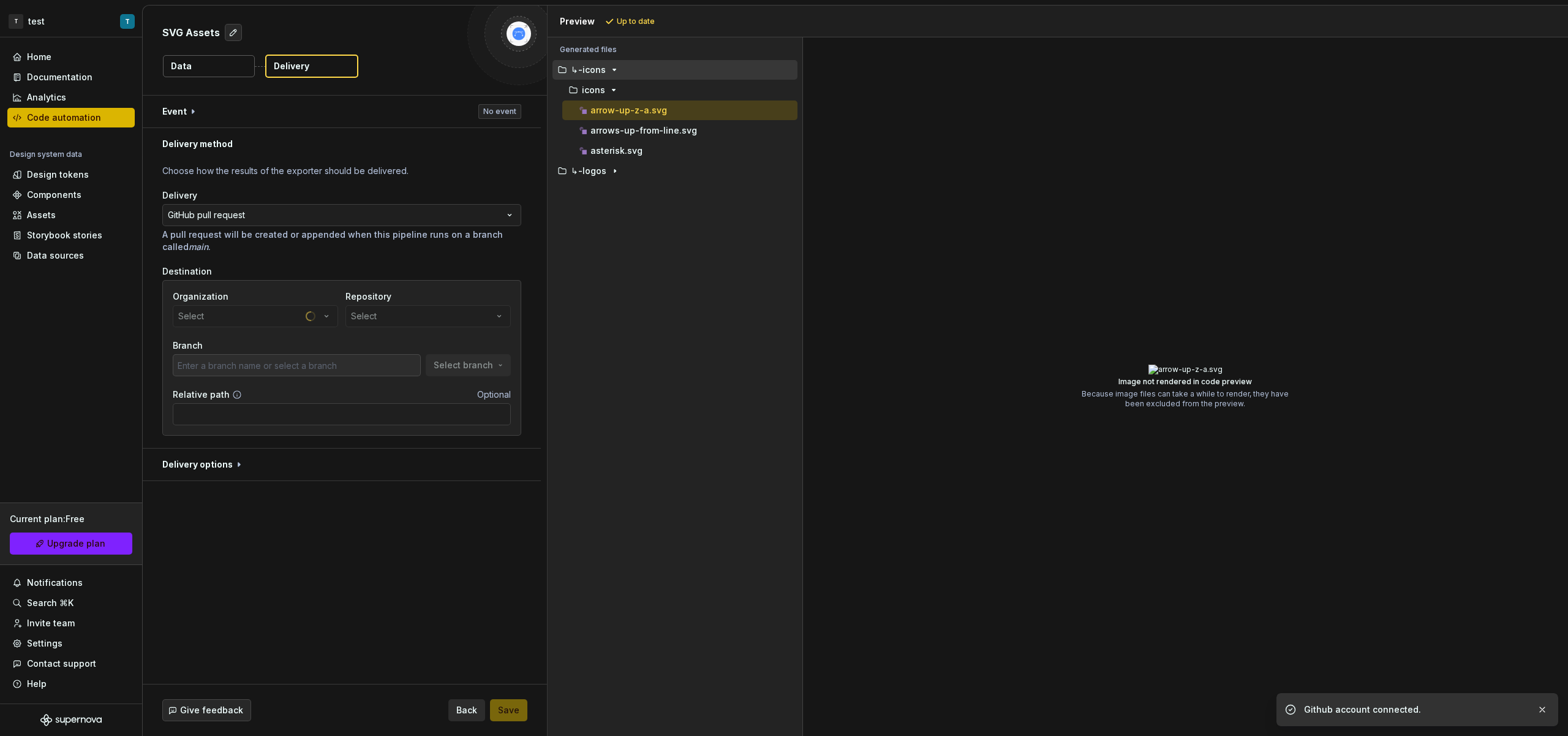
scroll to position [0, 0]
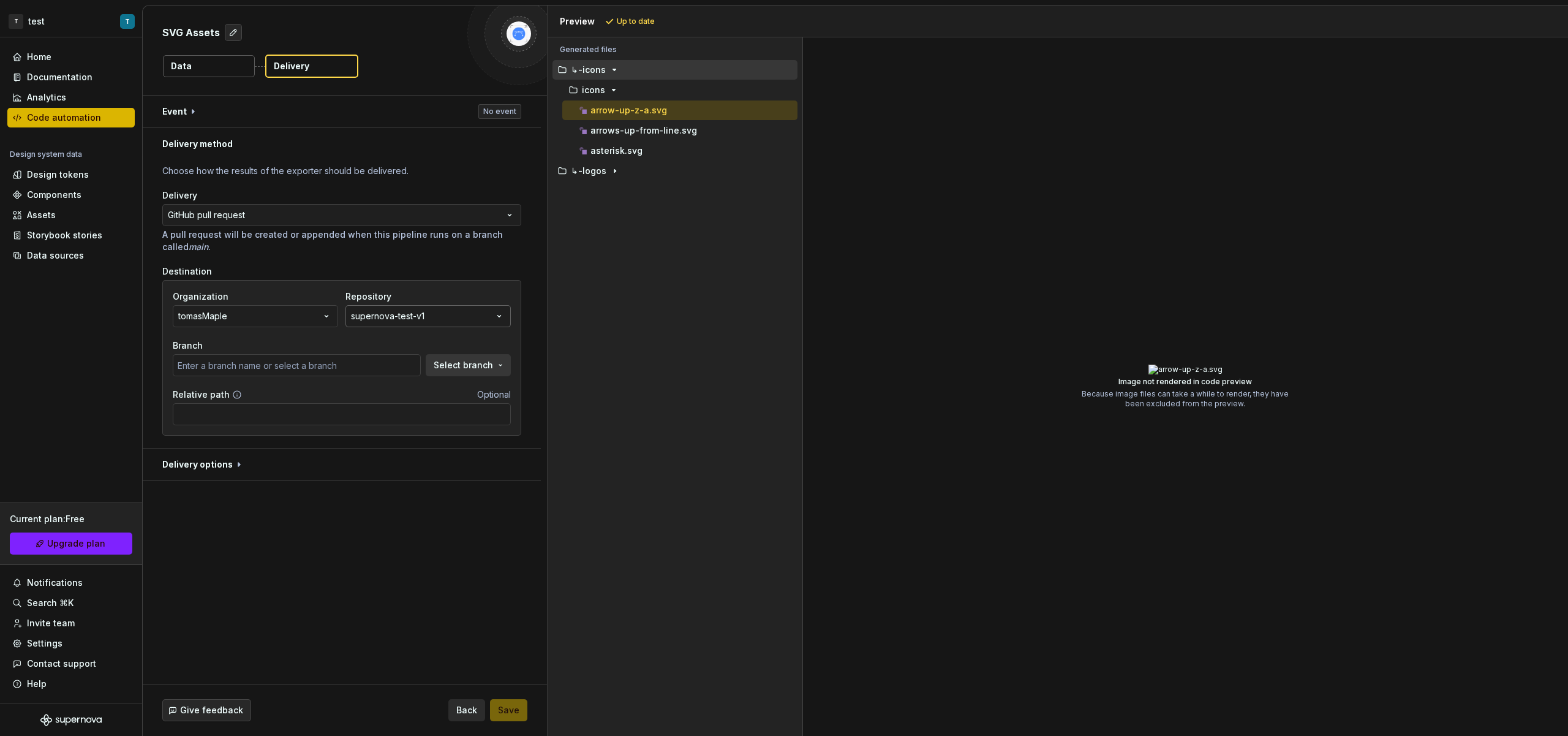
click at [379, 319] on div "supernova-test-v1" at bounding box center [387, 316] width 73 height 12
type input "main"
click at [379, 319] on div "supernova-test-v1" at bounding box center [387, 316] width 73 height 12
click at [448, 327] on div "Organization tomasMaple Repository supernova-test-v1 Branch main Select branch" at bounding box center [341, 333] width 338 height 86
click at [449, 324] on button "supernova-test-v1" at bounding box center [428, 316] width 165 height 22
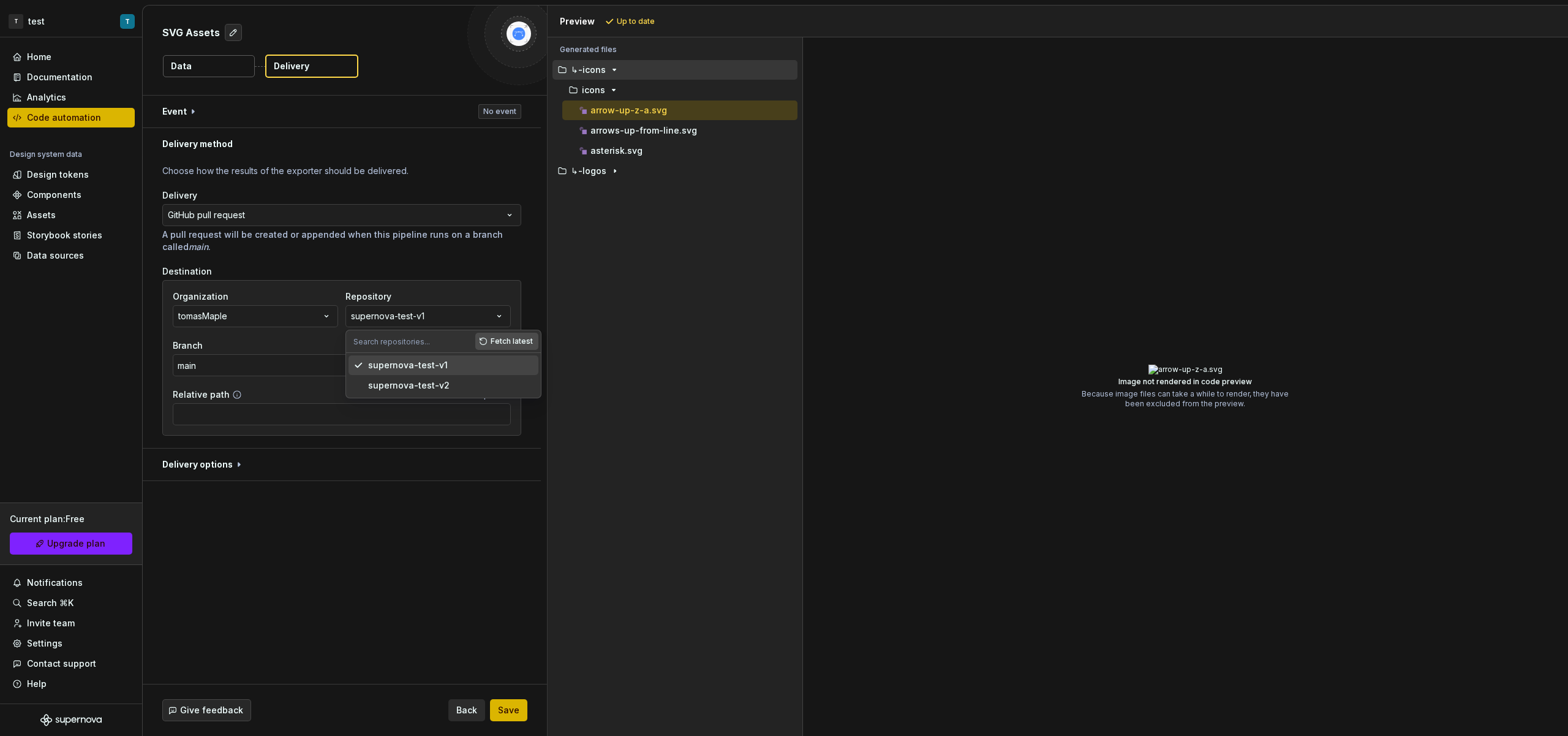
click at [508, 341] on span "Fetch latest" at bounding box center [512, 341] width 42 height 10
click at [447, 404] on div "test-new-maple" at bounding box center [450, 406] width 165 height 12
type input "main"
click at [262, 362] on input "main" at bounding box center [296, 364] width 248 height 22
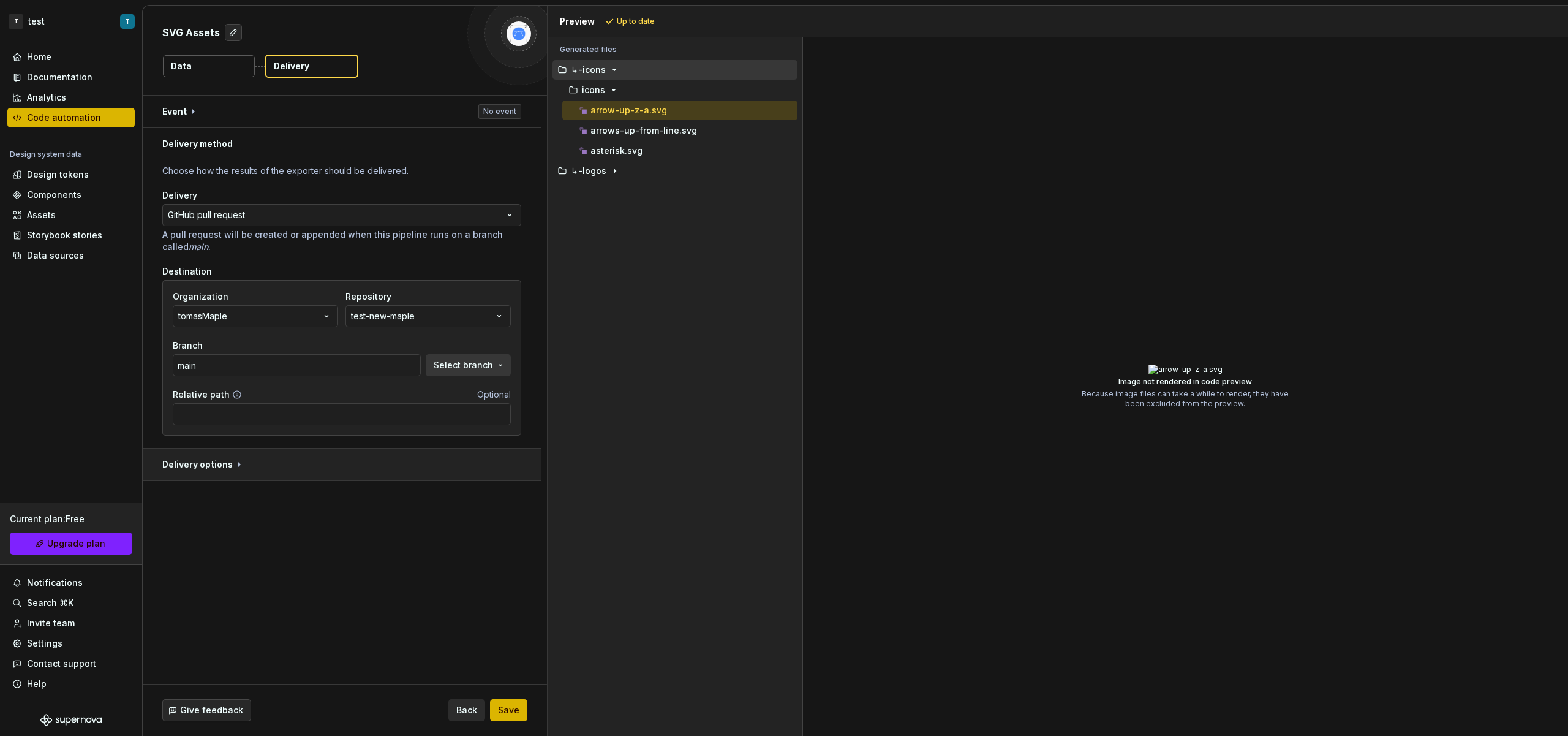
click at [409, 472] on button "button" at bounding box center [341, 464] width 398 height 32
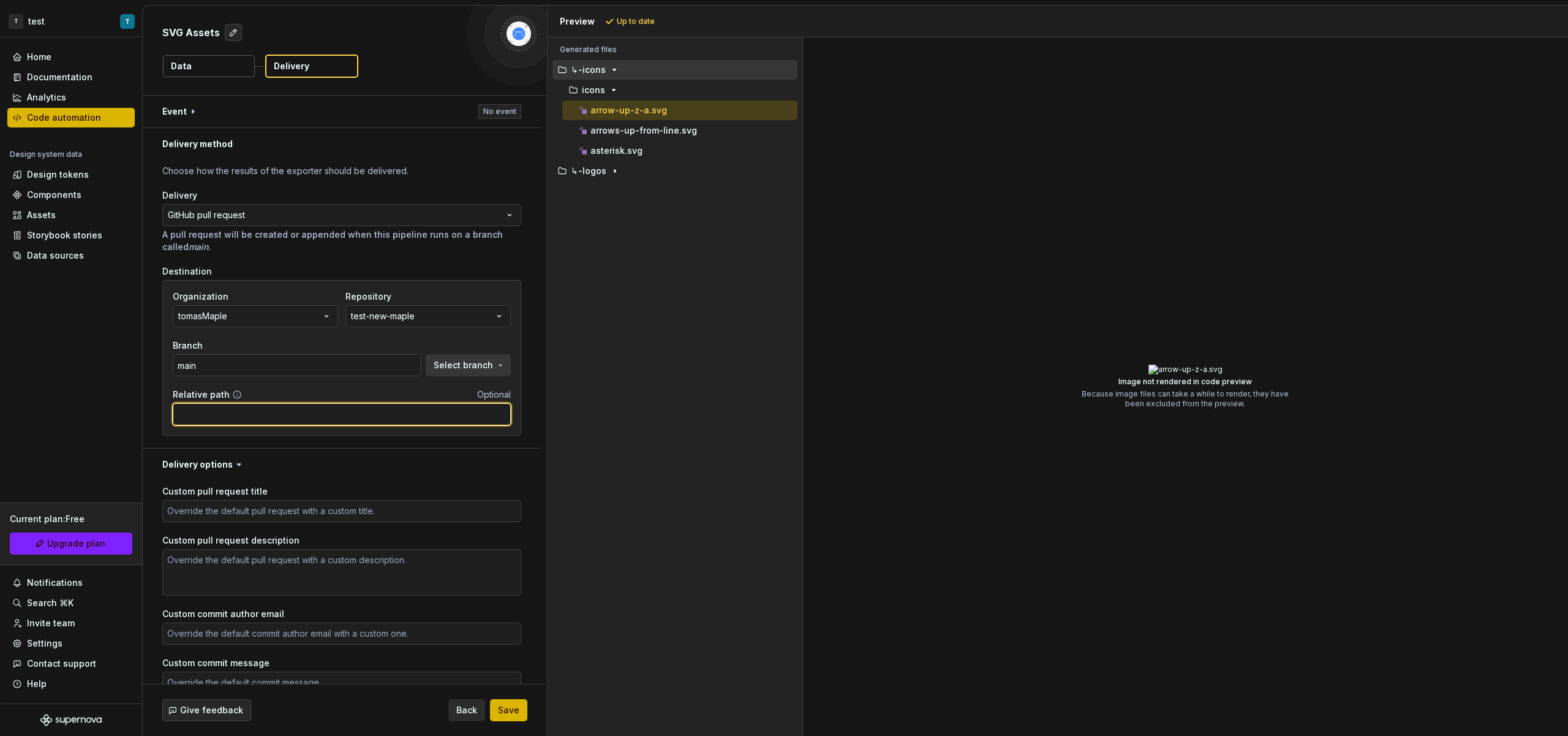
click at [320, 422] on input "Relative path" at bounding box center [341, 414] width 338 height 22
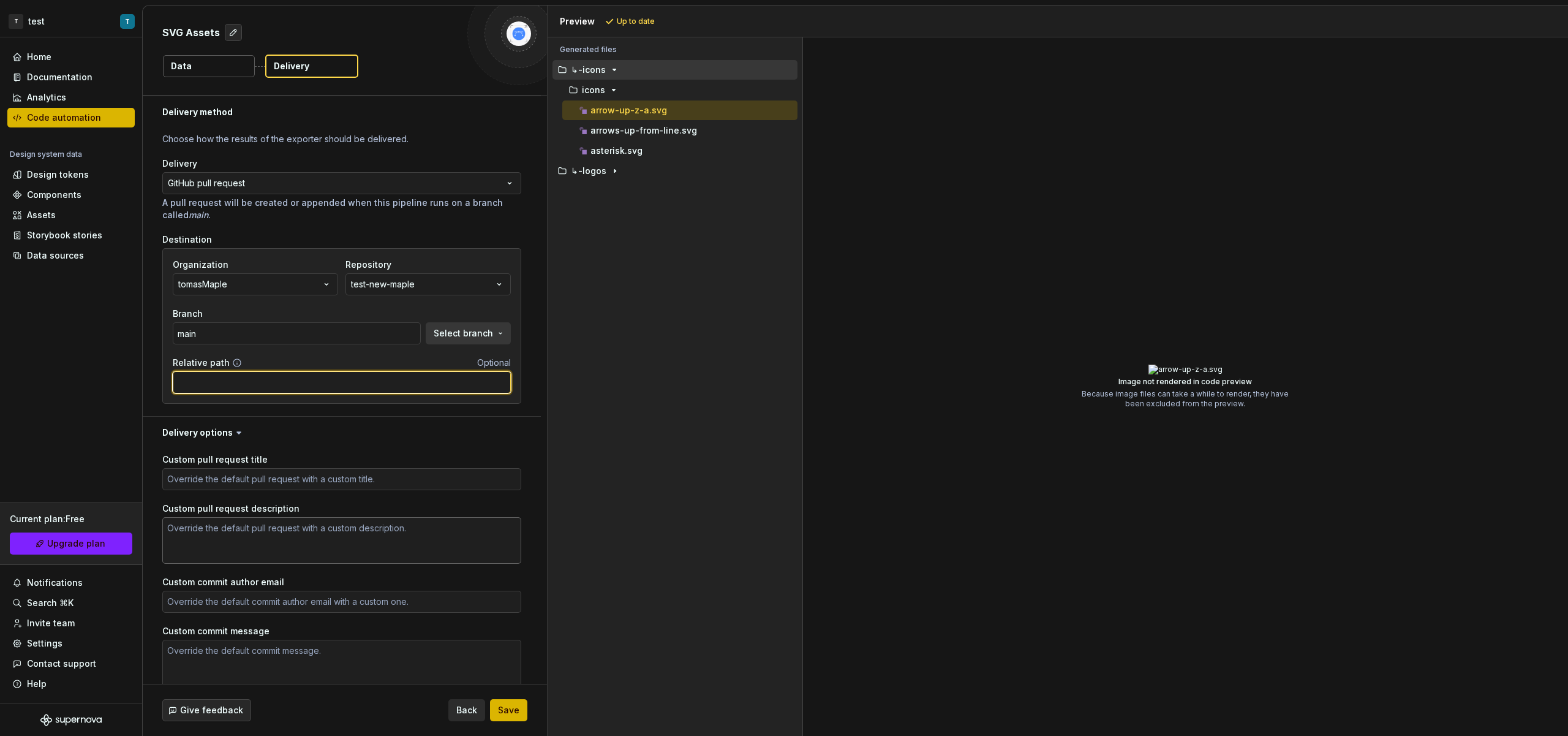
scroll to position [86, 0]
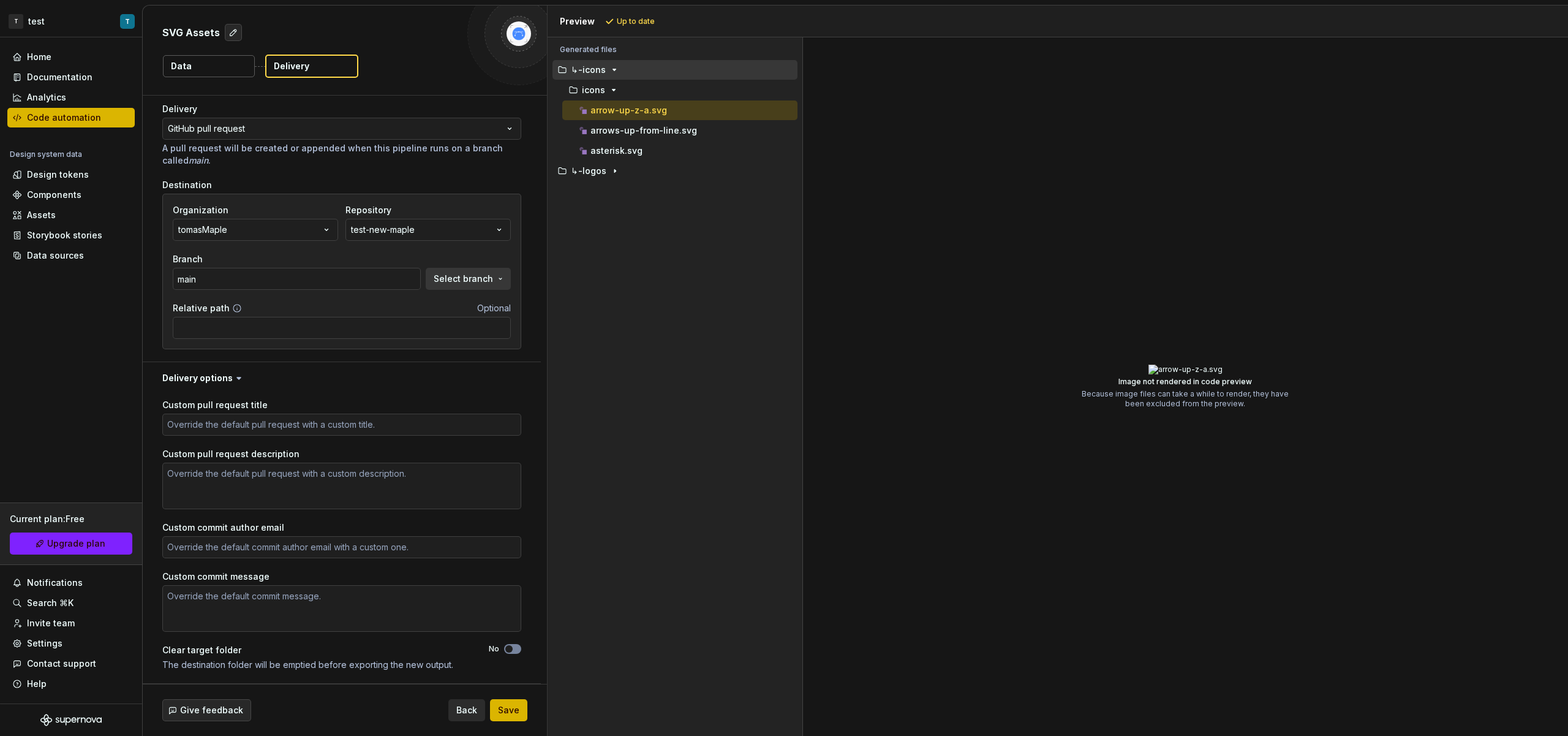
click at [508, 704] on span "Save" at bounding box center [508, 710] width 21 height 12
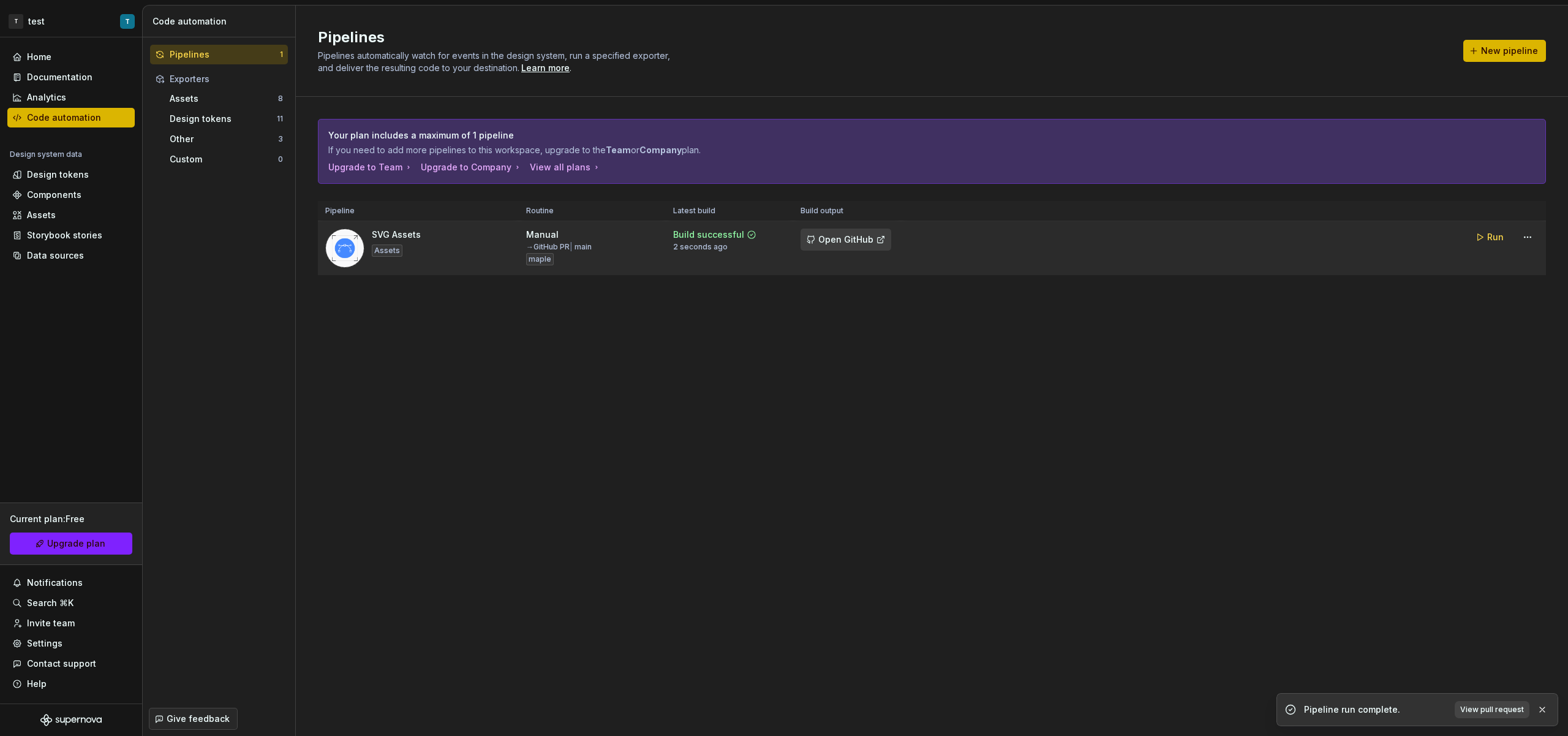
click at [867, 237] on span "Open GitHub" at bounding box center [845, 239] width 55 height 12
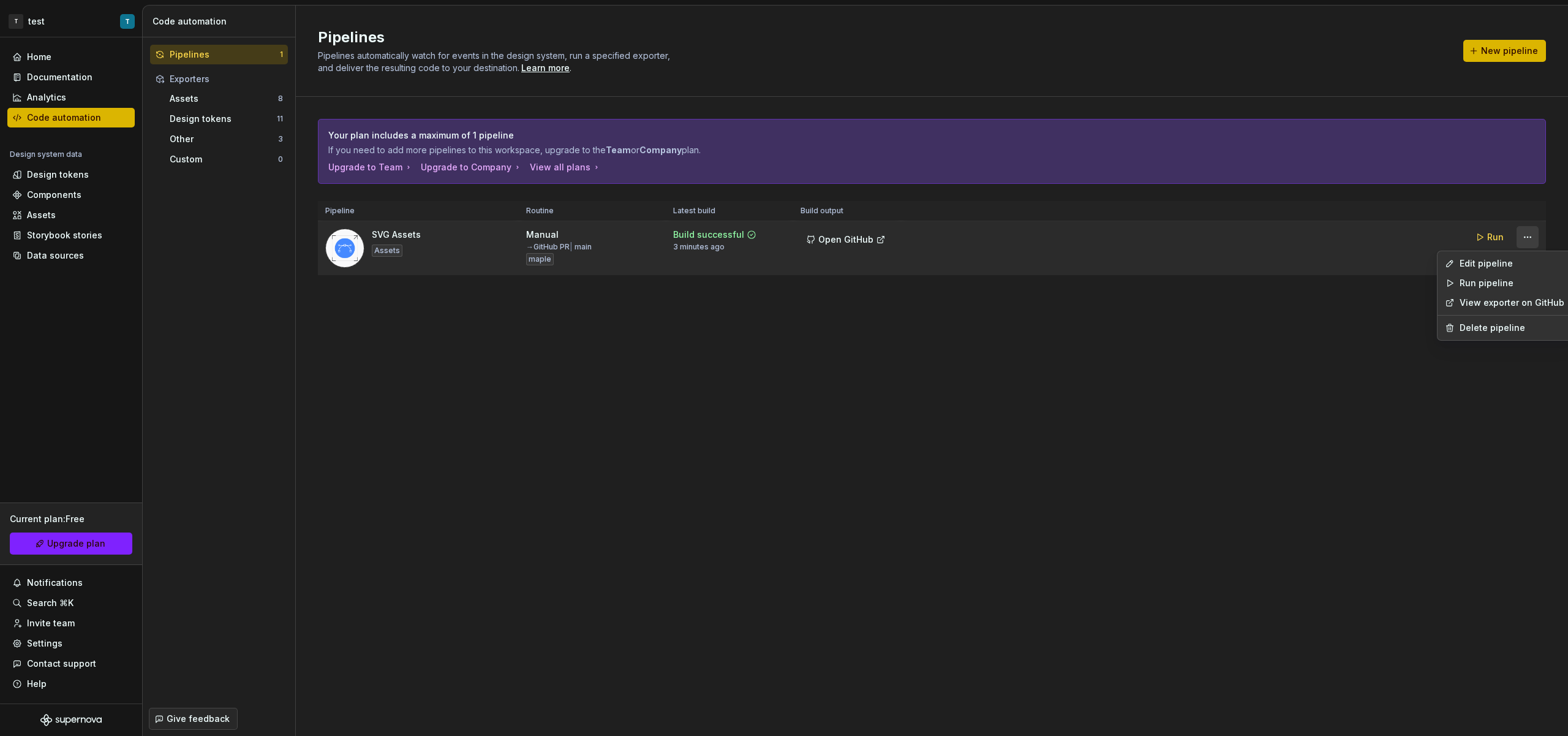
click at [1533, 239] on html "T test T Home Documentation Analytics Code automation Design system data Design…" at bounding box center [784, 368] width 1568 height 736
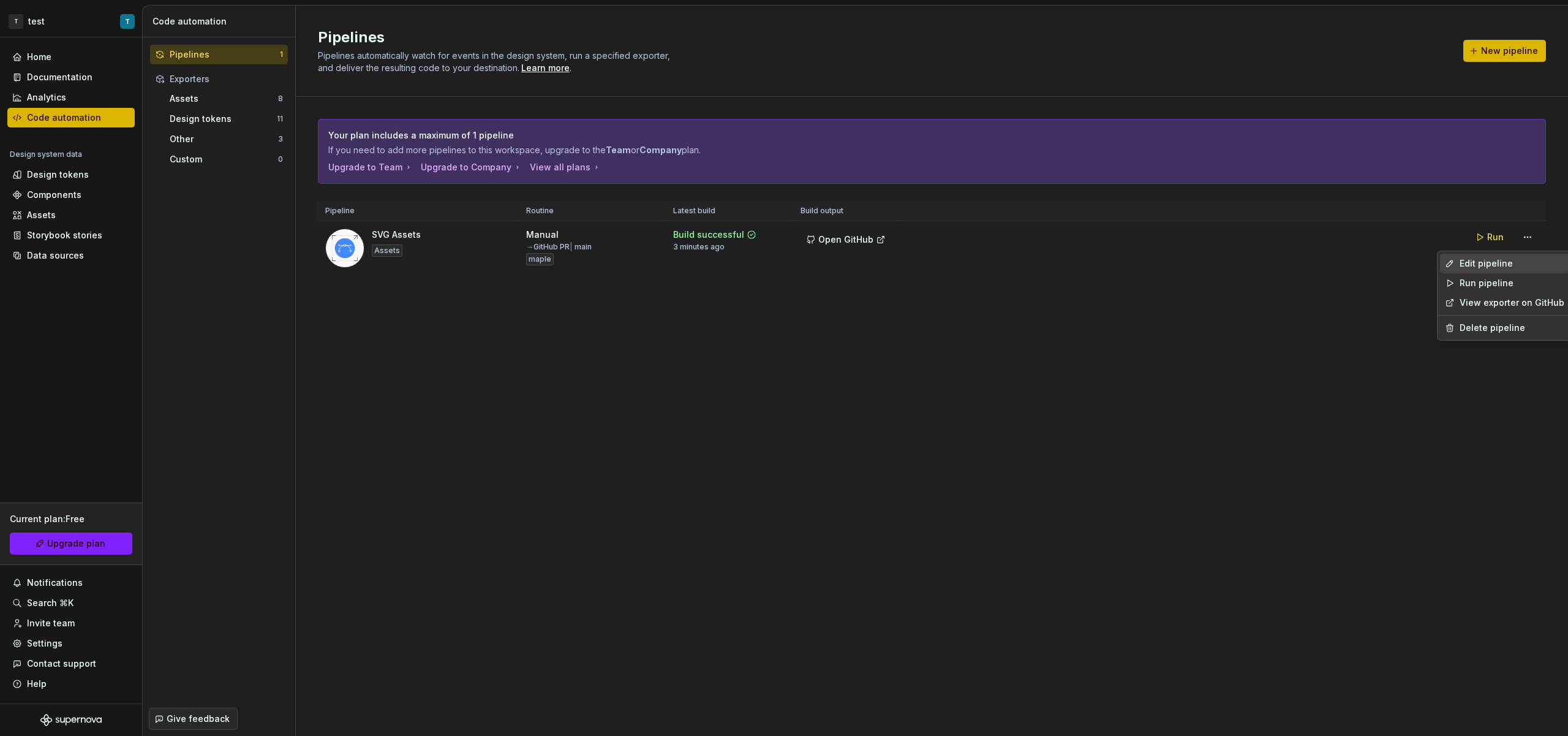
click at [1513, 264] on div "Edit pipeline" at bounding box center [1512, 264] width 105 height 12
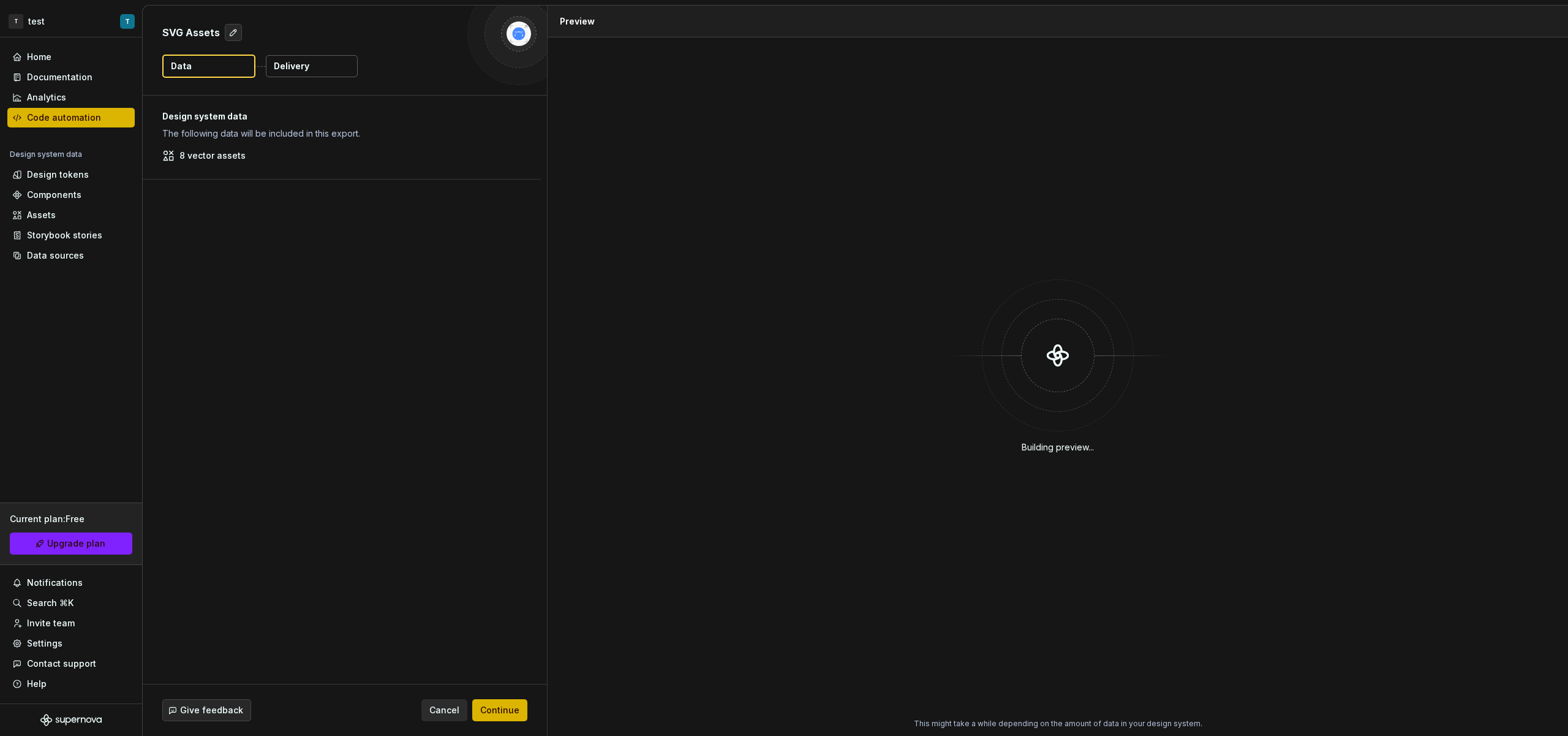
drag, startPoint x: 264, startPoint y: 159, endPoint x: 291, endPoint y: 109, distance: 56.8
click at [263, 159] on div "8 vector assets" at bounding box center [341, 155] width 359 height 12
click at [311, 79] on div "SVG Assets Data Delivery" at bounding box center [345, 49] width 404 height 89
click at [311, 71] on button "Delivery" at bounding box center [311, 65] width 92 height 22
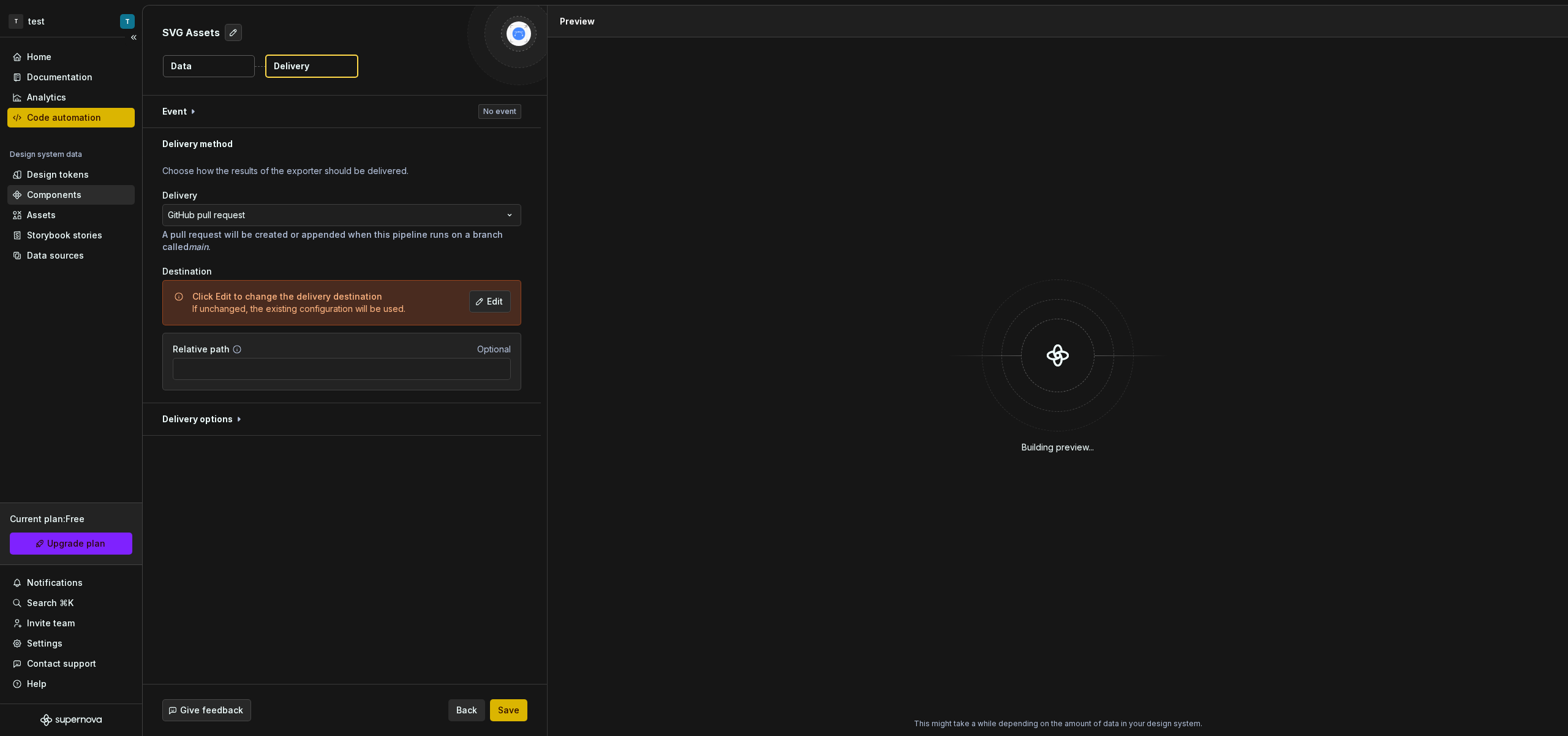
click at [61, 190] on div "Components" at bounding box center [55, 195] width 55 height 12
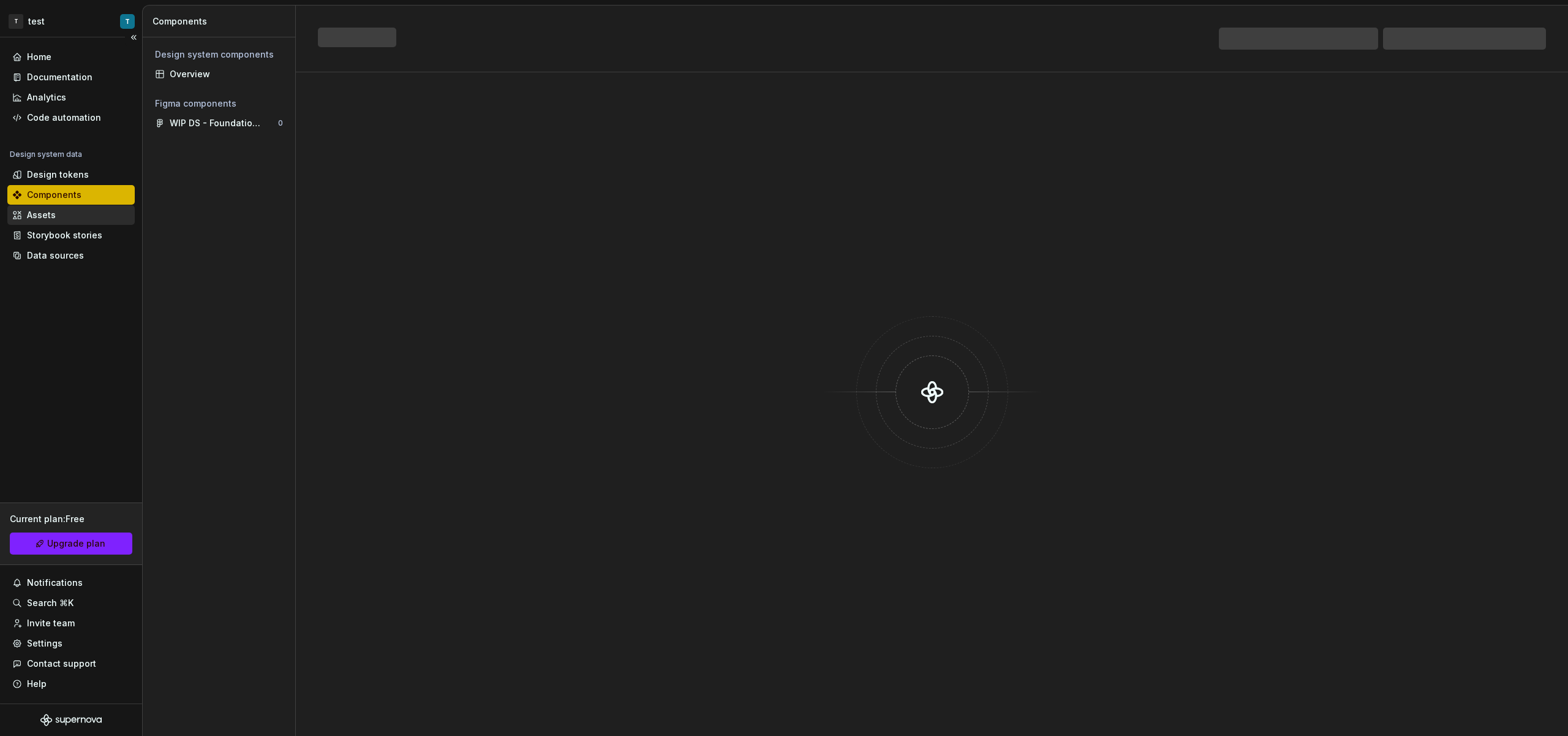
click at [64, 215] on div "Assets" at bounding box center [71, 215] width 117 height 12
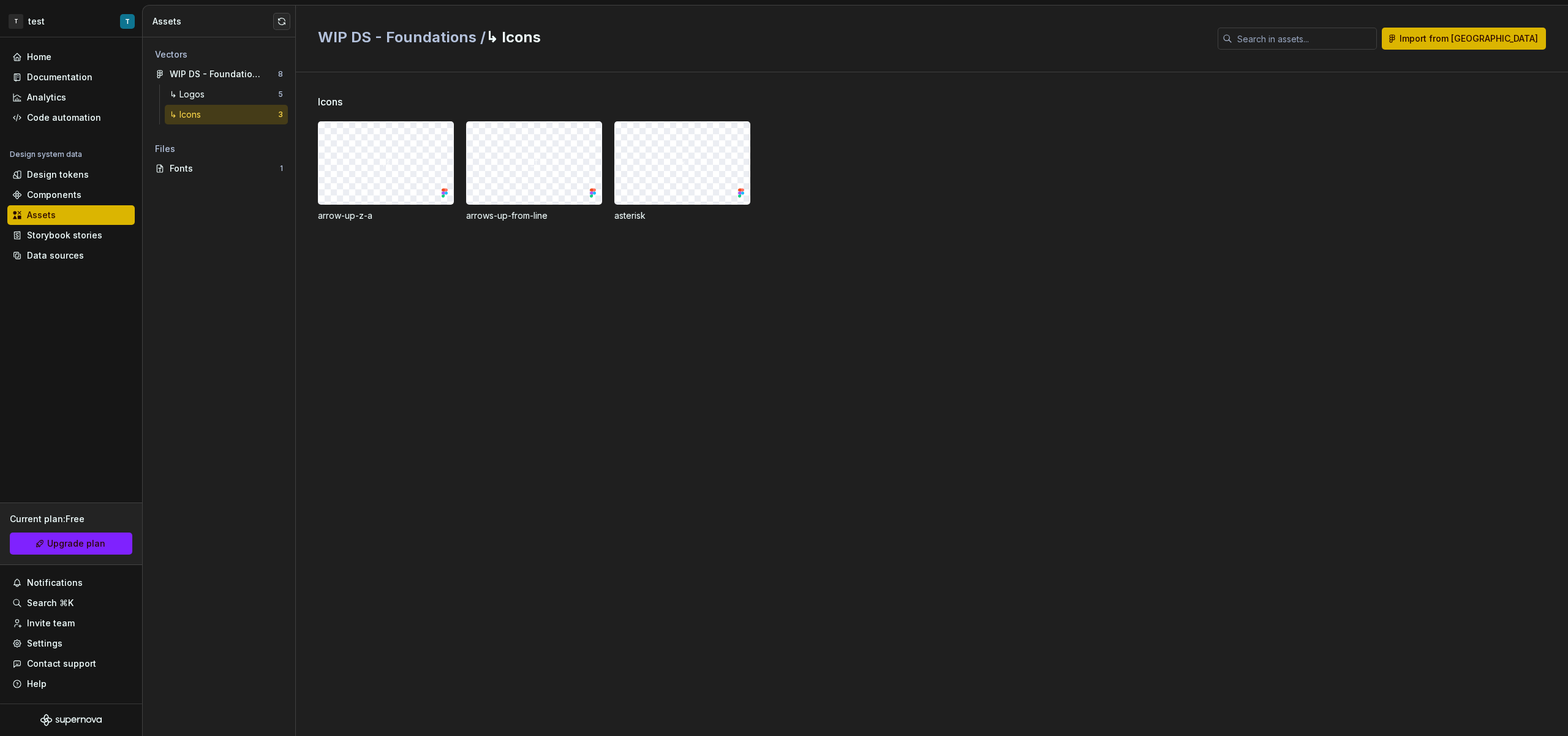
click at [209, 116] on div "↳ Icons" at bounding box center [223, 115] width 109 height 12
click at [212, 103] on div "↳ Logos 5" at bounding box center [227, 94] width 124 height 19
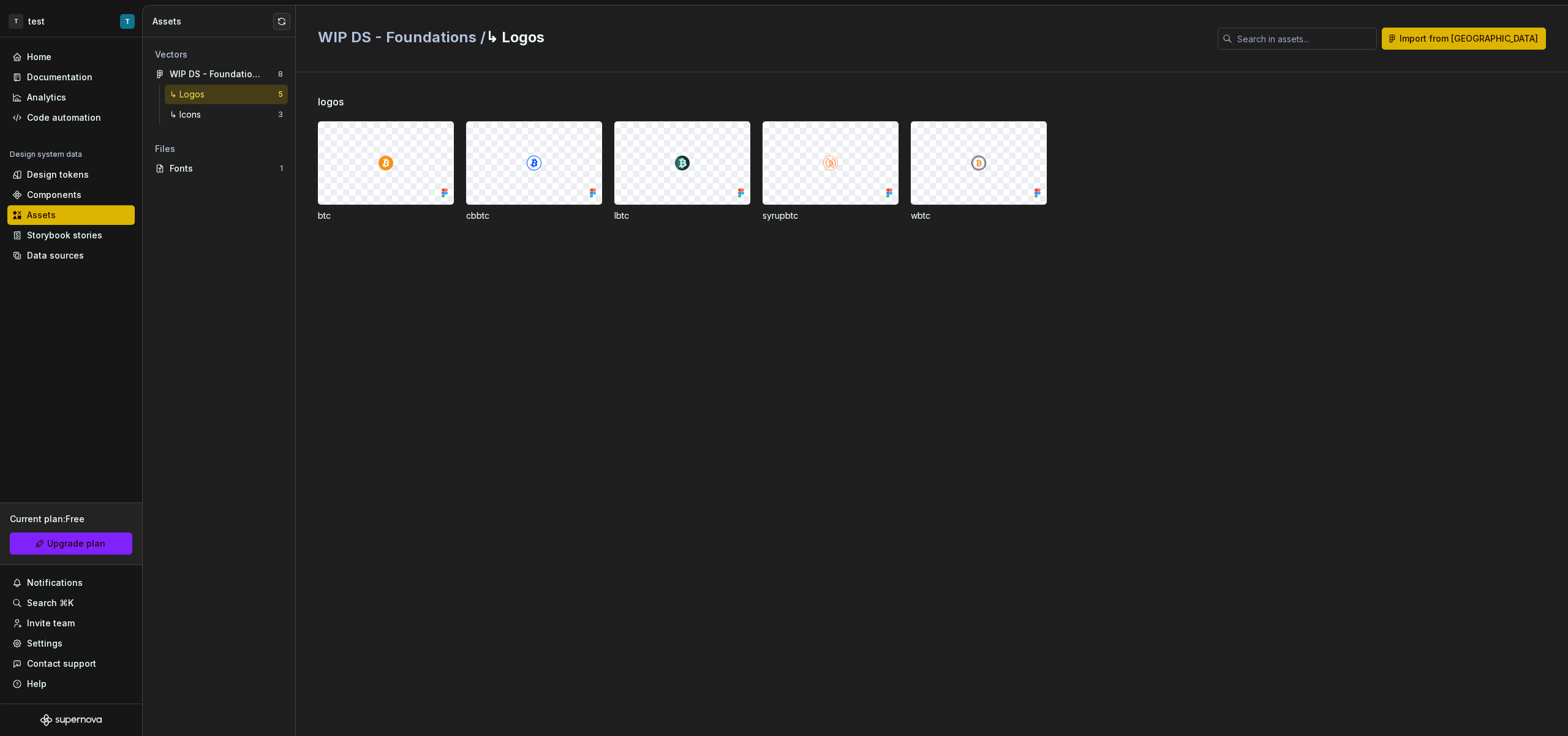
click at [478, 151] on div at bounding box center [534, 162] width 135 height 82
click at [590, 184] on div at bounding box center [534, 162] width 135 height 82
drag, startPoint x: 535, startPoint y: 181, endPoint x: 729, endPoint y: 177, distance: 194.0
click at [570, 199] on div at bounding box center [534, 162] width 135 height 82
drag, startPoint x: 801, startPoint y: 192, endPoint x: 859, endPoint y: 214, distance: 62.0
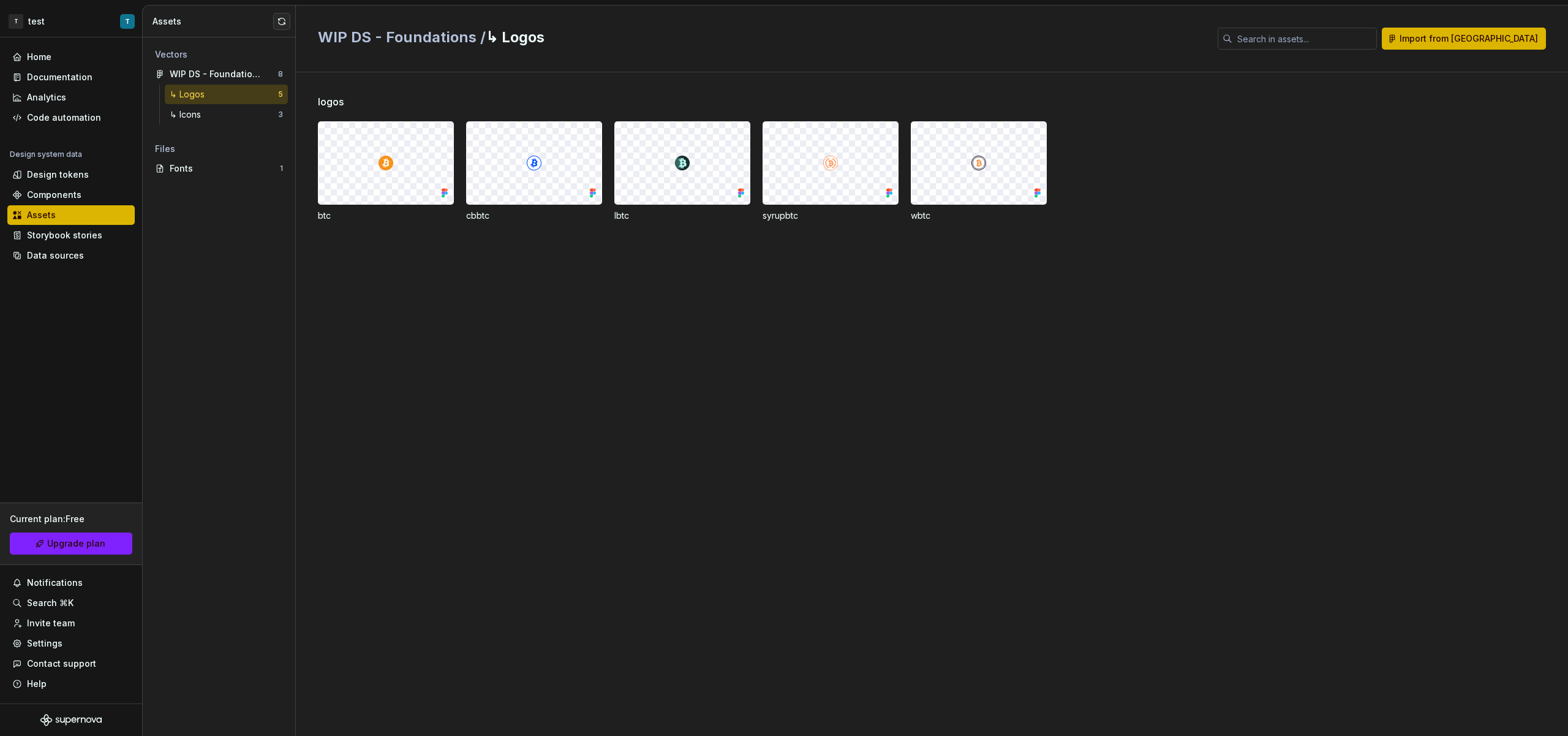
click at [811, 212] on div "syrupbtc" at bounding box center [830, 171] width 136 height 101
click at [861, 214] on div "syrupbtc" at bounding box center [830, 215] width 136 height 12
click at [823, 179] on div at bounding box center [830, 162] width 135 height 82
drag, startPoint x: 76, startPoint y: 238, endPoint x: 77, endPoint y: 245, distance: 7.1
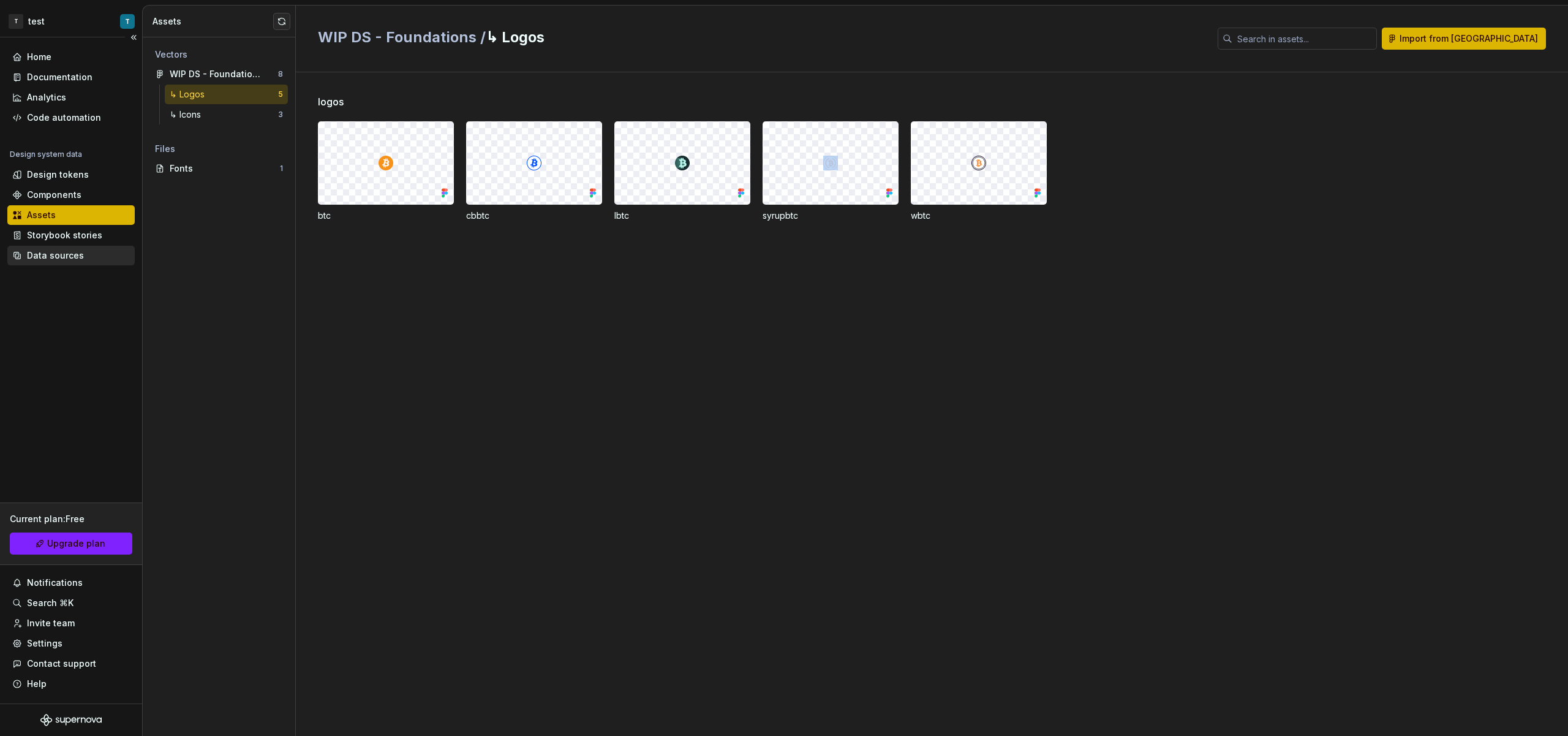
click at [76, 238] on div "Storybook stories" at bounding box center [64, 236] width 75 height 12
click at [78, 259] on div "Data sources" at bounding box center [56, 256] width 57 height 12
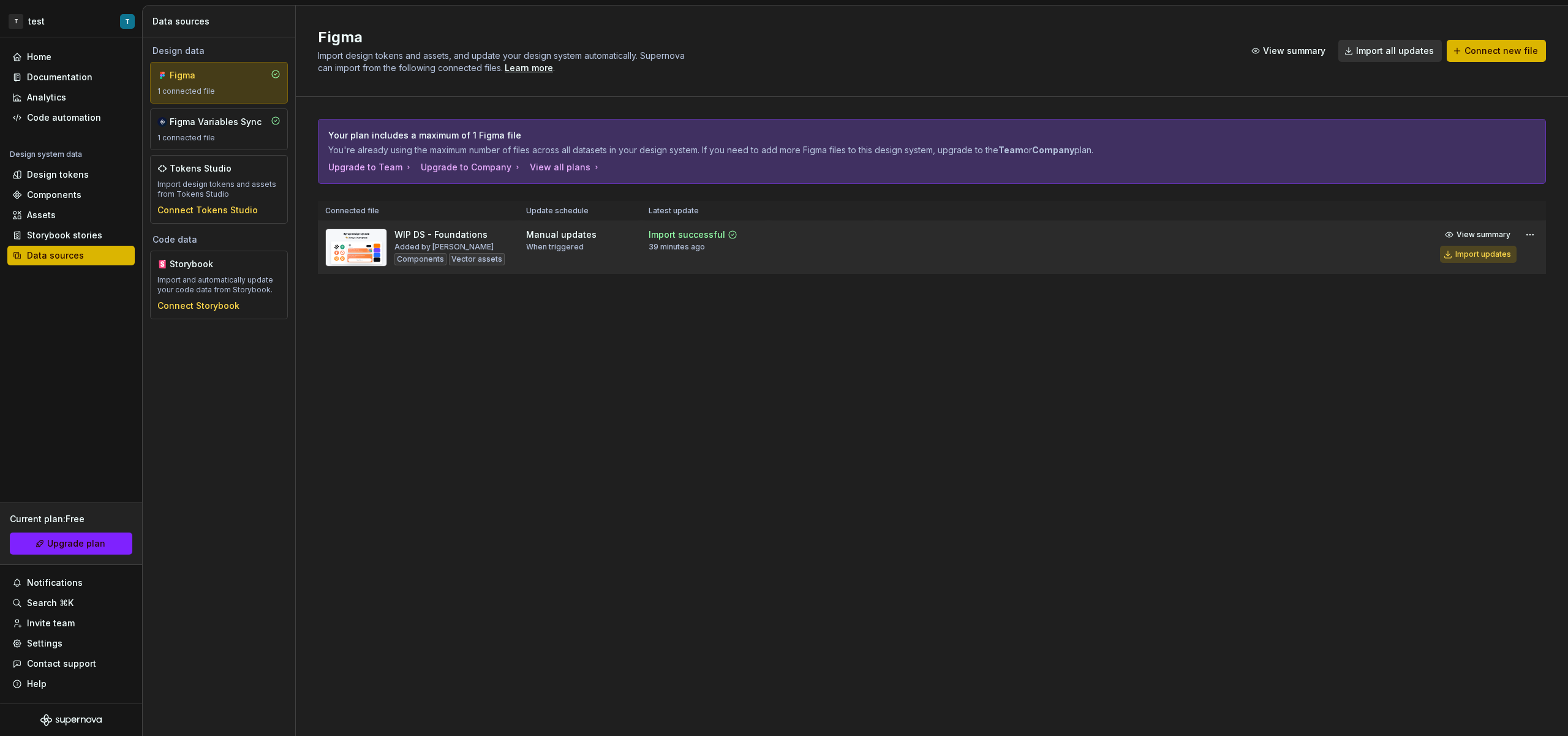
click at [1510, 258] on div "Import updates" at bounding box center [1482, 254] width 56 height 10
click at [1457, 257] on button "Import updates" at bounding box center [1478, 253] width 77 height 17
drag, startPoint x: 491, startPoint y: 258, endPoint x: 339, endPoint y: 250, distance: 152.2
click at [398, 260] on div "Components Vector assets" at bounding box center [449, 259] width 110 height 12
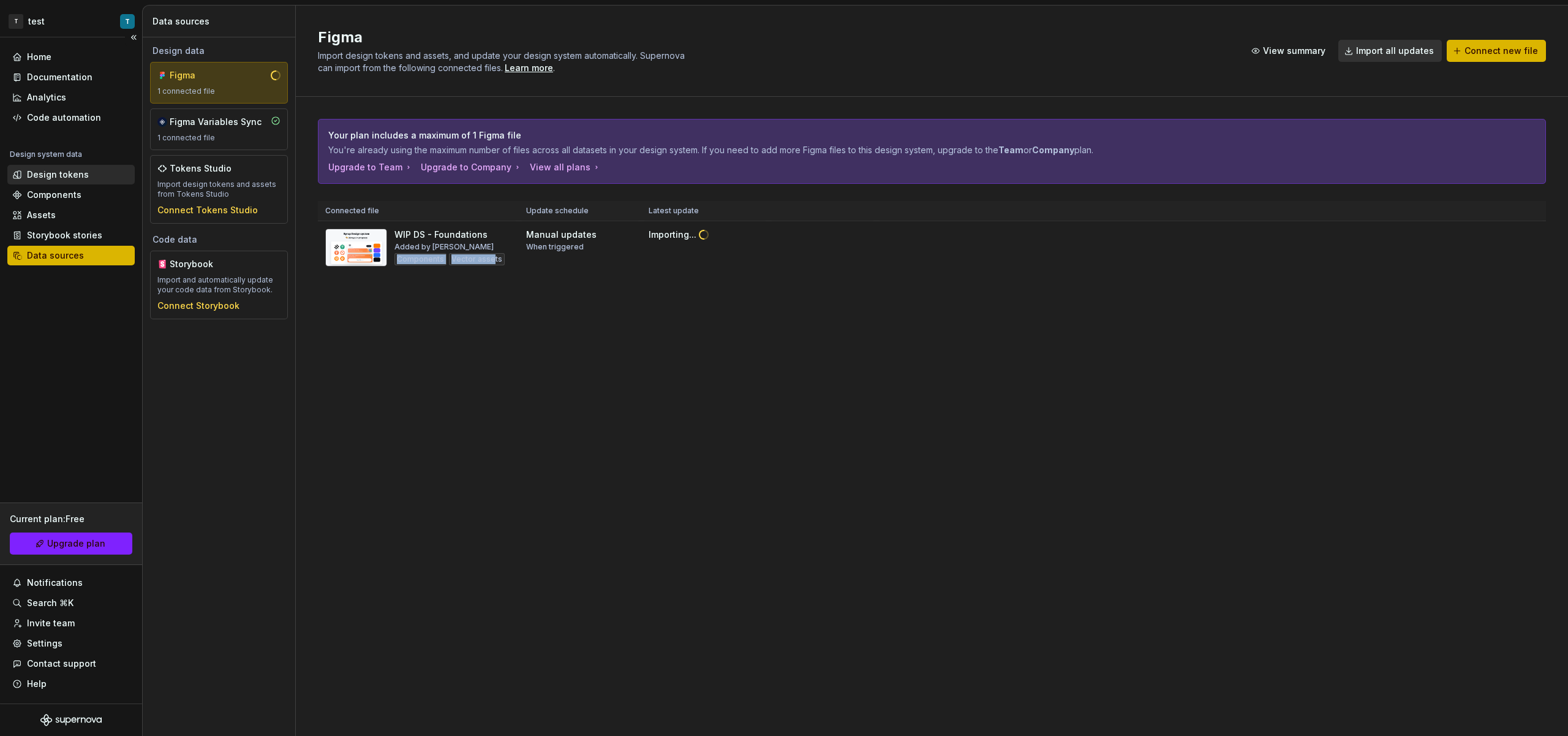
click at [37, 168] on div "Design tokens" at bounding box center [71, 175] width 127 height 19
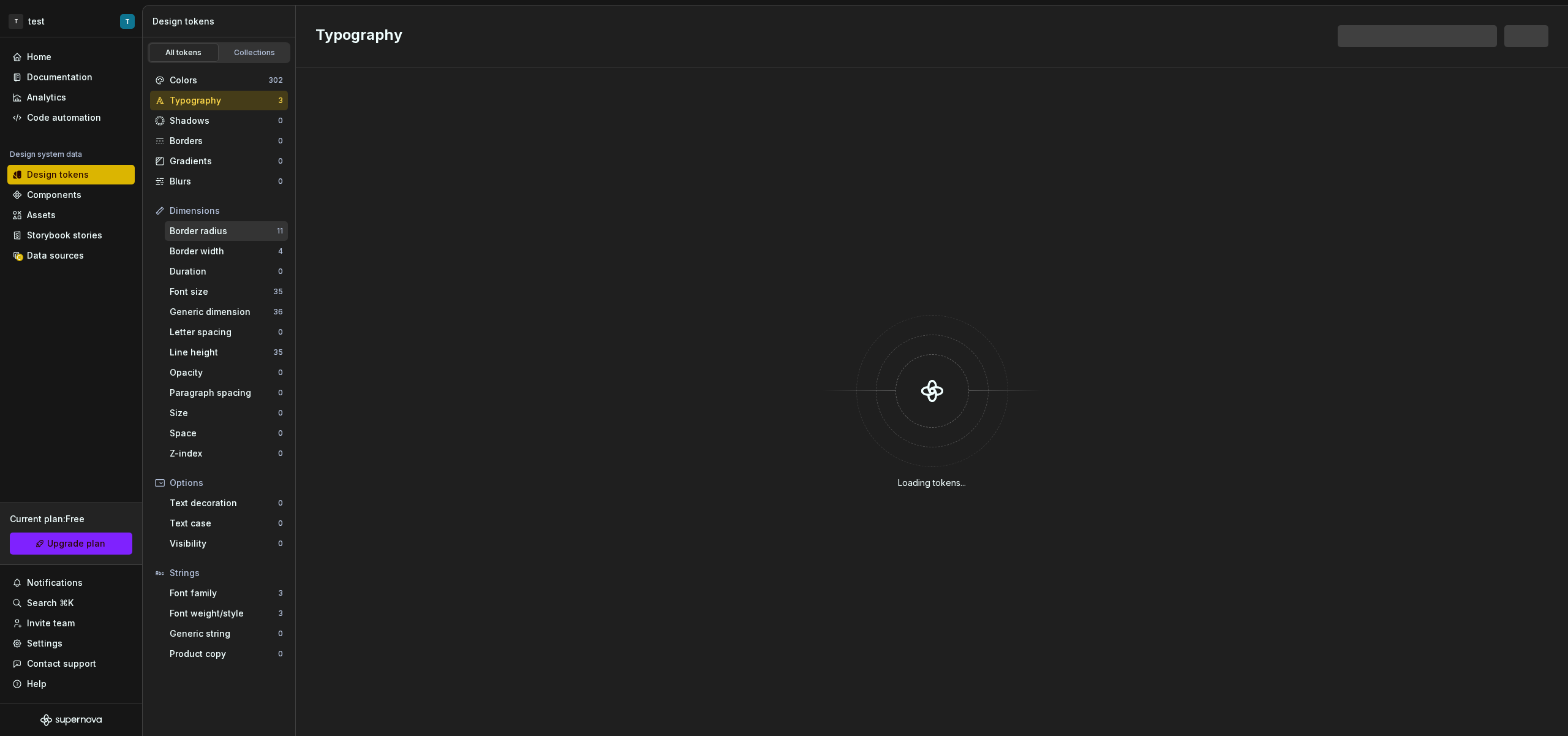
click at [255, 233] on div "Border radius" at bounding box center [222, 231] width 107 height 12
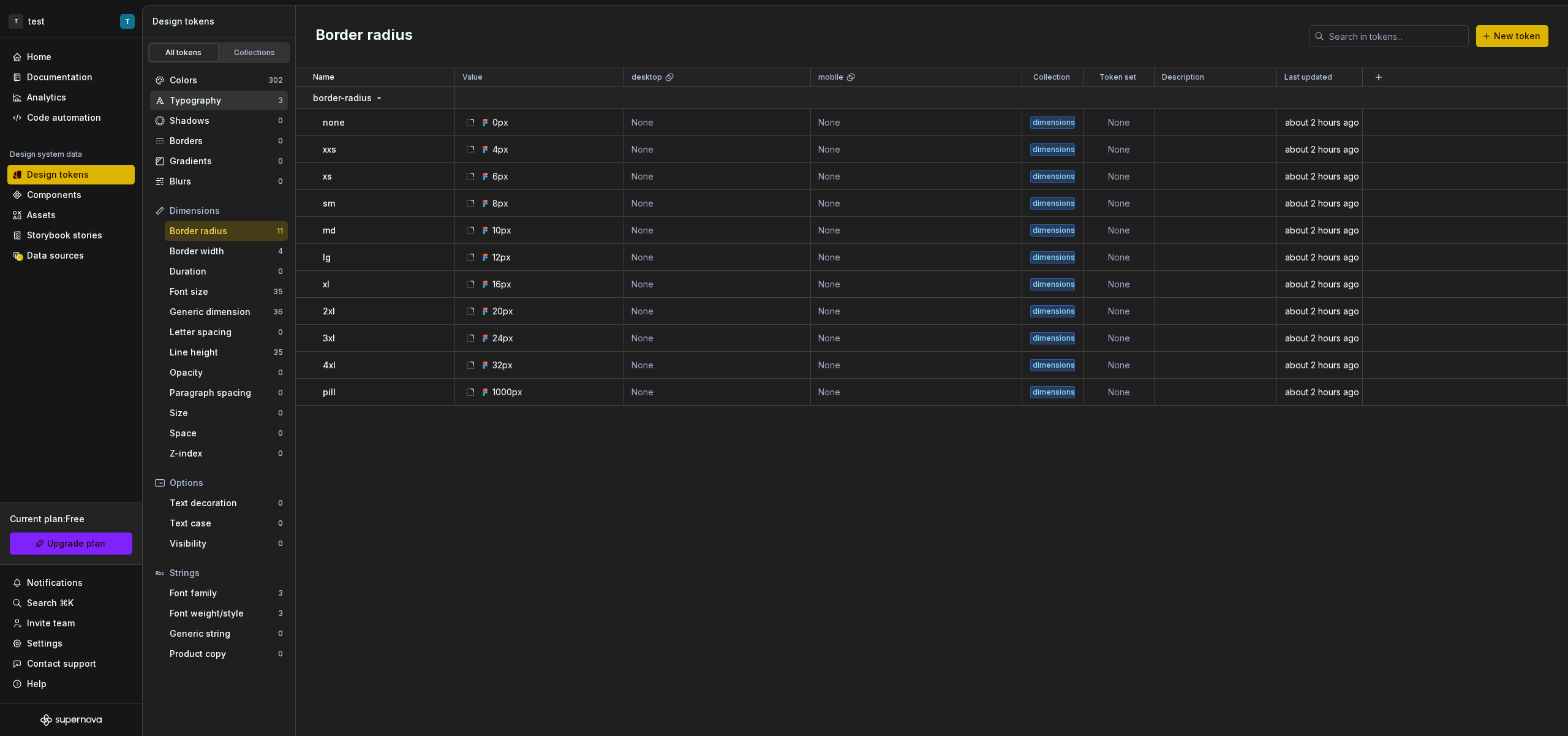
click at [251, 99] on div "Typography" at bounding box center [223, 101] width 109 height 12
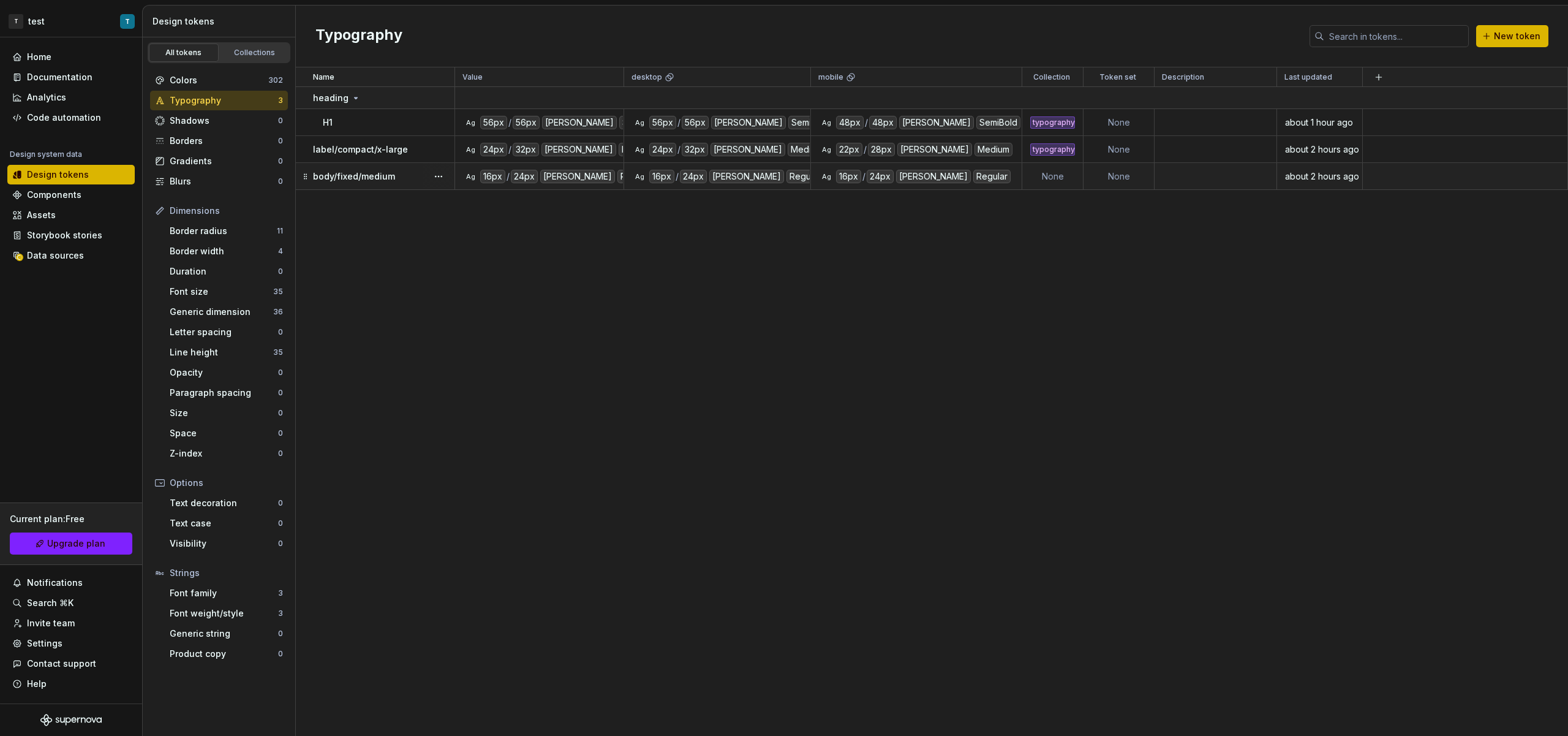
click at [1042, 172] on td "None" at bounding box center [1053, 176] width 61 height 27
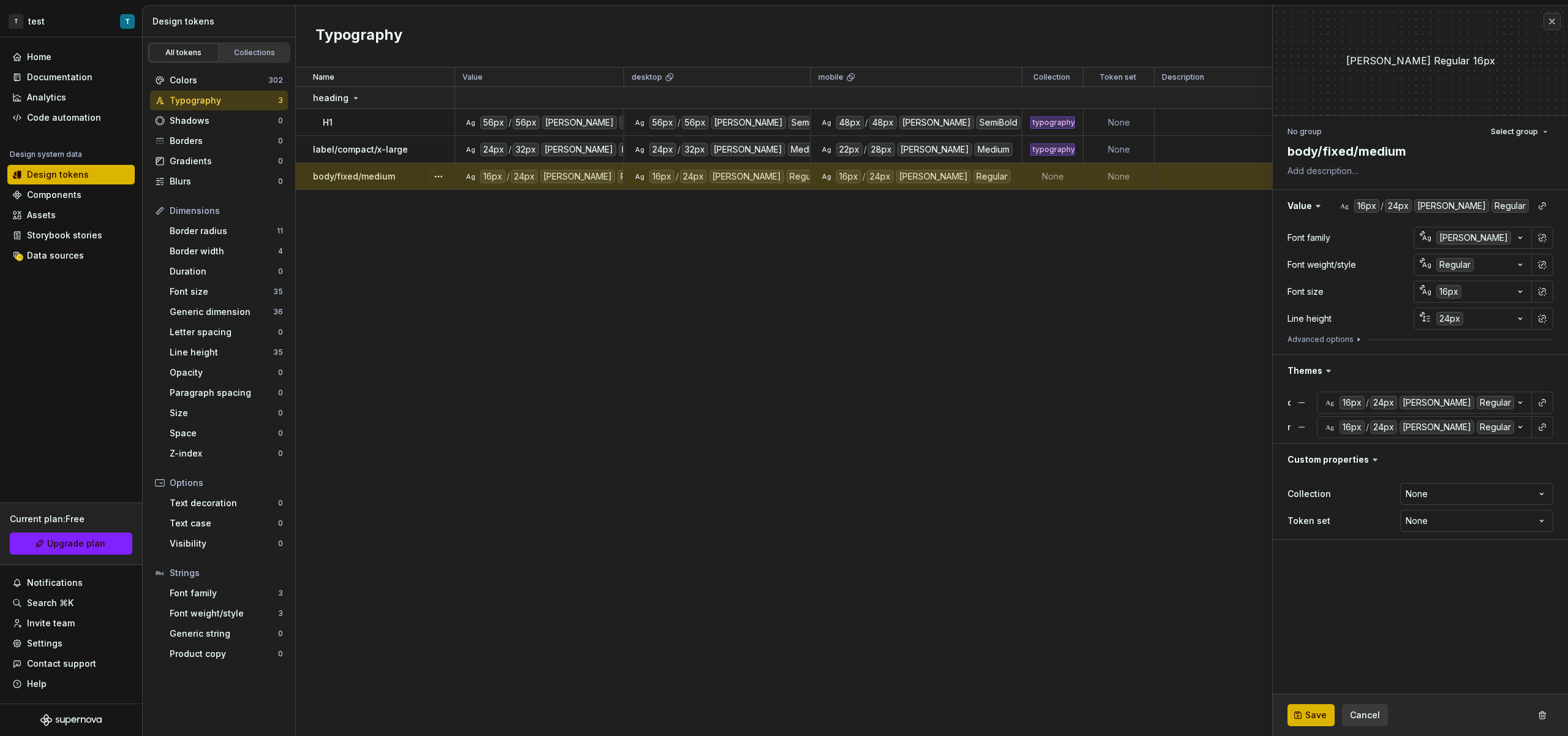
type textarea "*"
click at [1455, 499] on html "T test T Home Documentation Analytics Code automation Design system data Design…" at bounding box center [784, 368] width 1568 height 736
select select "**********"
click at [1325, 718] on button "Save" at bounding box center [1310, 715] width 47 height 22
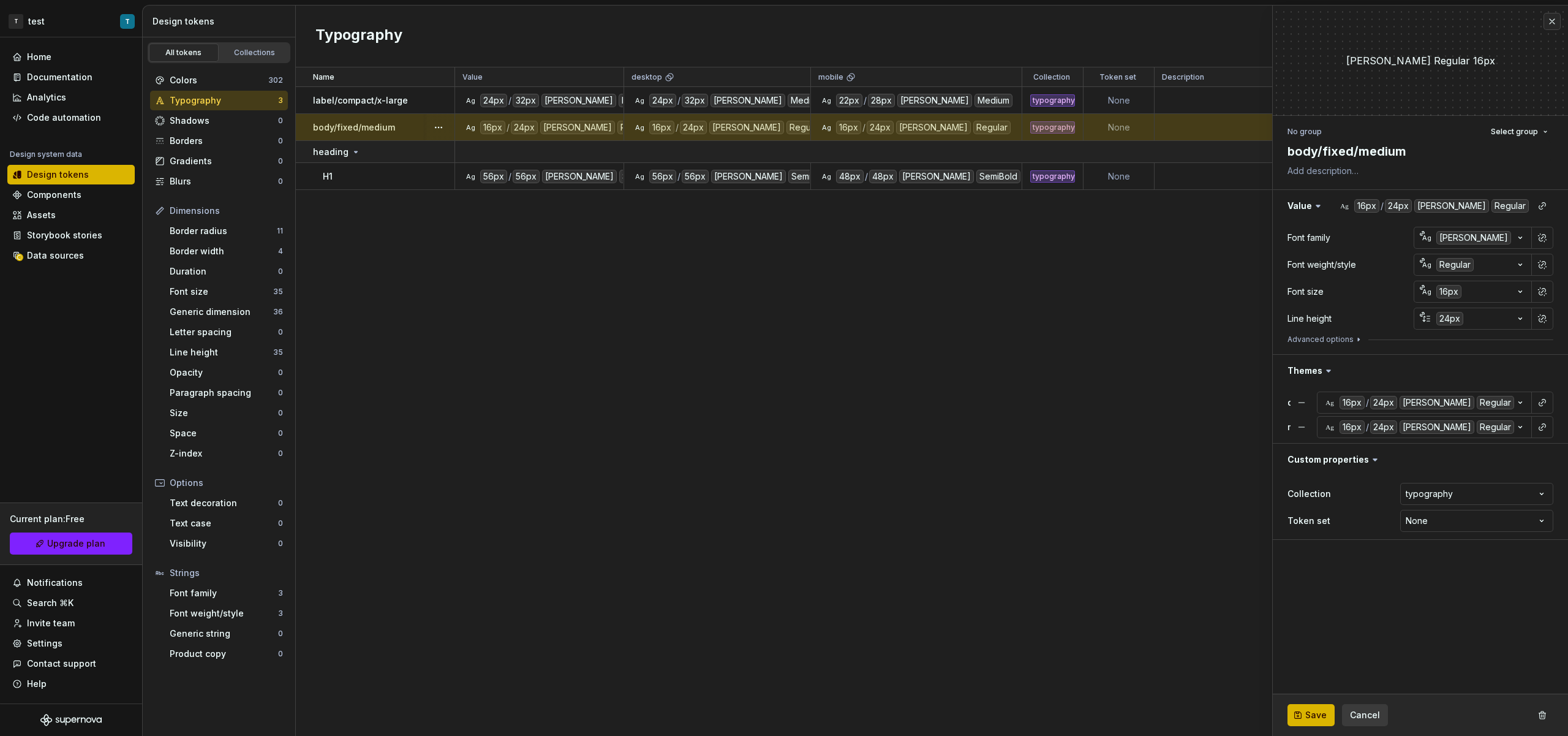
type textarea "*"
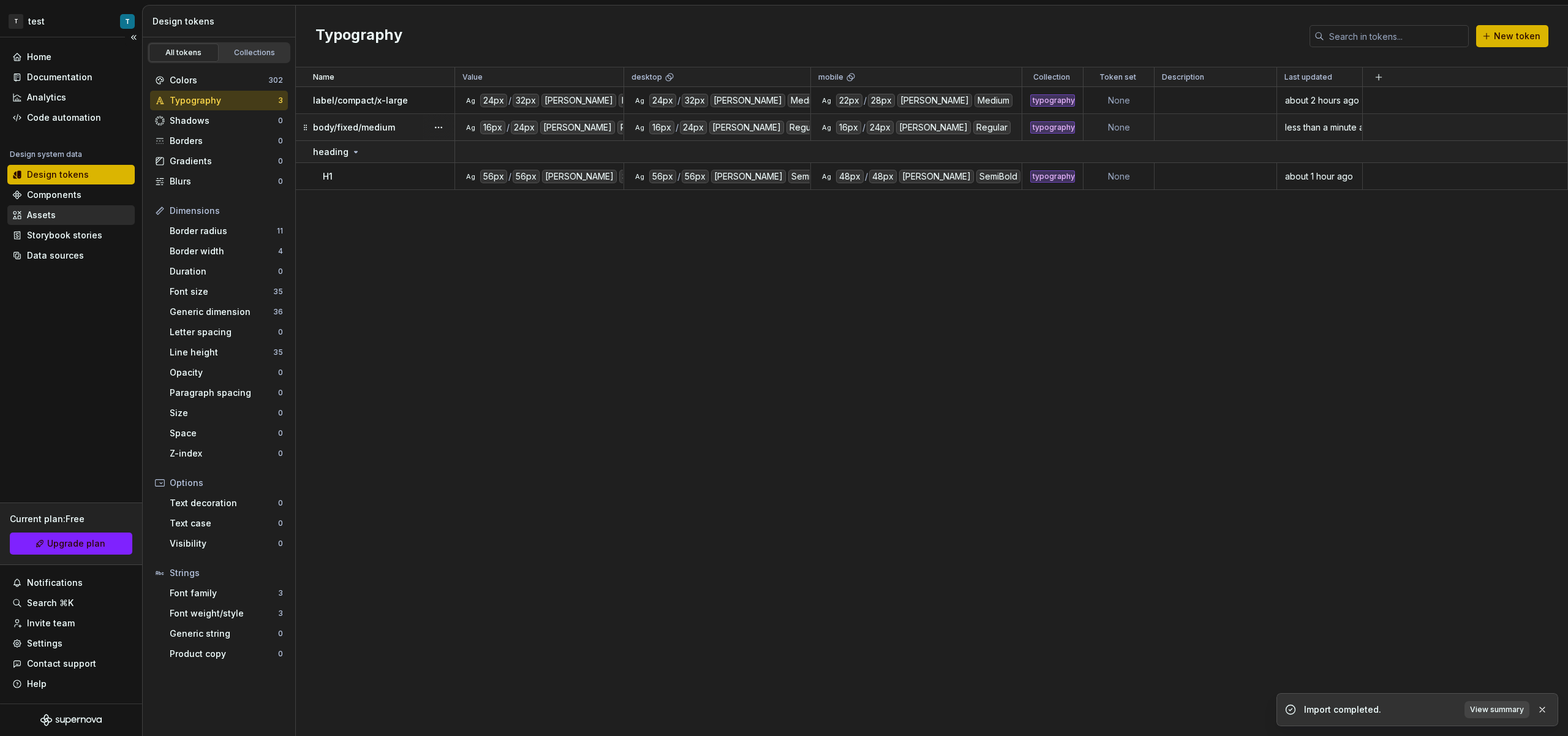
click at [39, 223] on div "Assets" at bounding box center [71, 215] width 127 height 19
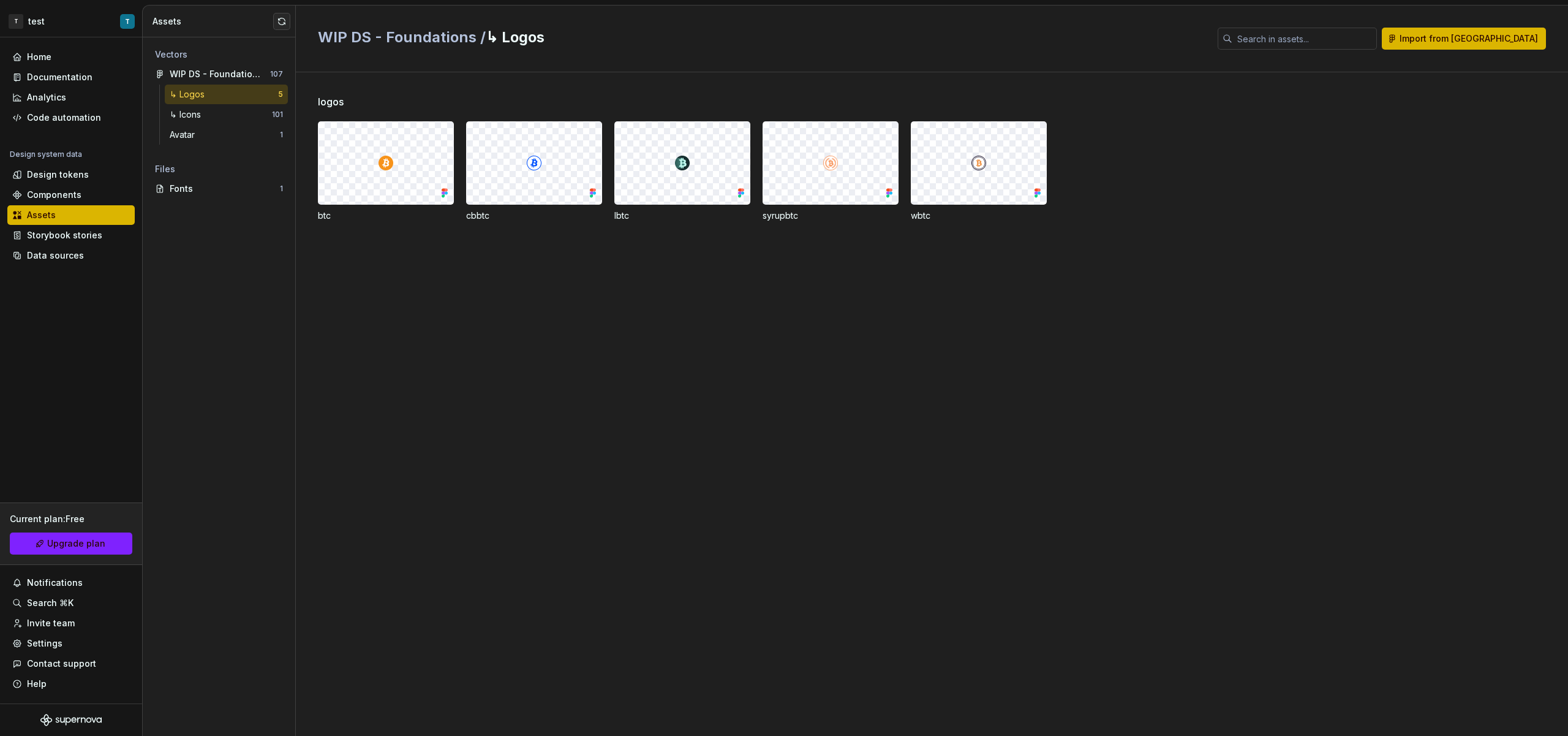
click at [809, 181] on div at bounding box center [830, 162] width 135 height 82
click at [216, 99] on div "↳ Logos" at bounding box center [223, 94] width 109 height 12
click at [861, 165] on div at bounding box center [830, 162] width 135 height 82
click at [818, 177] on div at bounding box center [830, 162] width 135 height 82
click at [818, 176] on div at bounding box center [830, 162] width 135 height 82
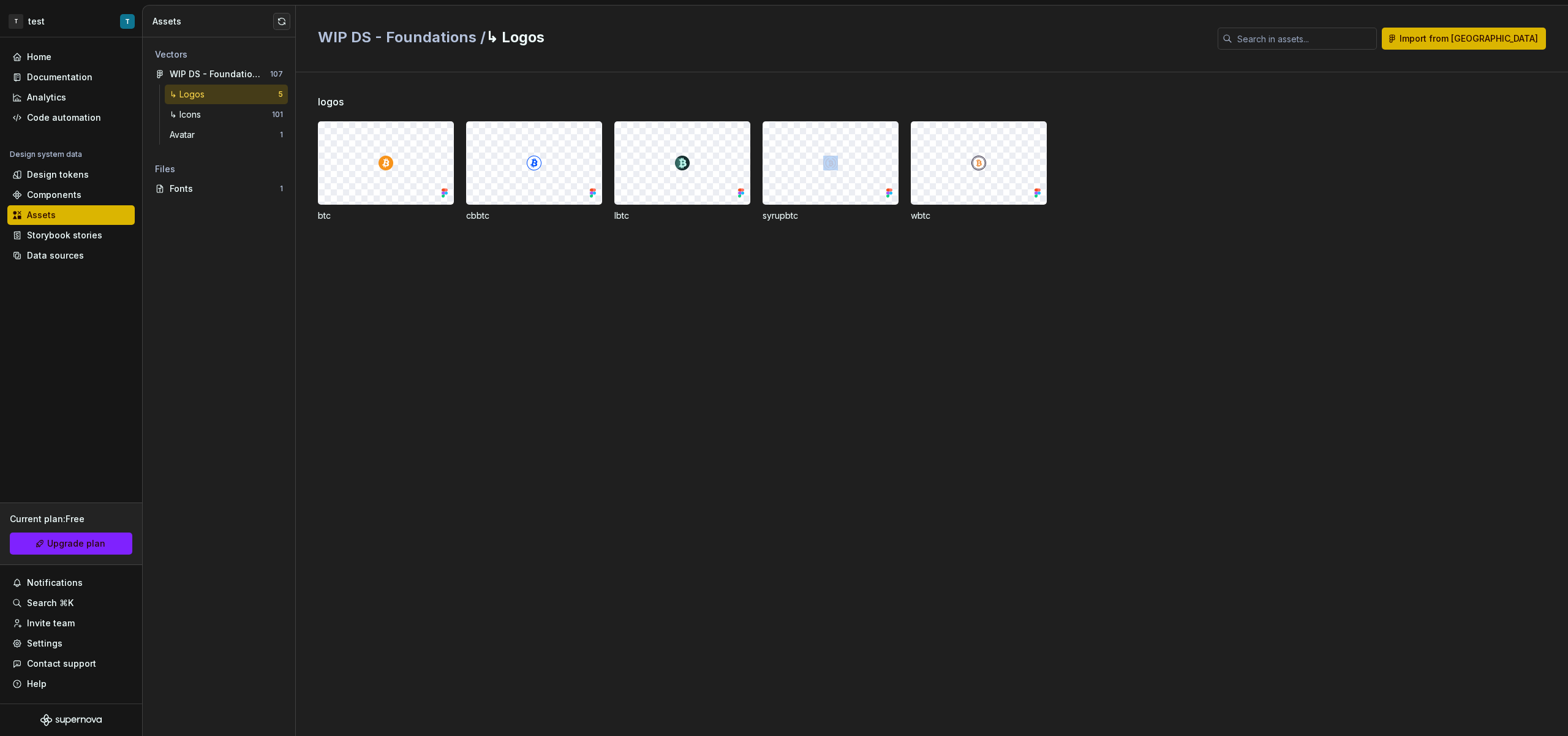
click at [826, 173] on div at bounding box center [830, 162] width 135 height 82
click at [837, 265] on div "logos btc cbbtc lbtc syrupbtc wbtc" at bounding box center [942, 404] width 1250 height 664
click at [81, 247] on div "Data sources" at bounding box center [71, 255] width 127 height 19
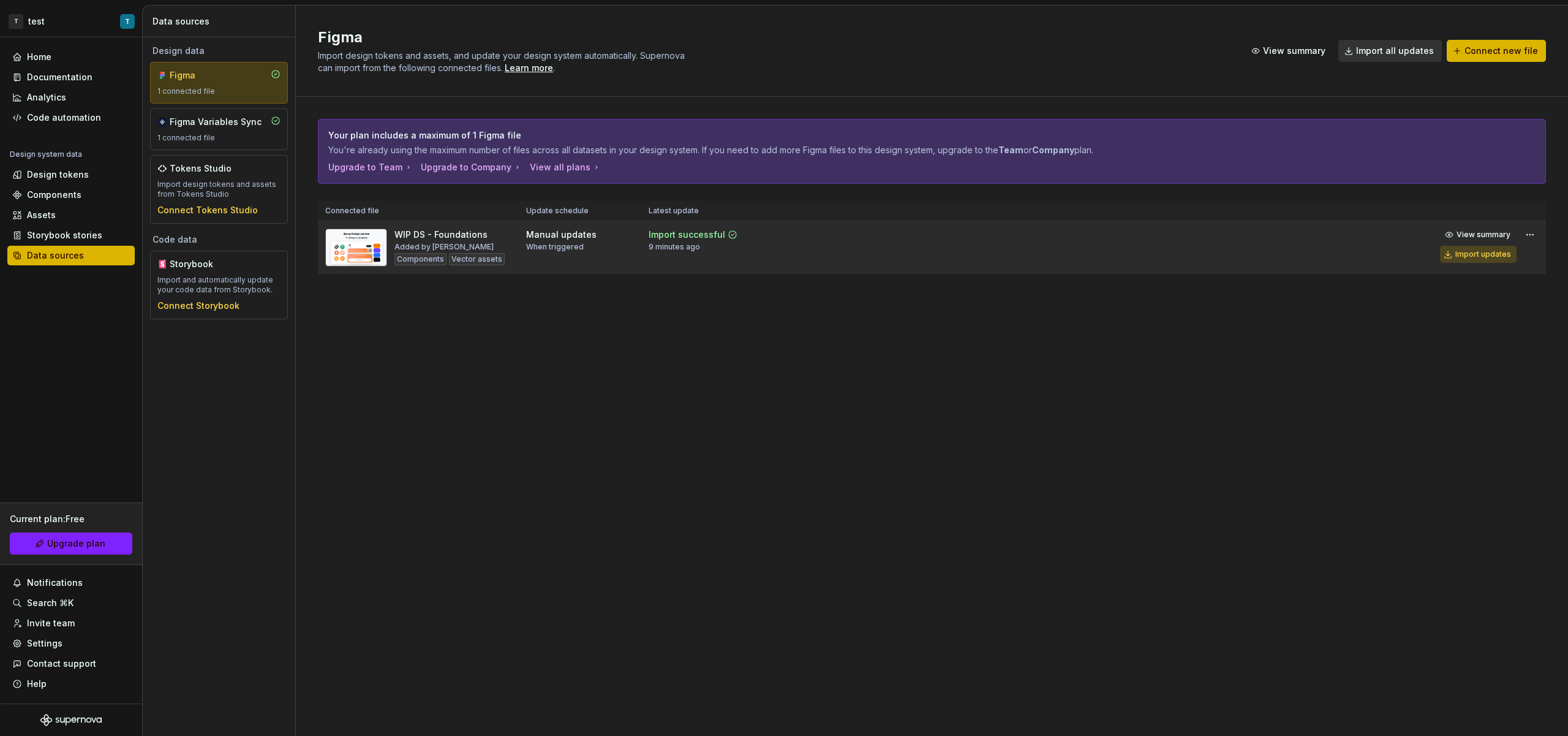
click at [1490, 258] on div "Import updates" at bounding box center [1482, 254] width 56 height 10
click at [51, 198] on div "Components" at bounding box center [55, 195] width 55 height 12
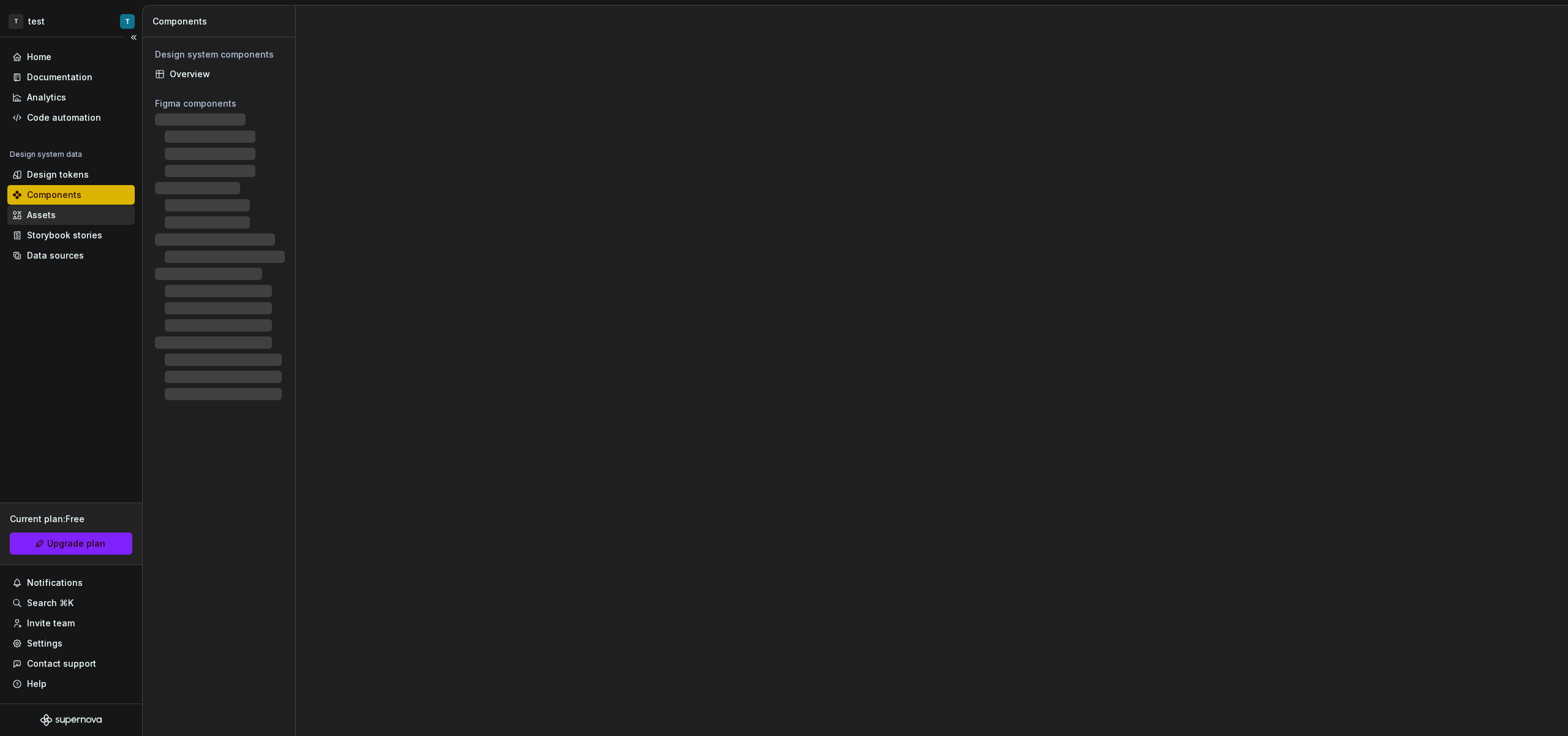
click at [52, 209] on div "Assets" at bounding box center [41, 215] width 29 height 12
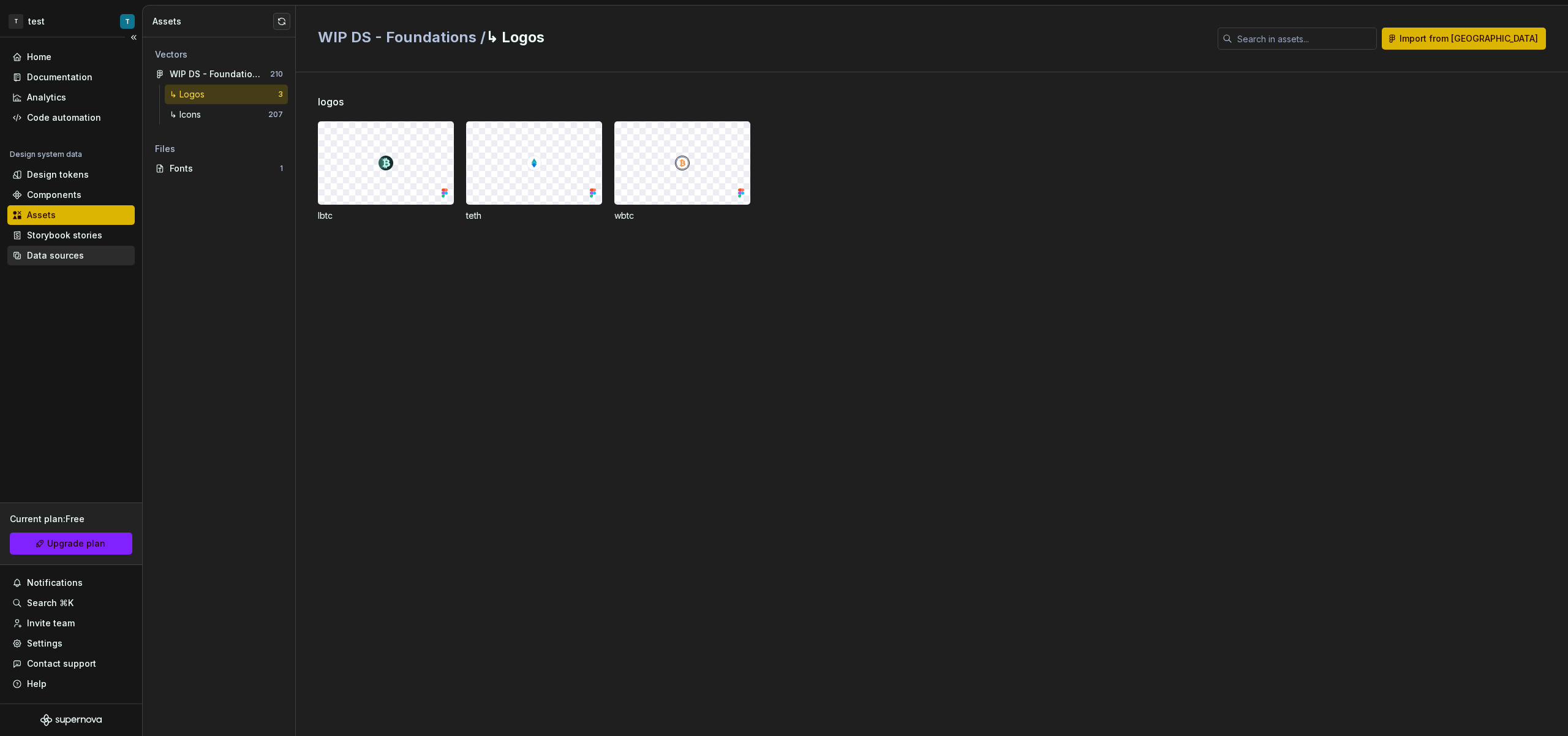
click at [65, 247] on div "Data sources" at bounding box center [71, 255] width 127 height 19
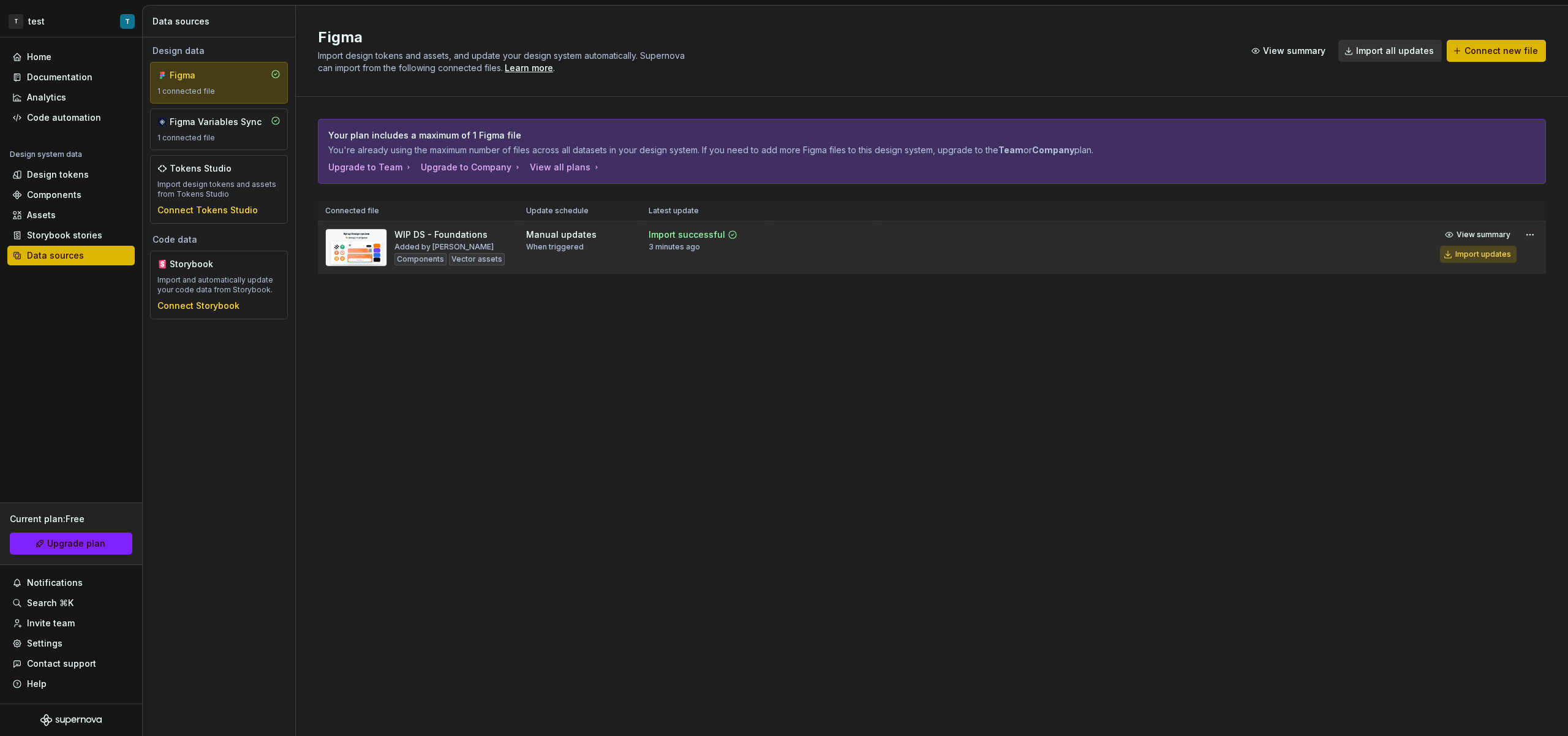
click at [1502, 253] on div "Import updates" at bounding box center [1482, 254] width 56 height 10
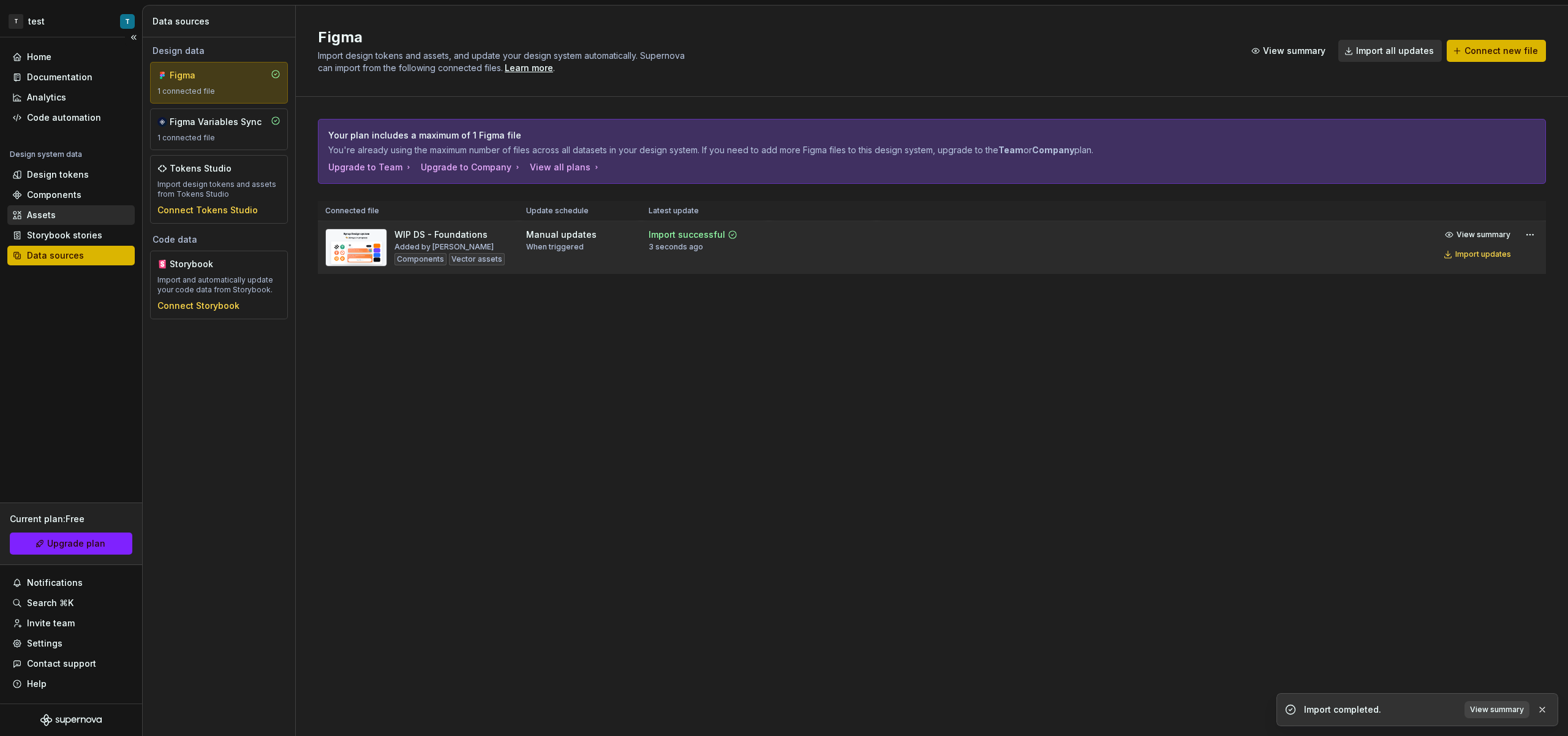
click at [81, 211] on div "Assets" at bounding box center [71, 215] width 117 height 12
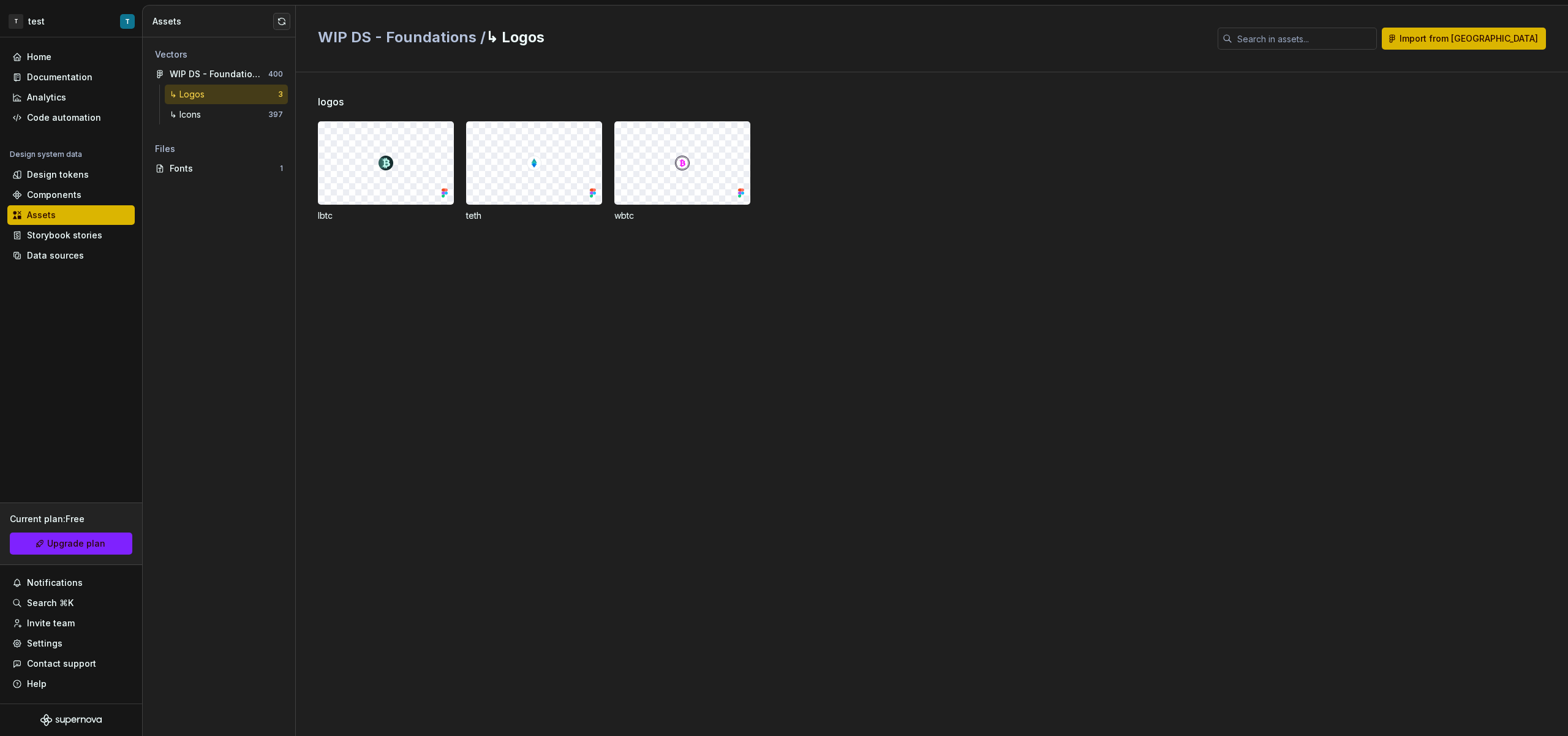
click at [654, 176] on div at bounding box center [682, 162] width 135 height 82
click at [229, 109] on div "↳ Icons" at bounding box center [219, 115] width 99 height 12
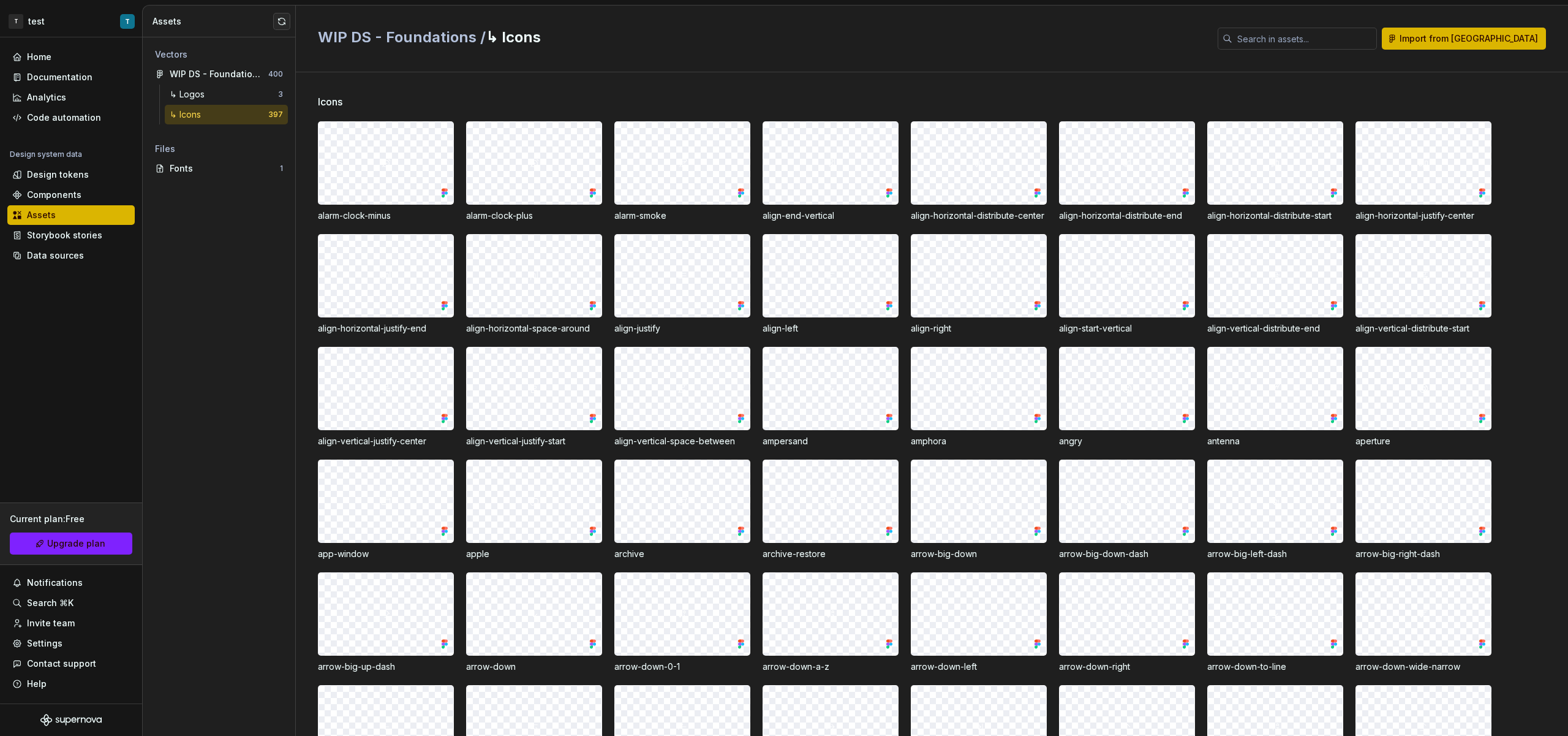
click at [674, 264] on div at bounding box center [682, 275] width 135 height 82
